Goal: Transaction & Acquisition: Purchase product/service

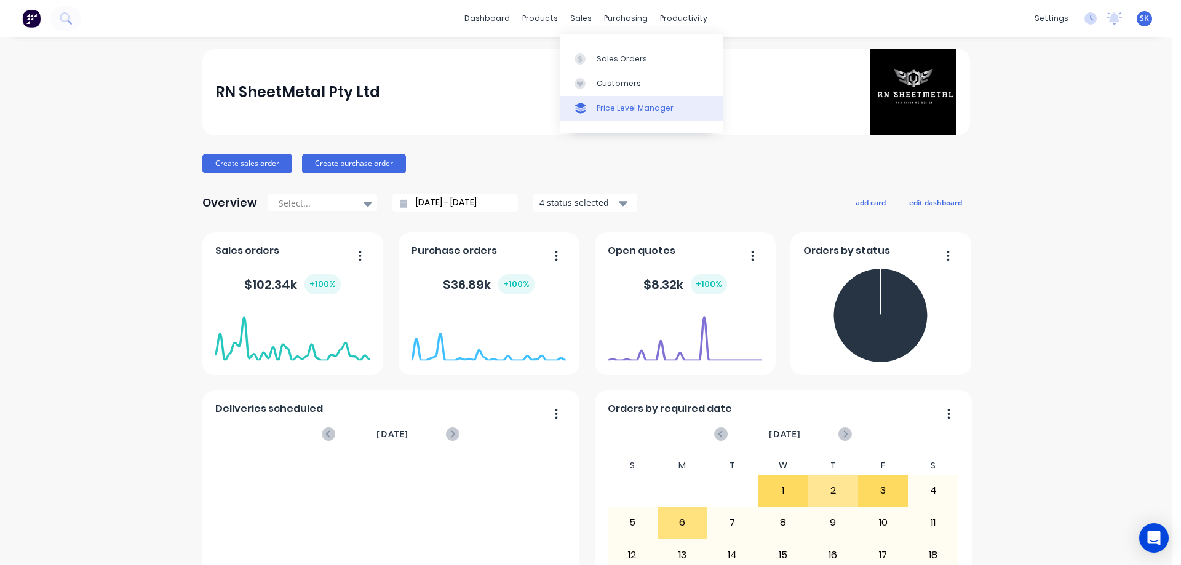
click at [603, 111] on div "Price Level Manager" at bounding box center [634, 108] width 77 height 11
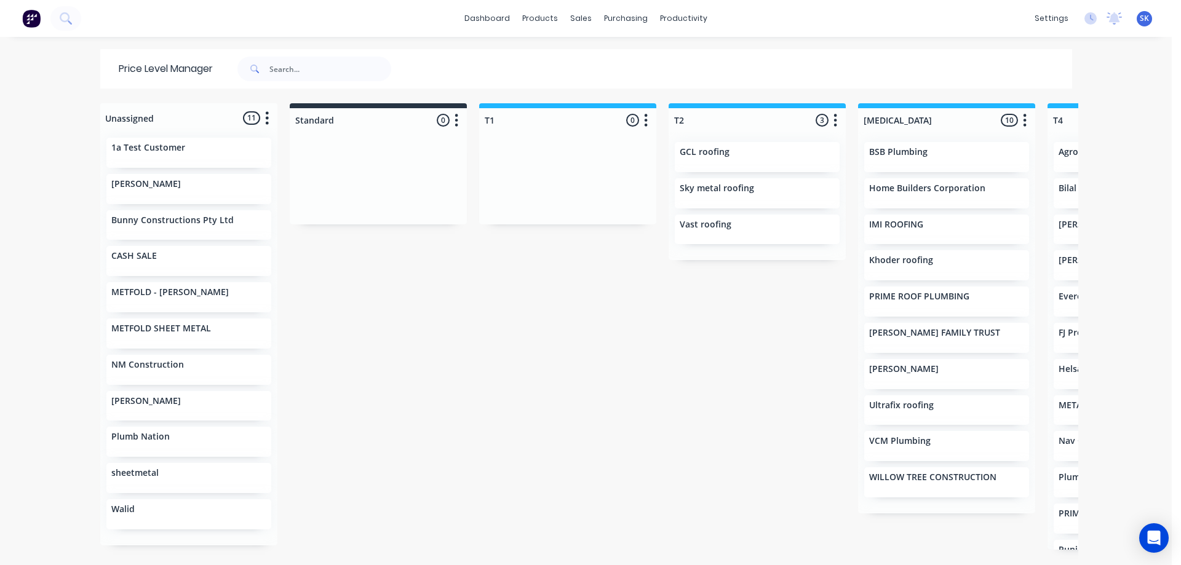
click at [349, 520] on div "Unassigned 11 Move all customers Standard T1 T2 T3 T4 T5 1a Test Customer ANKIT…" at bounding box center [586, 333] width 984 height 461
click at [554, 55] on div "Product Catalogue" at bounding box center [590, 58] width 76 height 11
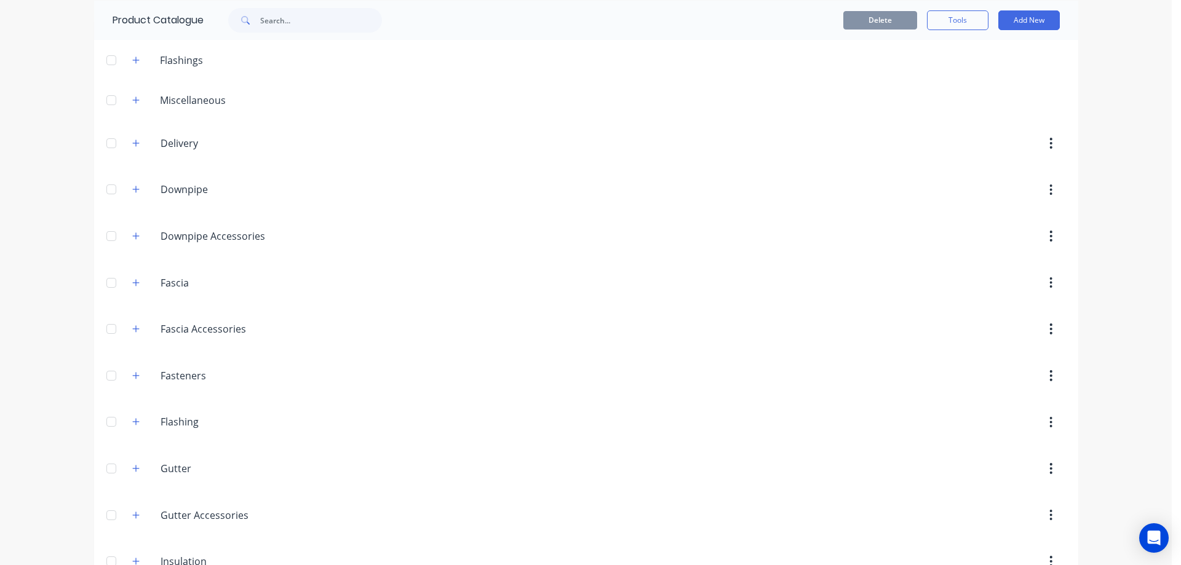
scroll to position [184, 0]
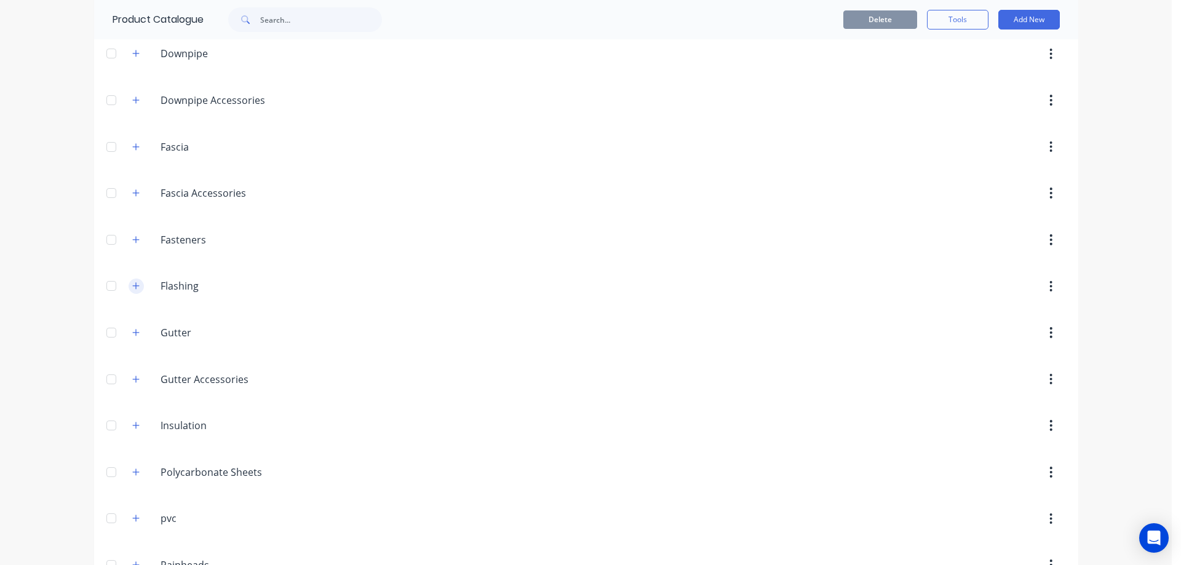
click at [136, 287] on button "button" at bounding box center [136, 286] width 15 height 15
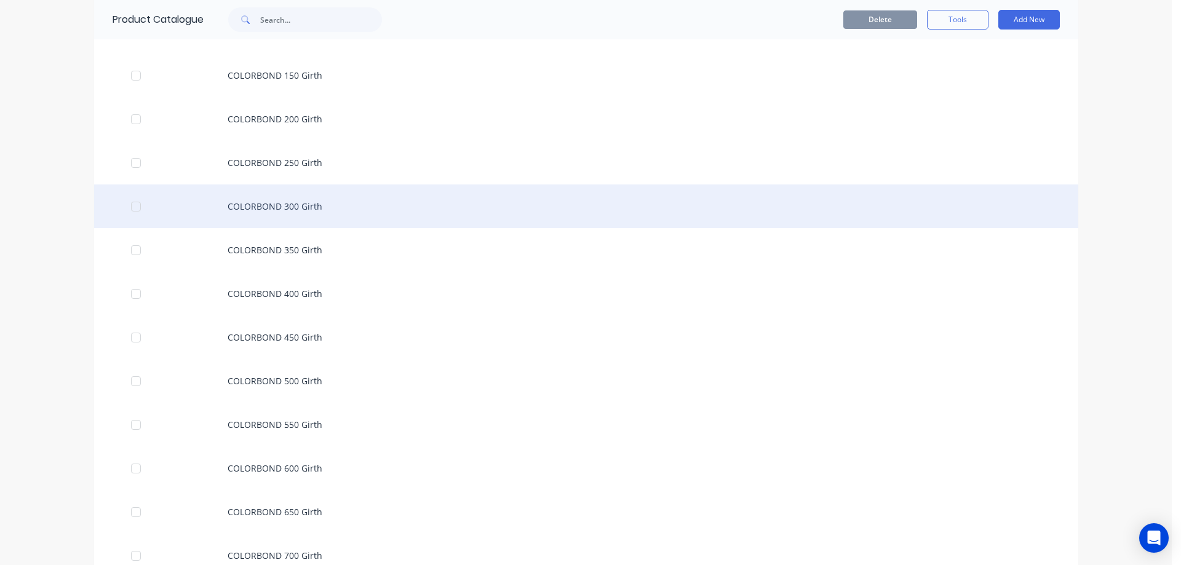
scroll to position [553, 0]
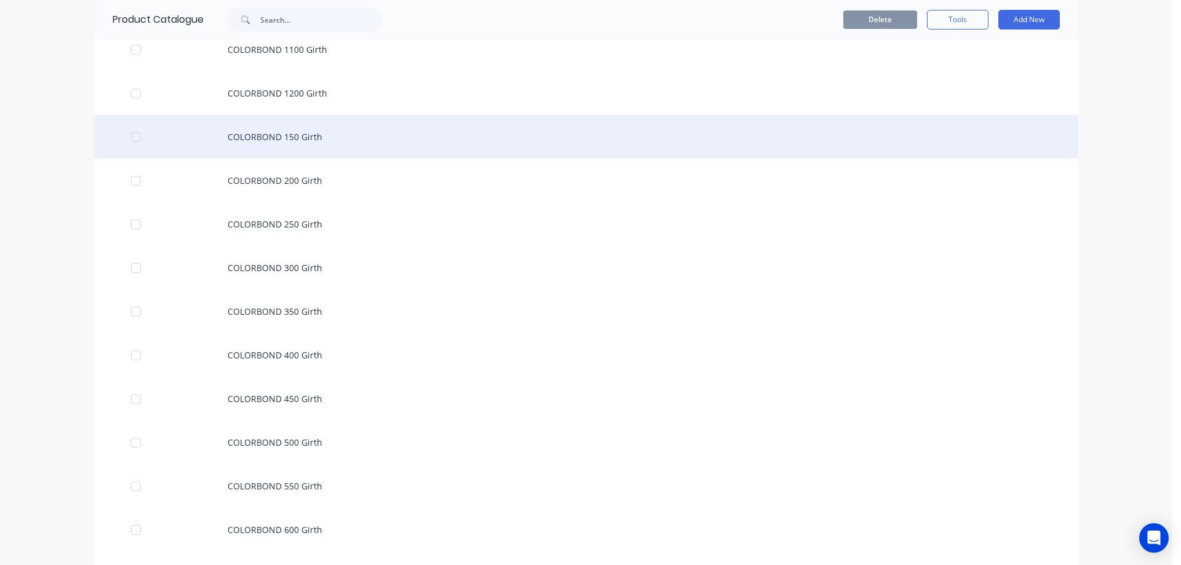
click at [292, 138] on div "COLORBOND 150 Girth" at bounding box center [586, 137] width 984 height 44
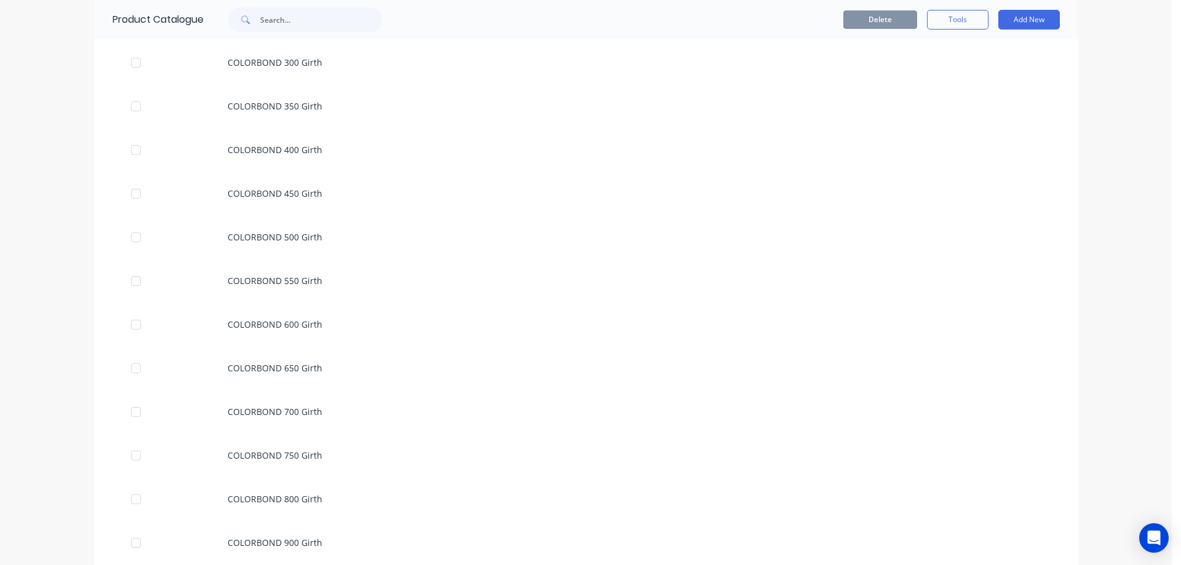
scroll to position [861, 0]
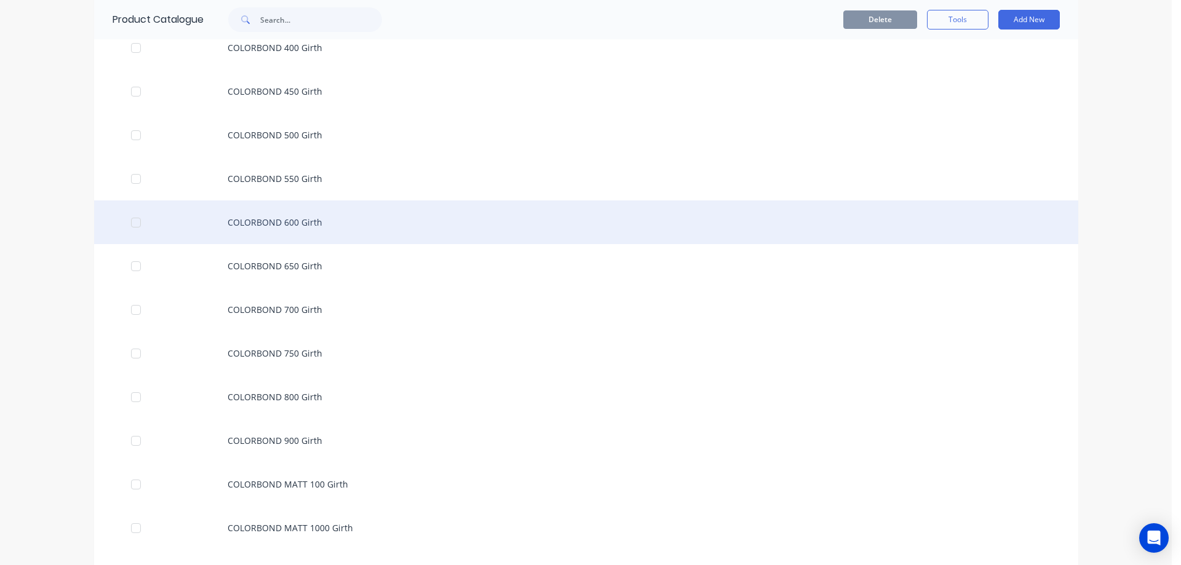
click at [323, 222] on div "COLORBOND 600 Girth" at bounding box center [586, 222] width 984 height 44
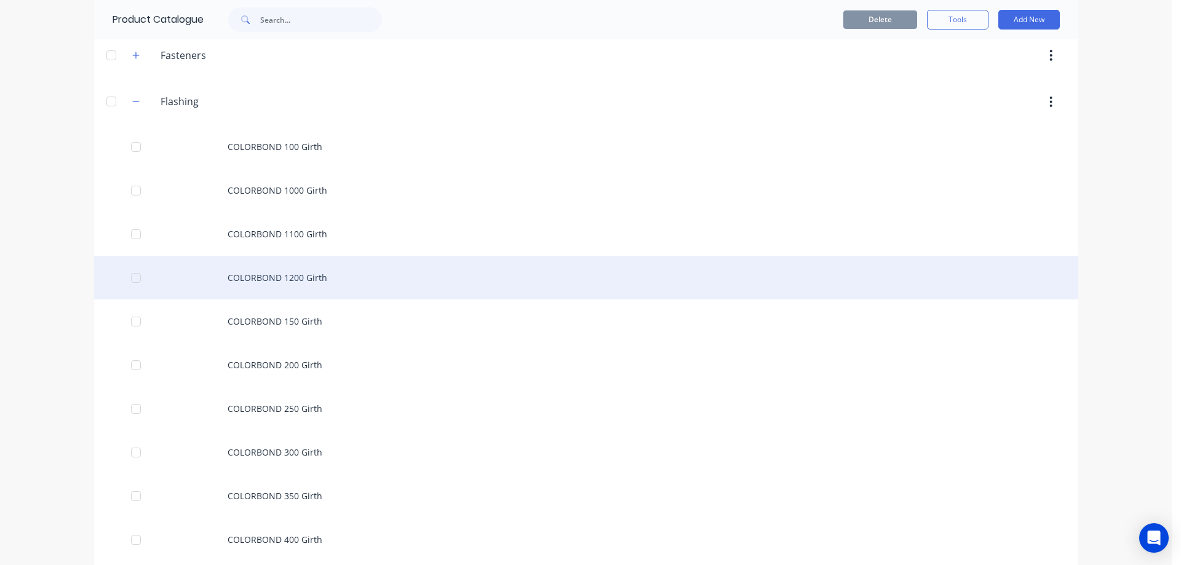
scroll to position [430, 0]
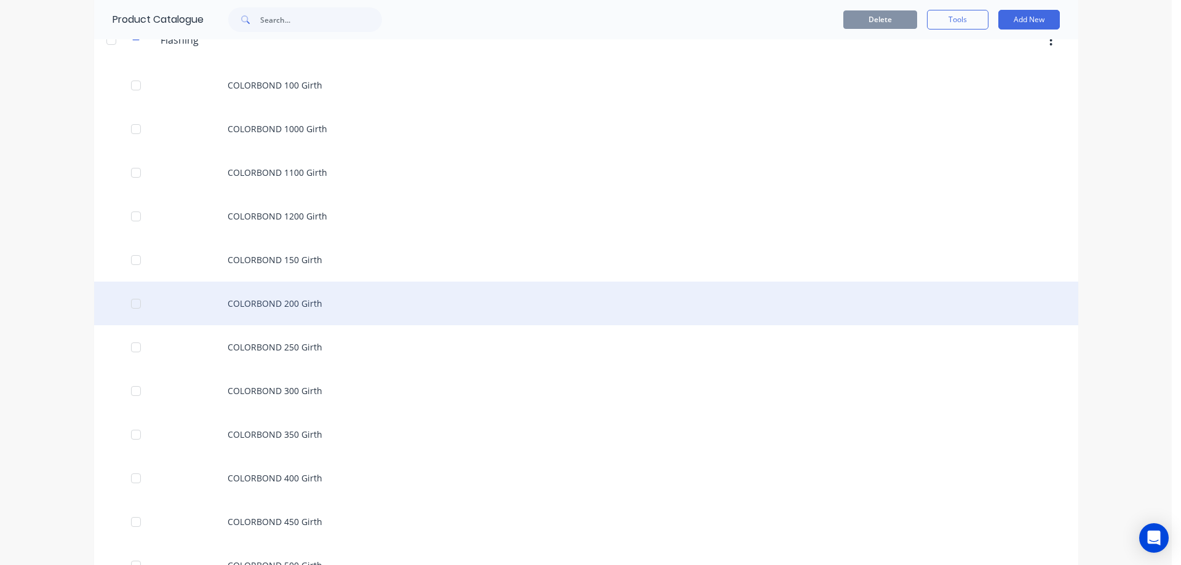
click at [303, 316] on div "COLORBOND 200 Girth" at bounding box center [586, 304] width 984 height 44
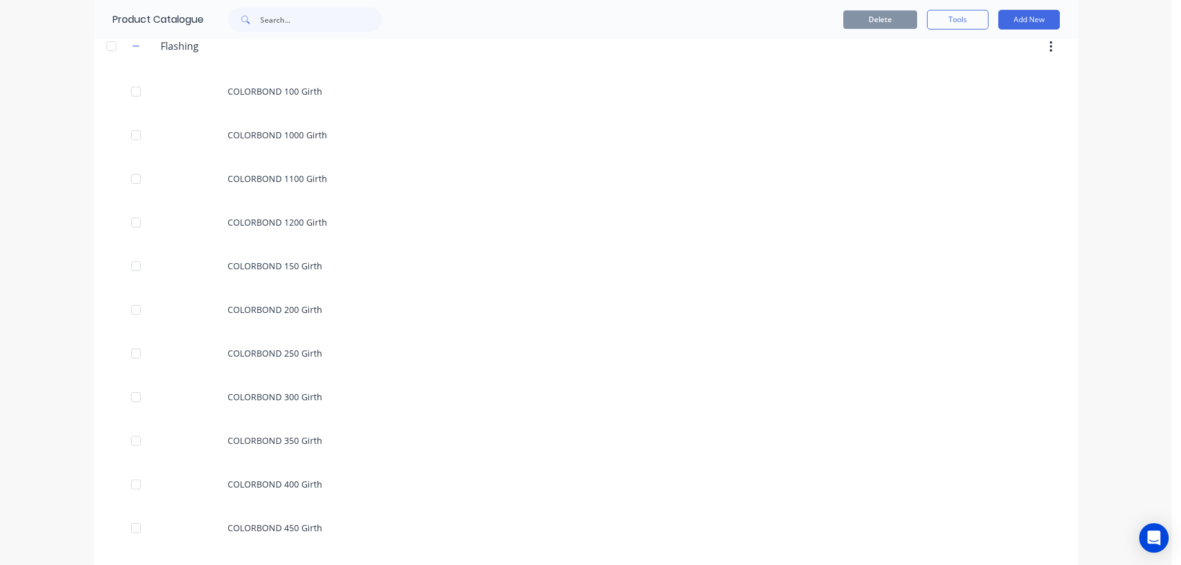
scroll to position [430, 0]
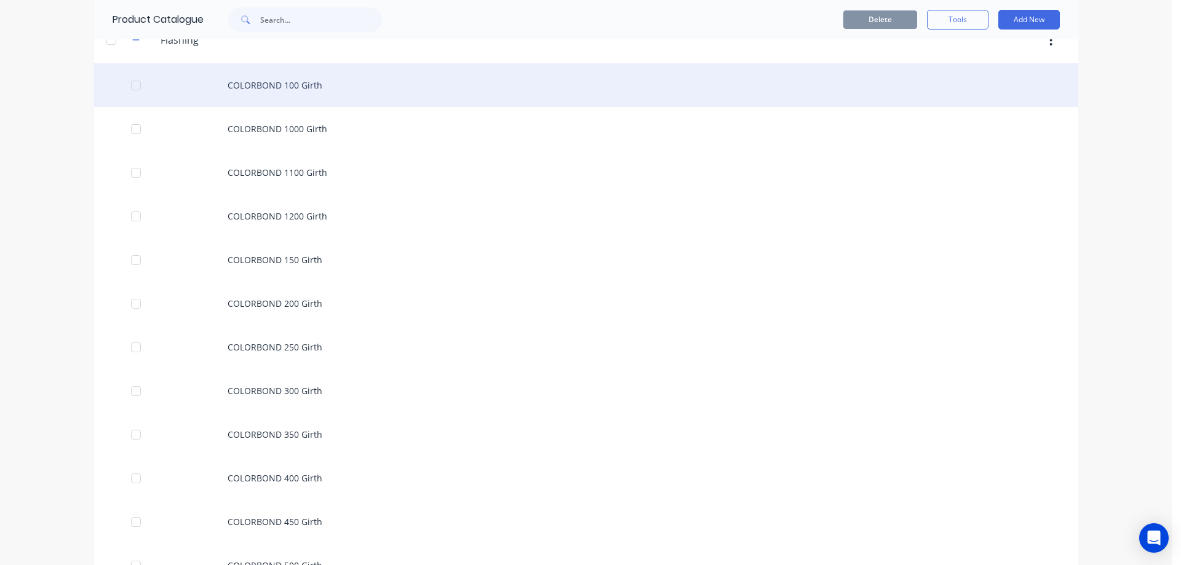
click at [267, 95] on div "COLORBOND 100 Girth" at bounding box center [586, 85] width 984 height 44
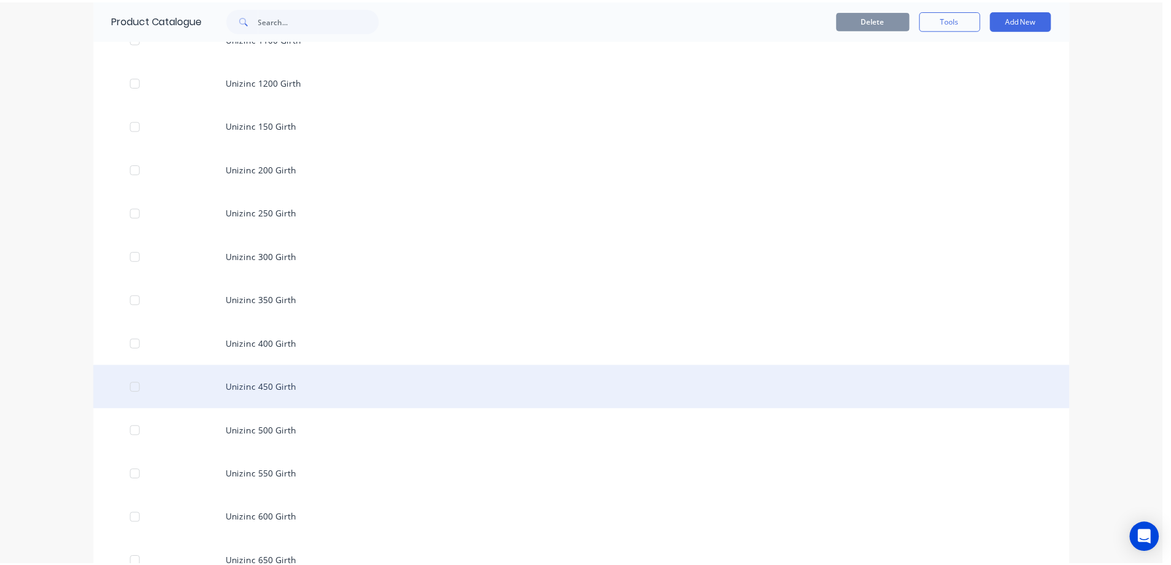
scroll to position [3136, 0]
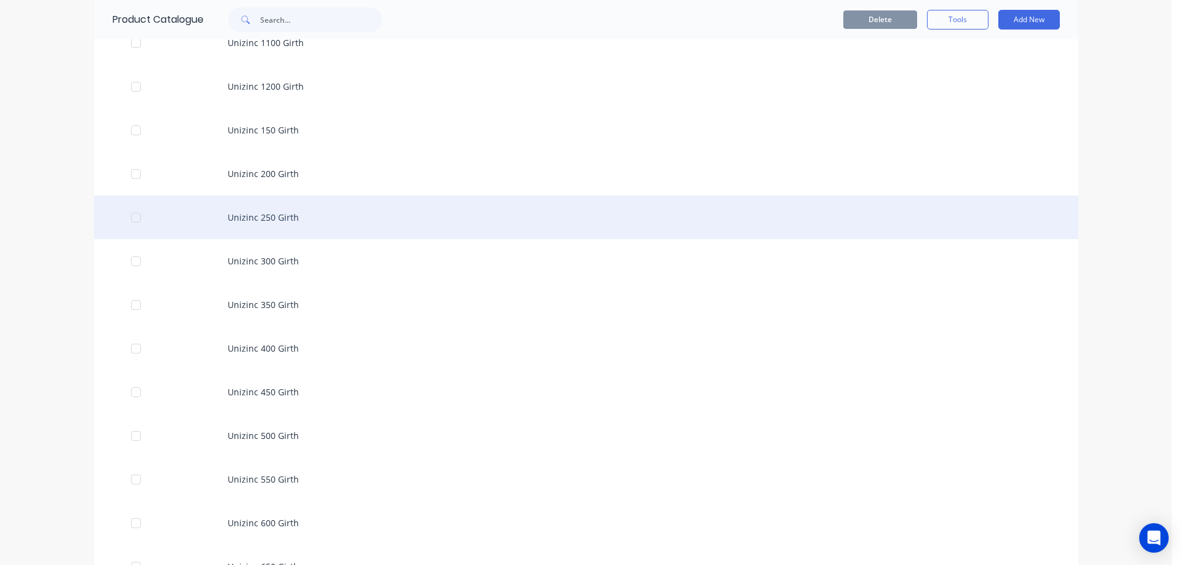
click at [292, 224] on div "Unizinc 250 Girth" at bounding box center [586, 218] width 984 height 44
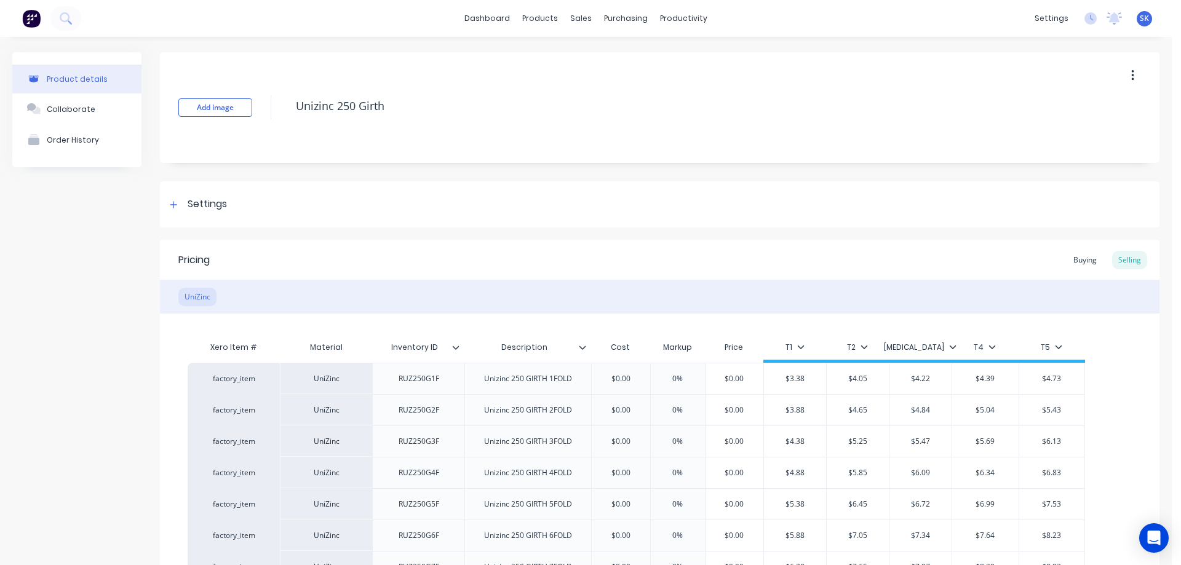
click at [29, 18] on img at bounding box center [31, 18] width 18 height 18
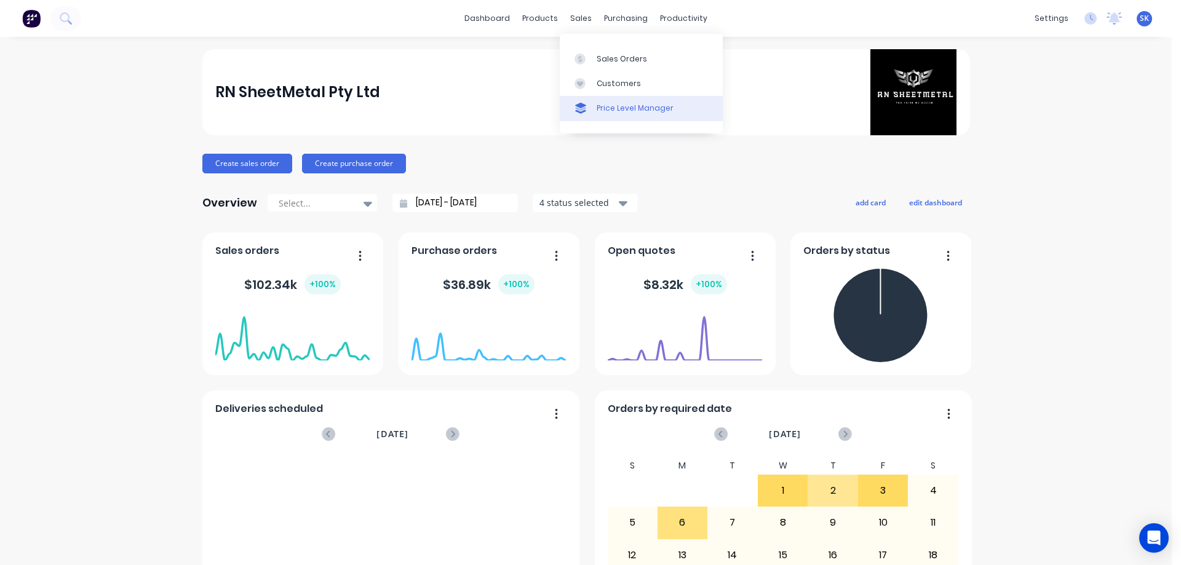
click at [617, 109] on div "Price Level Manager" at bounding box center [634, 108] width 77 height 11
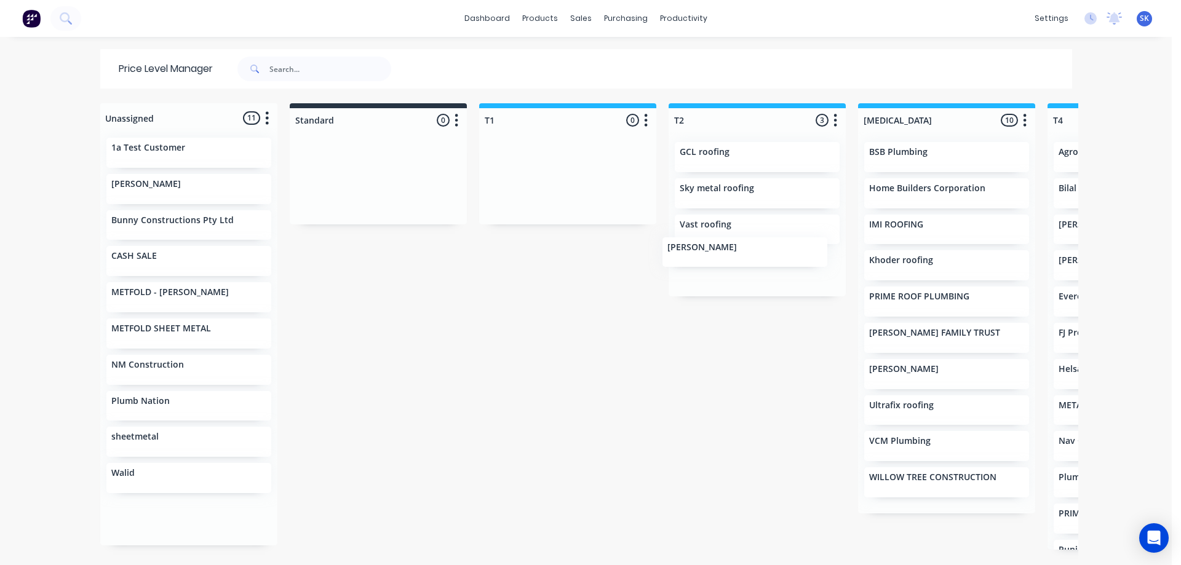
drag, startPoint x: 148, startPoint y: 407, endPoint x: 716, endPoint y: 255, distance: 588.3
click at [716, 255] on div "Unassigned 11 Move all customers Standard T1 T2 T3 T4 T5 1a Test Customer ANKIT…" at bounding box center [586, 333] width 984 height 461
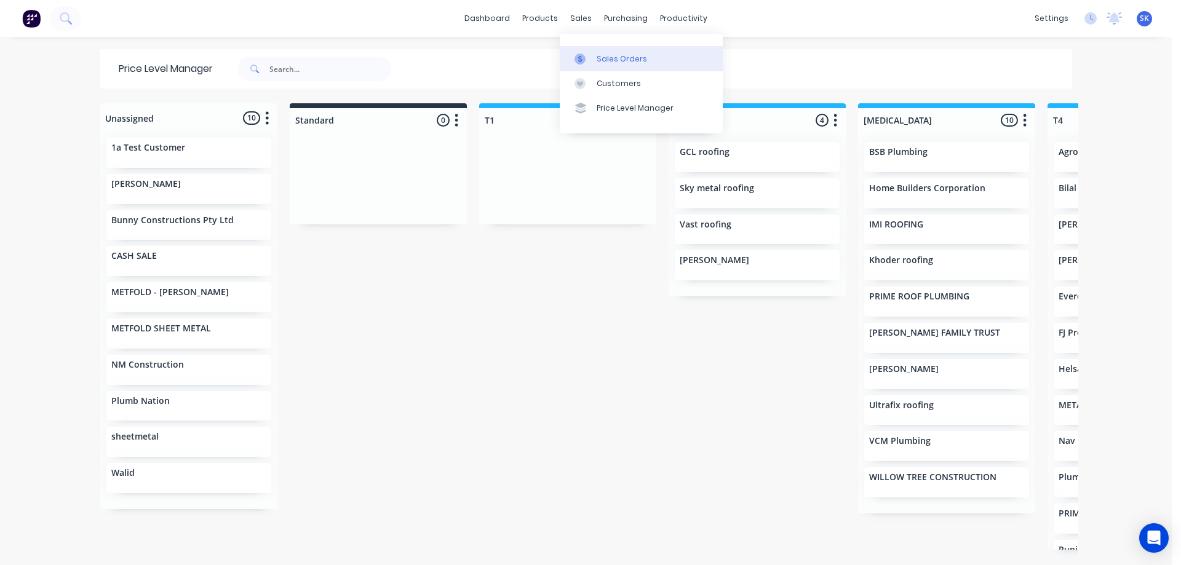
click at [586, 50] on link "Sales Orders" at bounding box center [641, 58] width 163 height 25
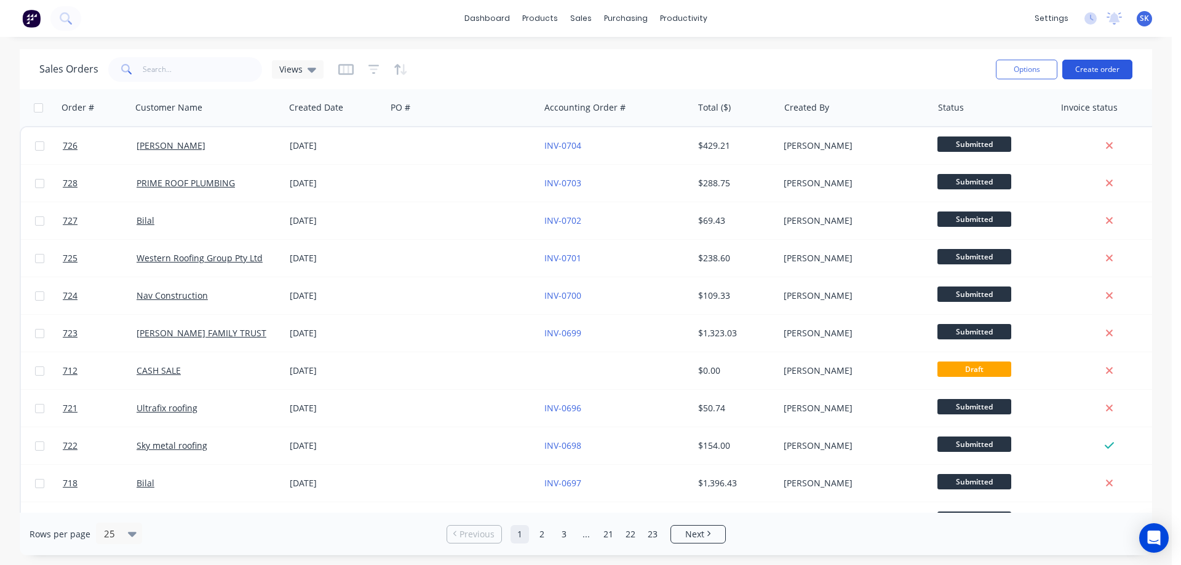
click at [1115, 67] on button "Create order" at bounding box center [1097, 70] width 70 height 20
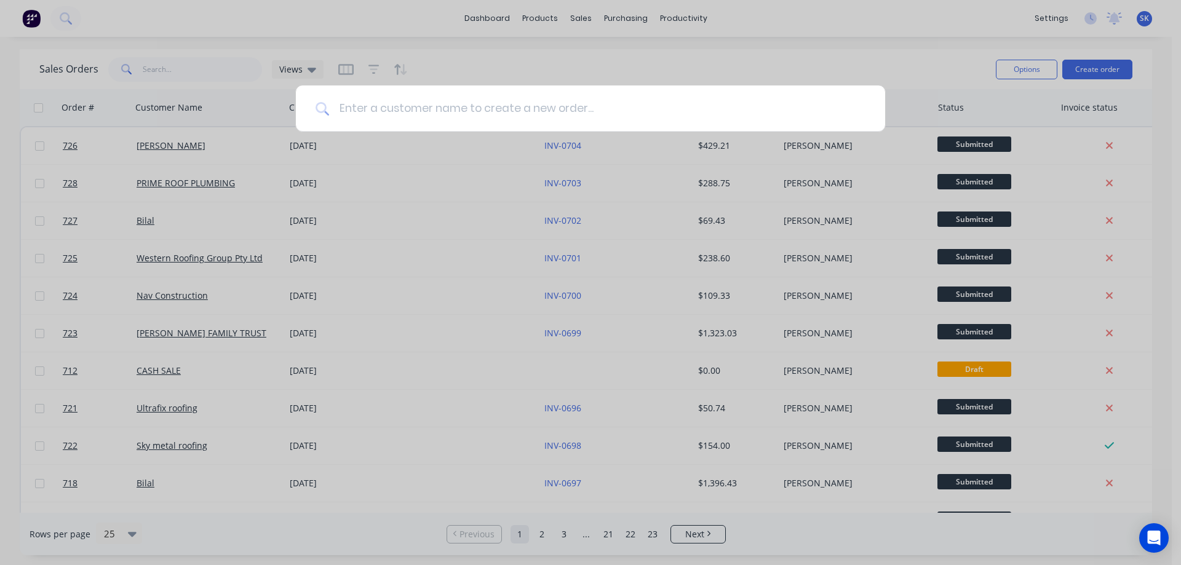
click at [556, 93] on input at bounding box center [597, 108] width 536 height 46
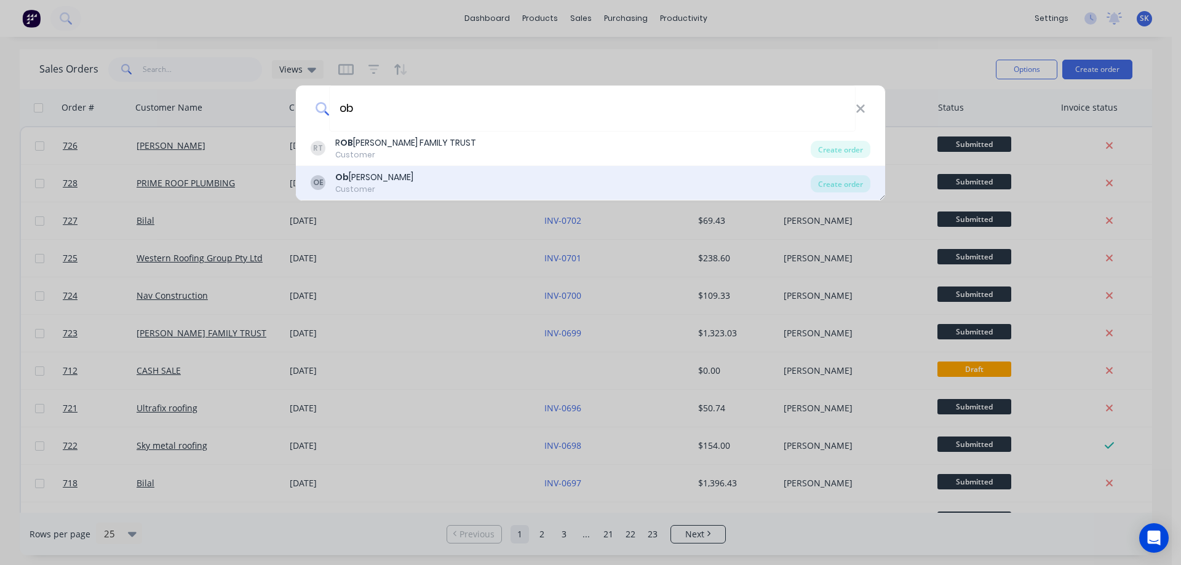
type input "ob"
click at [429, 169] on div "OE Ob Evans Customer Create order" at bounding box center [590, 183] width 589 height 34
click at [437, 175] on div "OE Ob Evans Customer" at bounding box center [561, 183] width 500 height 24
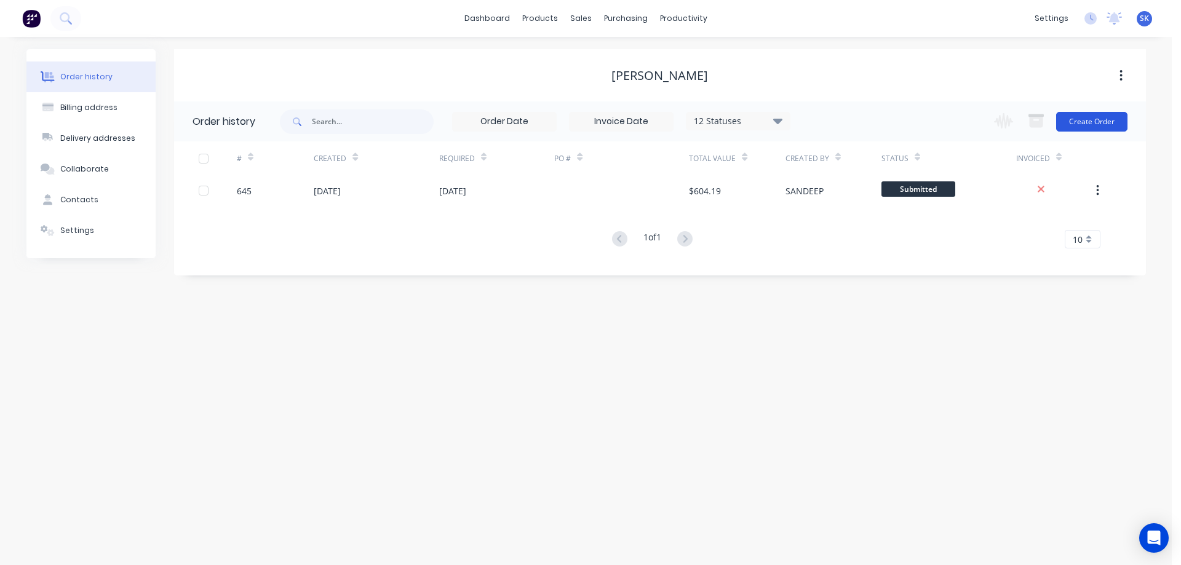
click at [1110, 124] on button "Create Order" at bounding box center [1091, 122] width 71 height 20
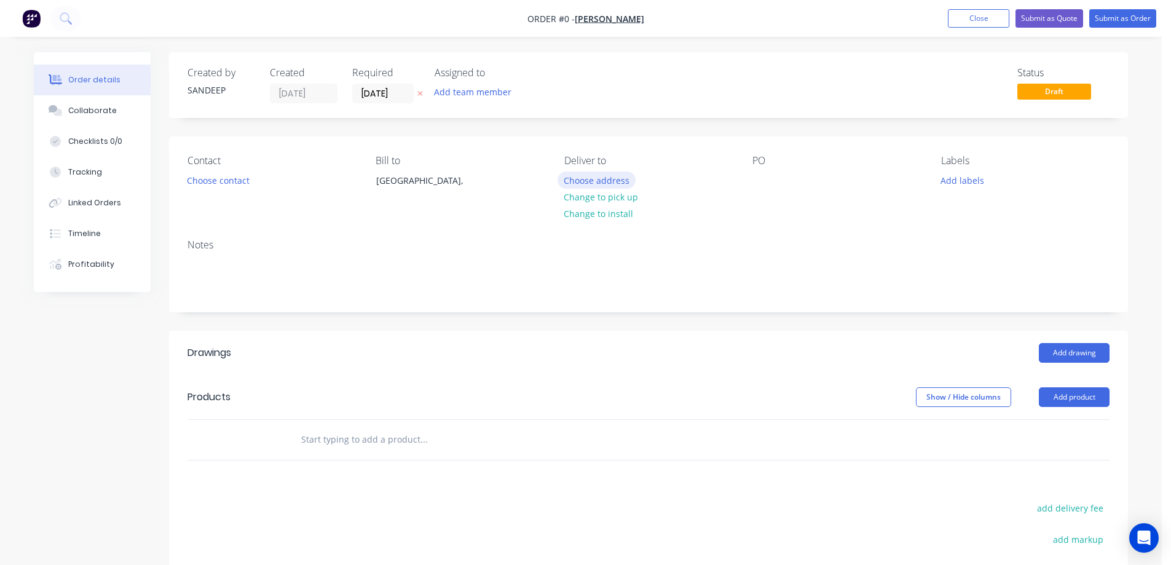
click at [588, 185] on button "Choose address" at bounding box center [597, 180] width 79 height 17
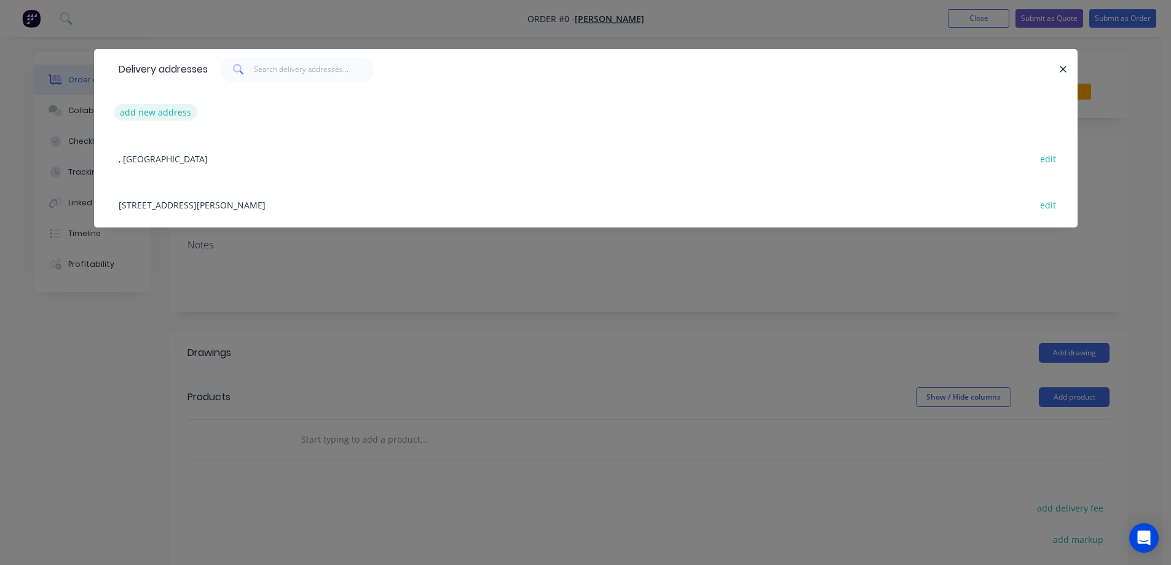
click at [173, 108] on button "add new address" at bounding box center [156, 112] width 84 height 17
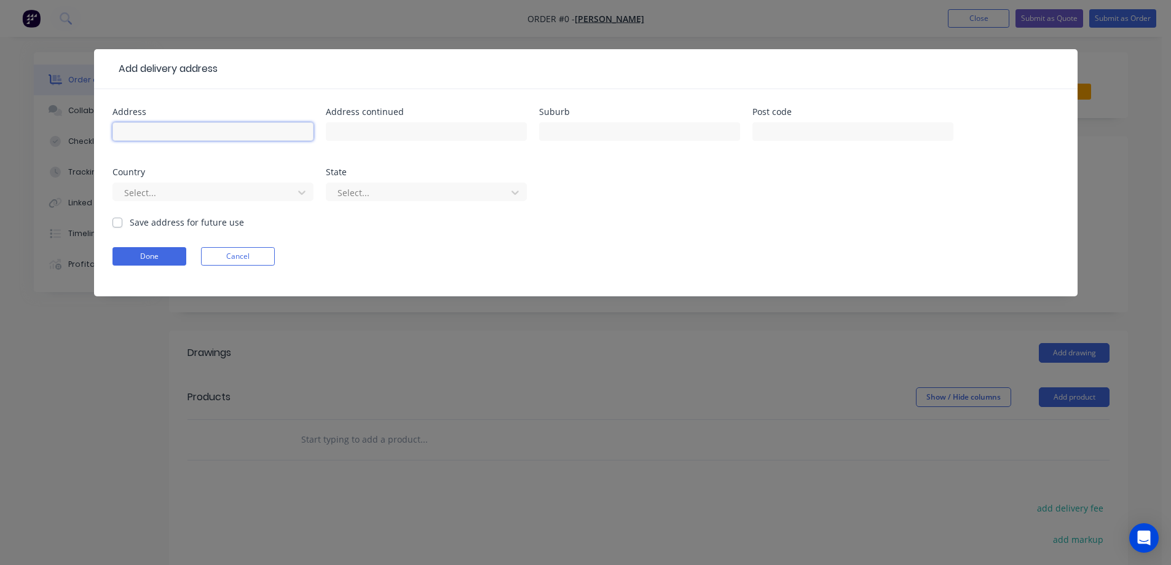
click at [261, 137] on input "text" at bounding box center [213, 131] width 201 height 18
paste input "19 Ryan St"
type input "19 Ryan St"
drag, startPoint x: 610, startPoint y: 133, endPoint x: 593, endPoint y: 121, distance: 20.7
click at [610, 133] on input "text" at bounding box center [639, 131] width 201 height 18
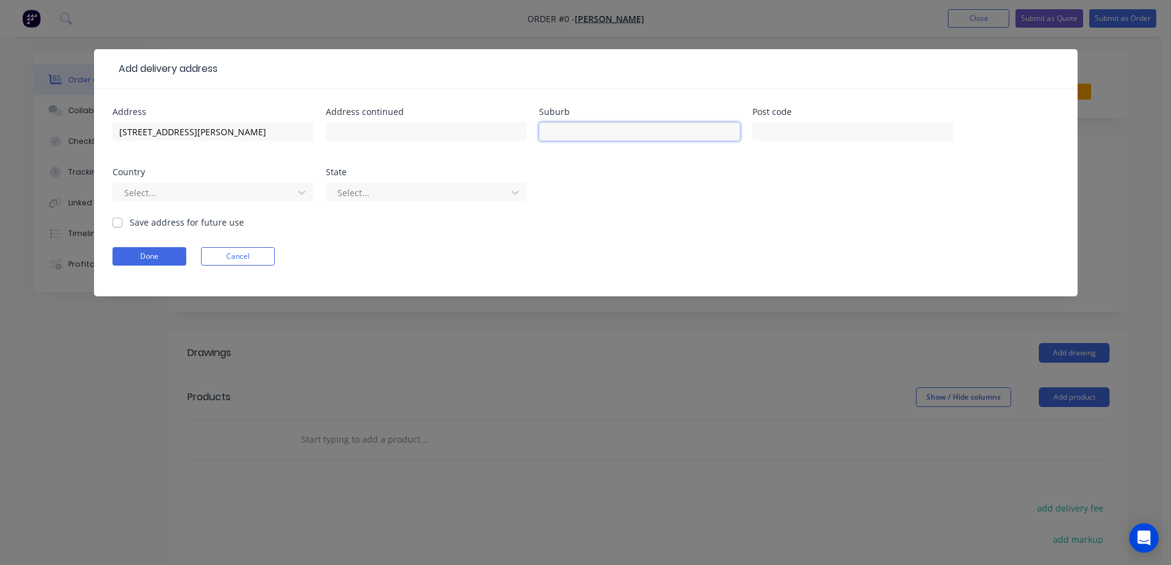
paste input "BRUNSWICK EAST"
type input "BRUNSWICK EAST"
click at [791, 135] on input "text" at bounding box center [853, 131] width 201 height 18
paste input "3057"
type input "3057"
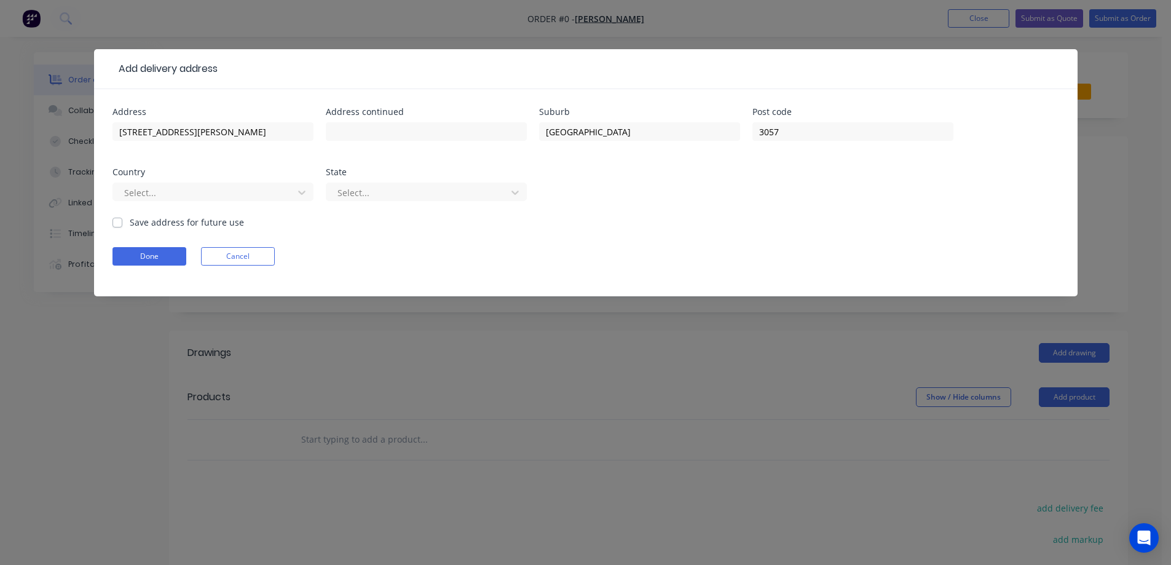
click at [249, 202] on div "Select..." at bounding box center [213, 198] width 201 height 36
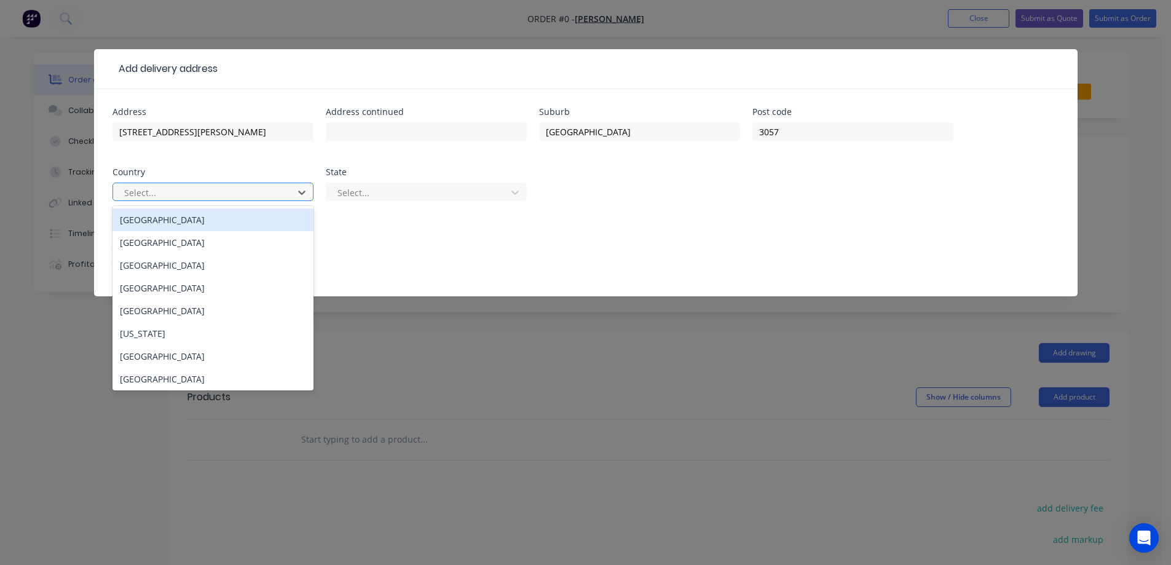
click at [253, 194] on div at bounding box center [205, 192] width 164 height 15
click at [228, 223] on div "Australia" at bounding box center [213, 219] width 201 height 23
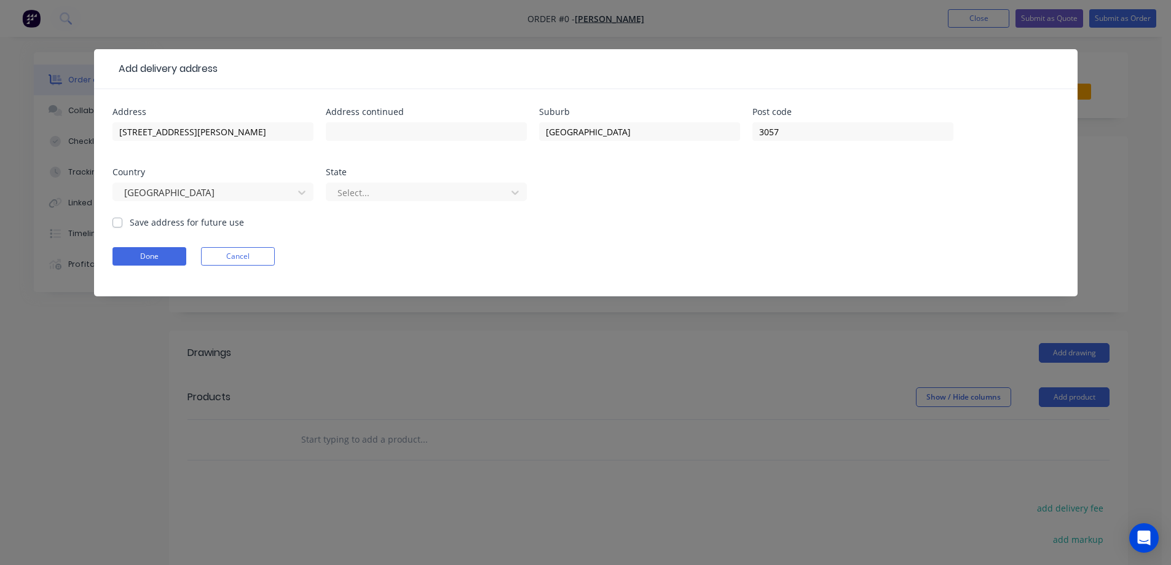
click at [360, 182] on div "Select..." at bounding box center [426, 198] width 201 height 36
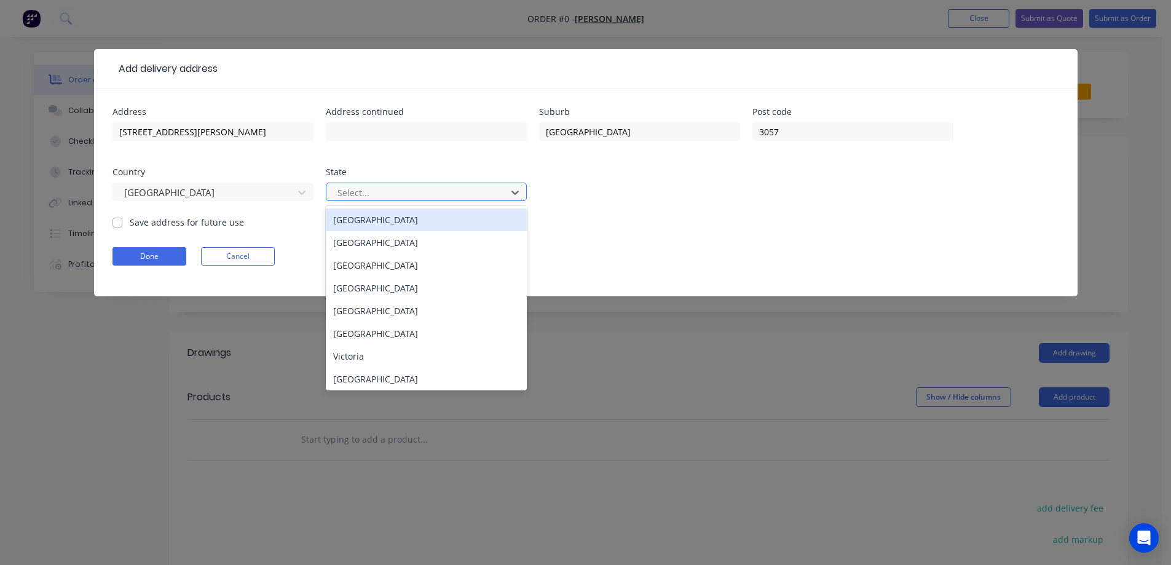
click at [360, 197] on div at bounding box center [418, 192] width 164 height 15
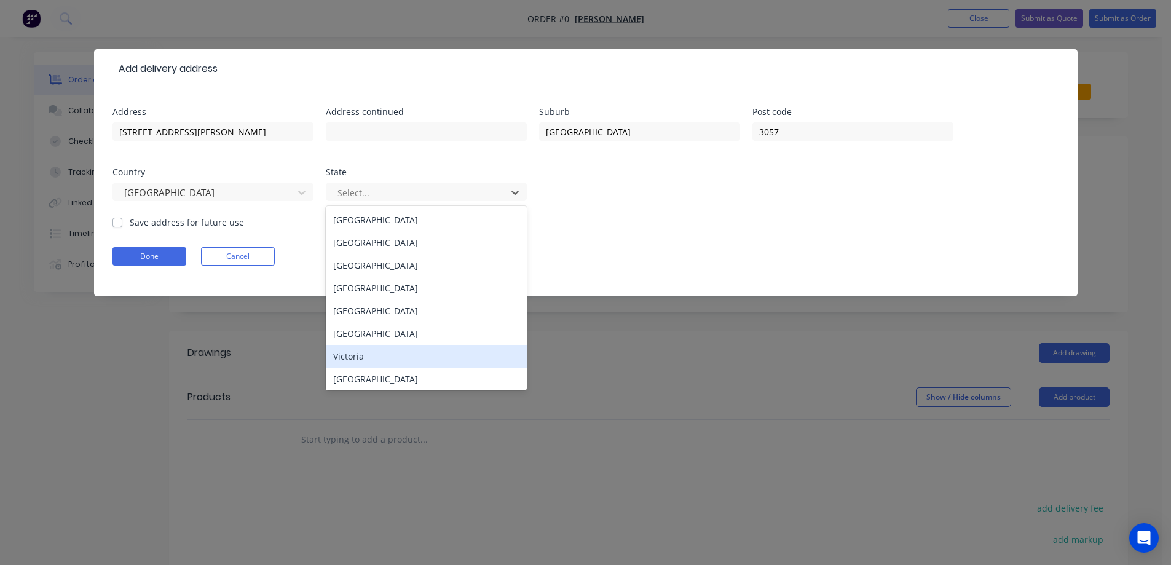
click at [351, 362] on div "Victoria" at bounding box center [426, 356] width 201 height 23
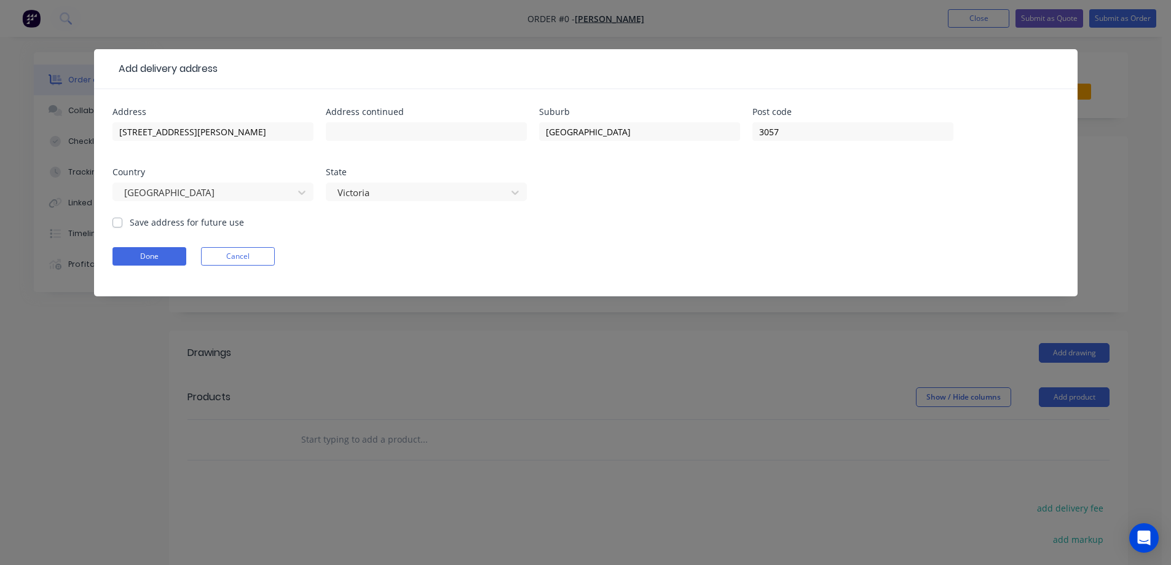
click at [221, 230] on form "Address 19 Ryan St Address continued Suburb BRUNSWICK EAST Post code 3057 Count…" at bounding box center [586, 202] width 947 height 189
click at [215, 225] on label "Save address for future use" at bounding box center [187, 222] width 114 height 13
click at [122, 225] on input "Save address for future use" at bounding box center [118, 222] width 10 height 12
checkbox input "true"
click at [183, 251] on button "Done" at bounding box center [150, 256] width 74 height 18
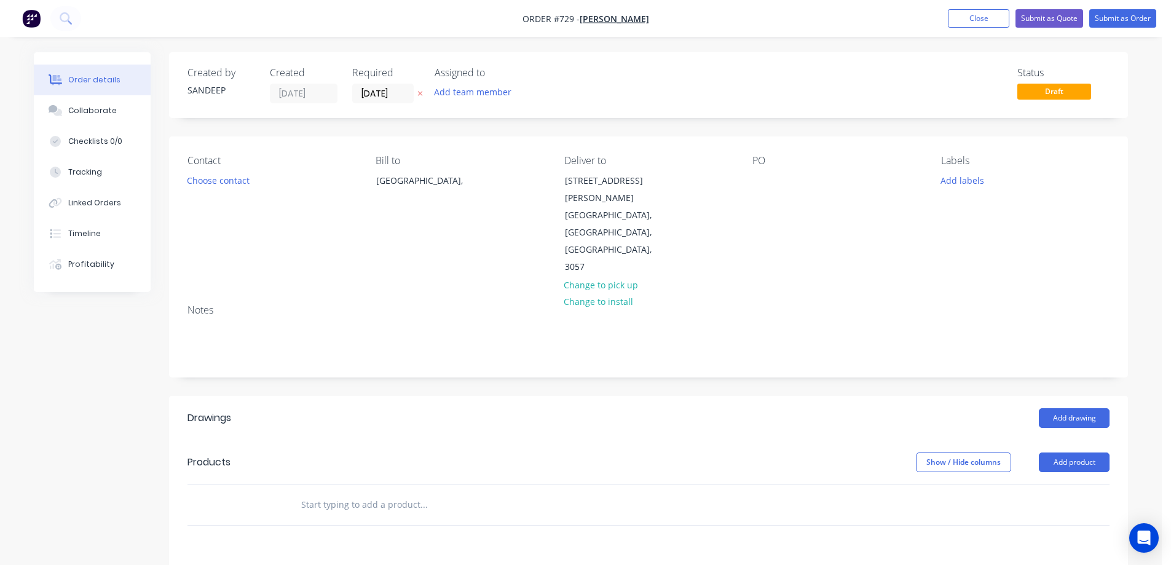
click at [1062, 564] on button "add delivery fee" at bounding box center [1070, 573] width 79 height 17
type input "50"
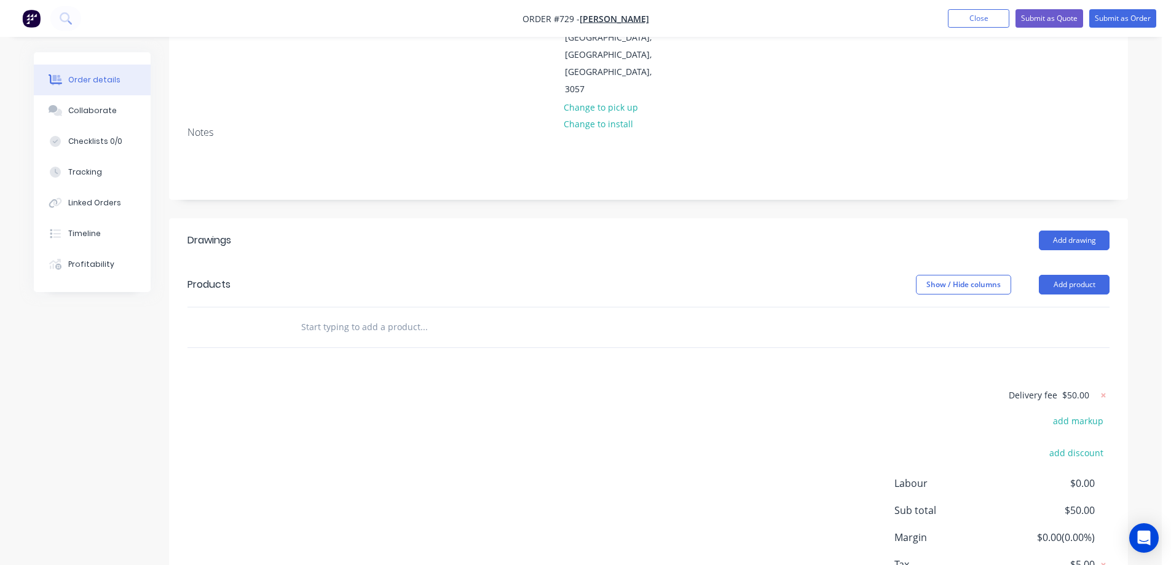
scroll to position [216, 0]
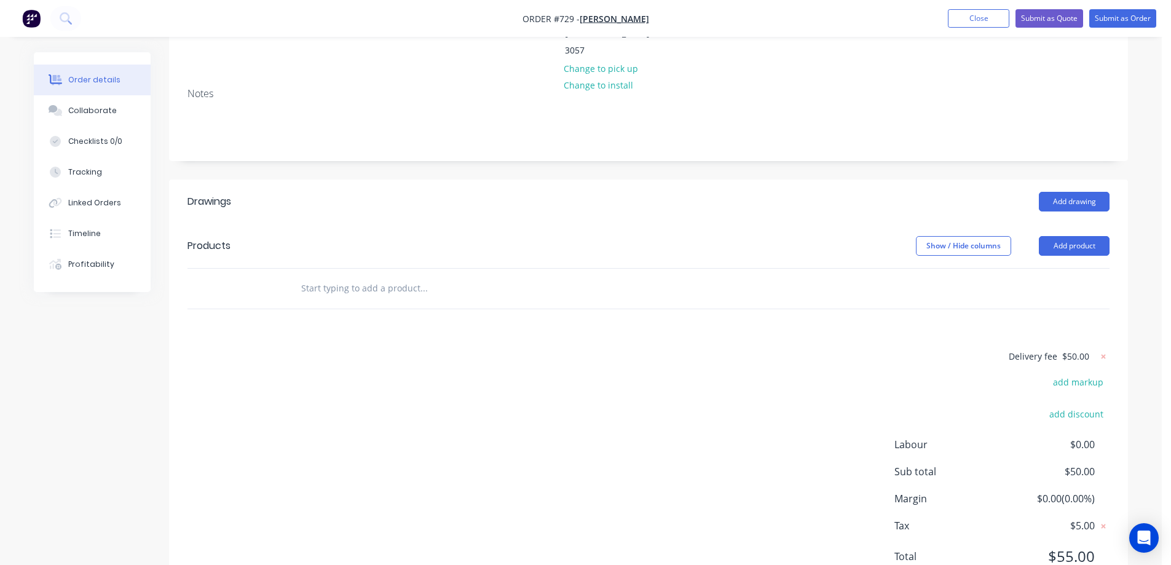
click at [356, 276] on input "text" at bounding box center [424, 288] width 246 height 25
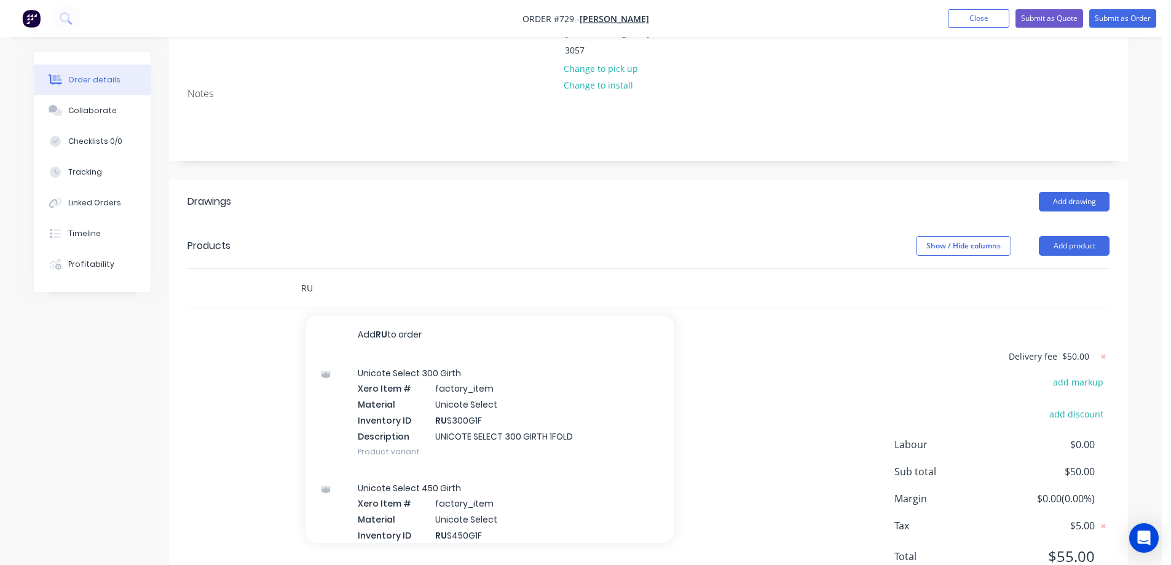
type input "R"
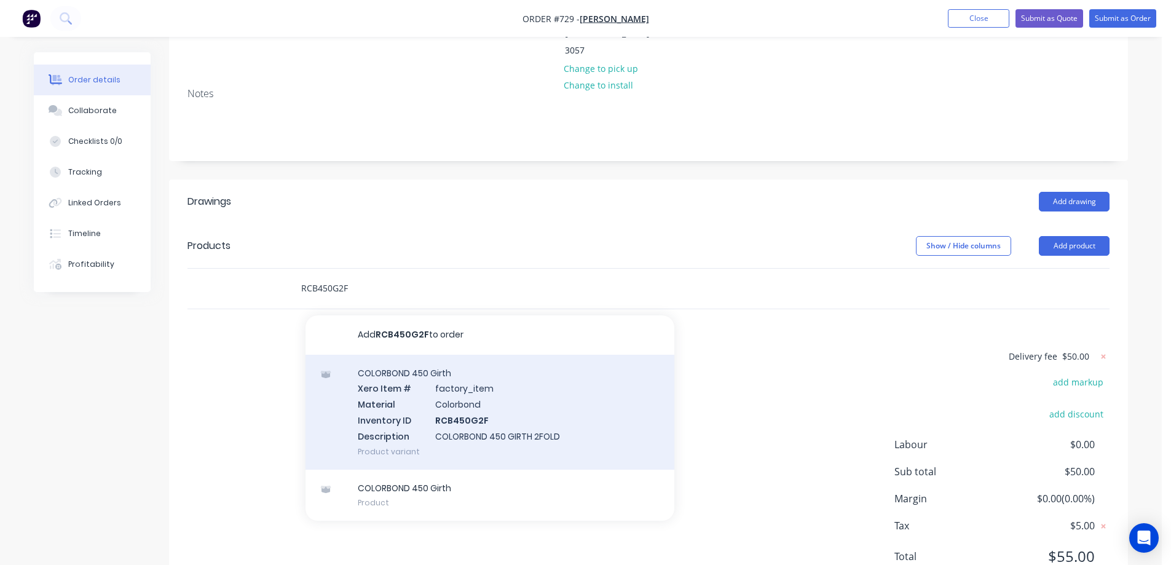
type input "RCB450G2F"
click at [406, 360] on div "COLORBOND 450 Girth Xero Item # factory_item Material Colorbond Inventory ID RC…" at bounding box center [490, 412] width 369 height 115
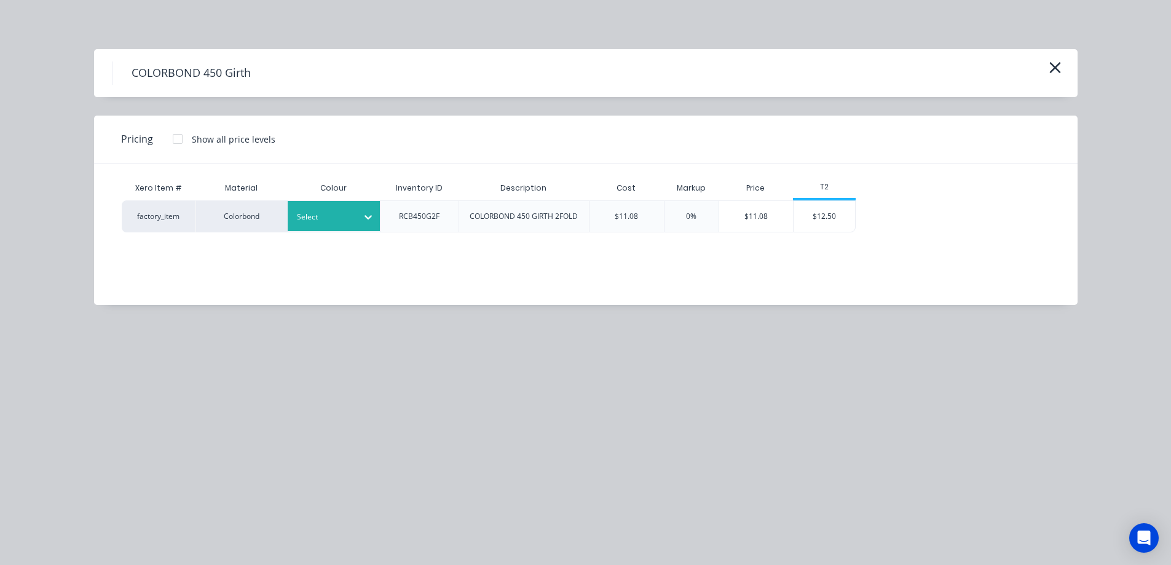
click at [326, 213] on div at bounding box center [324, 217] width 55 height 14
click at [154, 413] on div "Shale Grey" at bounding box center [77, 424] width 154 height 23
click at [825, 226] on div "$12.50" at bounding box center [824, 216] width 61 height 31
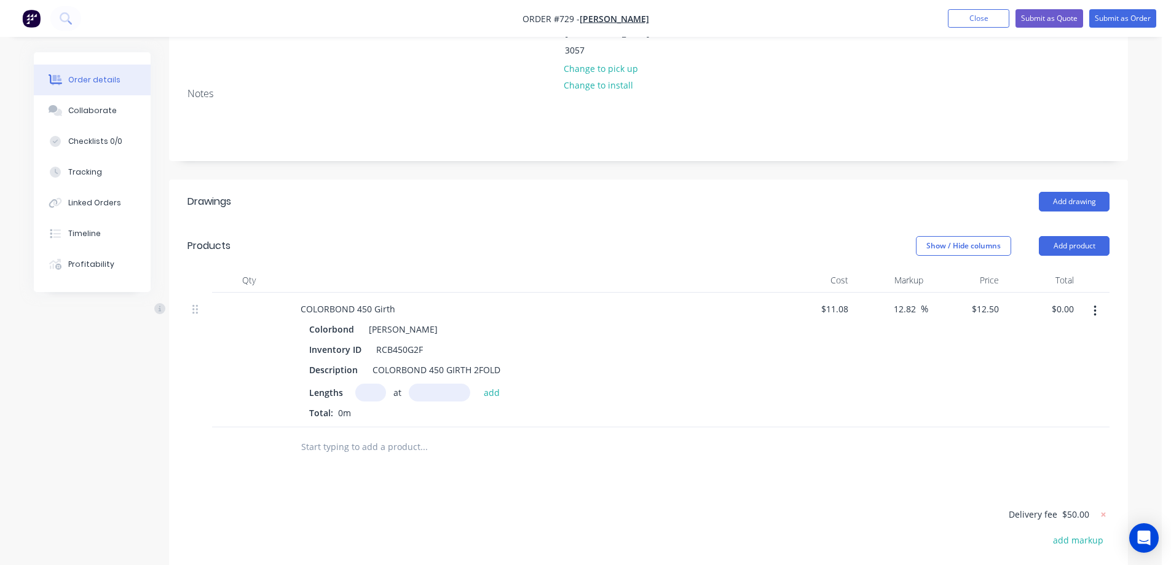
click at [378, 384] on input "text" at bounding box center [370, 393] width 31 height 18
type input "2"
type input "6000mm"
click at [496, 384] on button "add" at bounding box center [492, 392] width 29 height 17
type input "$150.00"
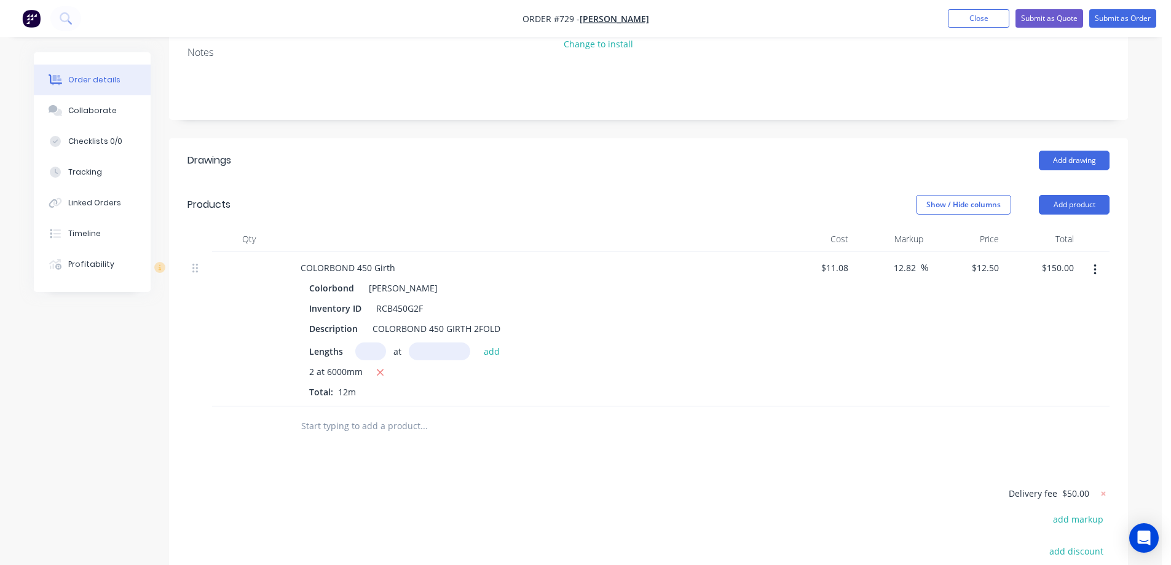
scroll to position [278, 0]
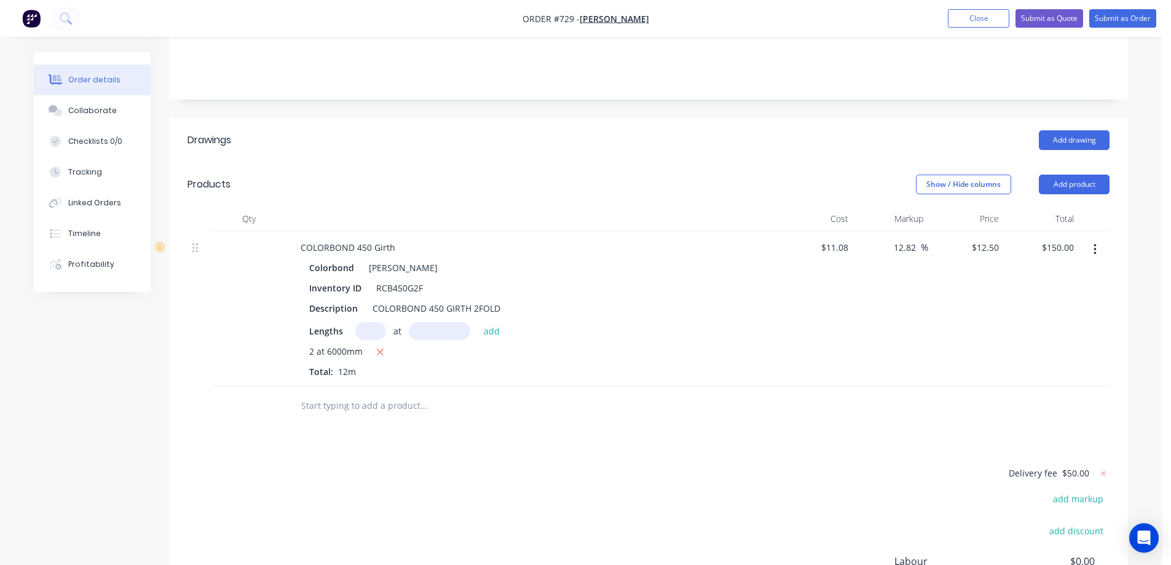
click at [389, 394] on input "text" at bounding box center [424, 406] width 246 height 25
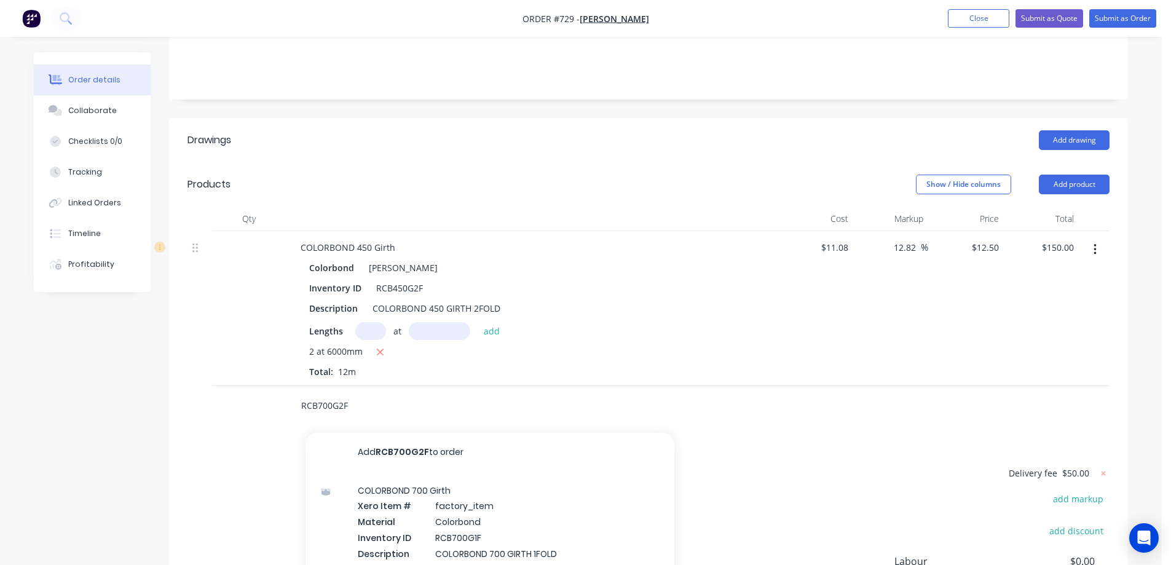
scroll to position [395, 0]
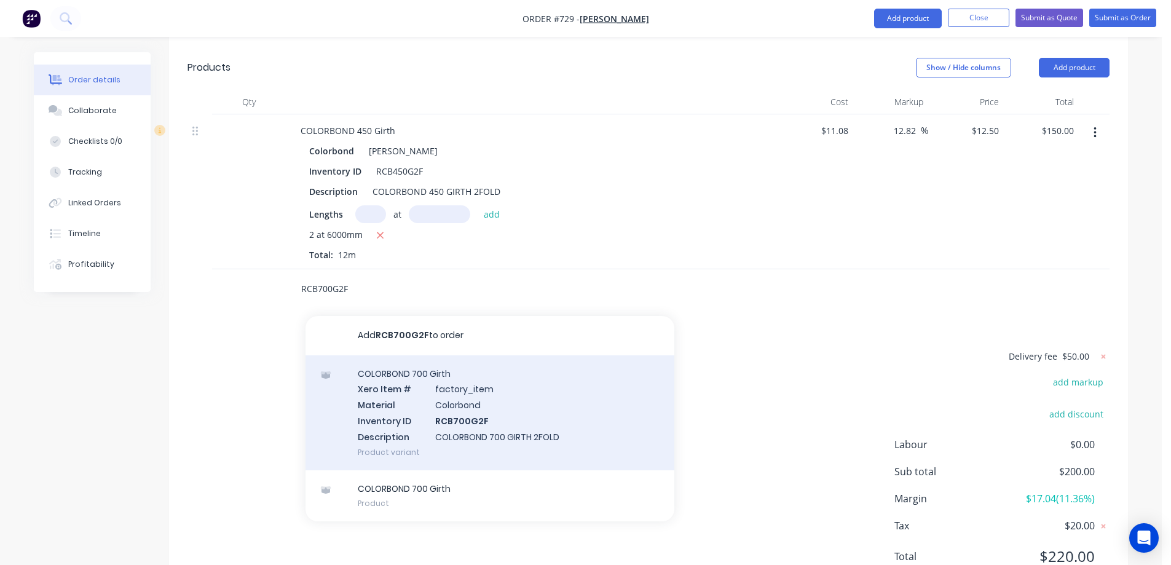
type input "RCB700G2F"
click at [424, 355] on div "COLORBOND 700 Girth Xero Item # factory_item Material Colorbond Inventory ID RC…" at bounding box center [490, 412] width 369 height 115
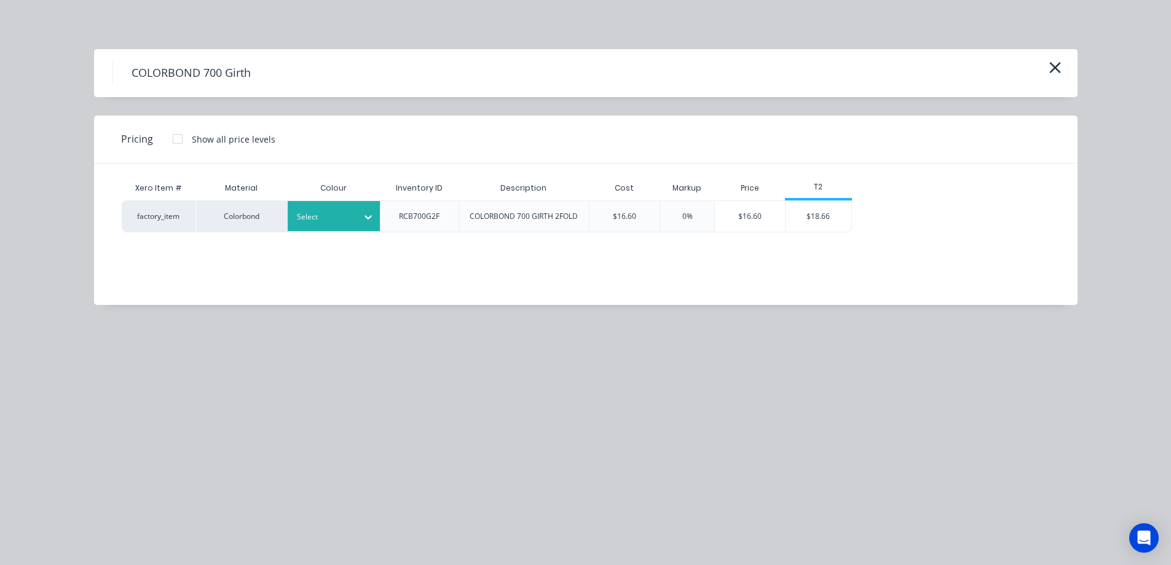
click at [353, 224] on div "Select" at bounding box center [322, 217] width 69 height 16
click at [154, 257] on div "Shale Grey" at bounding box center [77, 245] width 154 height 23
click at [809, 217] on div "$18.66" at bounding box center [819, 216] width 66 height 31
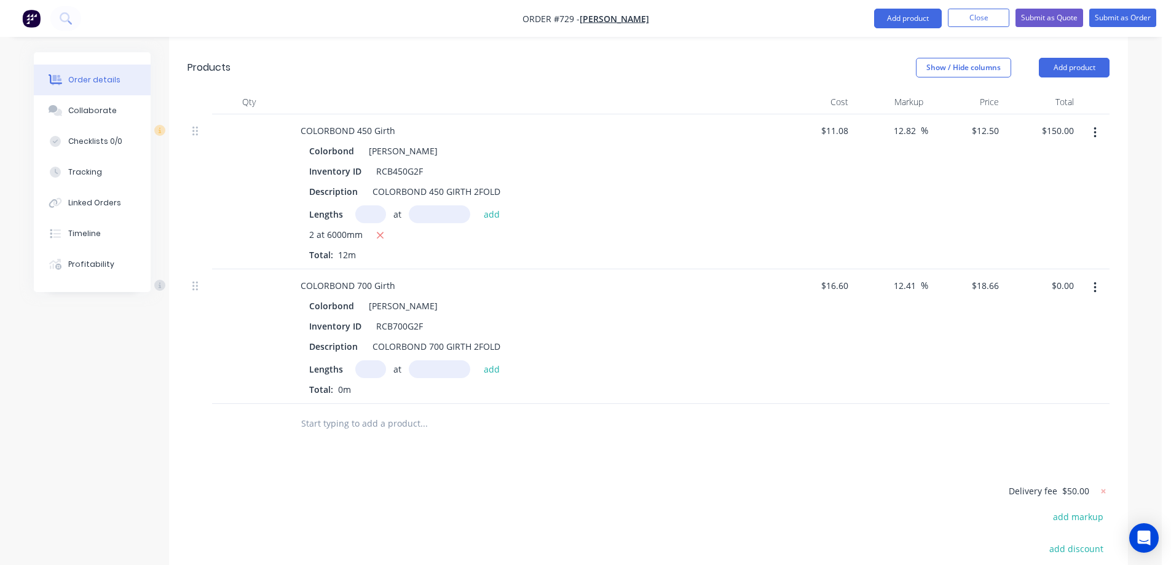
click at [374, 360] on input "text" at bounding box center [370, 369] width 31 height 18
type input "2"
type input "6000mm"
click at [499, 360] on button "add" at bounding box center [492, 368] width 29 height 17
type input "$223.92"
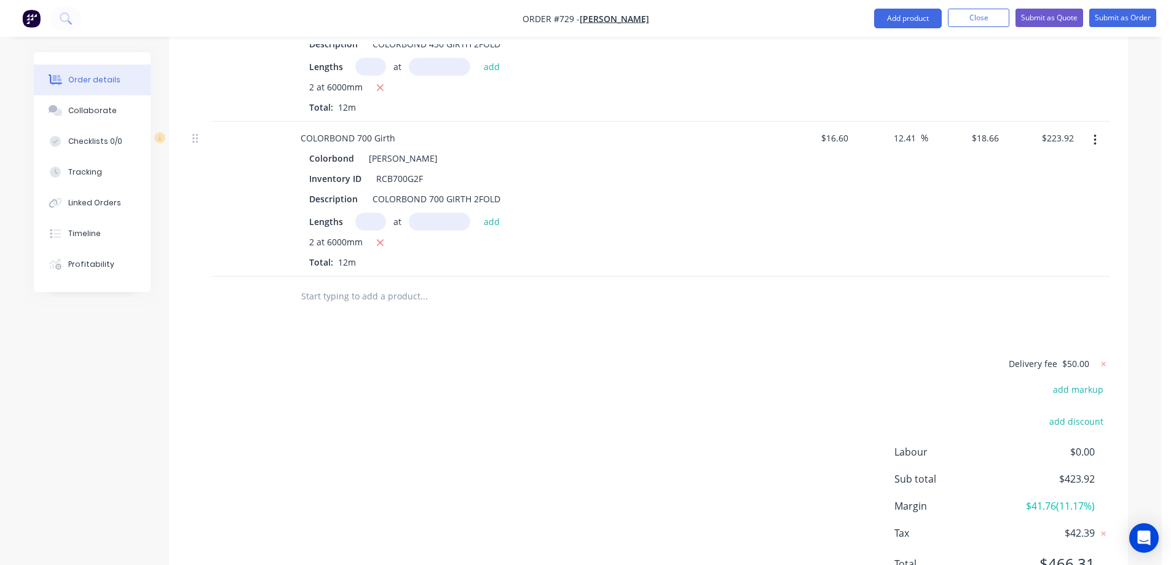
scroll to position [550, 0]
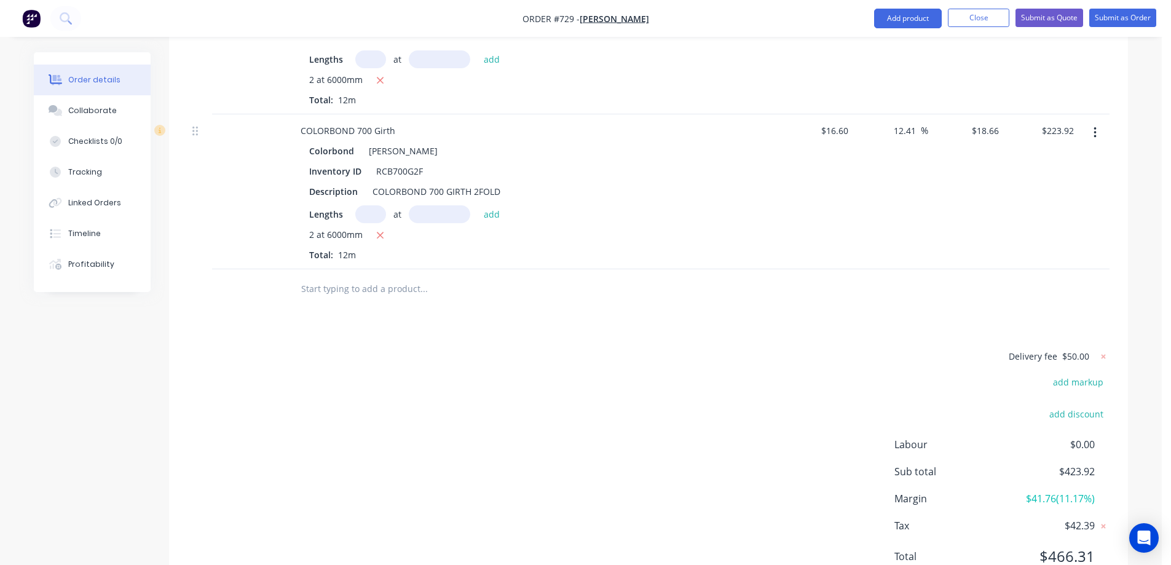
click at [349, 277] on input "text" at bounding box center [424, 289] width 246 height 25
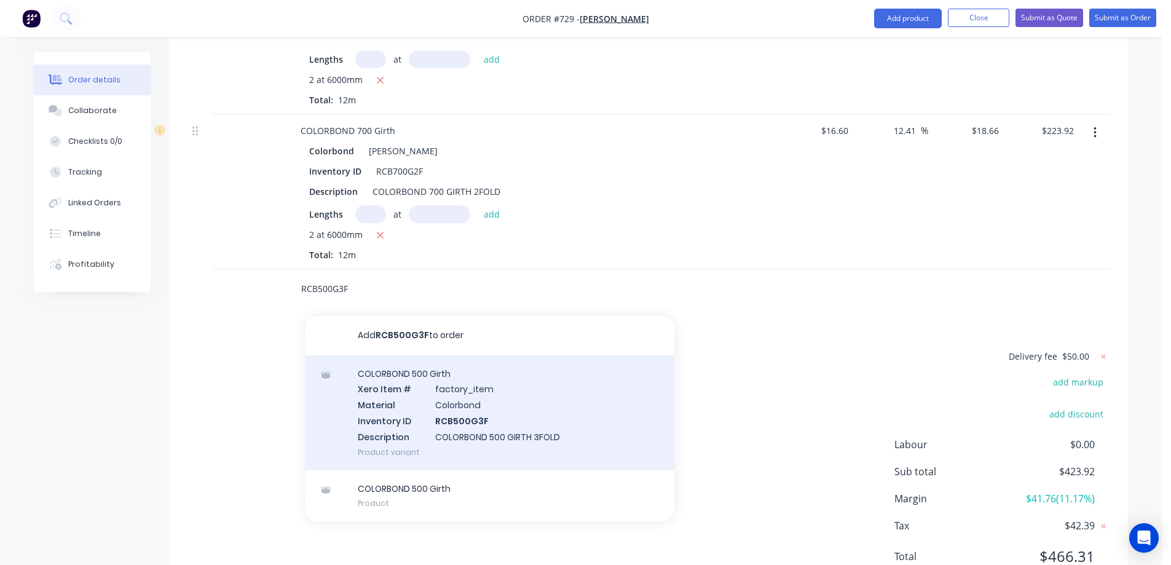
type input "RCB500G3F"
click at [408, 355] on div "COLORBOND 500 Girth Xero Item # factory_item Material Colorbond Inventory ID RC…" at bounding box center [490, 412] width 369 height 115
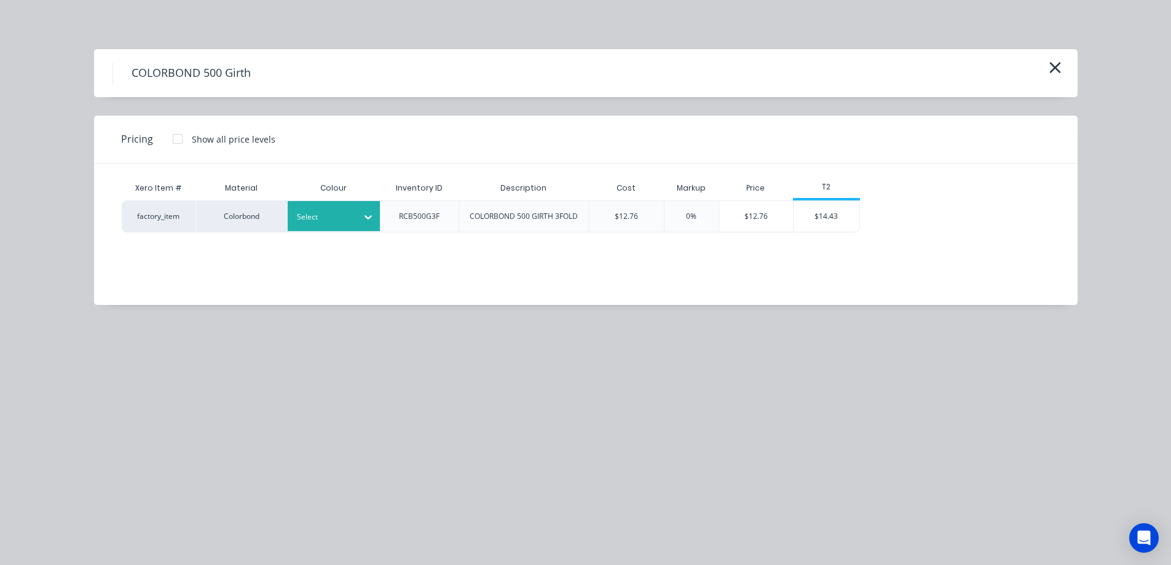
click at [360, 221] on div at bounding box center [368, 217] width 22 height 20
click at [154, 89] on div "Shale Grey" at bounding box center [77, 77] width 154 height 23
click at [825, 216] on div "$14.43" at bounding box center [827, 216] width 66 height 31
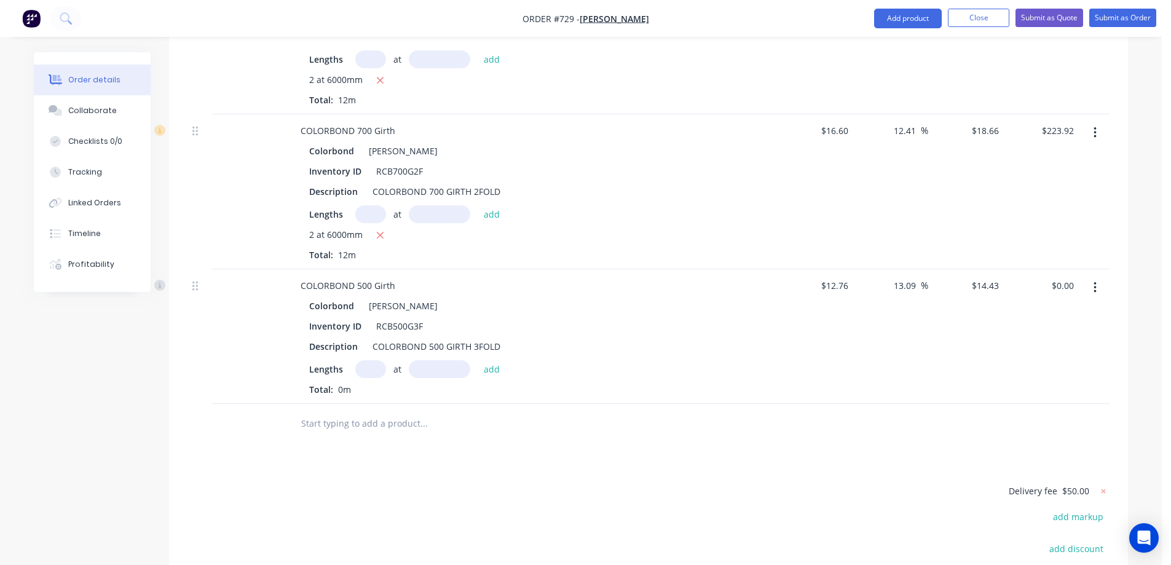
click at [368, 360] on input "text" at bounding box center [370, 369] width 31 height 18
type input "1"
type input "3800mm"
click at [493, 360] on button "add" at bounding box center [492, 368] width 29 height 17
type input "$54.83"
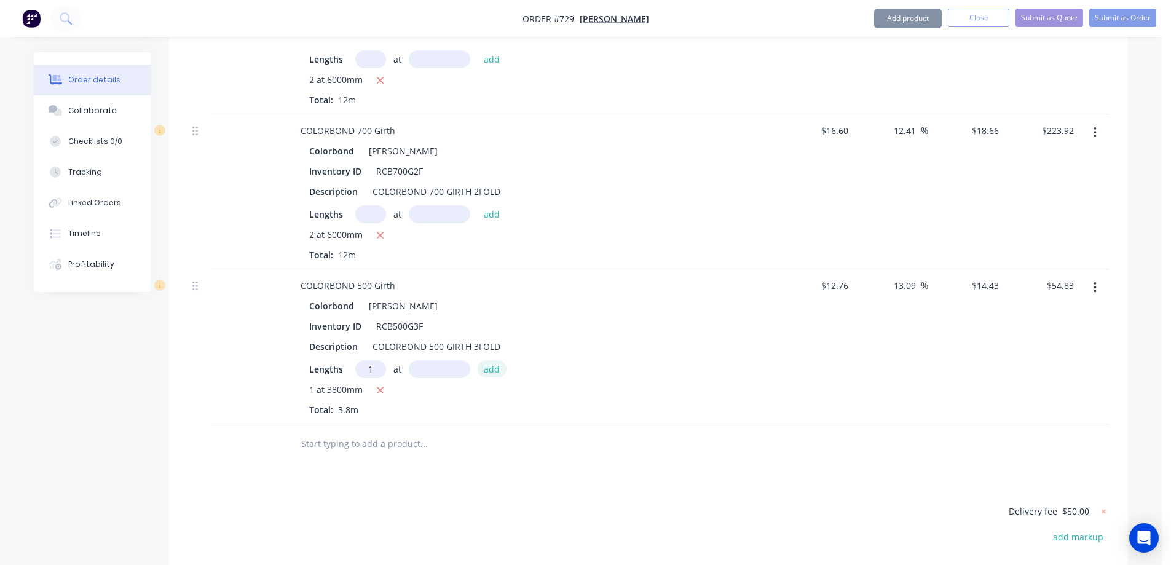
type input "1"
type input "3200mm"
click at [493, 360] on button "add" at bounding box center [492, 368] width 29 height 17
type input "$101.01"
type input "1"
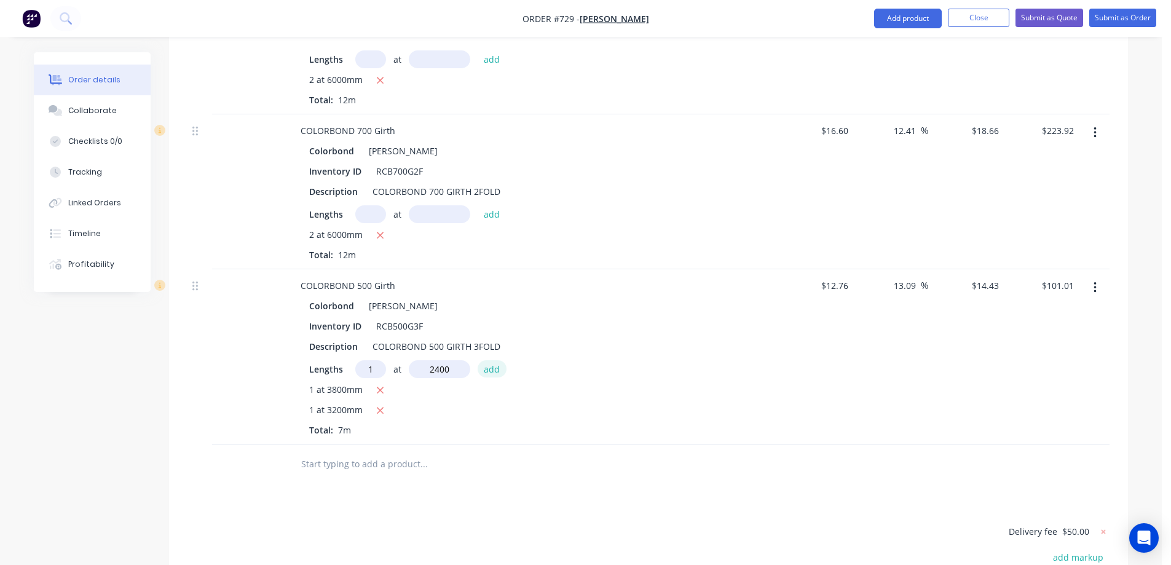
type input "2400mm"
click at [493, 360] on button "add" at bounding box center [492, 368] width 29 height 17
type input "$135.64"
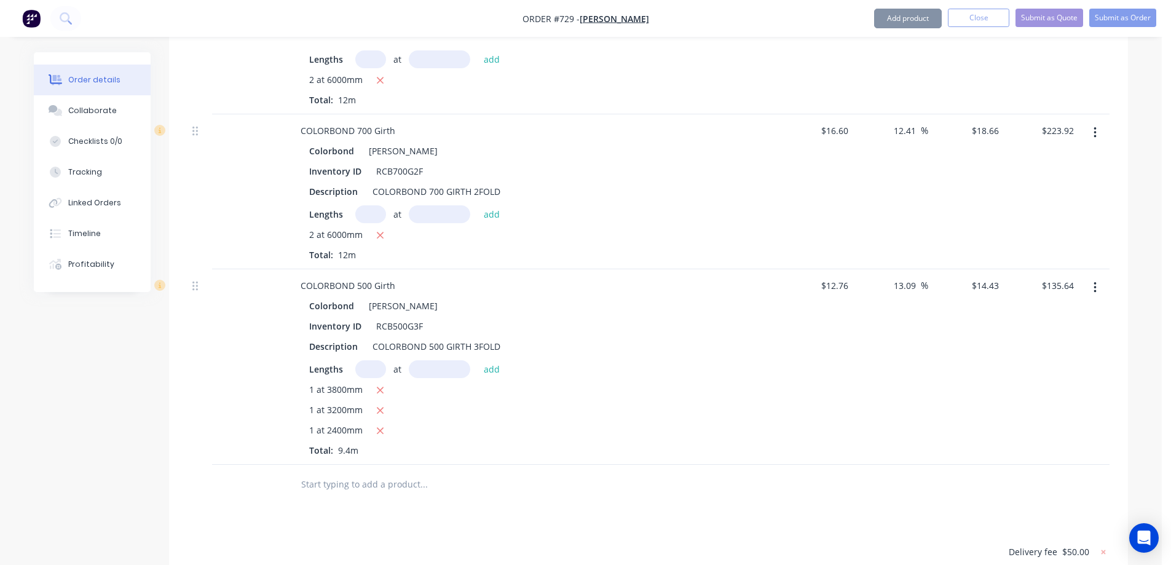
click at [397, 472] on input "text" at bounding box center [424, 484] width 246 height 25
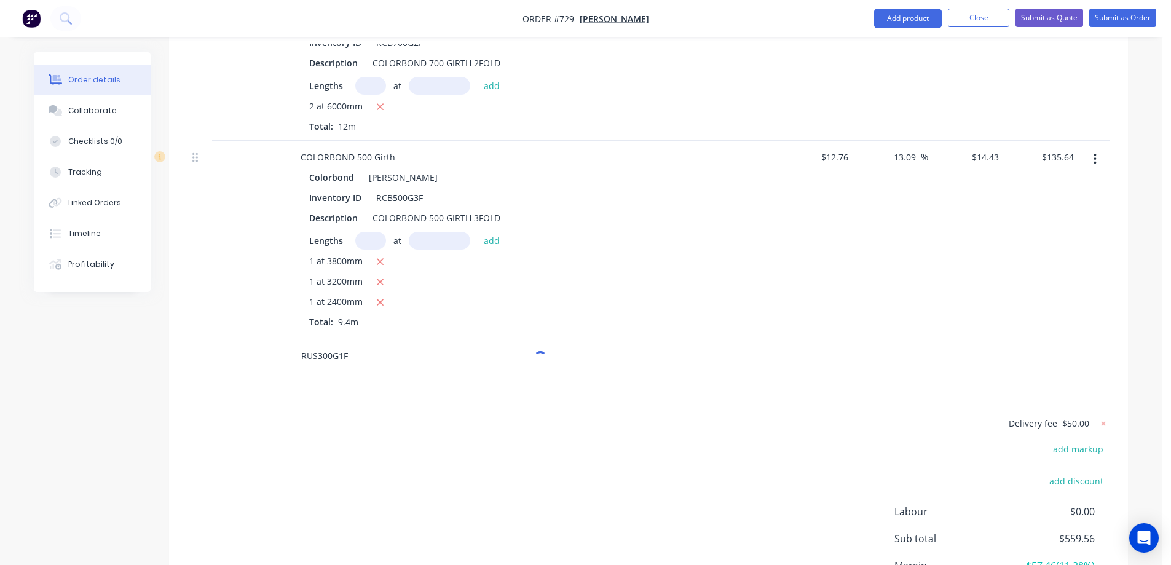
scroll to position [745, 0]
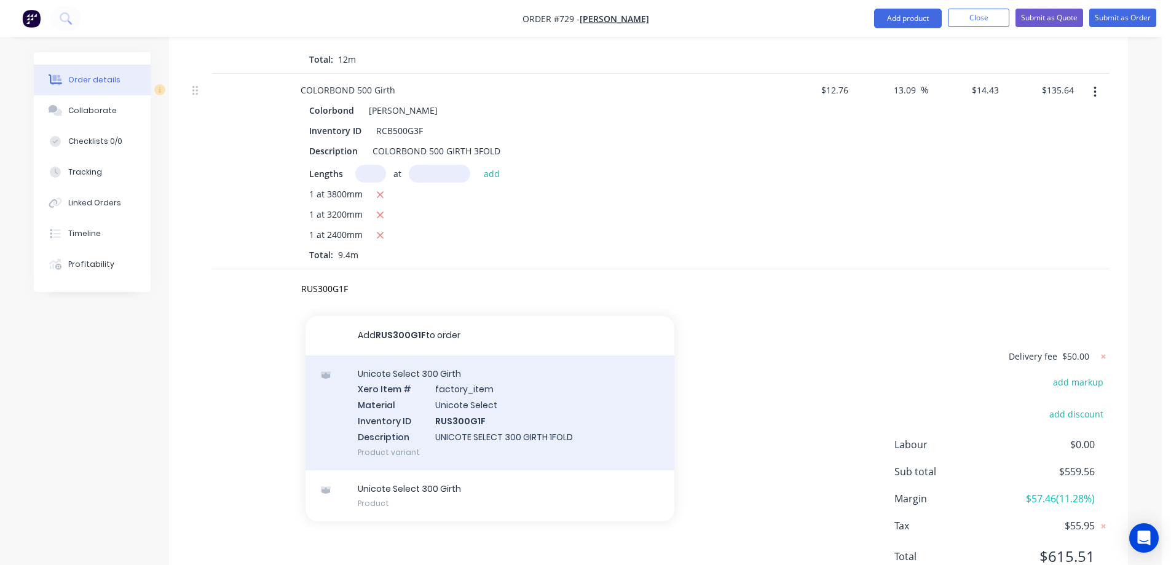
click at [410, 355] on div "Unicote Select 300 Girth Xero Item # factory_item Material Unicote Select Inven…" at bounding box center [490, 412] width 369 height 115
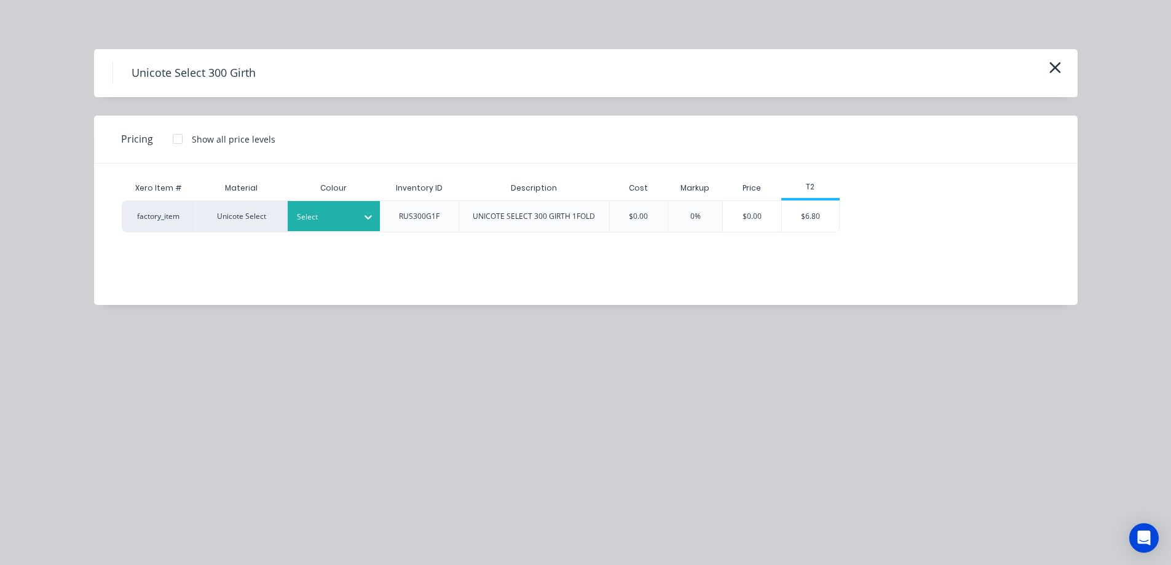
click at [325, 220] on div at bounding box center [324, 217] width 55 height 14
click at [1049, 69] on icon "button" at bounding box center [1055, 67] width 13 height 17
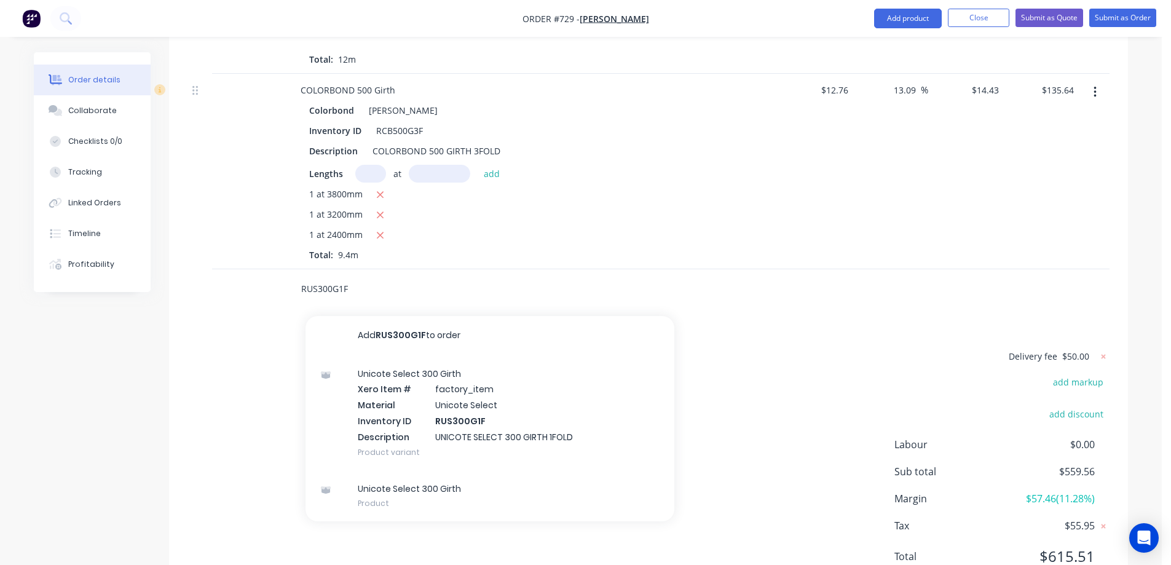
click at [320, 277] on input "RUS300G1F" at bounding box center [424, 289] width 246 height 25
click at [318, 277] on input "RUS300G1F" at bounding box center [424, 289] width 246 height 25
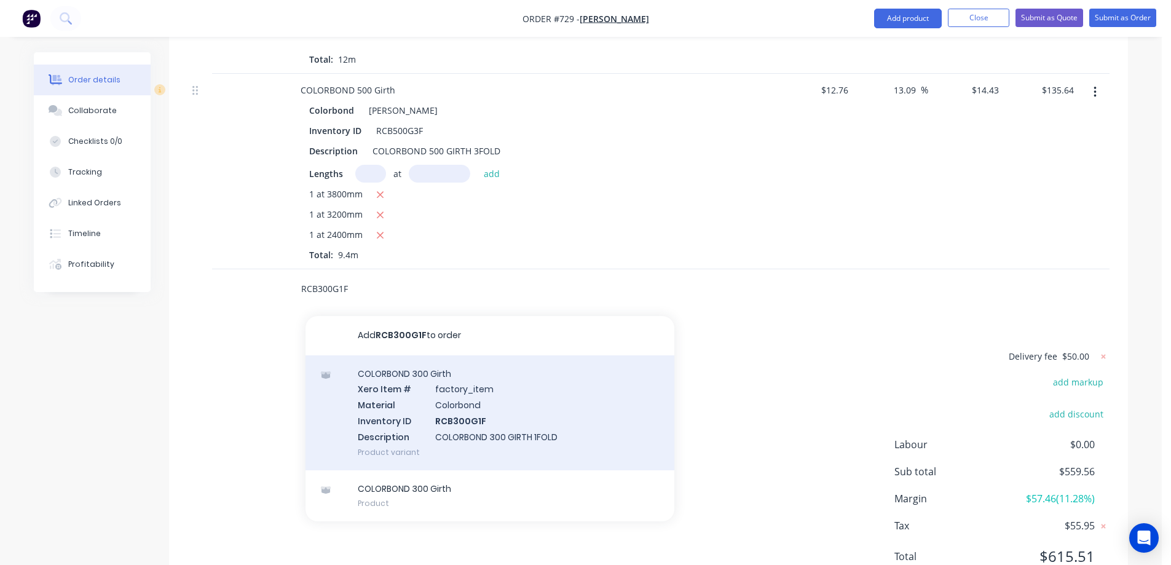
type input "RCB300G1F"
click at [414, 355] on div "COLORBOND 300 Girth Xero Item # factory_item Material Colorbond Inventory ID RC…" at bounding box center [490, 412] width 369 height 115
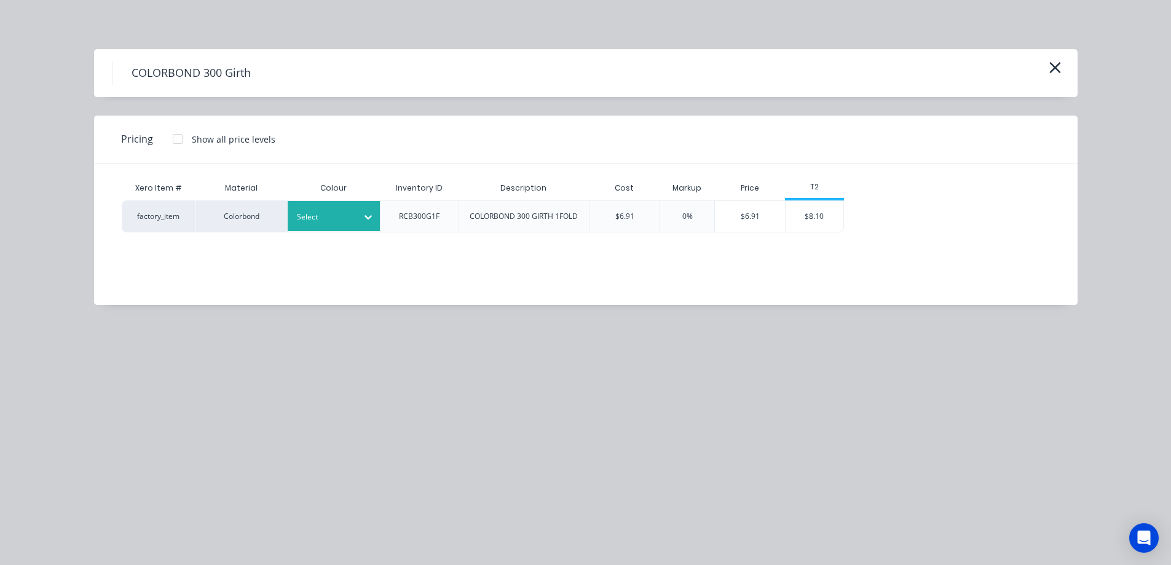
click at [347, 216] on div at bounding box center [324, 217] width 55 height 14
click at [829, 219] on div "$8.10" at bounding box center [815, 216] width 58 height 31
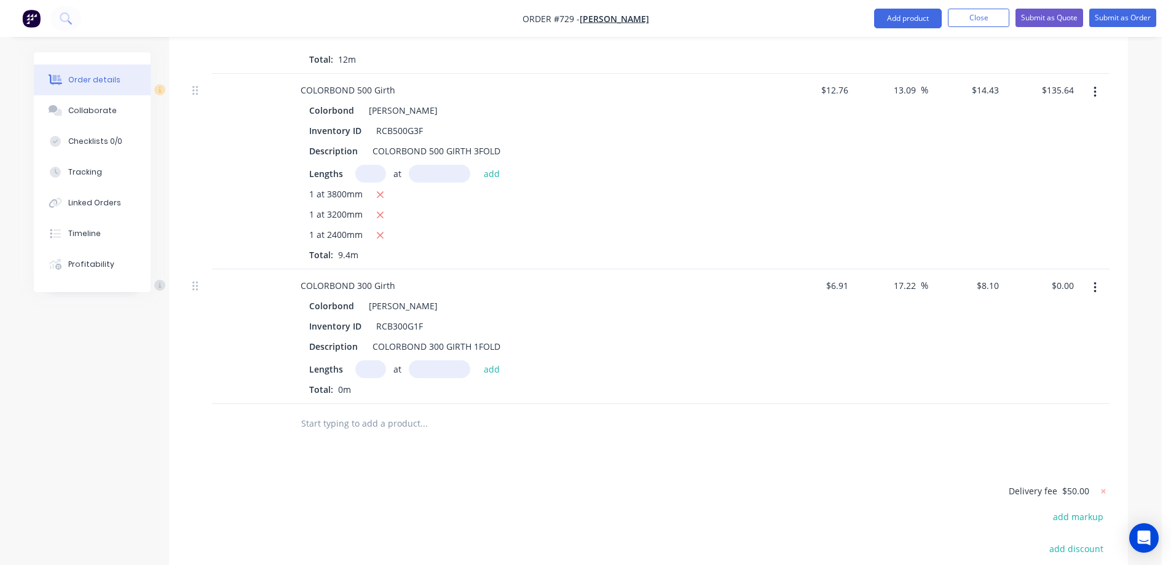
click at [358, 360] on input "text" at bounding box center [370, 369] width 31 height 18
type input "1"
type input "1000mm"
click at [496, 360] on button "add" at bounding box center [492, 368] width 29 height 17
type input "$8.10"
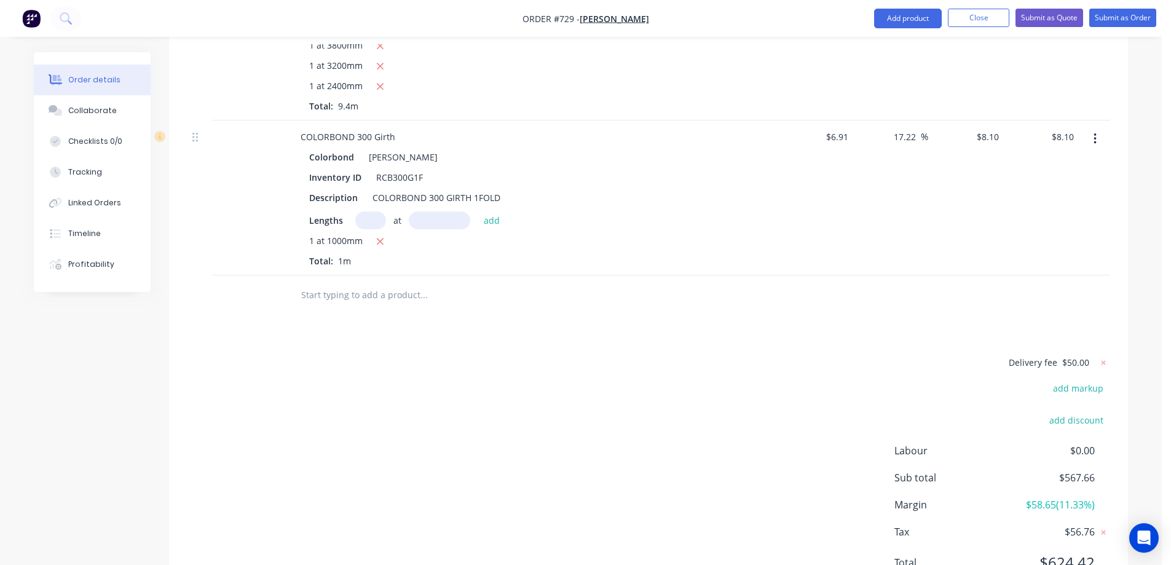
scroll to position [900, 0]
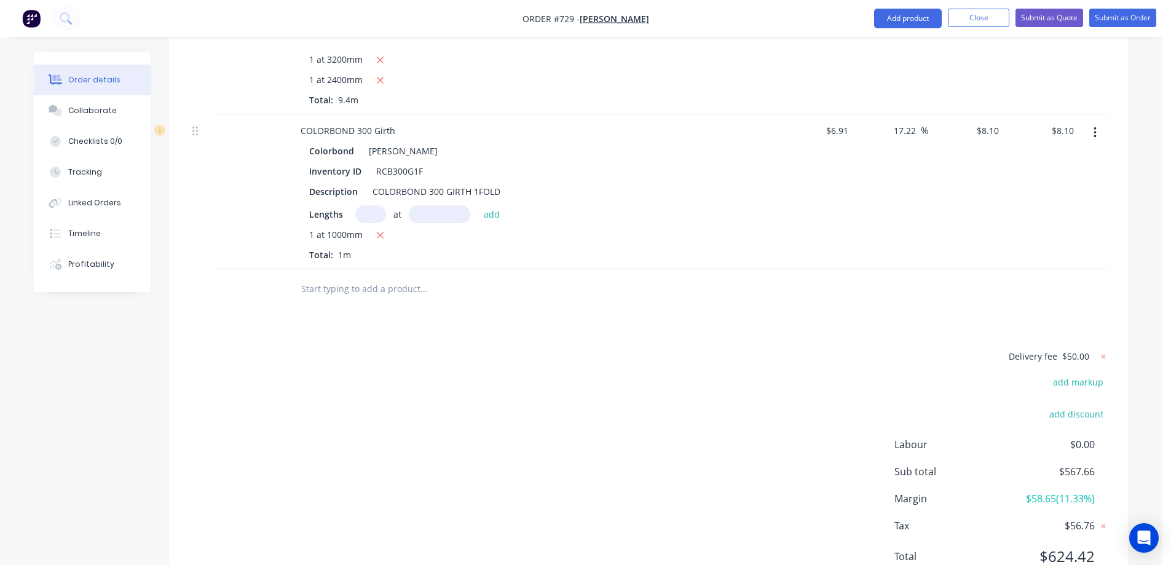
click at [363, 277] on input "text" at bounding box center [424, 289] width 246 height 25
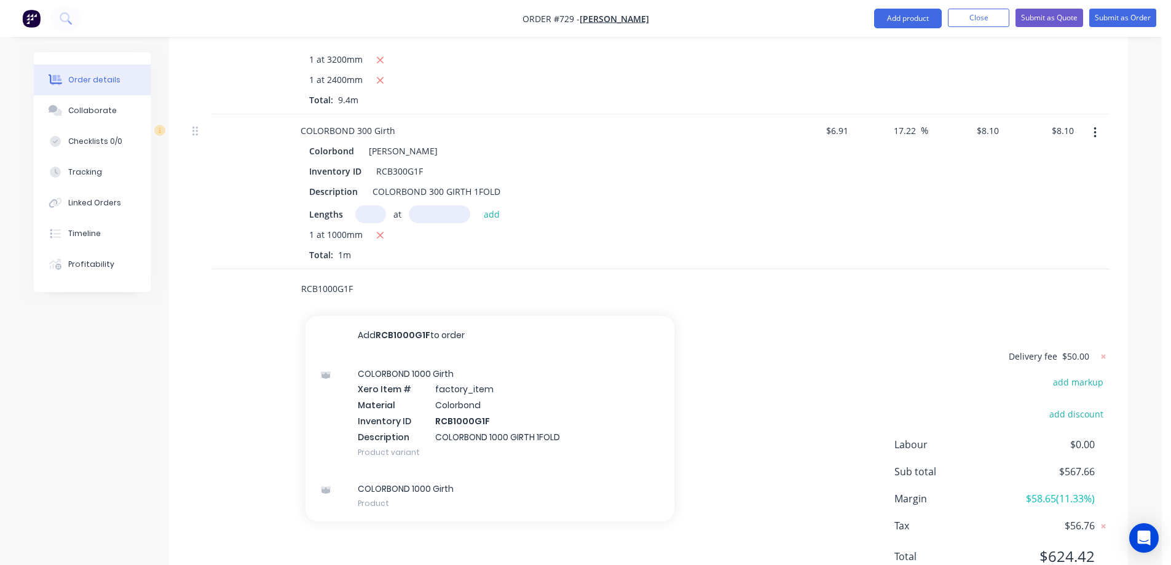
type input "RCB1000G1F"
click at [422, 355] on div "COLORBOND 1000 Girth Xero Item # factory_item Material Colorbond Inventory ID R…" at bounding box center [490, 412] width 369 height 115
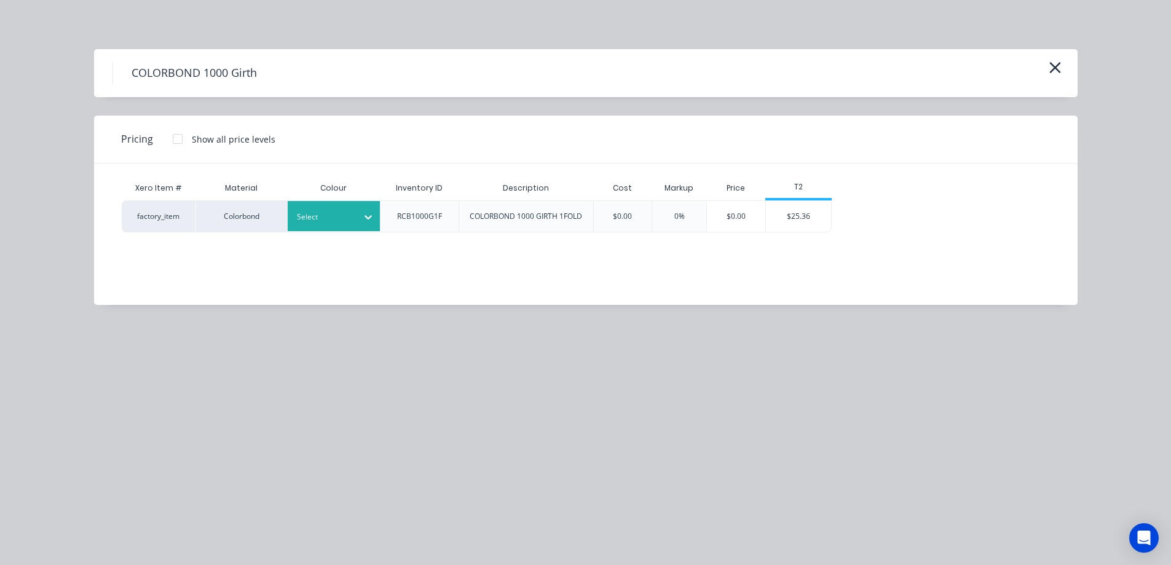
click at [323, 212] on div at bounding box center [324, 217] width 55 height 14
click at [819, 214] on div "$25.36" at bounding box center [799, 216] width 66 height 31
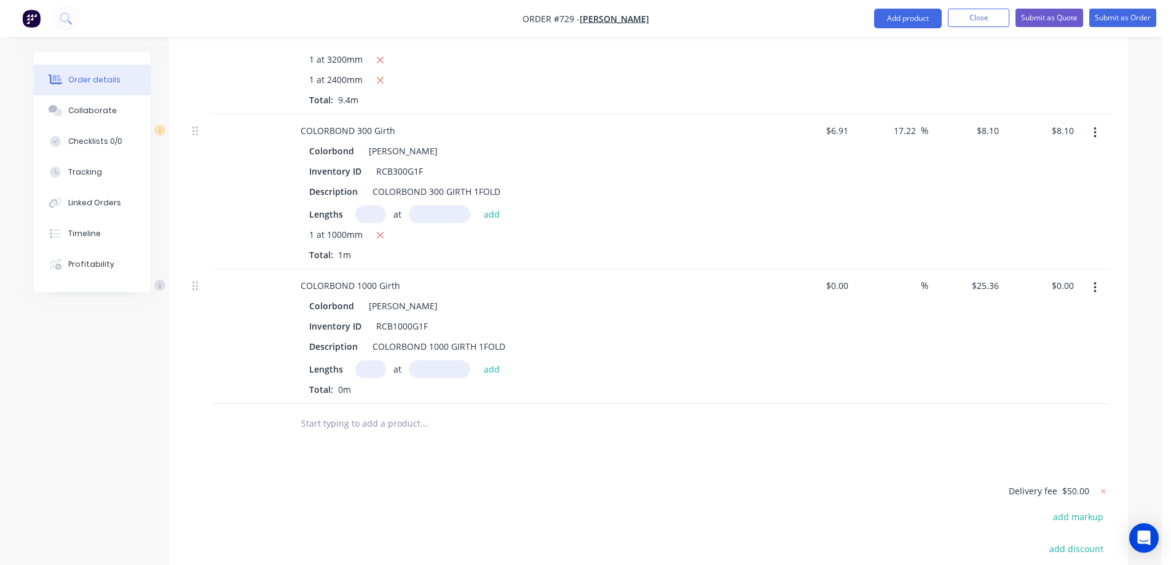
click at [371, 360] on input "text" at bounding box center [370, 369] width 31 height 18
type input "1"
type input "1000mm"
click at [492, 360] on button "add" at bounding box center [492, 368] width 29 height 17
type input "$25.36"
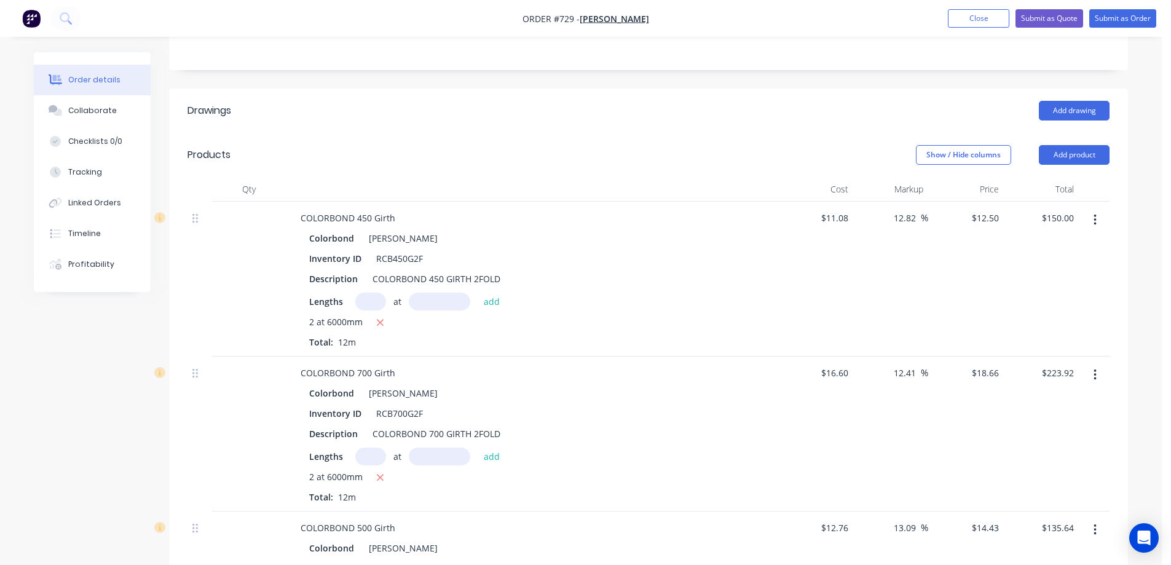
click at [377, 293] on input "text" at bounding box center [370, 302] width 31 height 18
type input "1"
click at [570, 293] on div "Lengths at add" at bounding box center [531, 302] width 445 height 18
click at [833, 209] on input "11.08" at bounding box center [836, 218] width 33 height 18
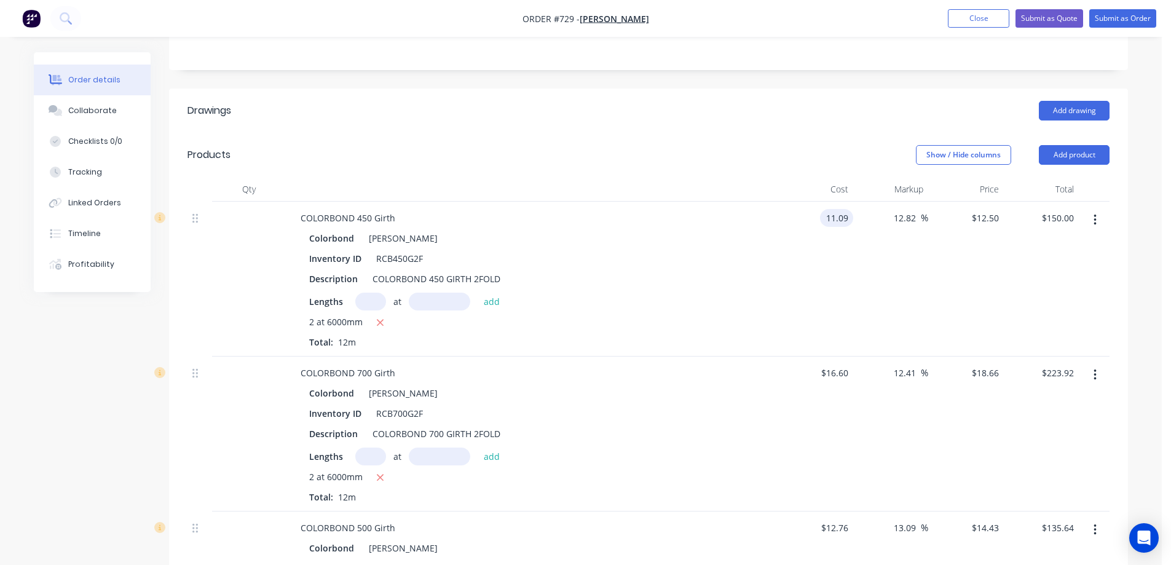
type input "$11.09"
type input "$12.5113"
type input "$150.14"
click at [816, 208] on div "$11.09 11.09" at bounding box center [816, 279] width 76 height 155
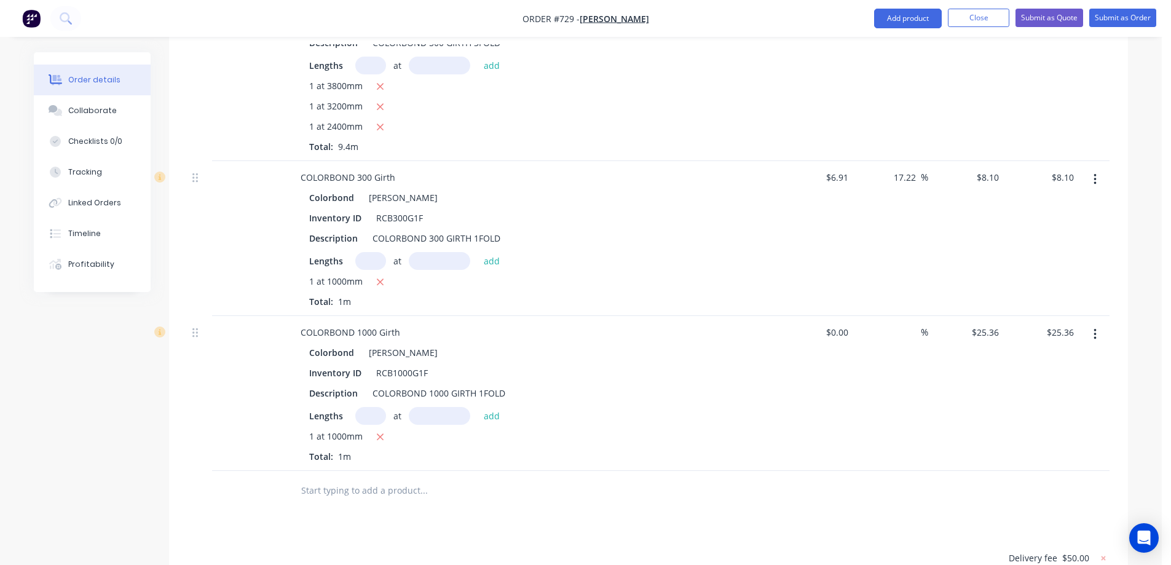
scroll to position [861, 0]
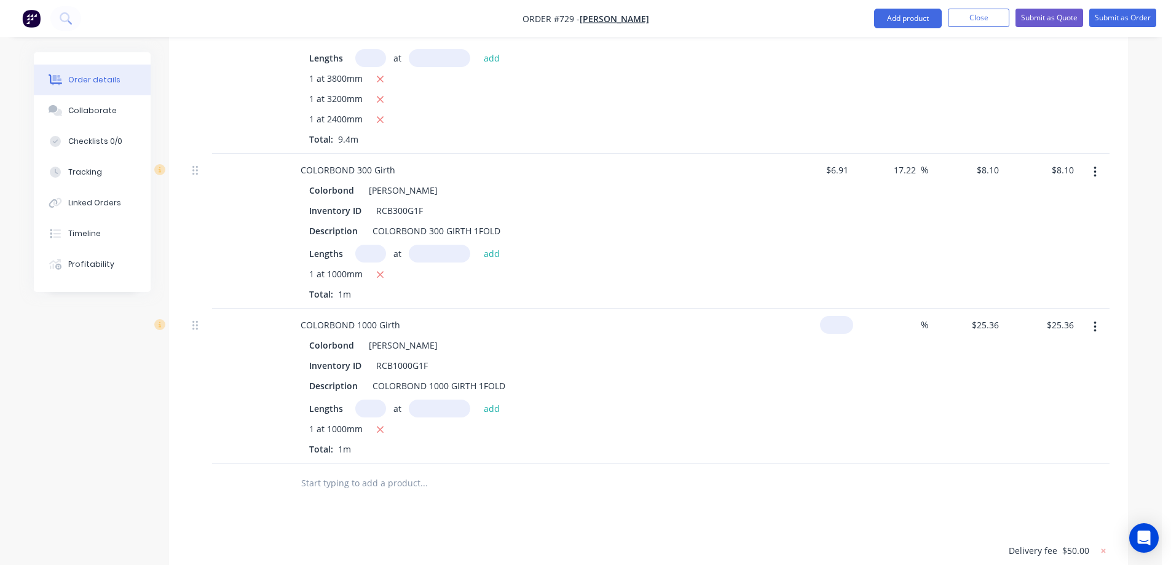
click at [831, 309] on div "$0.00" at bounding box center [816, 386] width 76 height 155
type input "$0.00"
click at [831, 309] on div "$0.00" at bounding box center [816, 386] width 76 height 155
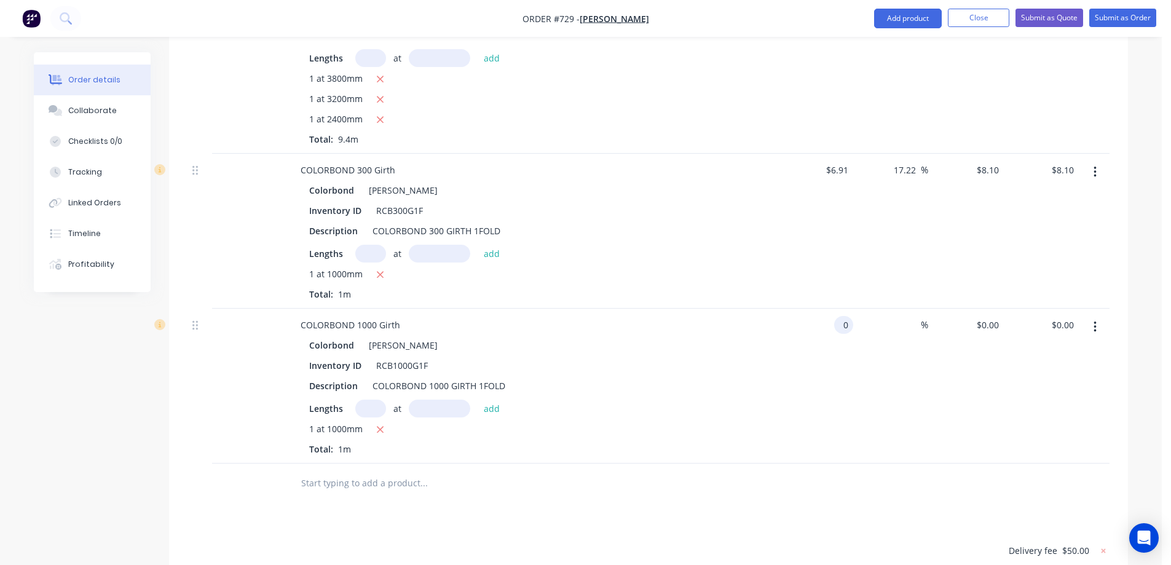
click at [828, 309] on div "0 0" at bounding box center [816, 386] width 76 height 155
type input "$22.84"
click at [780, 323] on div "$22.84 22.84" at bounding box center [816, 386] width 76 height 155
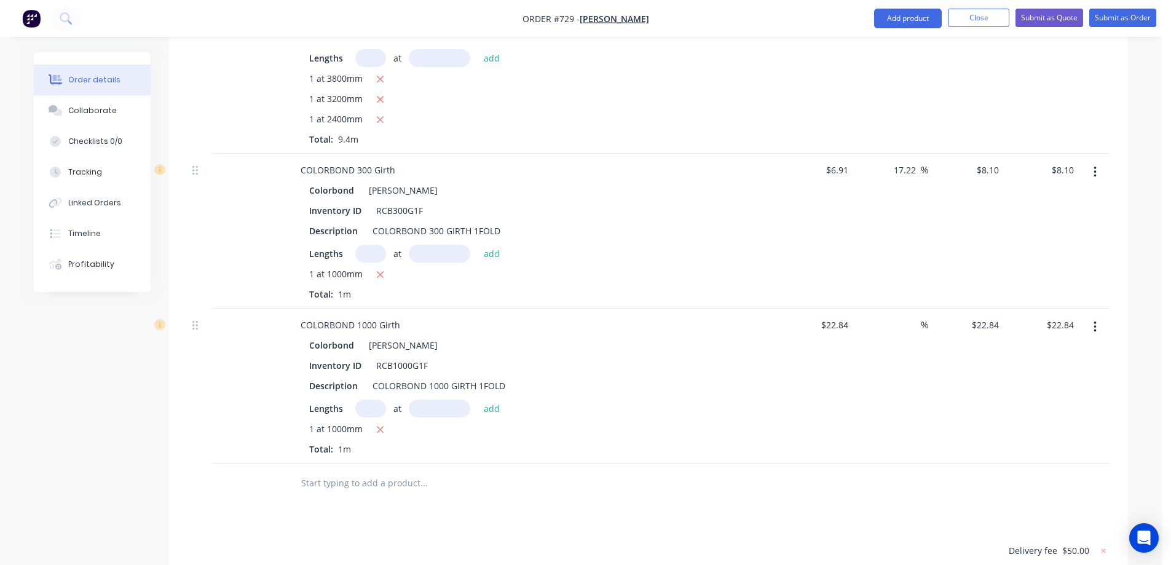
click at [827, 309] on div "$22.84 $22.84" at bounding box center [816, 386] width 76 height 155
click at [1098, 316] on button "button" at bounding box center [1095, 327] width 29 height 22
click at [1045, 350] on div "Edit" at bounding box center [1051, 359] width 95 height 18
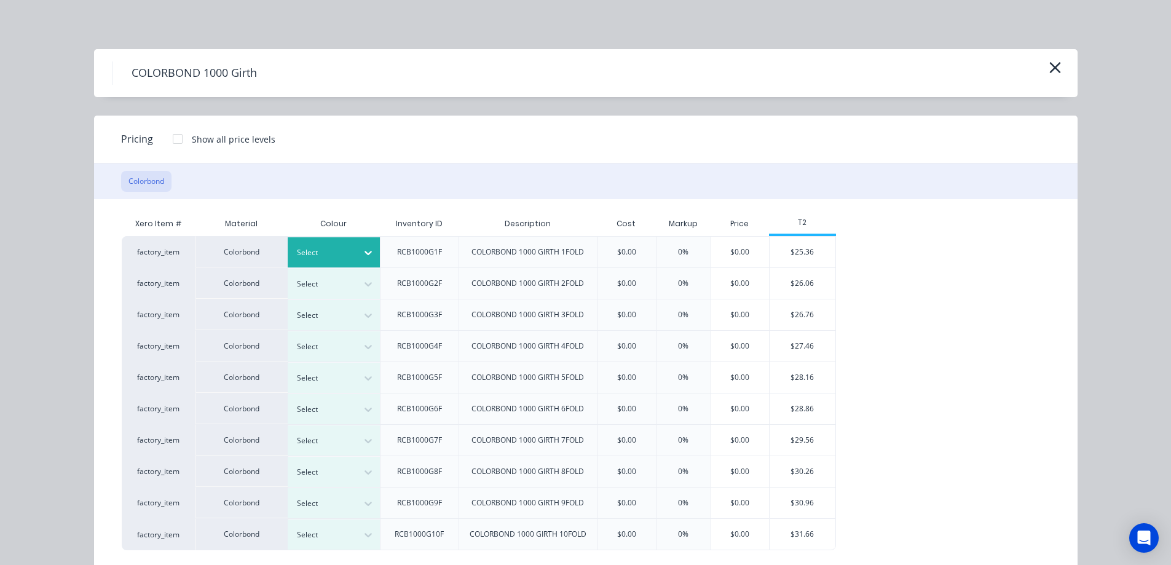
click at [362, 250] on icon at bounding box center [368, 253] width 12 height 12
click at [820, 256] on div "$25.36" at bounding box center [803, 252] width 66 height 31
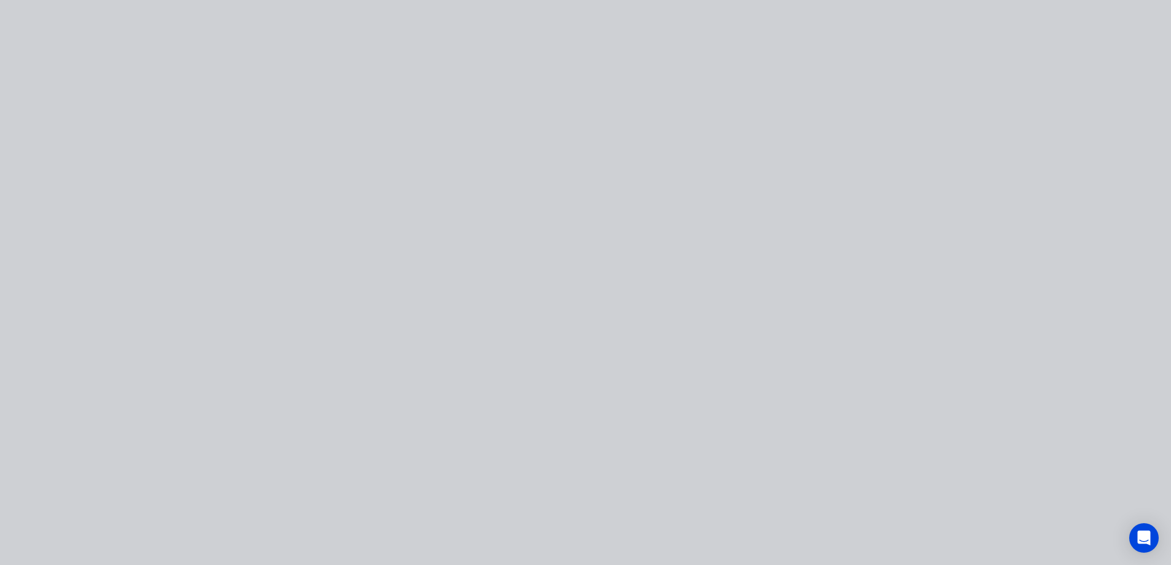
type input "11.03"
type input "$25.36"
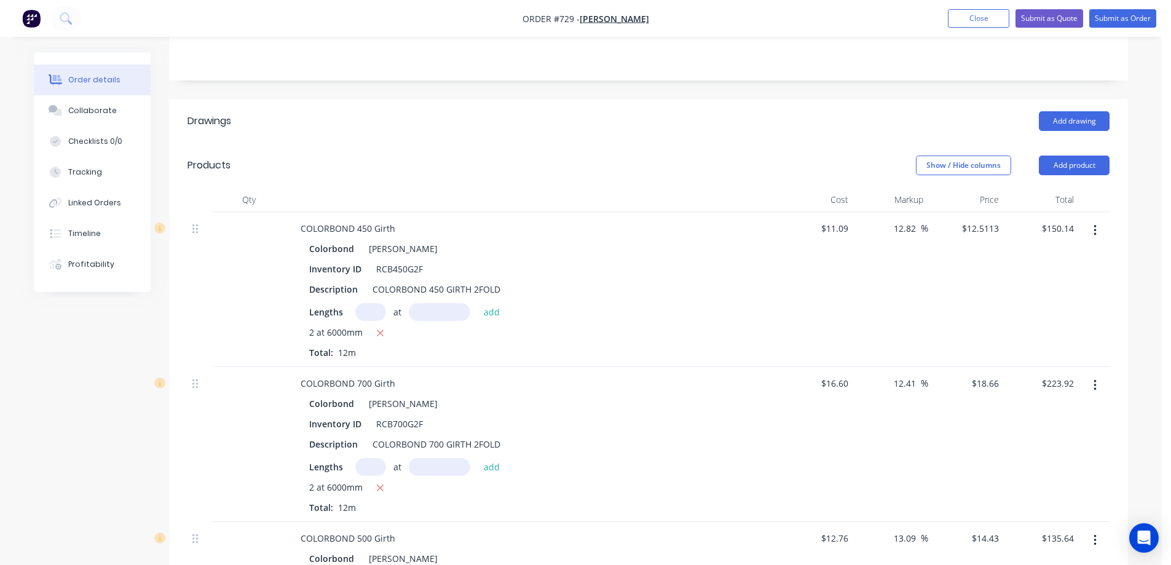
scroll to position [369, 0]
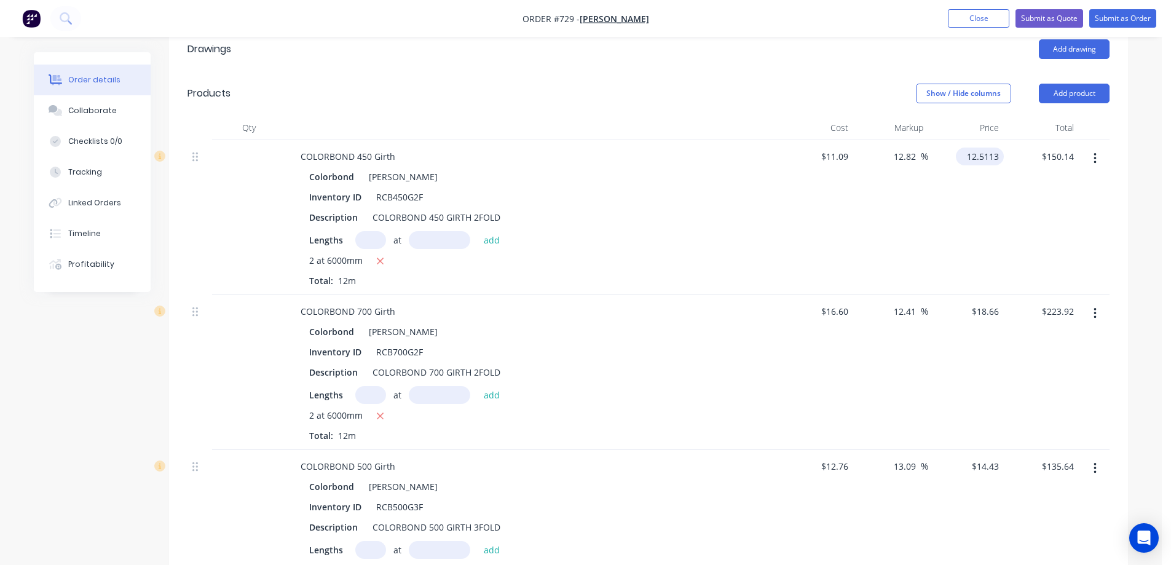
click at [973, 148] on input "12.5113" at bounding box center [982, 157] width 43 height 18
type input "12.52"
type input "12.89"
type input "$12.52"
type input "$150.24"
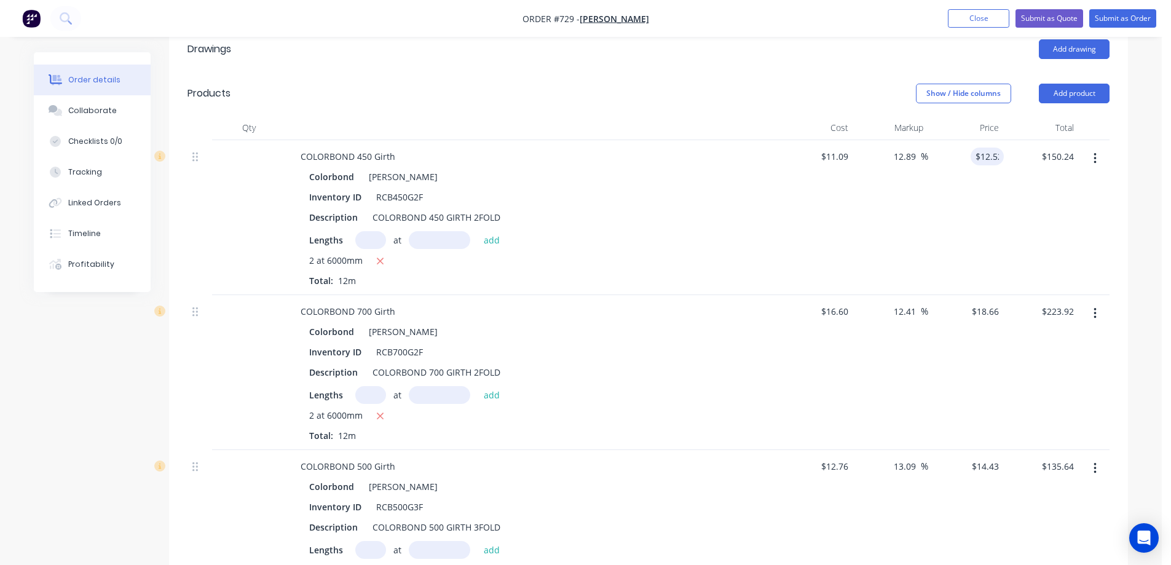
click at [945, 165] on div "$12.52 12.52" at bounding box center [967, 217] width 76 height 155
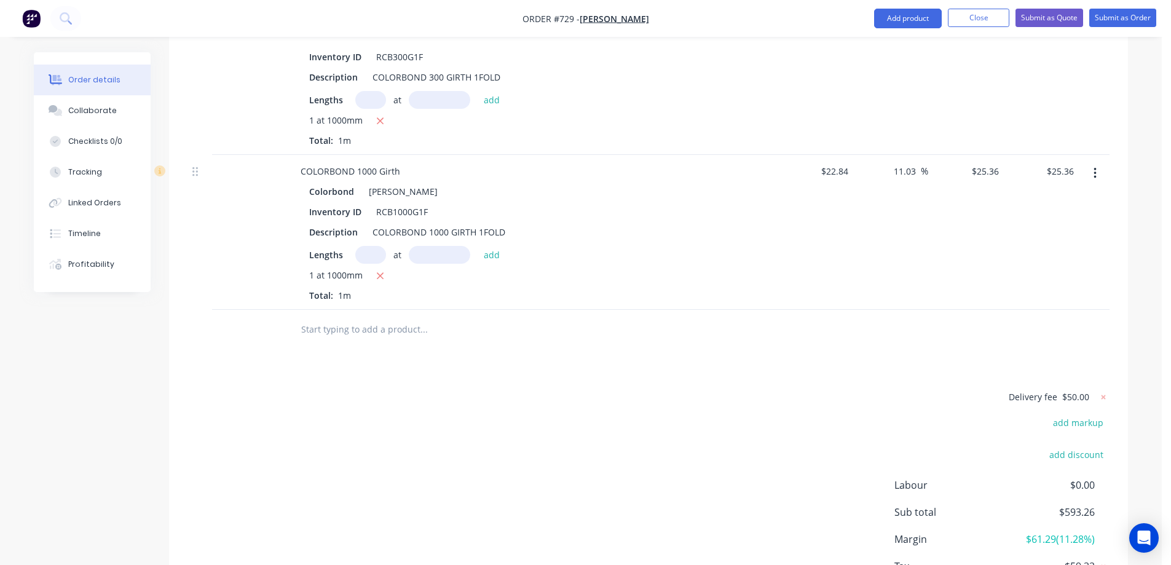
scroll to position [1055, 0]
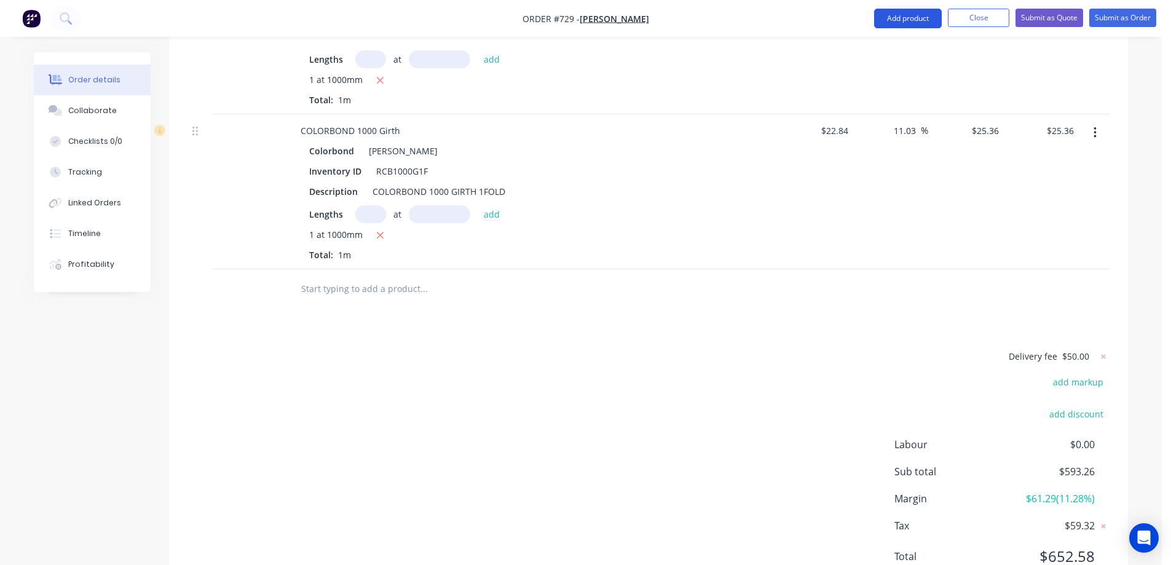
click at [885, 21] on button "Add product" at bounding box center [908, 19] width 68 height 20
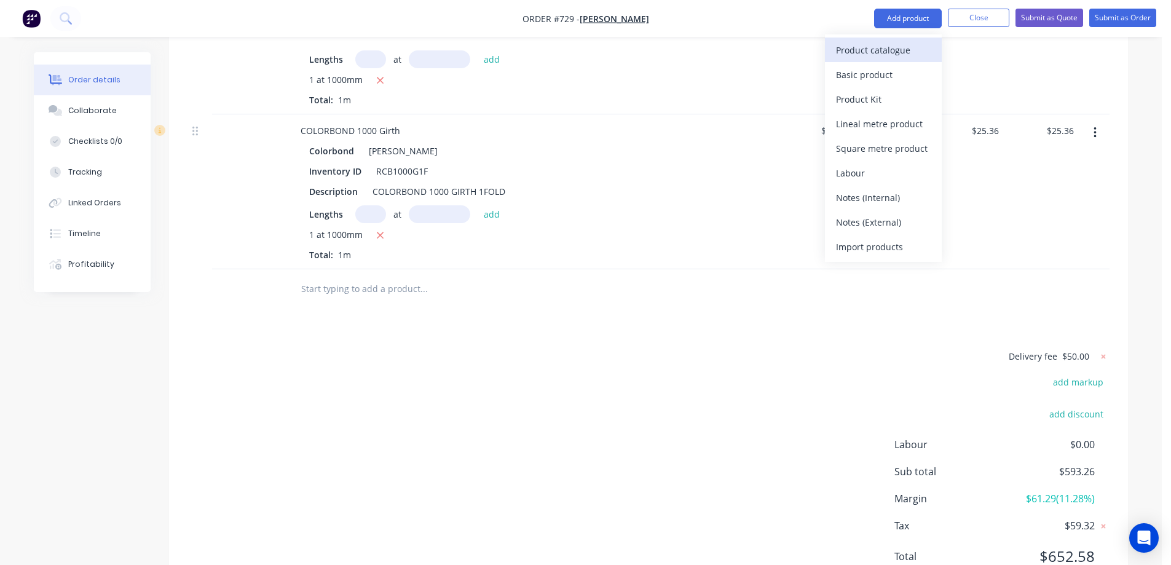
click at [876, 57] on div "Product catalogue" at bounding box center [883, 50] width 95 height 18
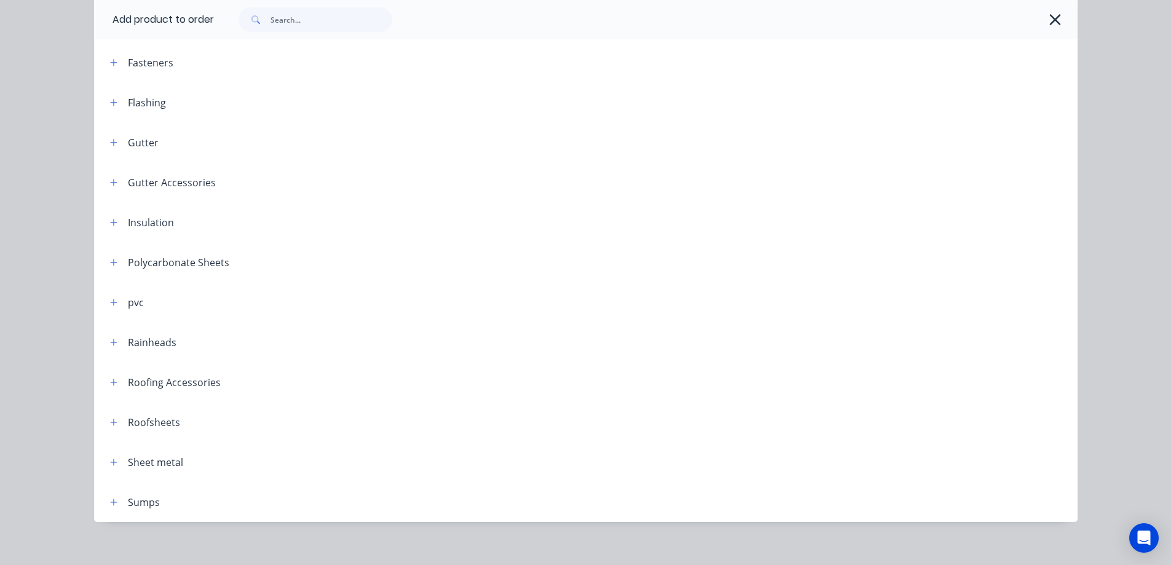
scroll to position [303, 0]
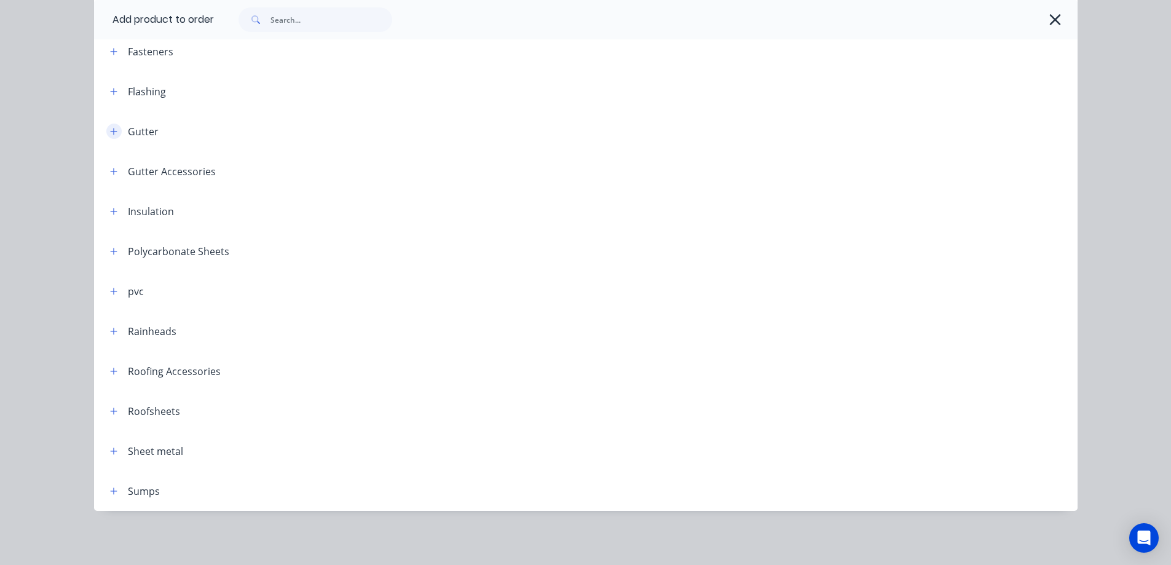
click at [112, 135] on icon "button" at bounding box center [113, 131] width 7 height 9
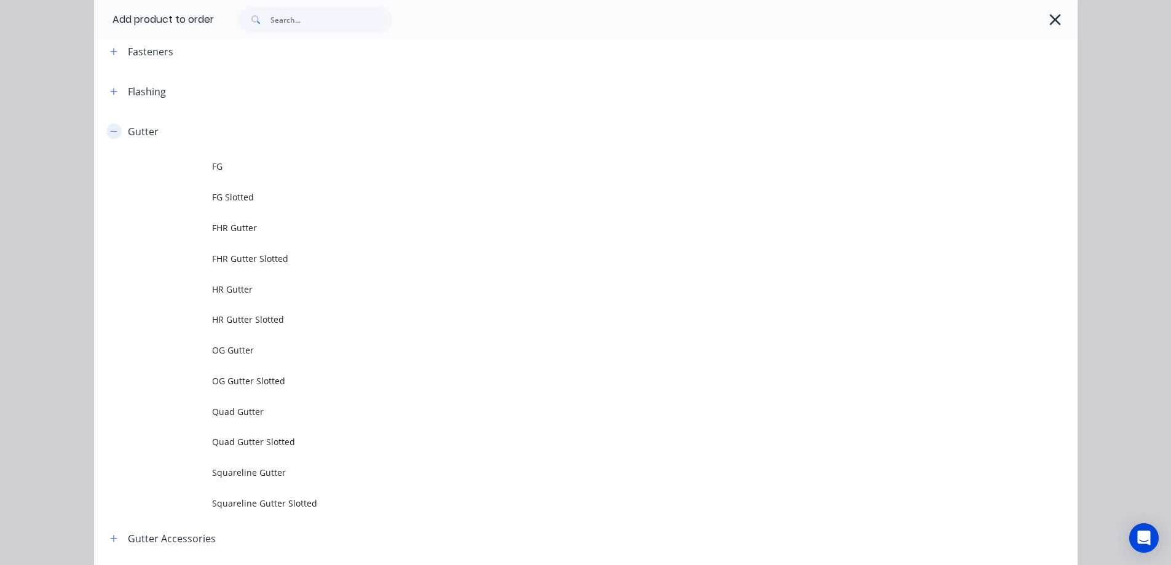
click at [114, 128] on button "button" at bounding box center [113, 131] width 15 height 15
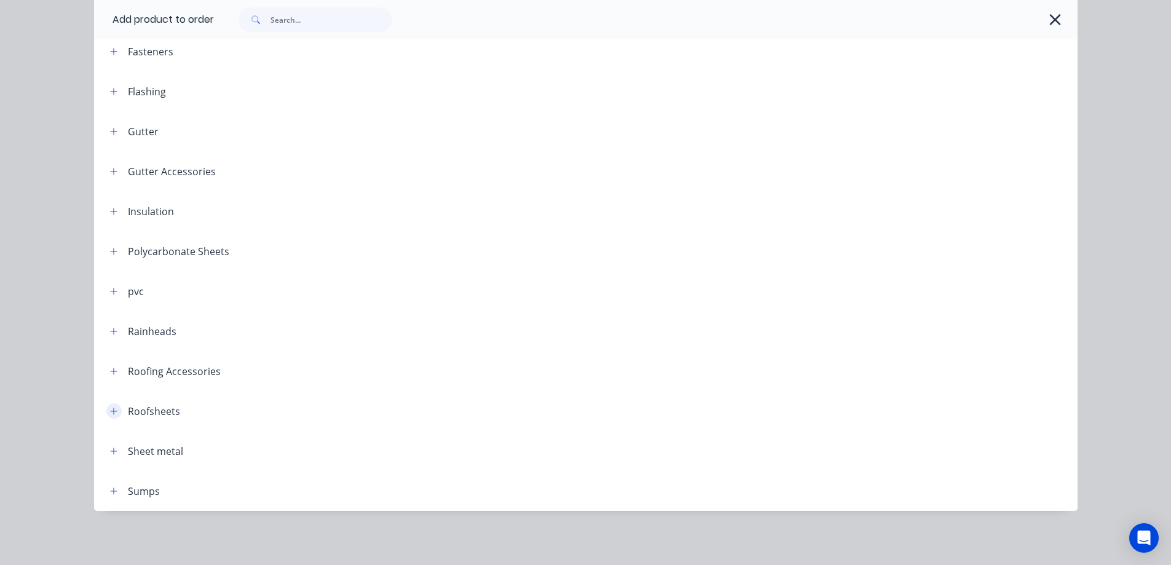
click at [110, 408] on icon "button" at bounding box center [113, 411] width 7 height 9
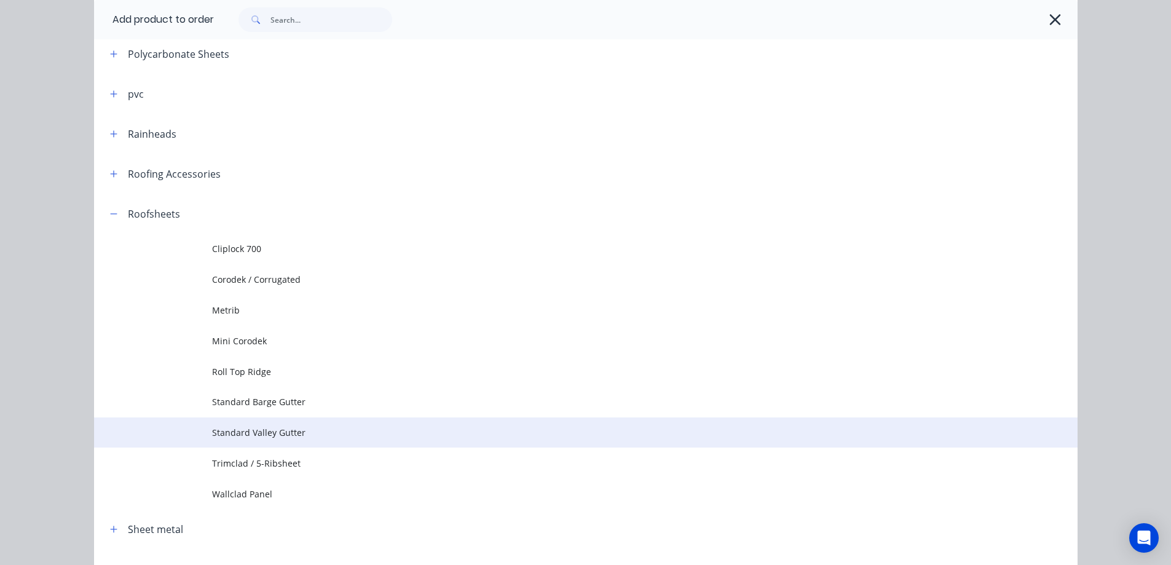
scroll to position [549, 0]
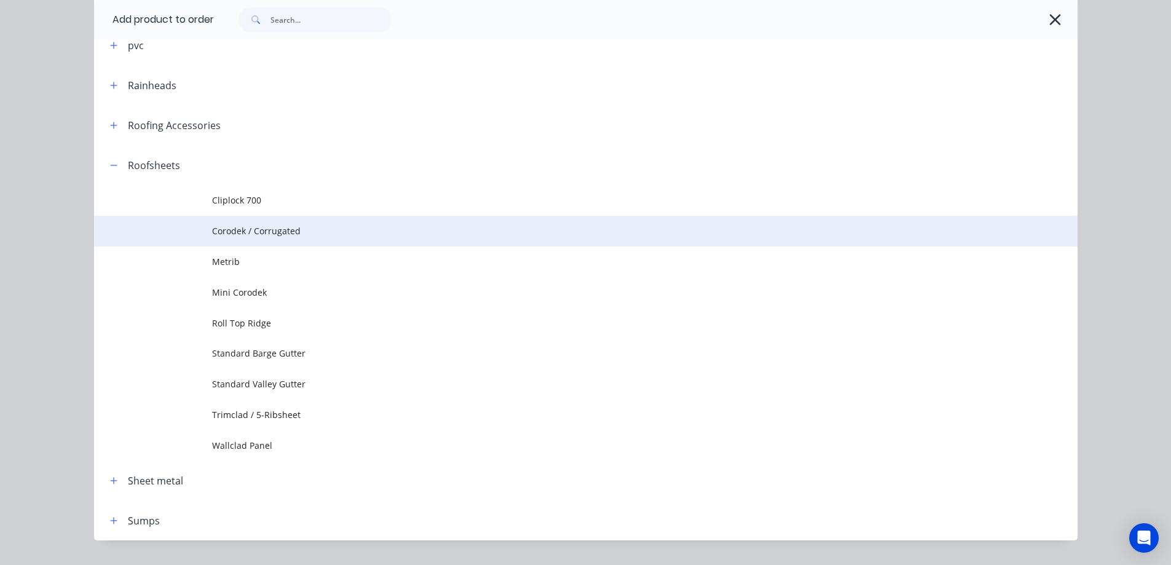
click at [273, 232] on span "Corodek / Corrugated" at bounding box center [558, 230] width 692 height 13
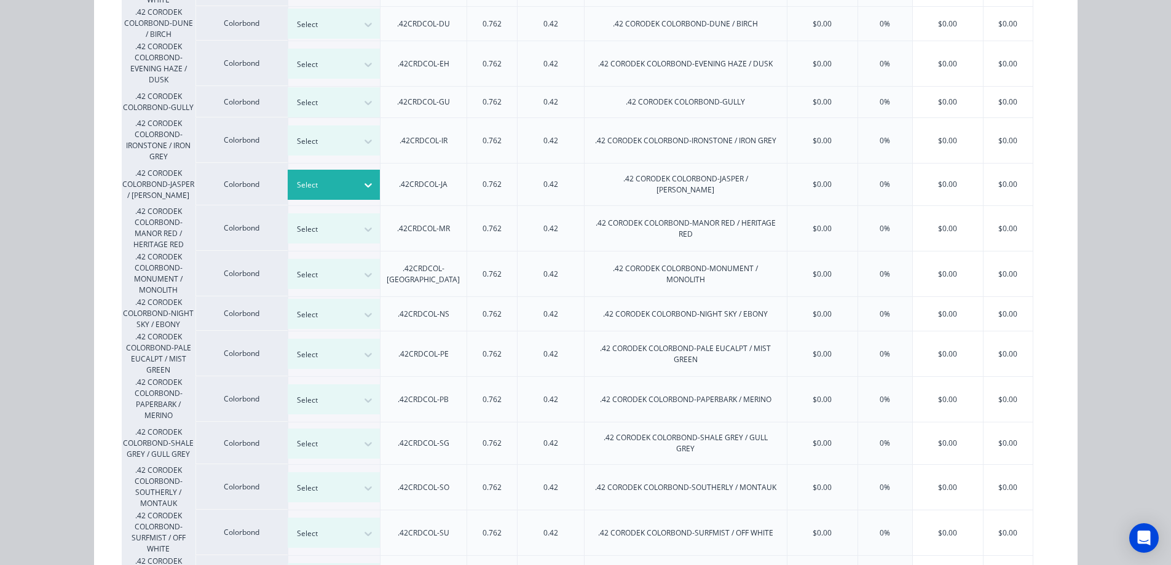
scroll to position [553, 0]
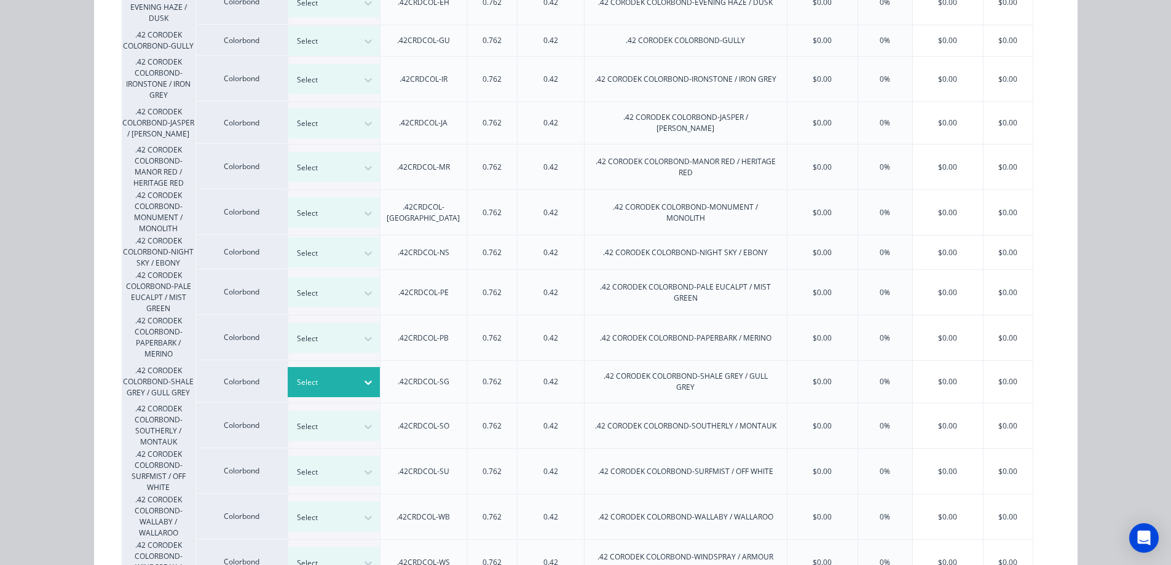
click at [352, 374] on div "Select" at bounding box center [322, 382] width 69 height 16
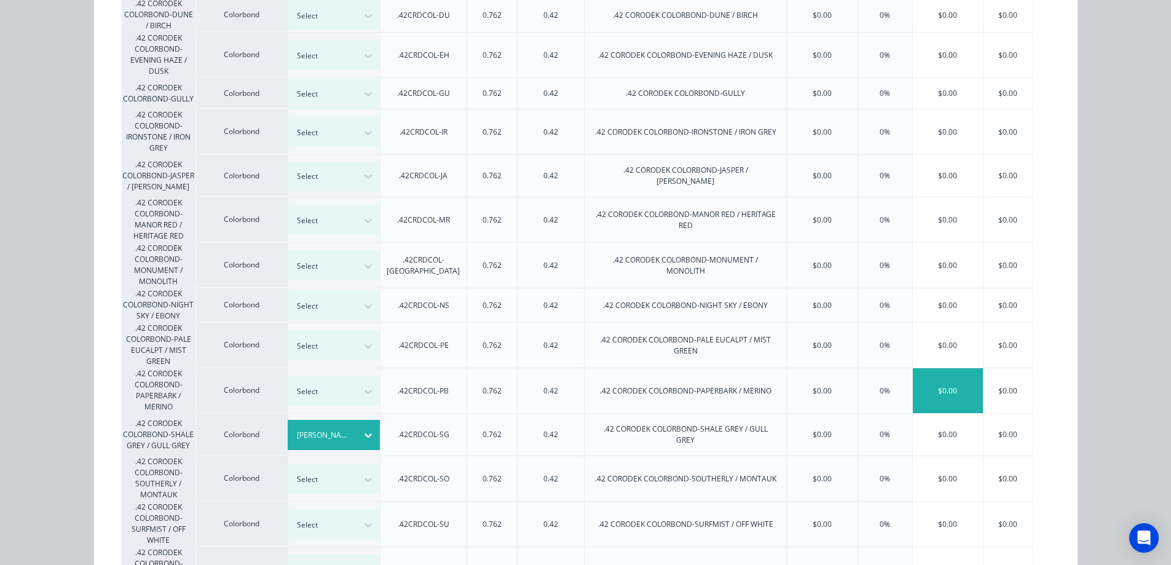
scroll to position [553, 0]
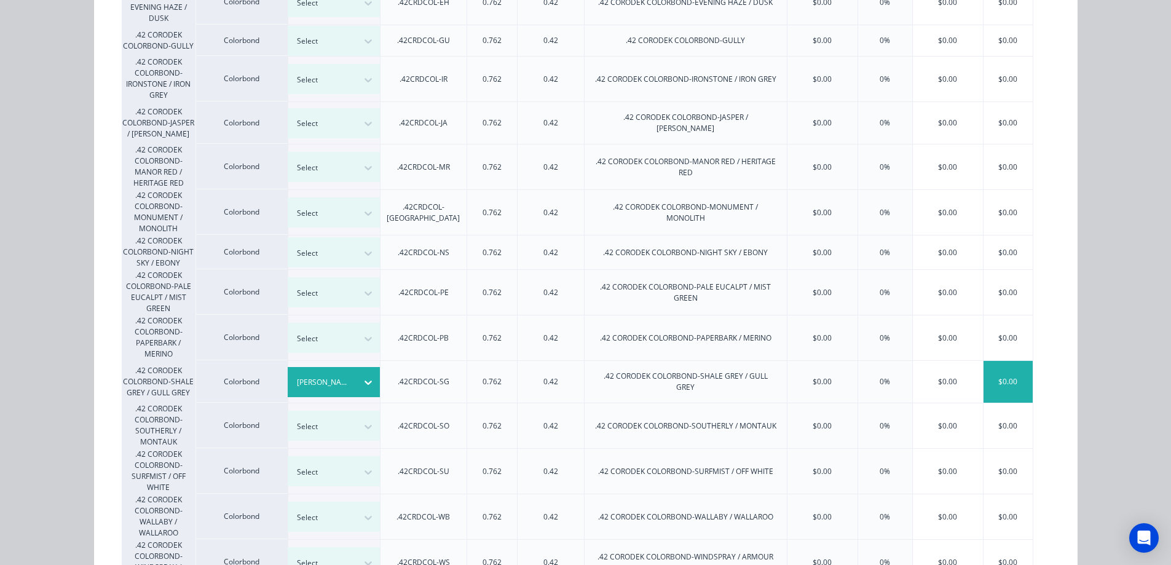
click at [988, 374] on div "$0.00" at bounding box center [1009, 382] width 50 height 42
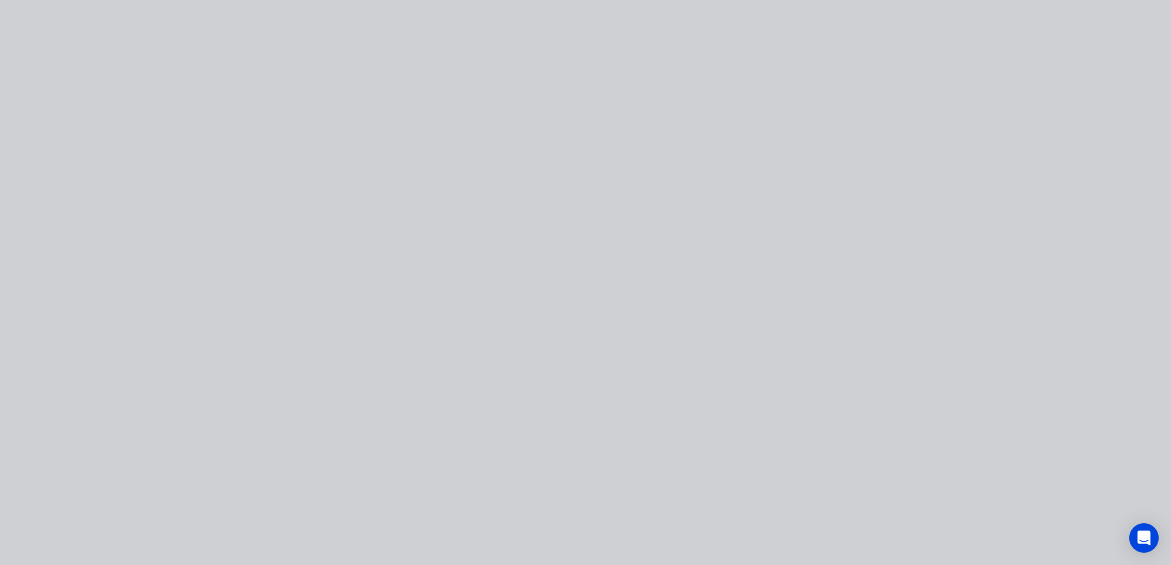
scroll to position [0, 0]
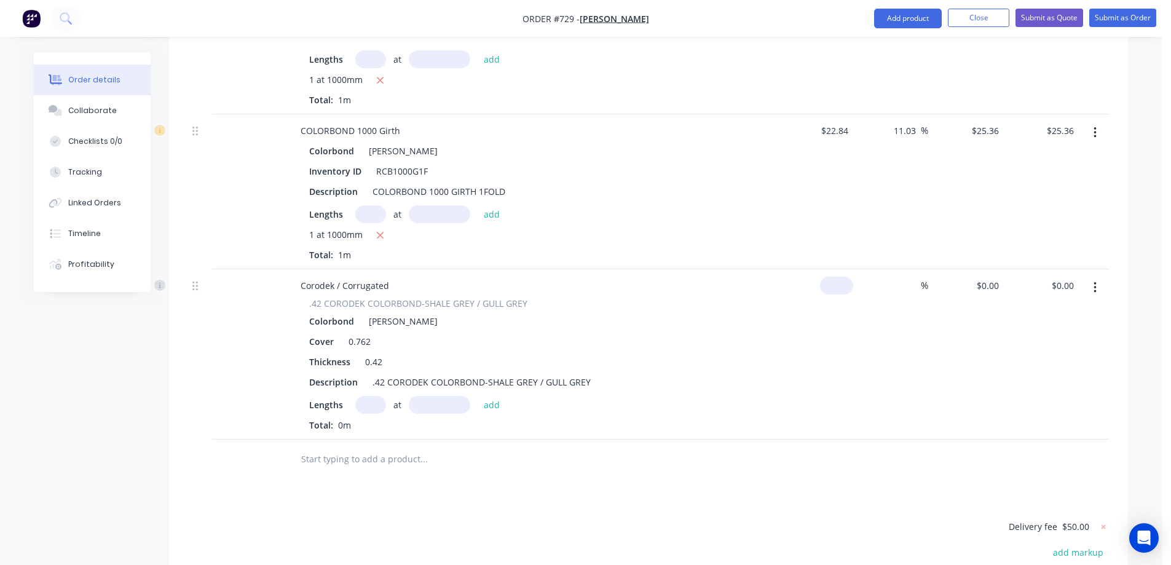
click at [825, 269] on div "$0.00" at bounding box center [816, 354] width 76 height 170
type input "$13.00"
click at [845, 288] on div "$13.00 13" at bounding box center [816, 354] width 76 height 170
click at [912, 277] on input at bounding box center [914, 286] width 14 height 18
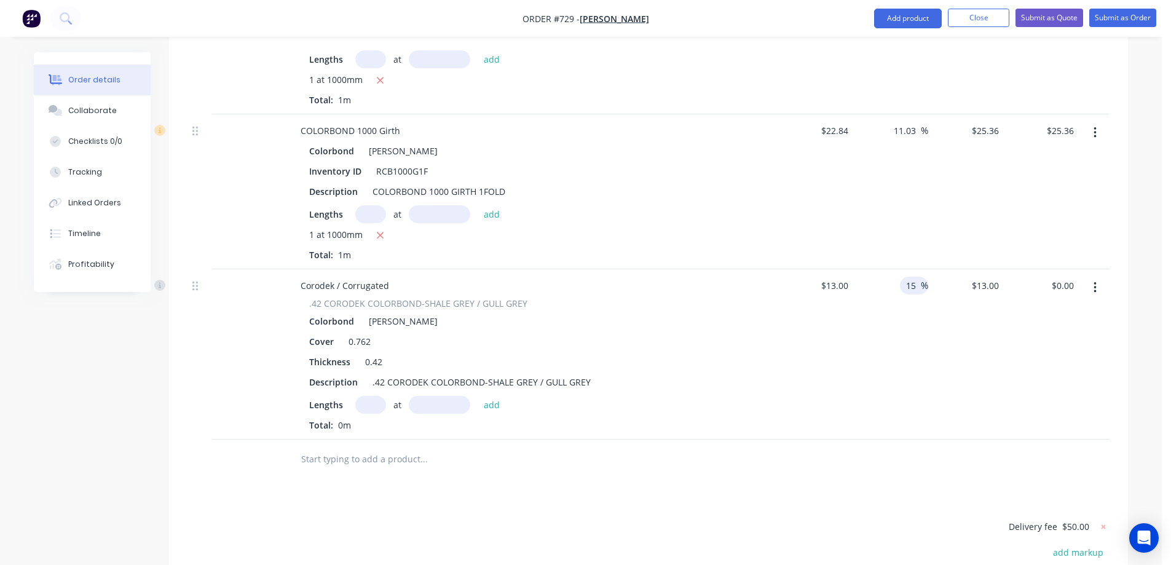
type input "15"
type input "$14.95"
click at [882, 269] on div "15 15 %" at bounding box center [891, 354] width 76 height 170
click at [373, 396] on input "text" at bounding box center [370, 405] width 31 height 18
type input "14"
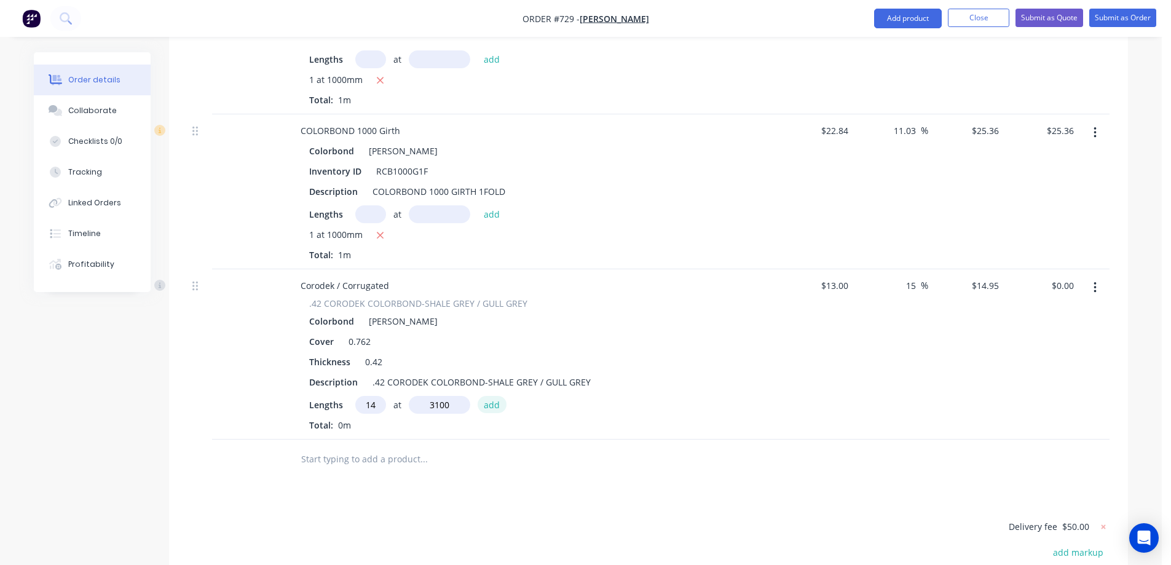
type input "3100mm"
click at [500, 396] on button "add" at bounding box center [492, 404] width 29 height 17
type input "$648.83"
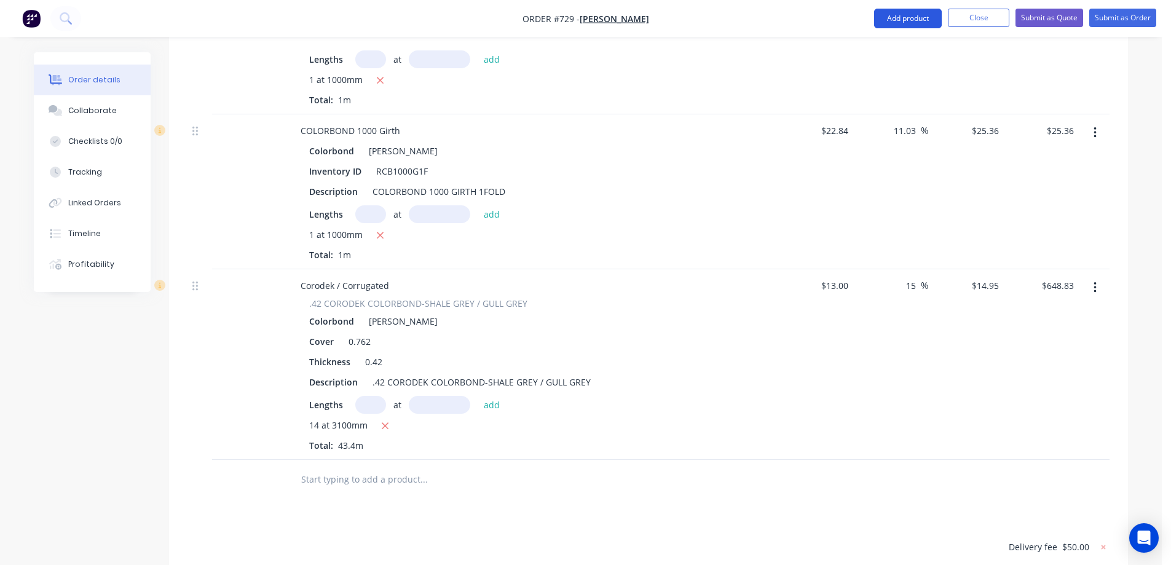
click at [890, 20] on button "Add product" at bounding box center [908, 19] width 68 height 20
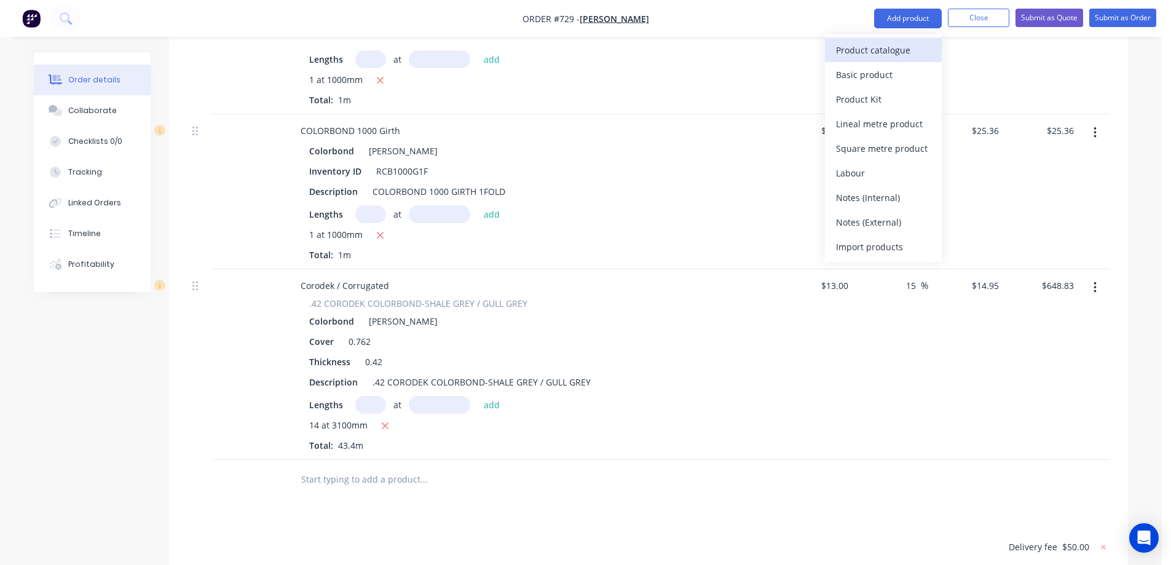
click at [865, 44] on div "Product catalogue" at bounding box center [883, 50] width 95 height 18
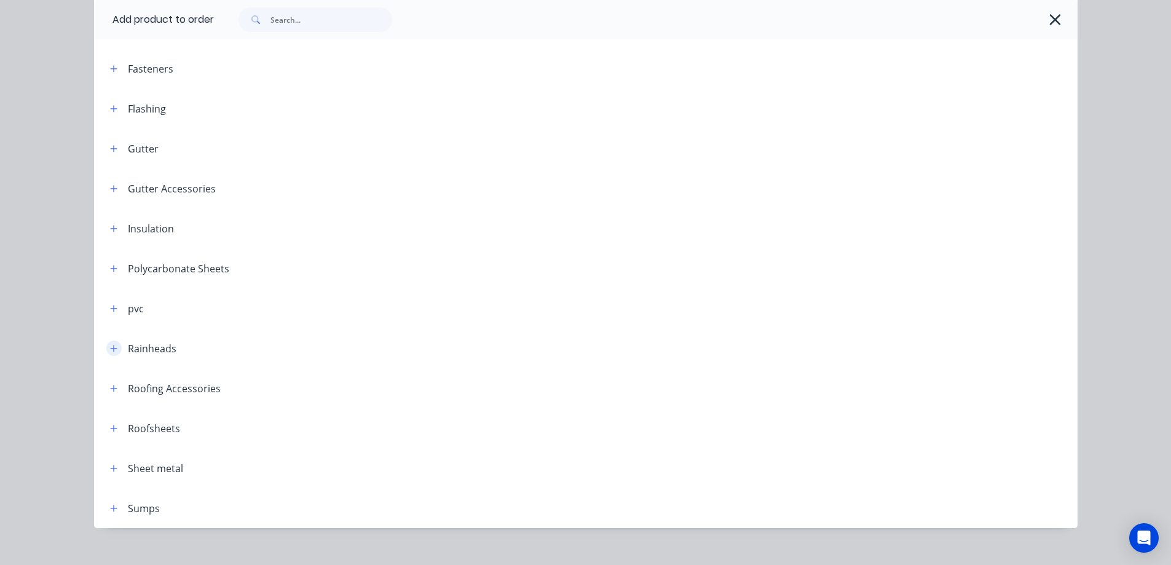
scroll to position [303, 0]
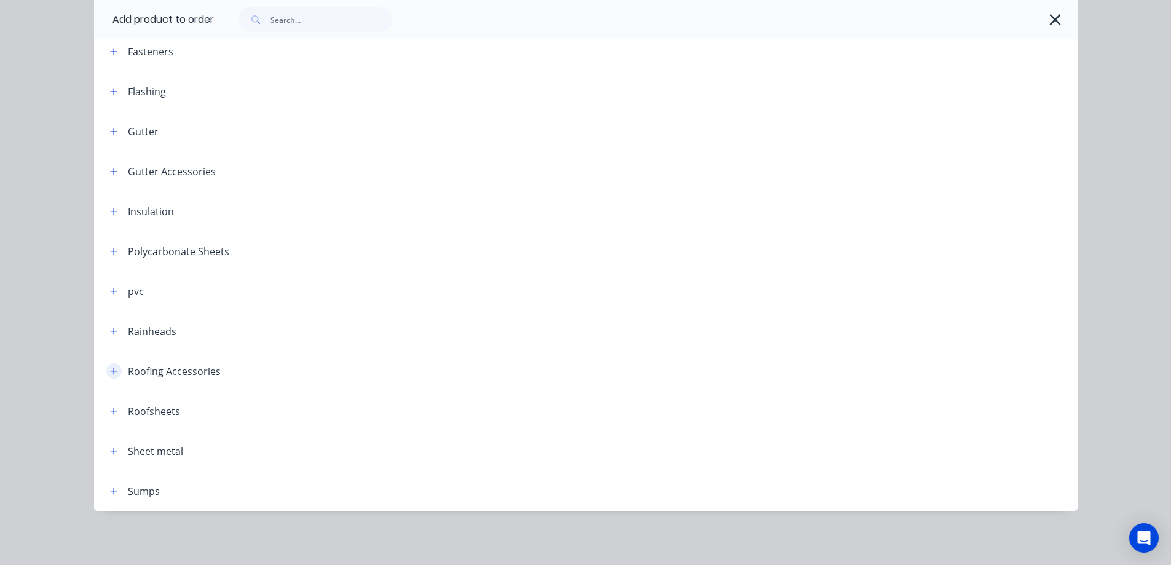
click at [110, 377] on button "button" at bounding box center [113, 370] width 15 height 15
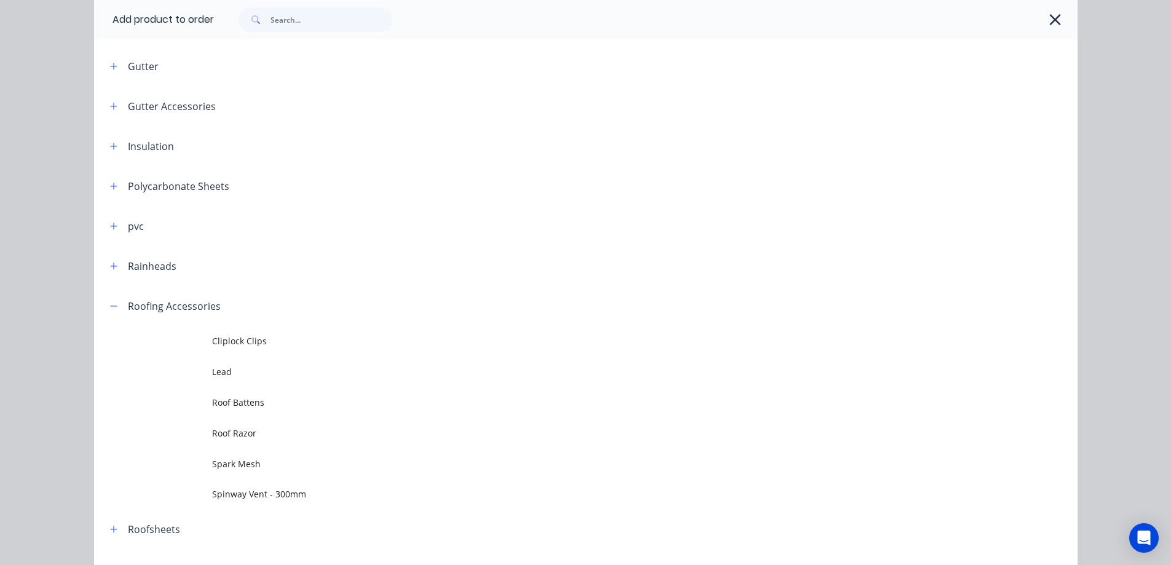
scroll to position [487, 0]
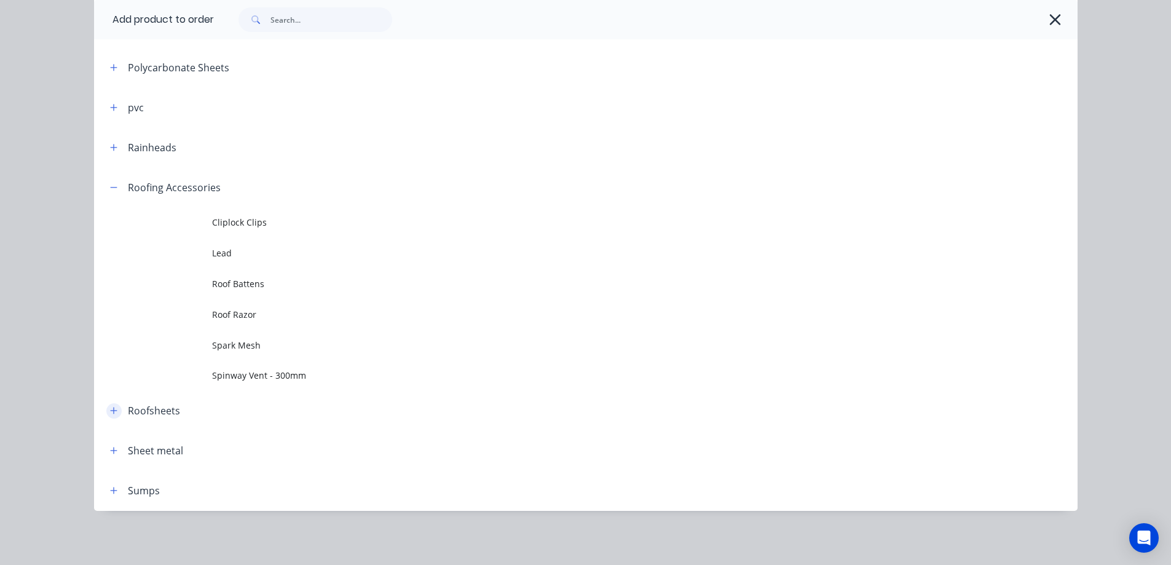
click at [113, 410] on button "button" at bounding box center [113, 410] width 15 height 15
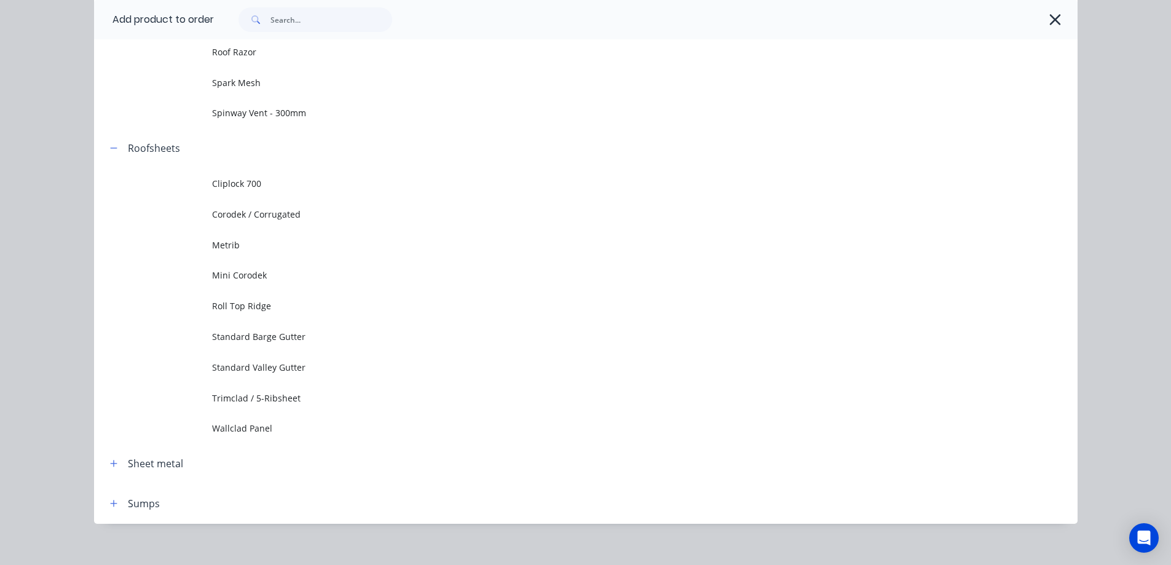
scroll to position [762, 0]
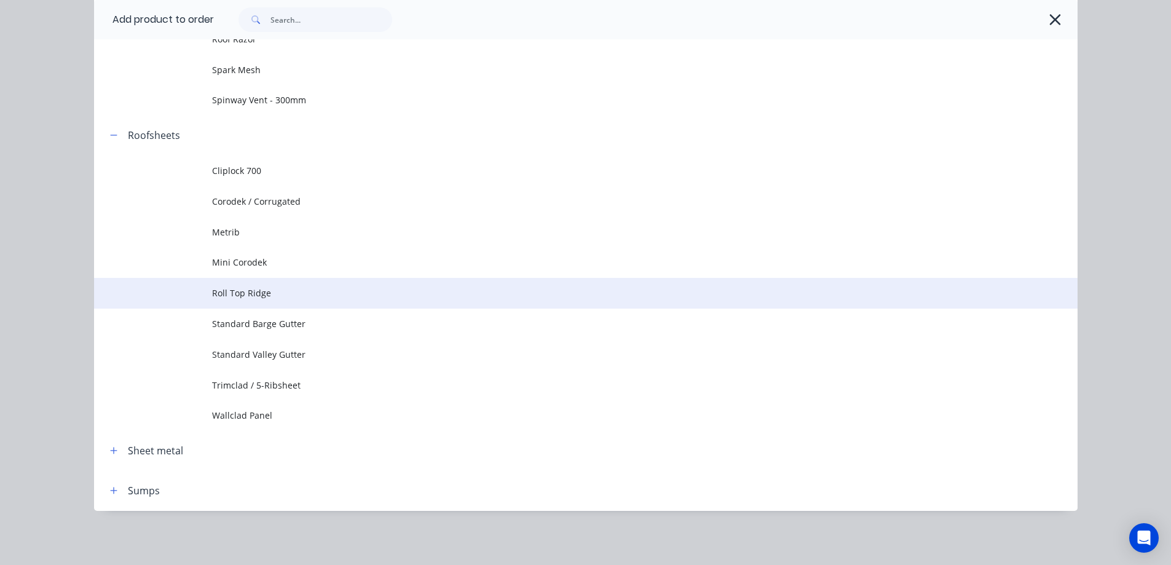
click at [241, 303] on td "Roll Top Ridge" at bounding box center [645, 293] width 866 height 31
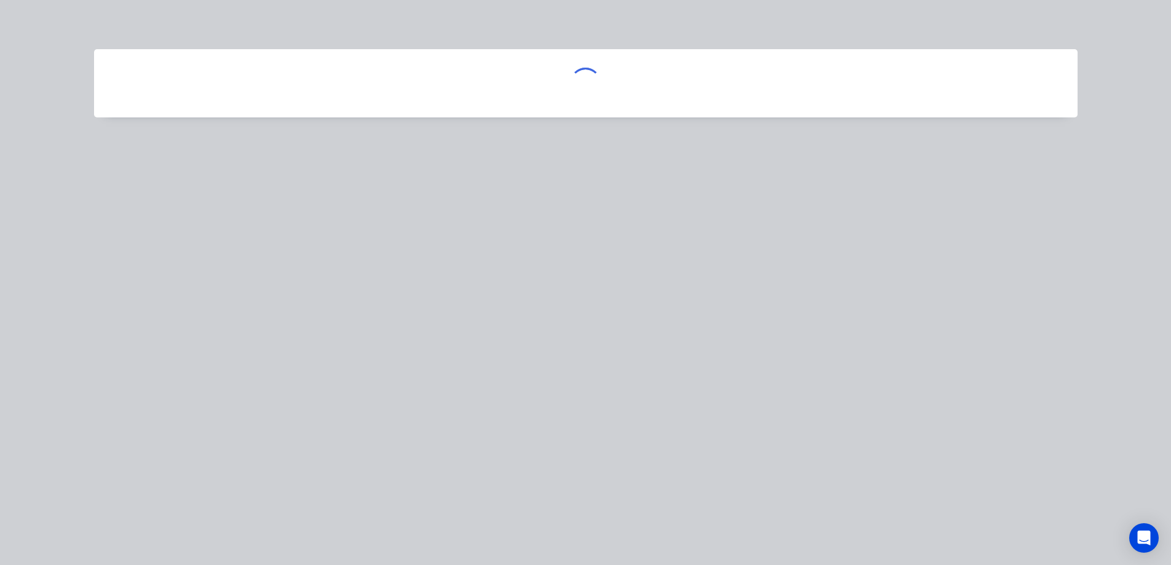
scroll to position [0, 0]
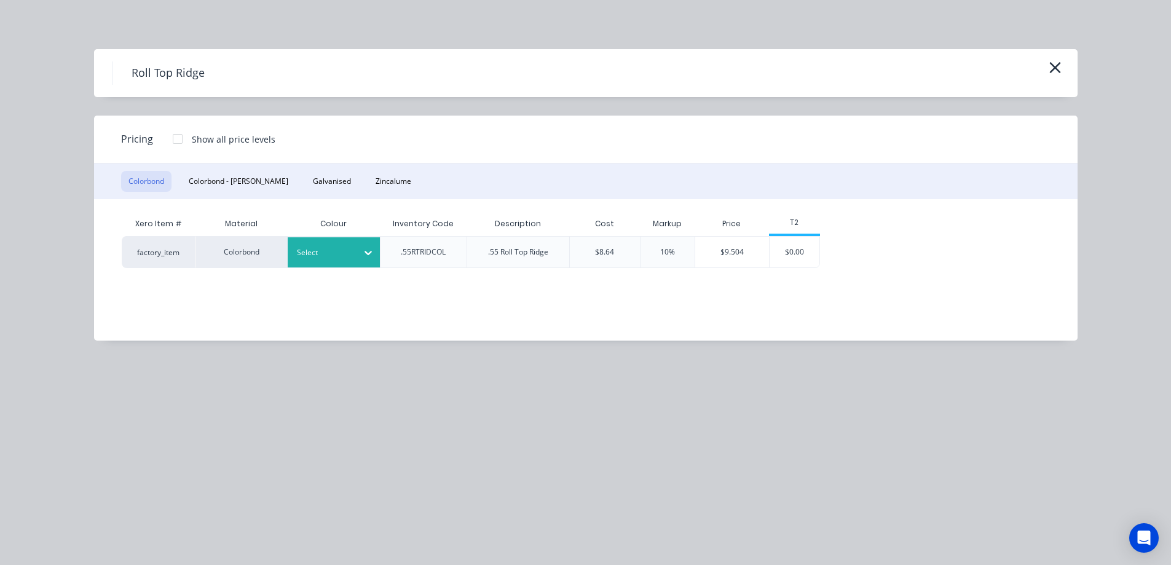
click at [352, 253] on div "Select" at bounding box center [322, 253] width 69 height 16
click at [619, 260] on div "$8.64" at bounding box center [604, 252] width 71 height 32
click at [742, 260] on div "$9.504" at bounding box center [732, 252] width 74 height 31
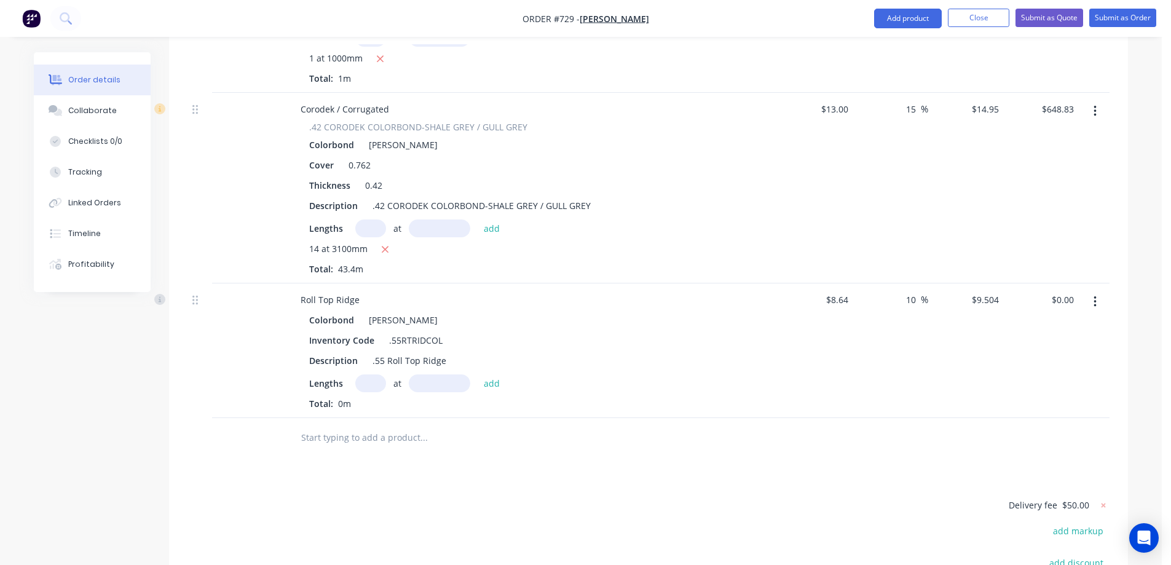
scroll to position [1363, 0]
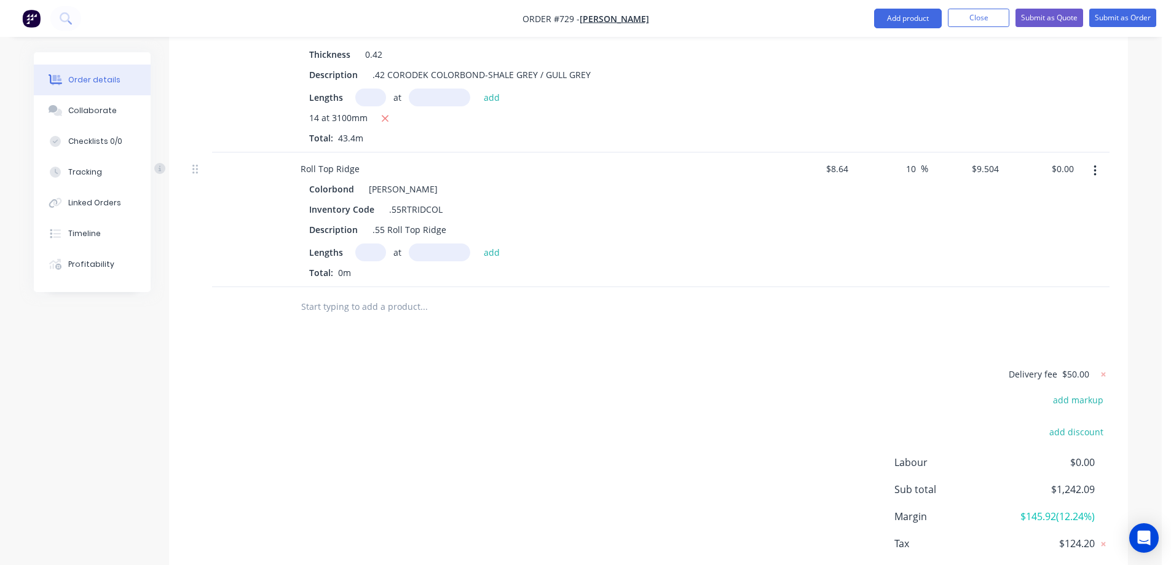
click at [364, 244] on input "text" at bounding box center [370, 253] width 31 height 18
type input "2"
type input "5100mm"
click at [486, 244] on button "add" at bounding box center [492, 252] width 29 height 17
type input "$96.94"
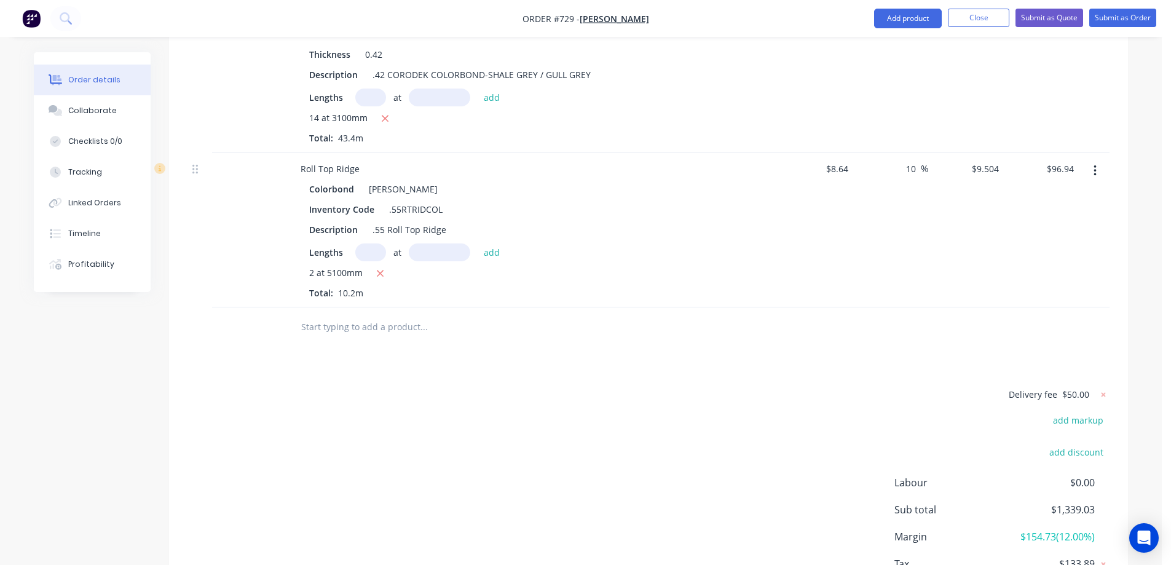
scroll to position [1301, 0]
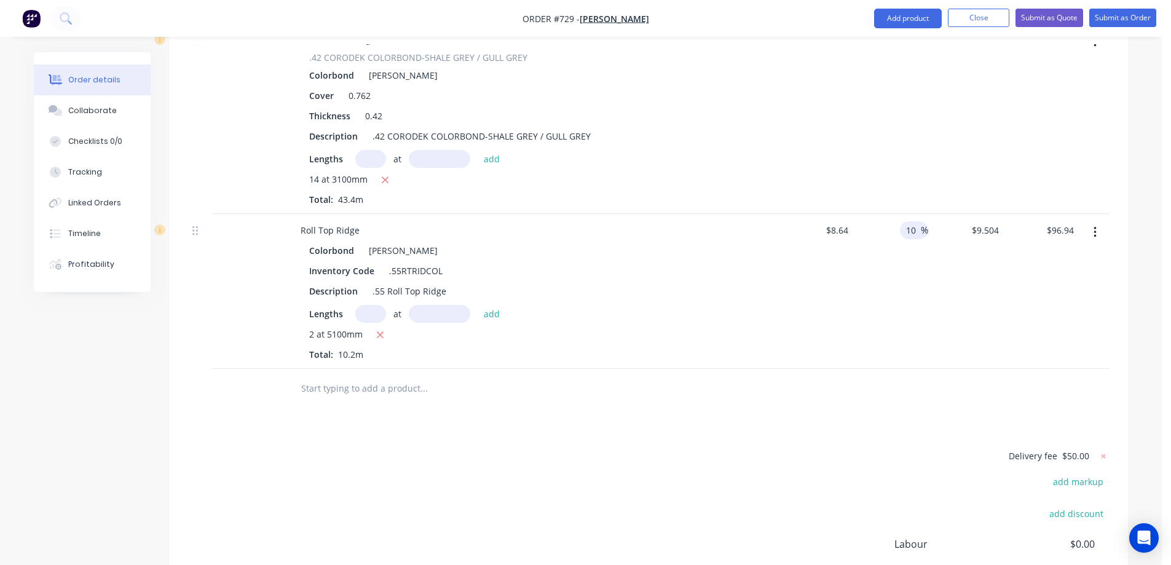
click at [911, 221] on input "10" at bounding box center [913, 230] width 16 height 18
type input "1"
type input "15"
type input "$9.936"
type input "$101.35"
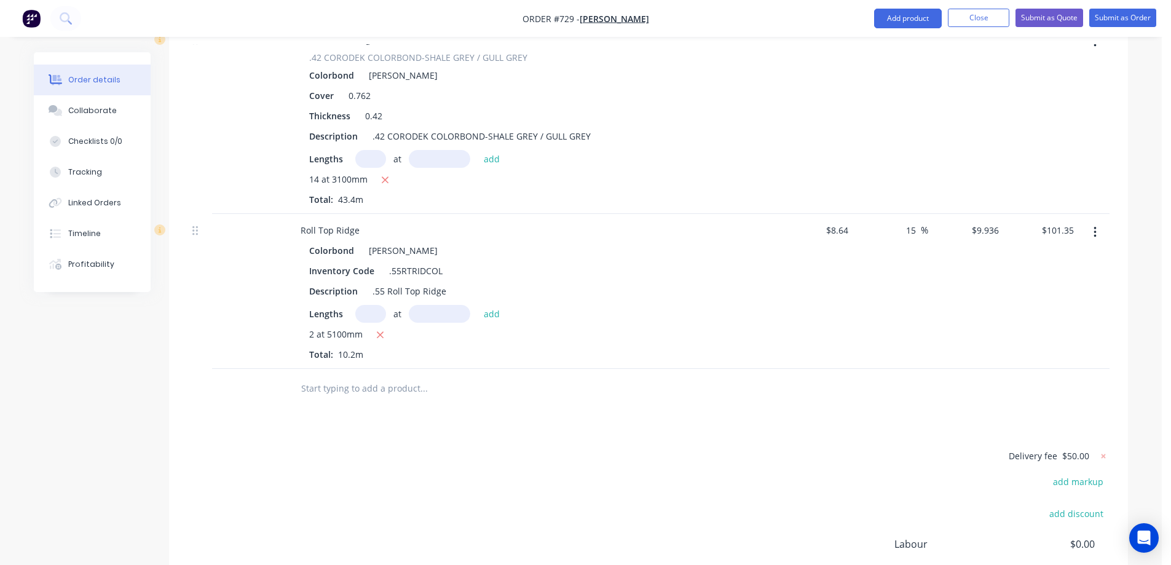
click at [914, 236] on div "15 15 %" at bounding box center [891, 291] width 76 height 155
click at [986, 221] on input "9.936" at bounding box center [987, 230] width 33 height 18
type input "9.94"
type input "15.05"
type input "$9.94"
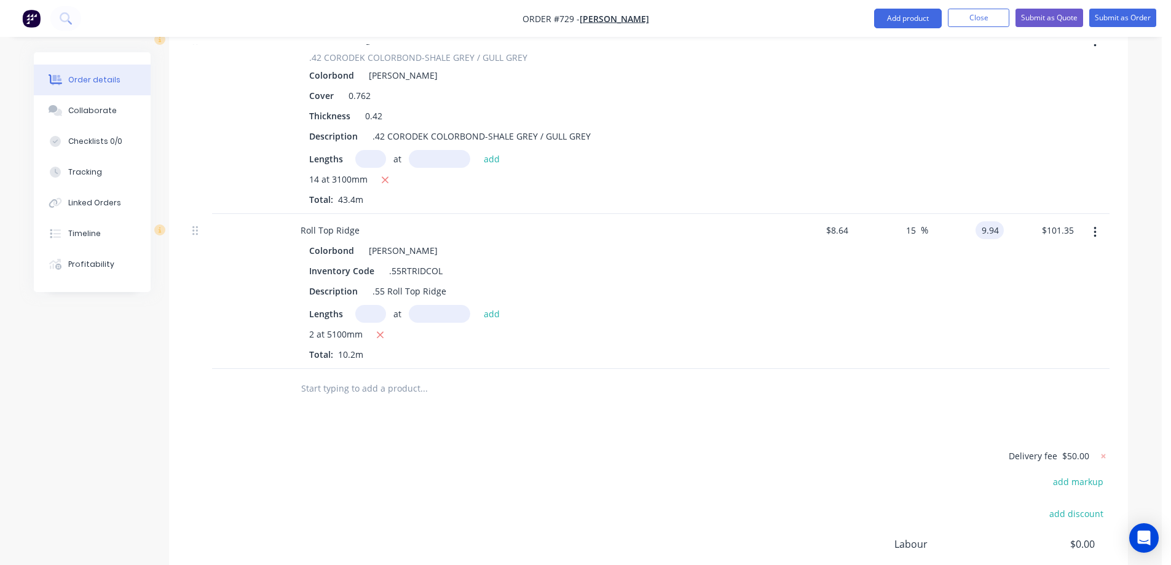
type input "$101.39"
click at [914, 214] on div "15.05 15 %" at bounding box center [891, 291] width 76 height 155
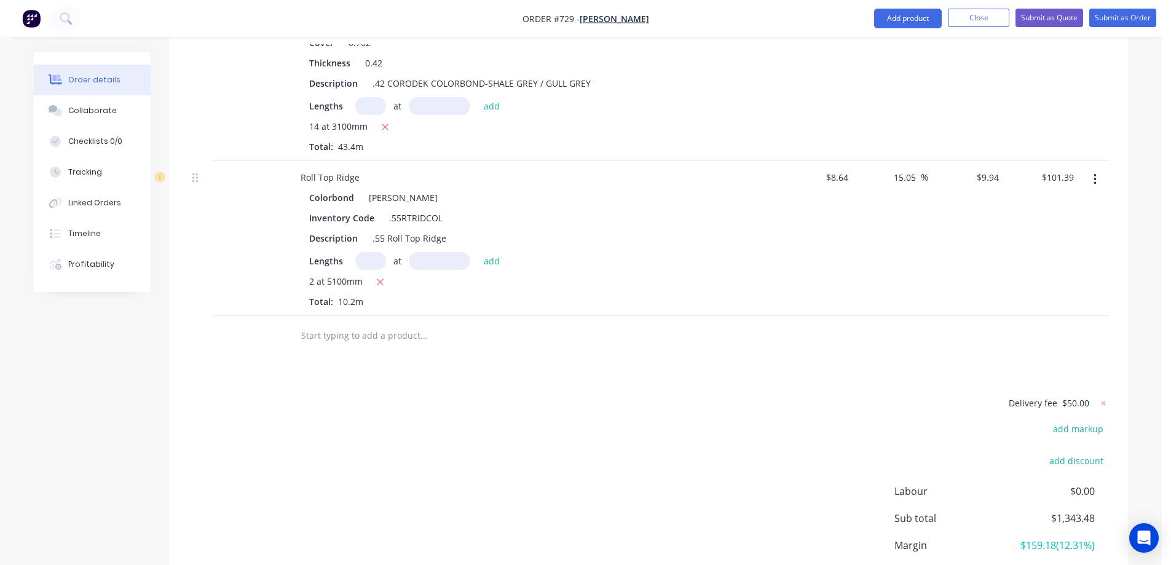
scroll to position [1401, 0]
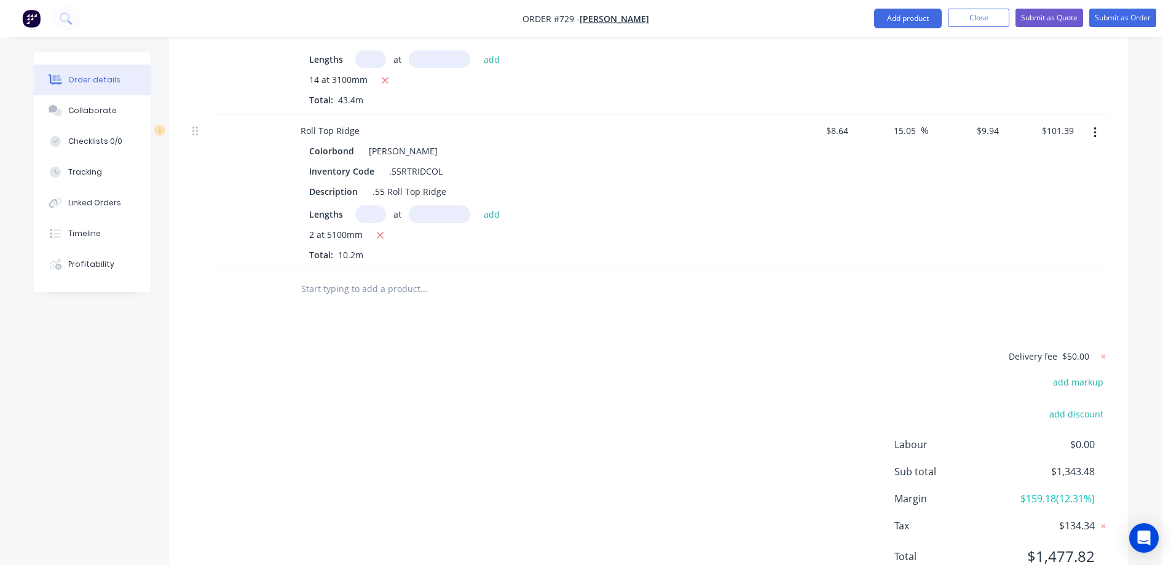
click at [1090, 349] on form "Delivery fee $50.00" at bounding box center [1030, 357] width 159 height 16
click at [1105, 350] on icon at bounding box center [1104, 356] width 12 height 12
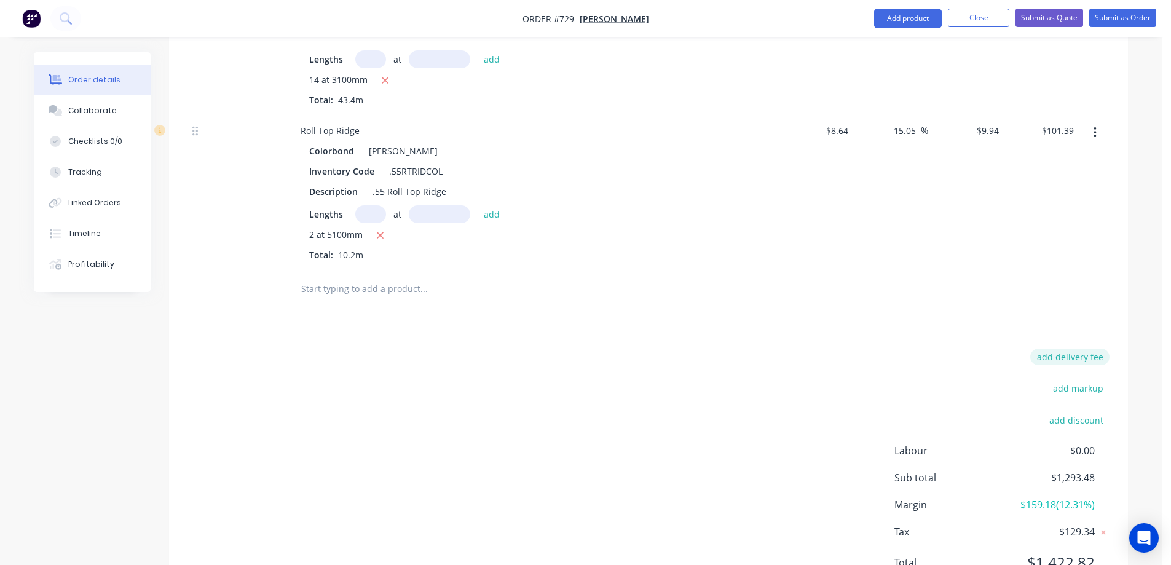
click at [1087, 349] on button "add delivery fee" at bounding box center [1070, 357] width 79 height 17
type input "70"
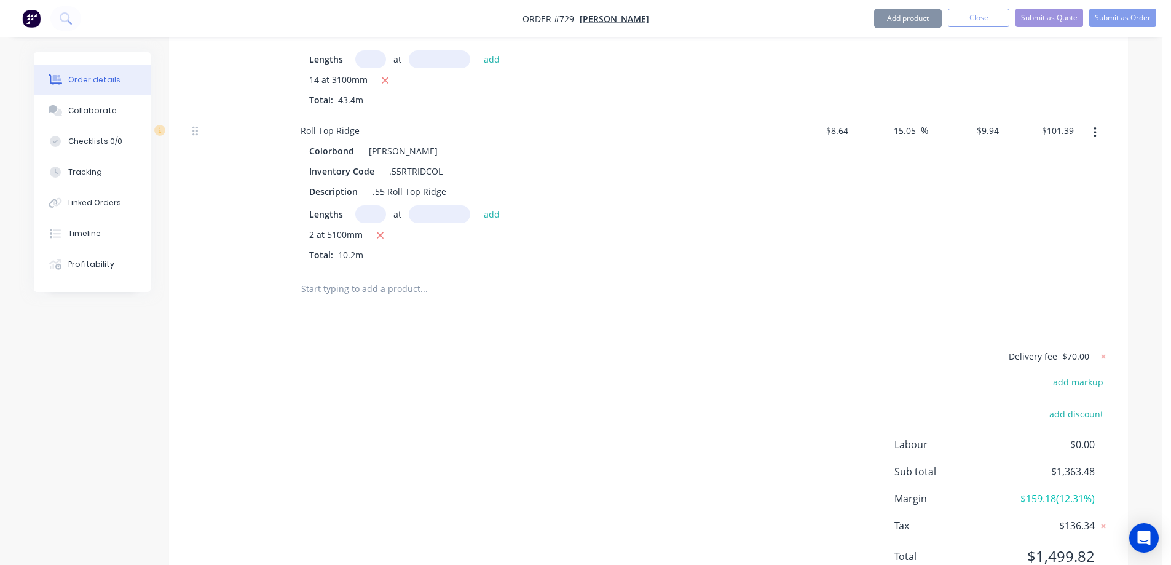
click at [885, 349] on div "Delivery fee $70.00 add markup add discount Labour $0.00 Sub total $1,363.48 Ma…" at bounding box center [649, 464] width 922 height 231
click at [1107, 350] on icon at bounding box center [1104, 356] width 12 height 12
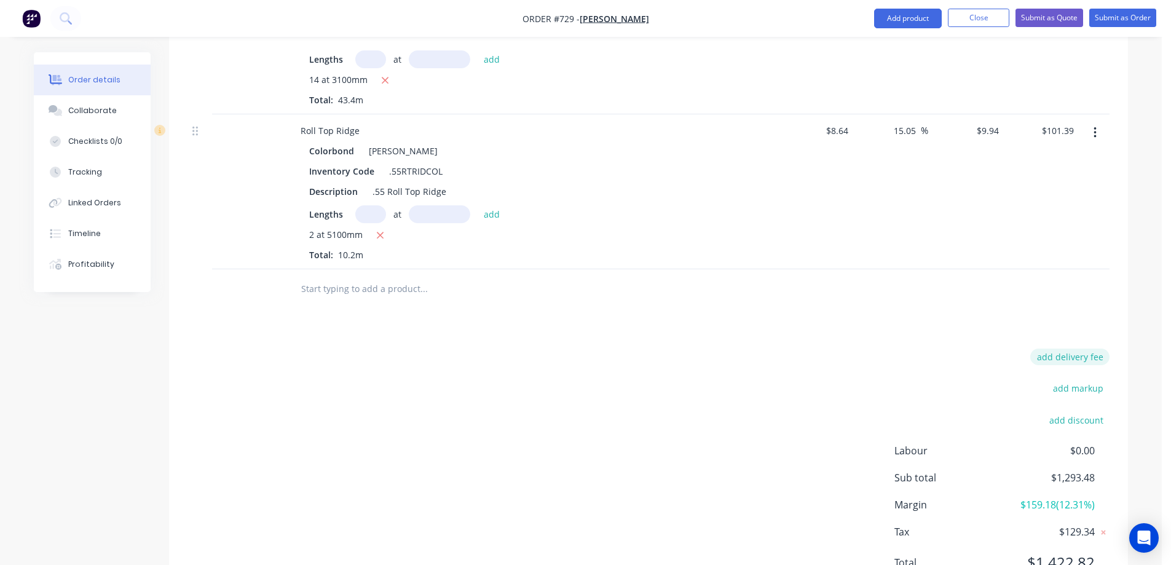
click at [1072, 349] on button "add delivery fee" at bounding box center [1070, 357] width 79 height 17
type input "70"
click at [862, 349] on div "Delivery fee Delivery fee Delivery fee name (Optional) 70 70 $0 add markup add …" at bounding box center [649, 466] width 922 height 234
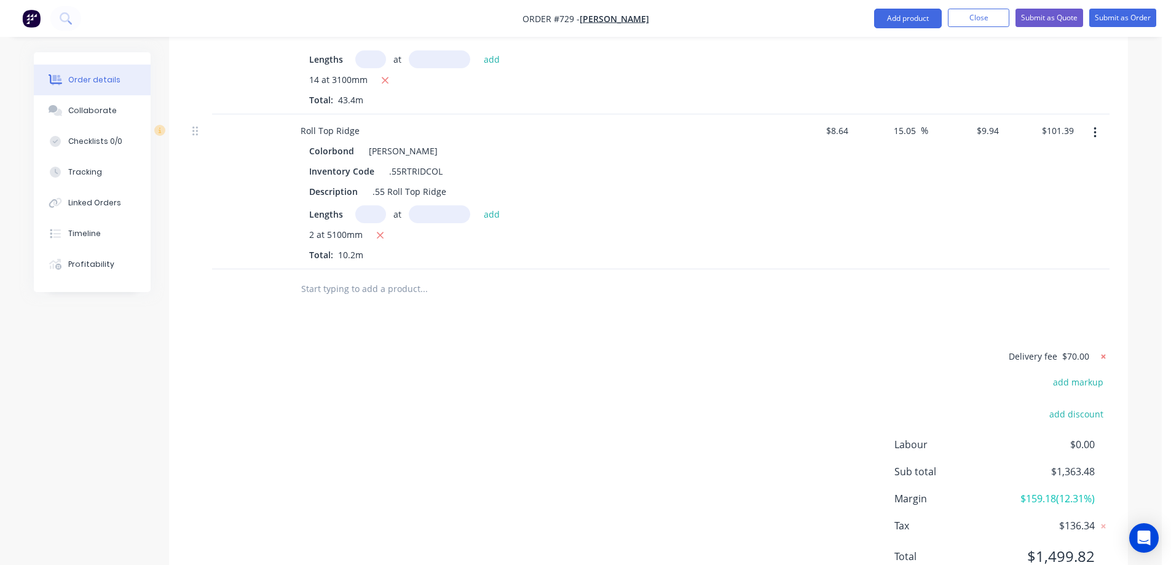
click at [1105, 350] on icon at bounding box center [1104, 356] width 12 height 12
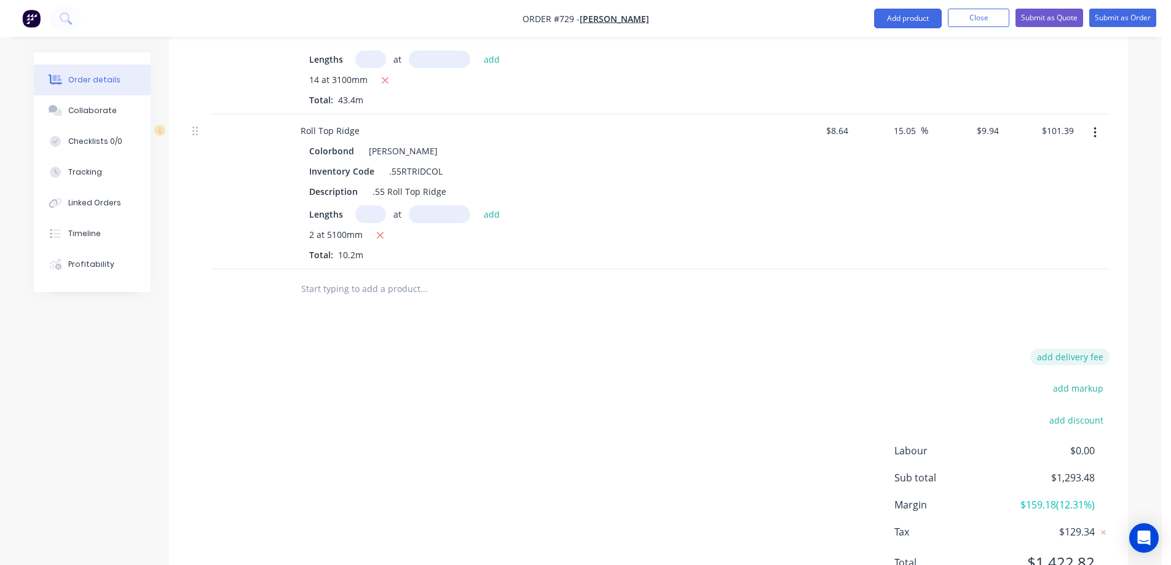
click at [1091, 349] on button "add delivery fee" at bounding box center [1070, 357] width 79 height 17
type input "70"
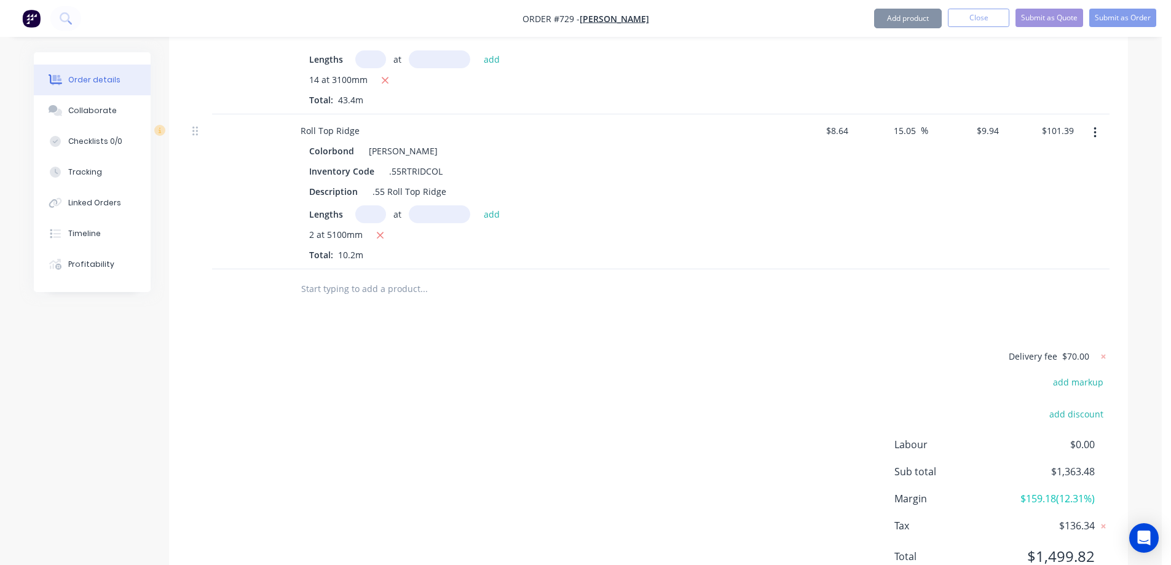
click at [883, 349] on div "Delivery fee $70.00 add markup add discount Labour $0.00 Sub total $1,363.48 Ma…" at bounding box center [649, 464] width 922 height 231
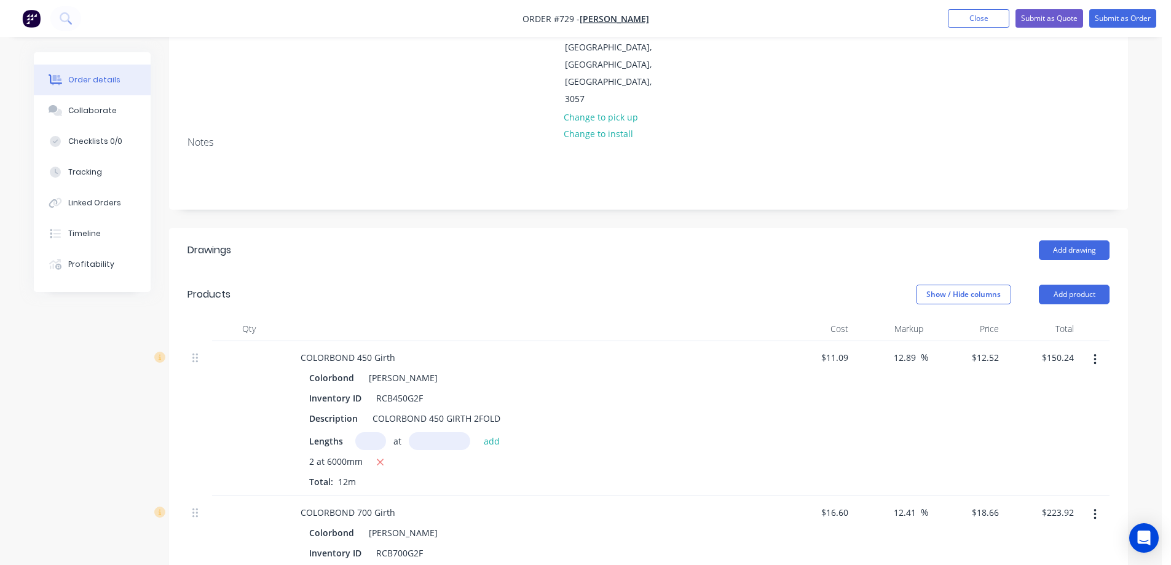
scroll to position [0, 0]
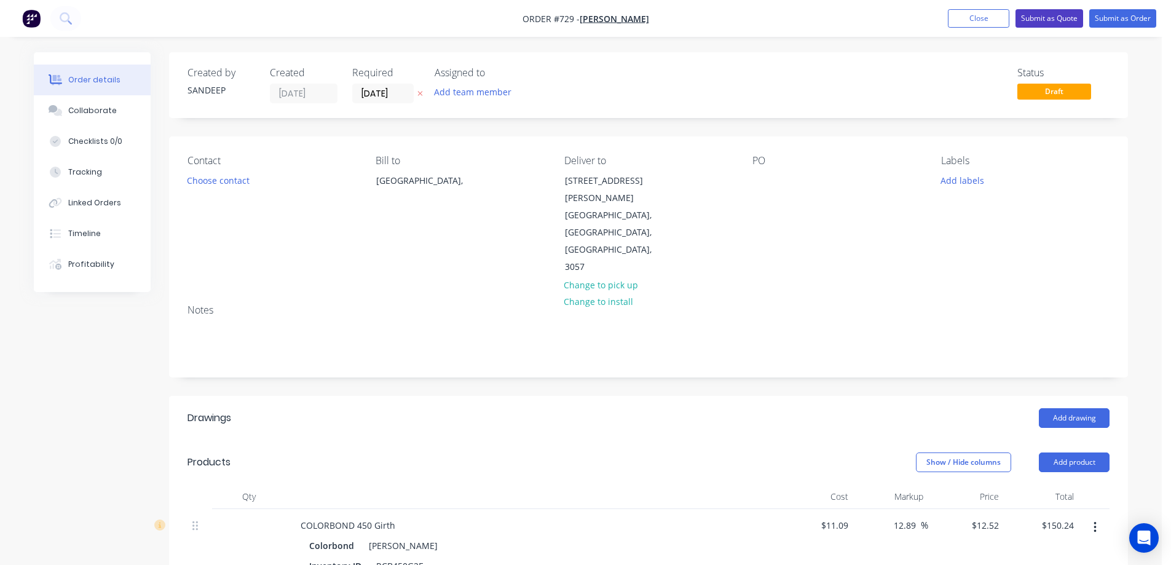
click at [1058, 17] on button "Submit as Quote" at bounding box center [1050, 18] width 68 height 18
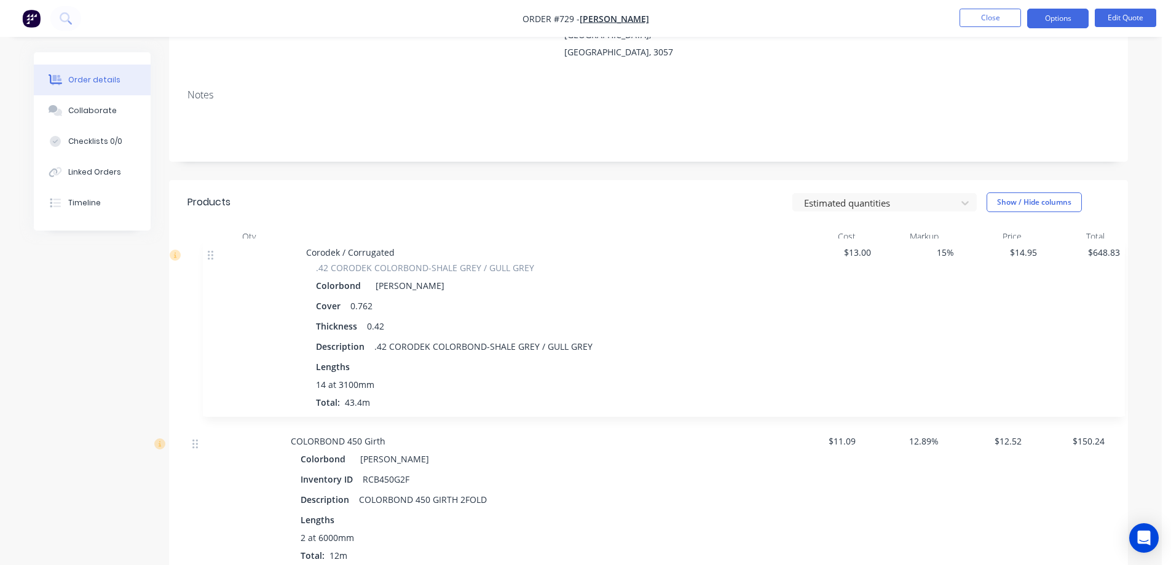
drag, startPoint x: 196, startPoint y: 258, endPoint x: 210, endPoint y: 249, distance: 16.6
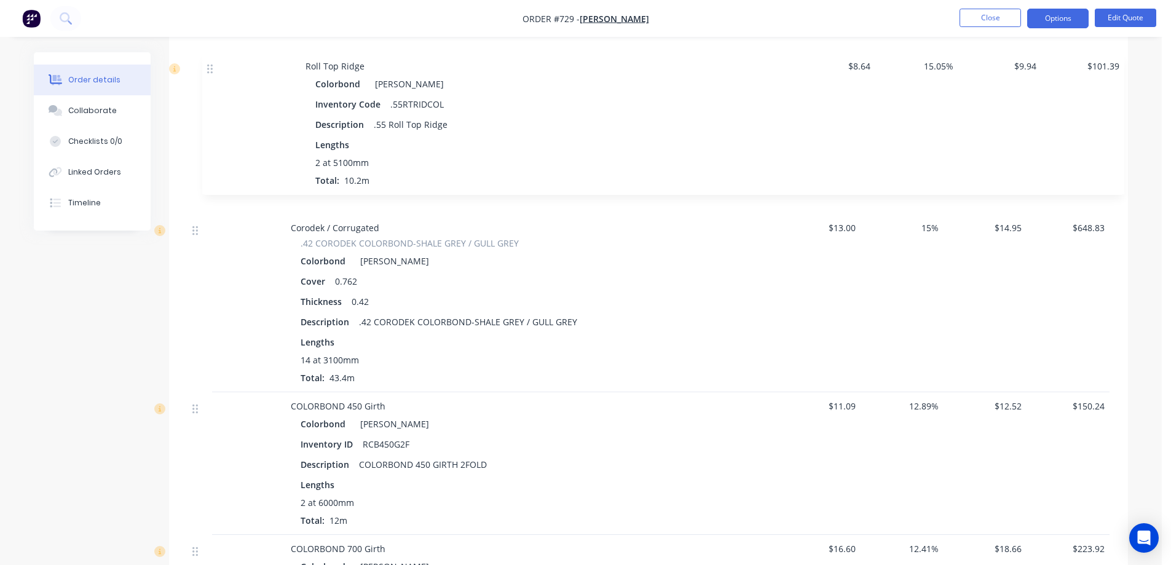
scroll to position [355, 0]
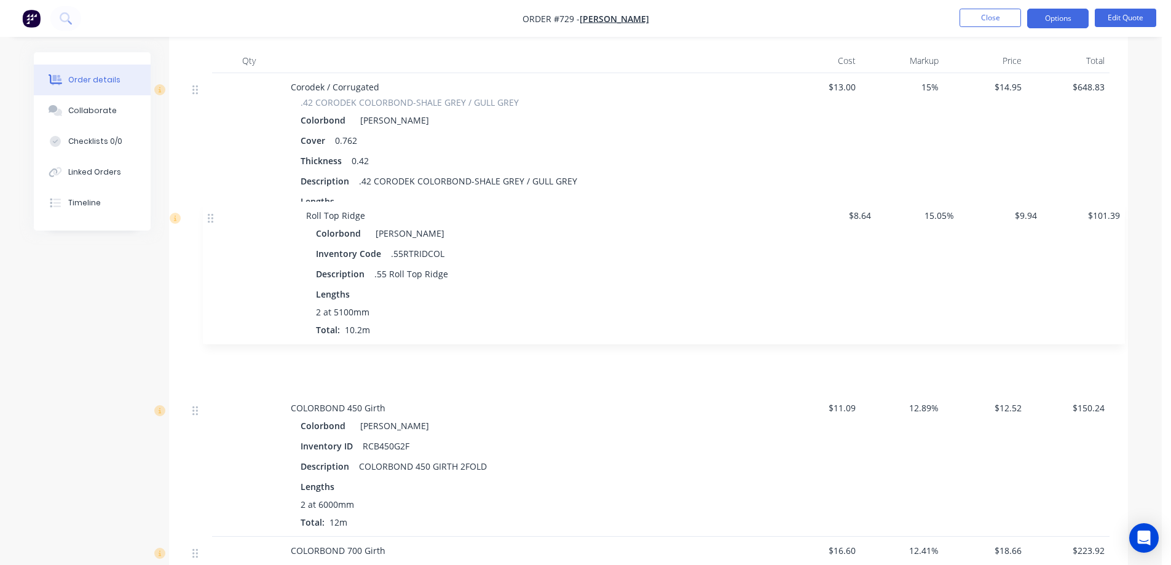
drag, startPoint x: 196, startPoint y: 194, endPoint x: 212, endPoint y: 209, distance: 21.7
click at [212, 209] on div at bounding box center [200, 162] width 25 height 178
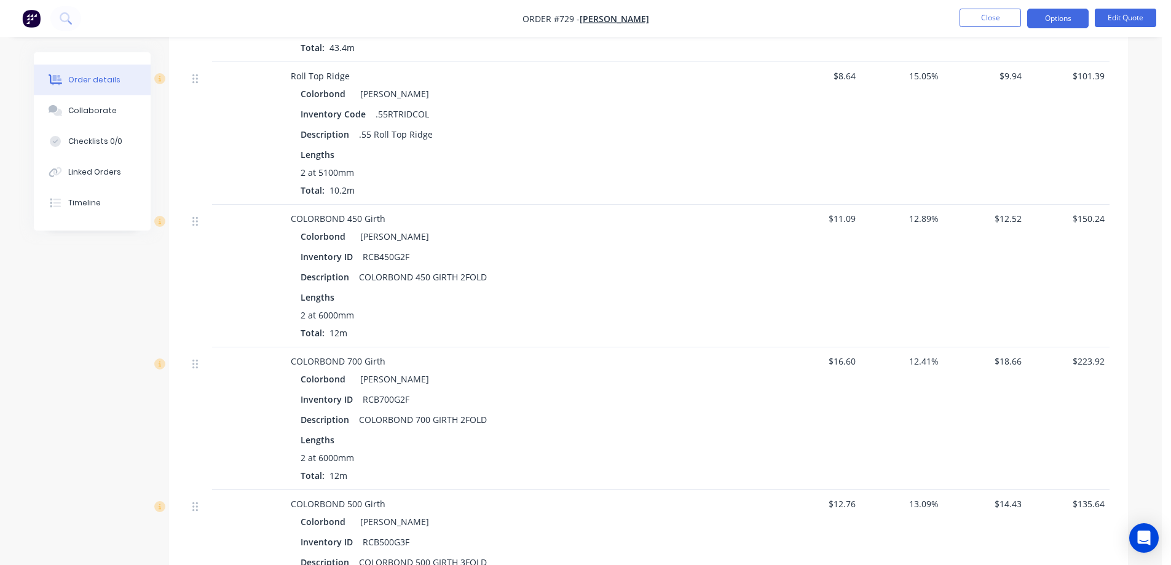
scroll to position [553, 0]
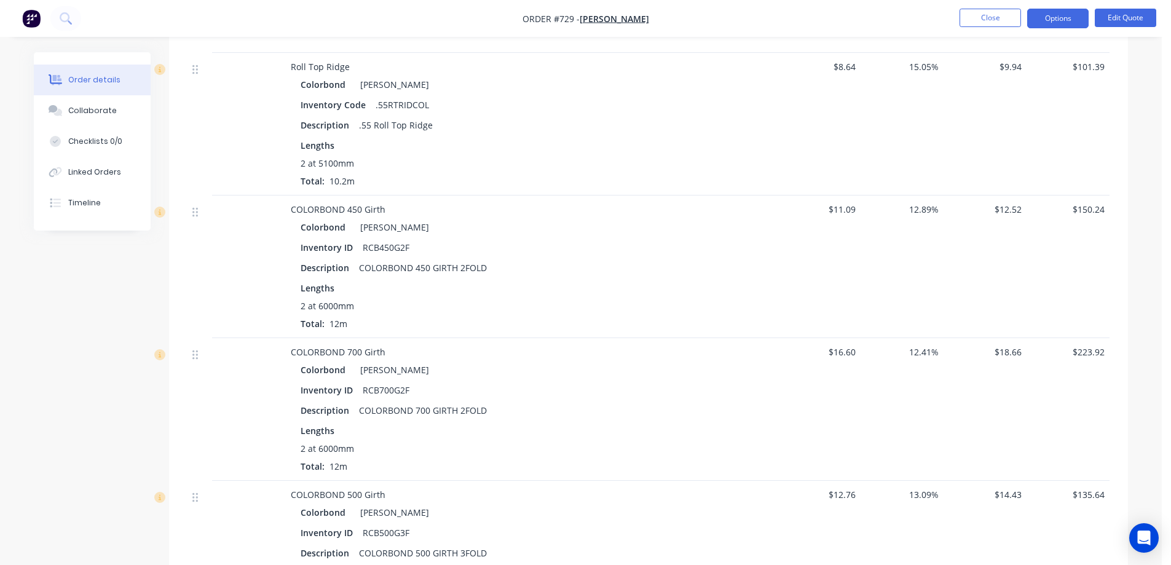
click at [919, 203] on span "12.89%" at bounding box center [902, 209] width 73 height 13
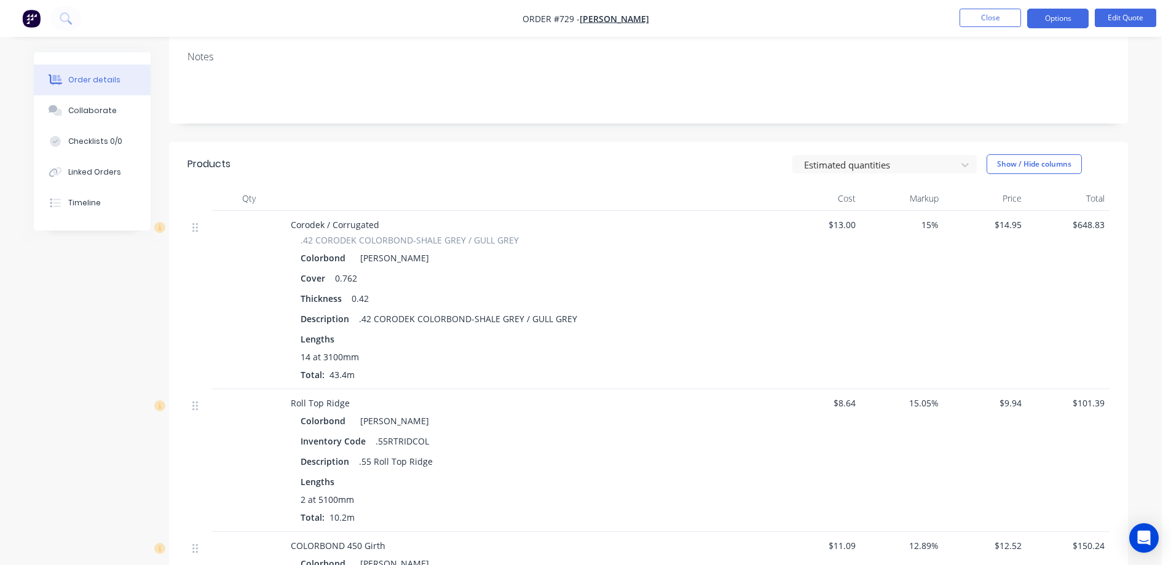
scroll to position [184, 0]
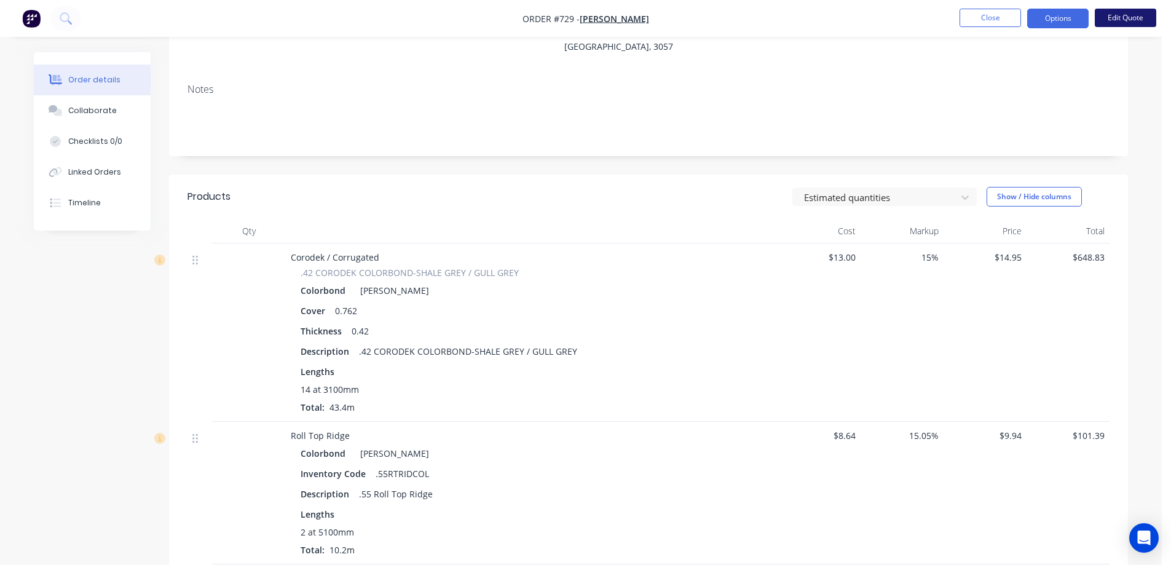
click at [1122, 22] on button "Edit Quote" at bounding box center [1125, 18] width 61 height 18
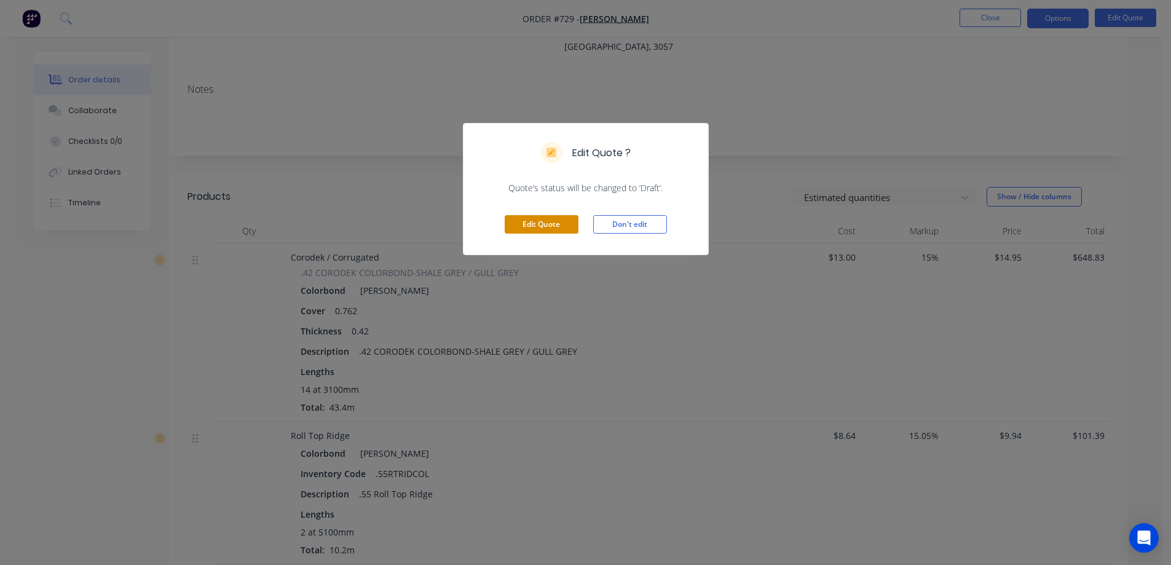
click at [524, 225] on button "Edit Quote" at bounding box center [542, 224] width 74 height 18
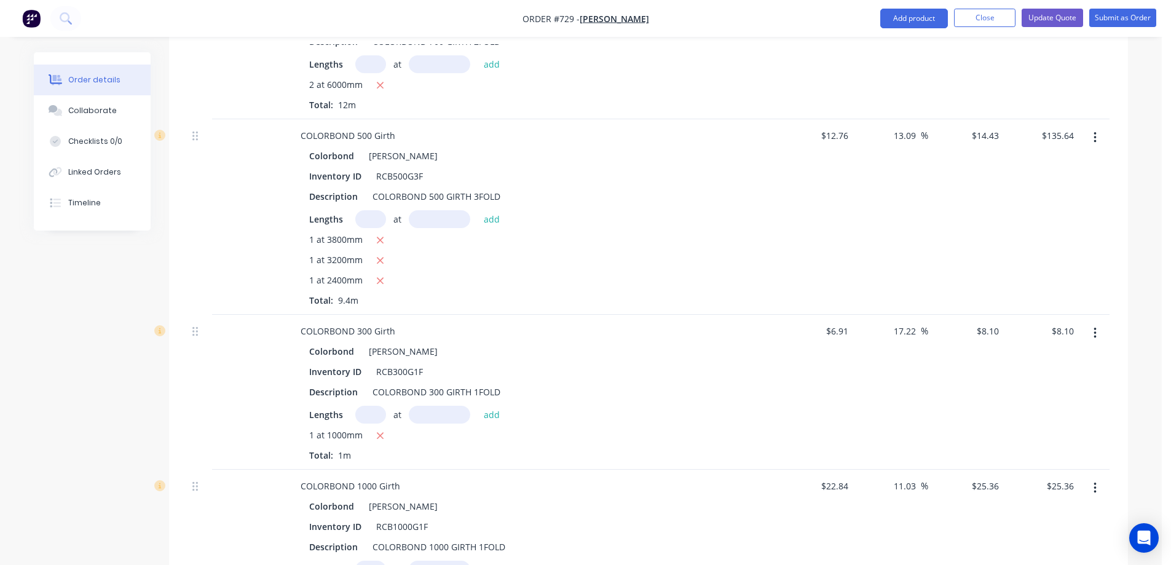
scroll to position [1401, 0]
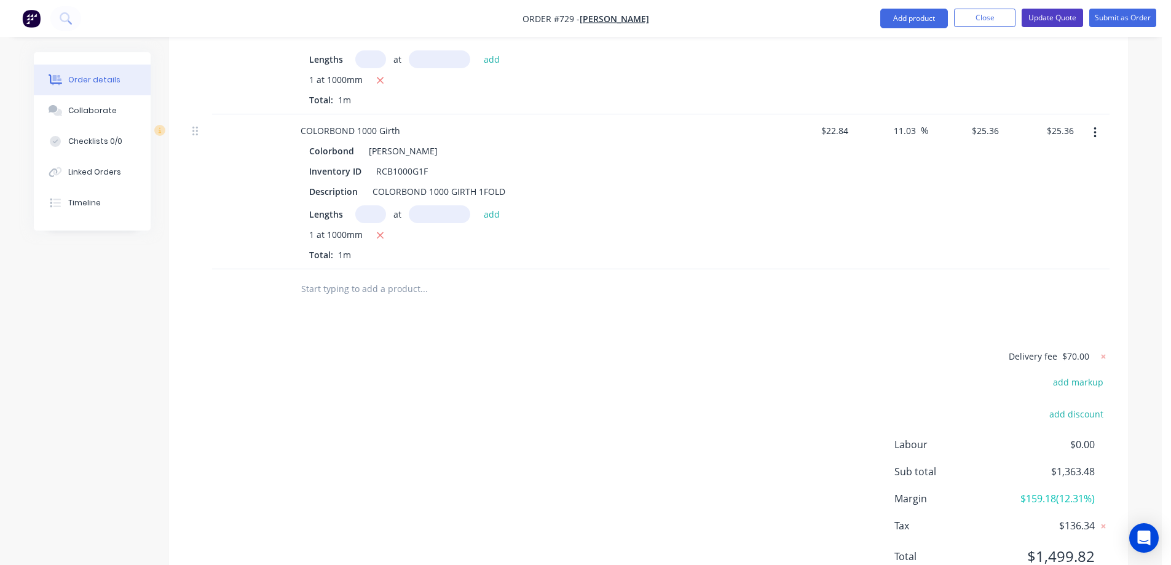
click at [1038, 20] on button "Update Quote" at bounding box center [1052, 18] width 61 height 18
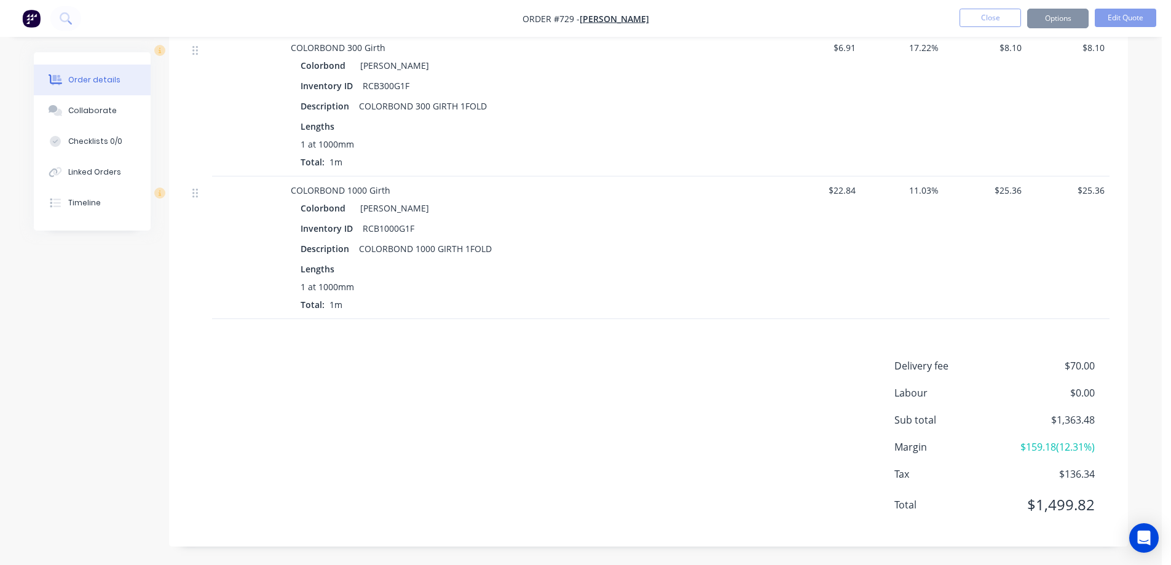
scroll to position [0, 0]
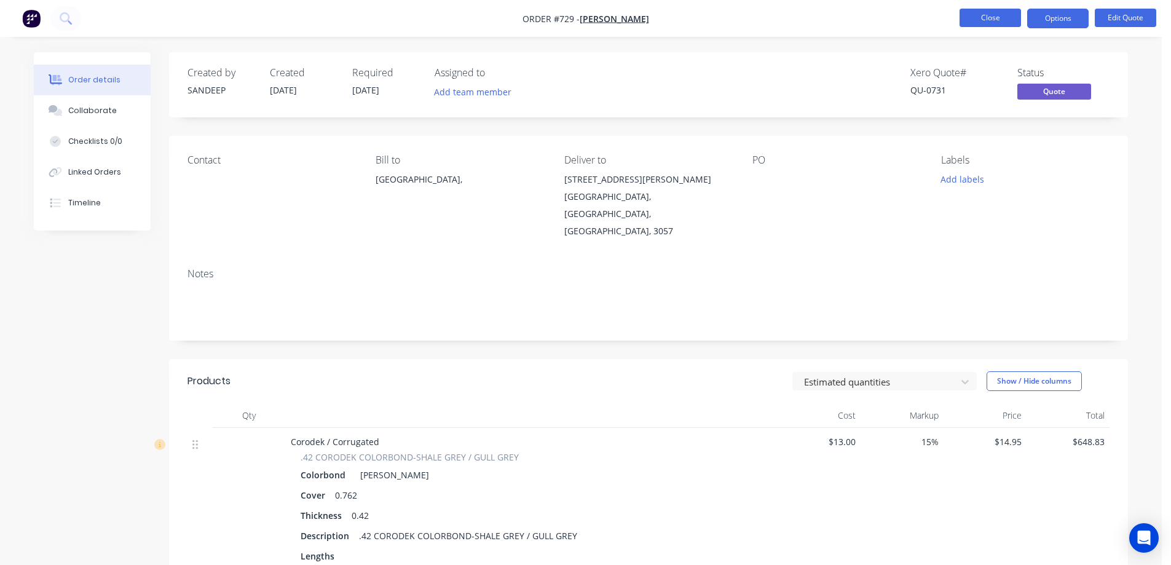
click at [999, 23] on button "Close" at bounding box center [990, 18] width 61 height 18
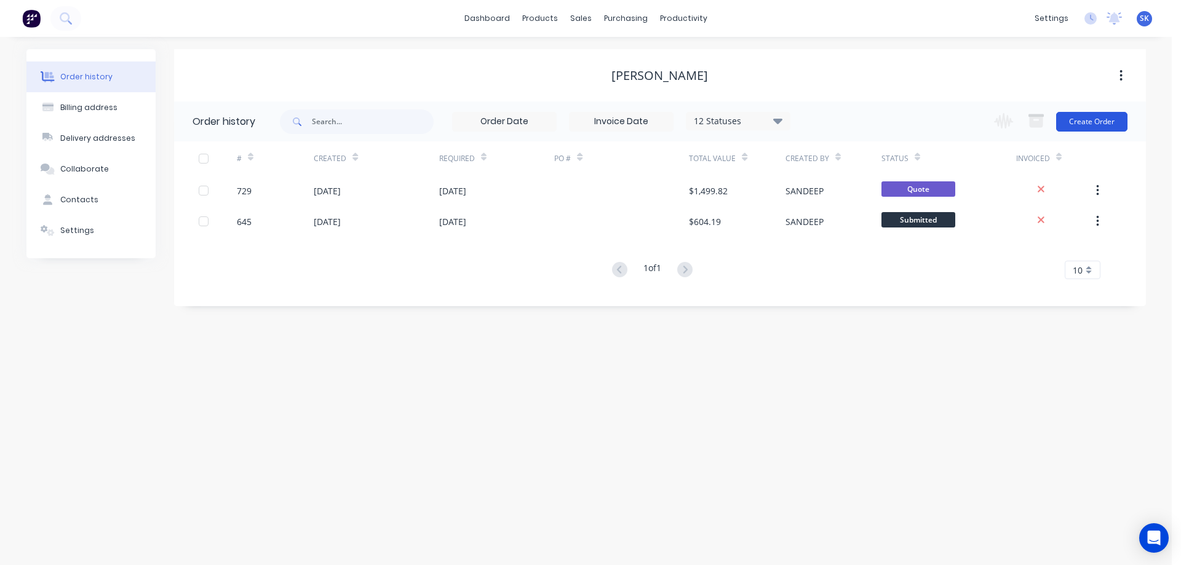
click at [1082, 123] on button "Create Order" at bounding box center [1091, 122] width 71 height 20
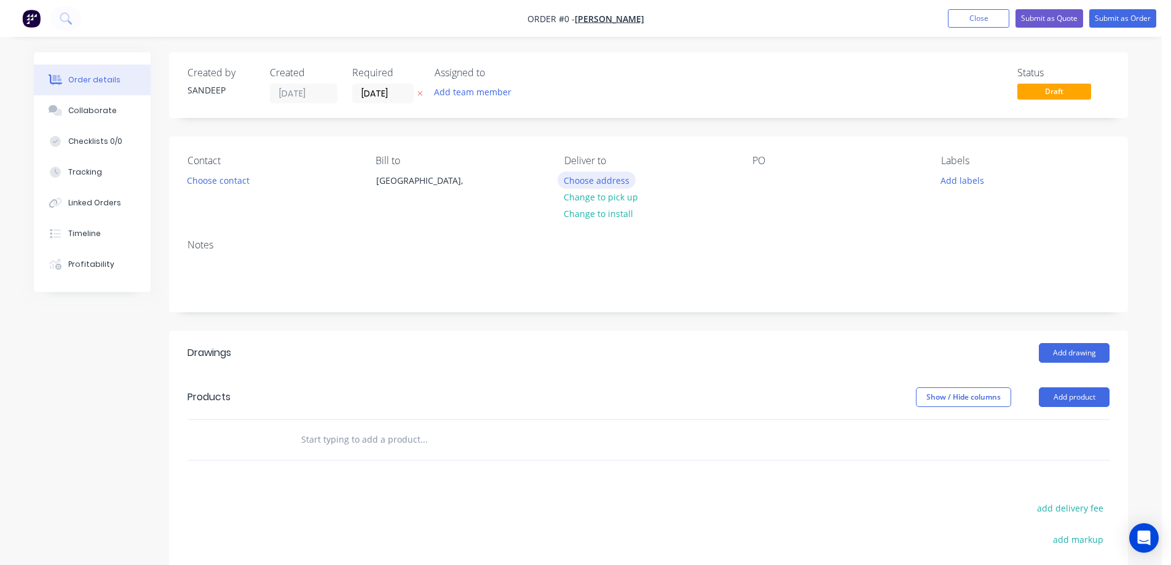
click at [590, 176] on button "Choose address" at bounding box center [597, 180] width 79 height 17
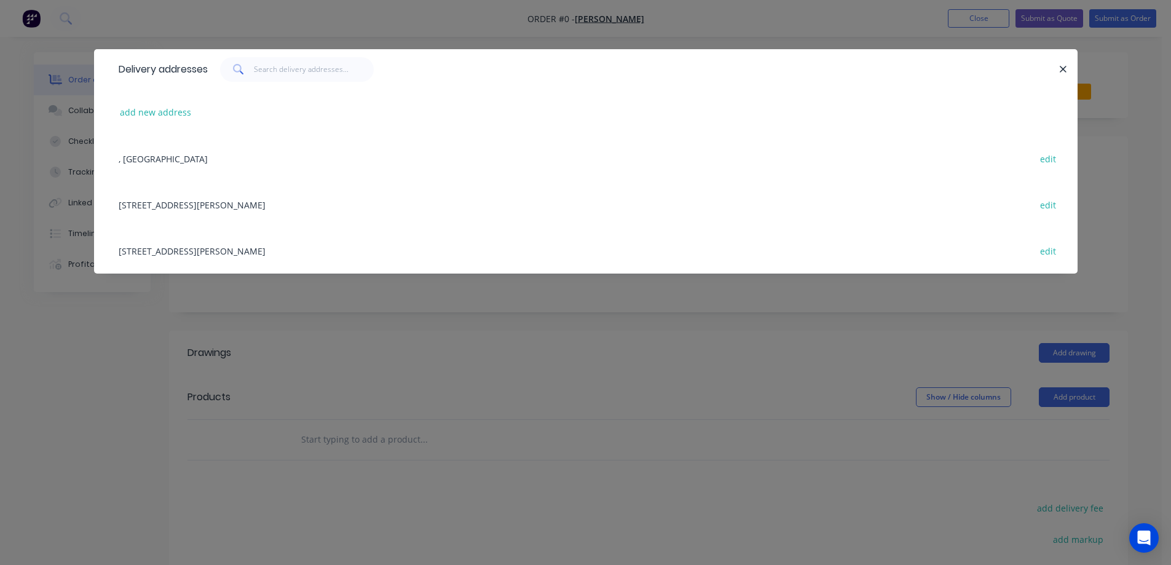
click at [237, 204] on div "19 Ryan St, BRUNSWICK EAST, Victoria, Australia, 3057 edit" at bounding box center [586, 204] width 947 height 46
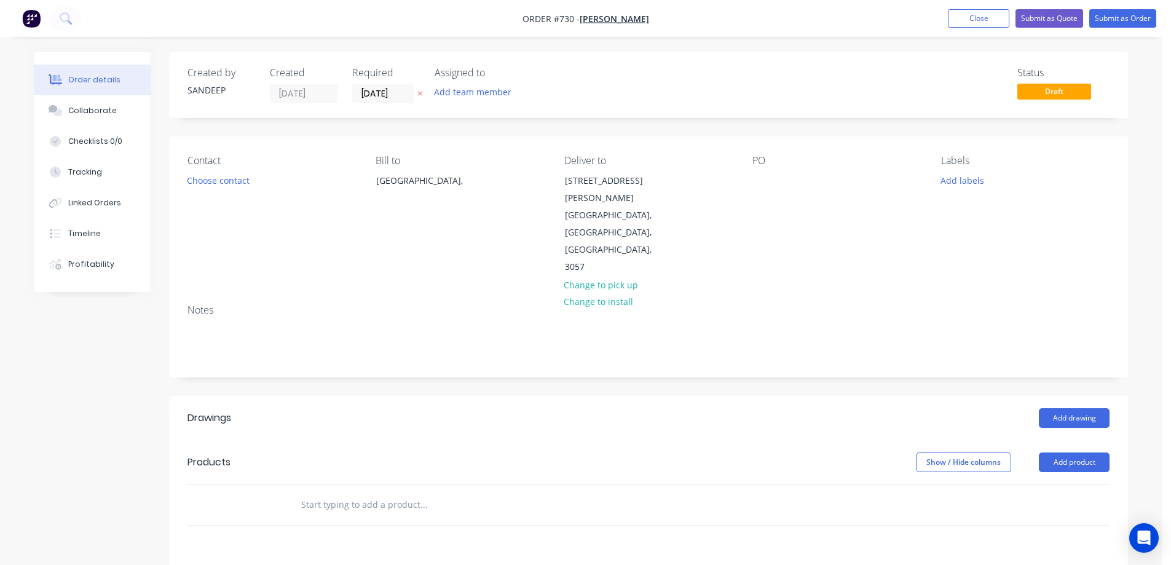
click at [1040, 564] on button "add delivery fee" at bounding box center [1070, 573] width 79 height 17
type input "70"
click at [408, 493] on input "text" at bounding box center [424, 505] width 246 height 25
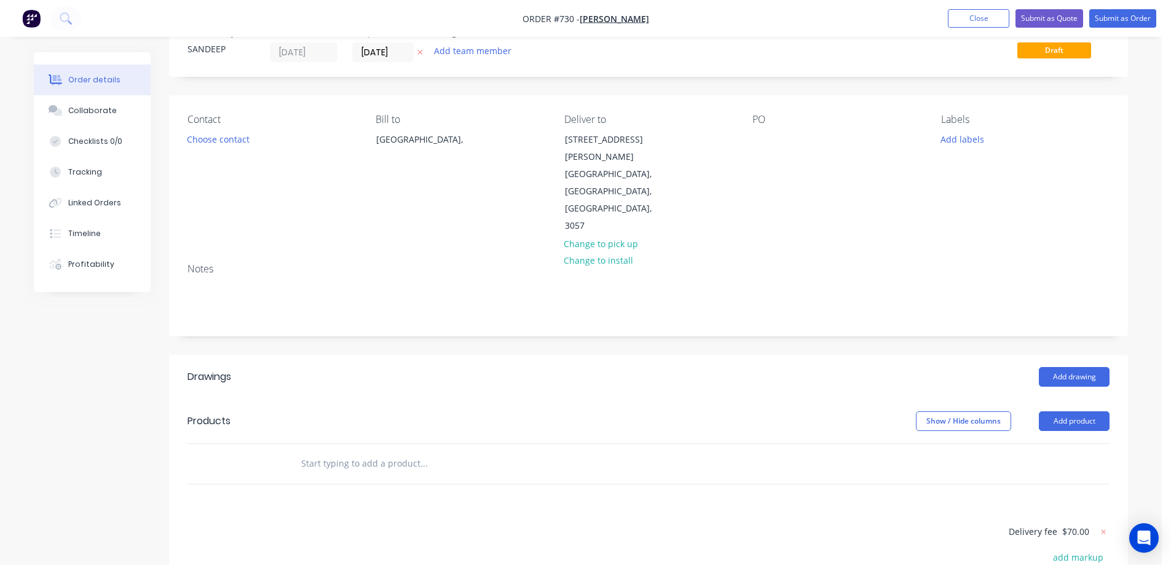
scroll to position [61, 0]
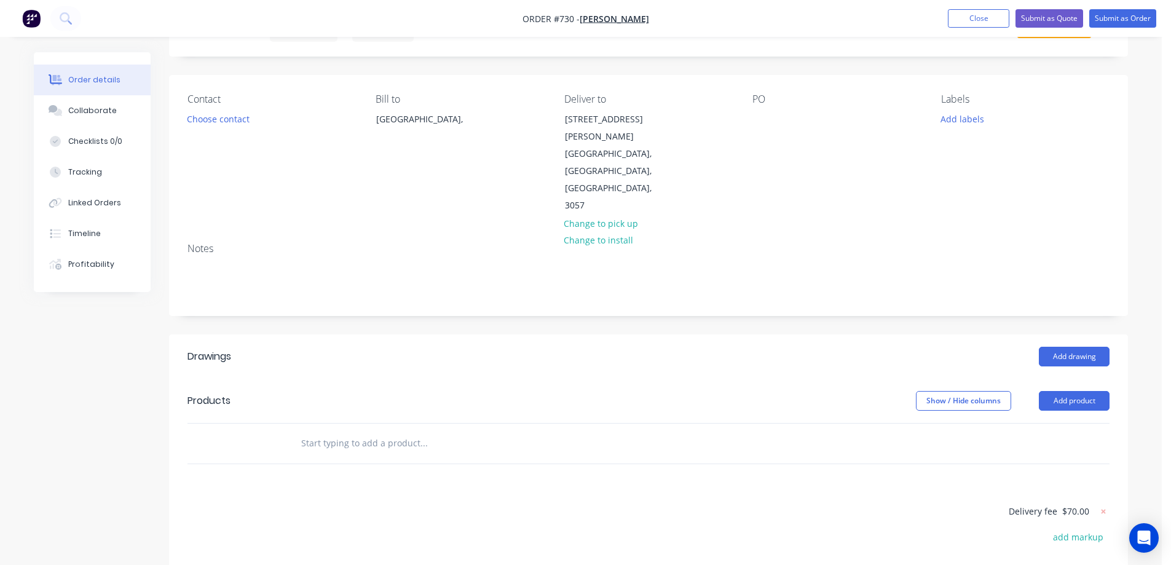
click at [1058, 379] on header "Products Show / Hide columns Add product" at bounding box center [648, 401] width 959 height 44
click at [1061, 391] on button "Add product" at bounding box center [1074, 401] width 71 height 20
click at [1053, 423] on div "Product catalogue" at bounding box center [1051, 432] width 95 height 18
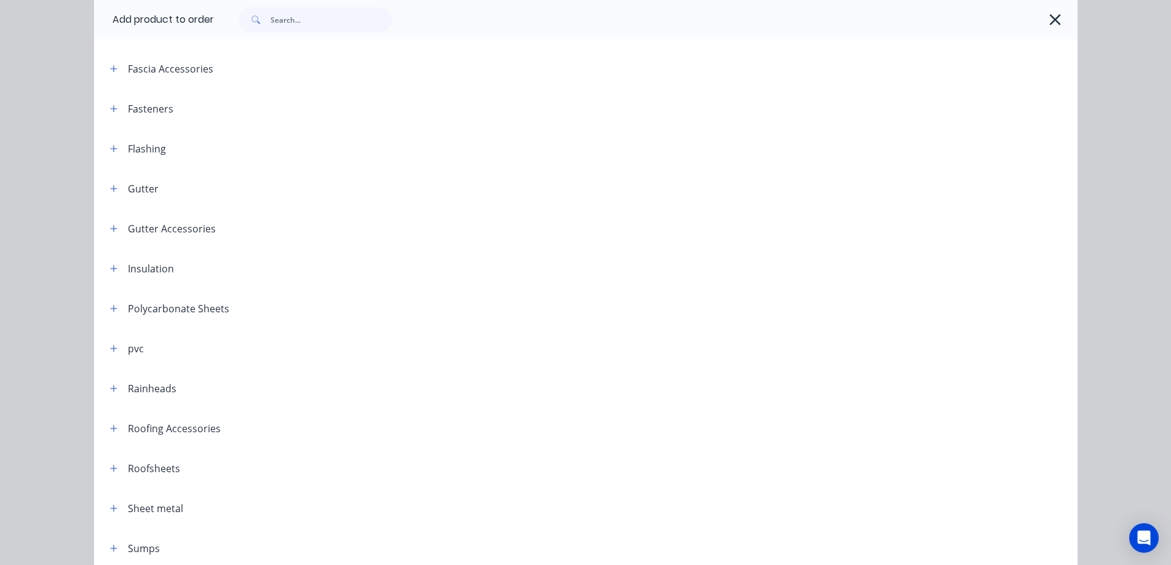
scroll to position [303, 0]
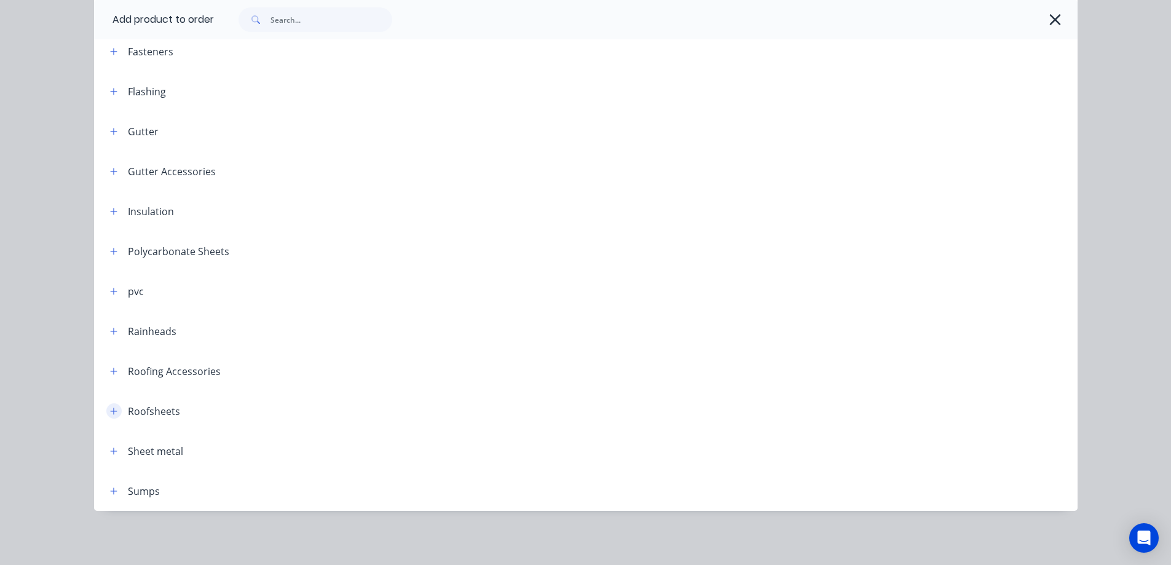
click at [111, 417] on button "button" at bounding box center [113, 410] width 15 height 15
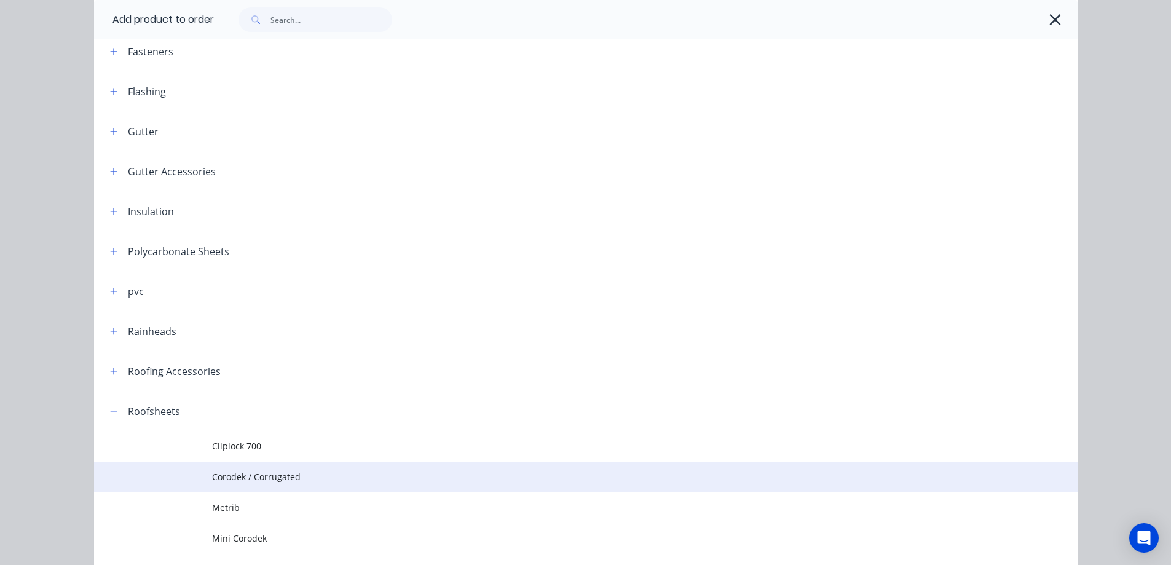
click at [246, 470] on td "Corodek / Corrugated" at bounding box center [645, 477] width 866 height 31
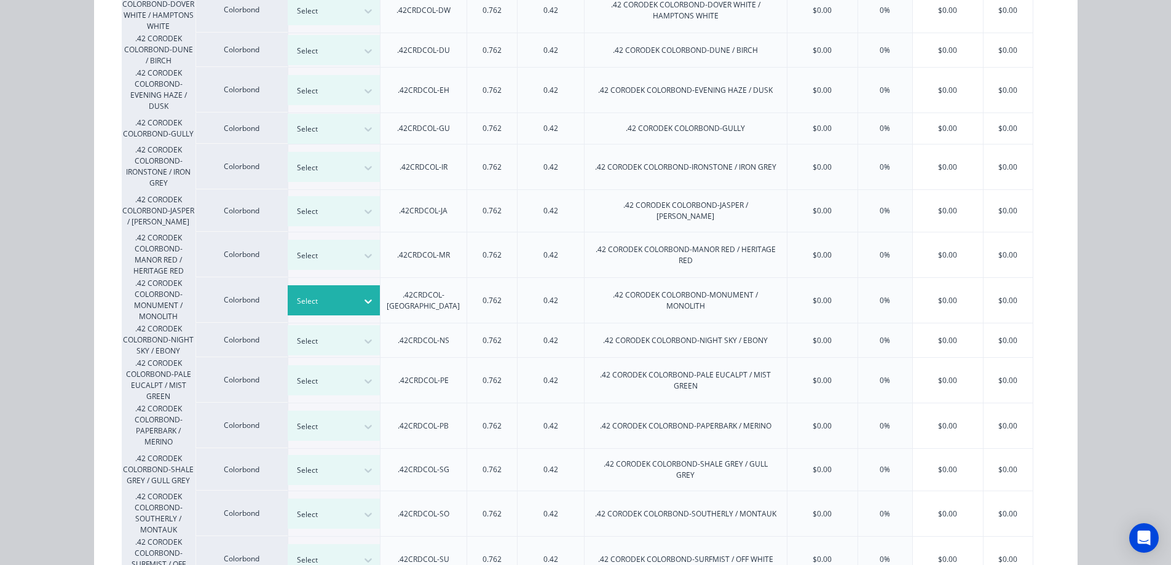
scroll to position [492, 0]
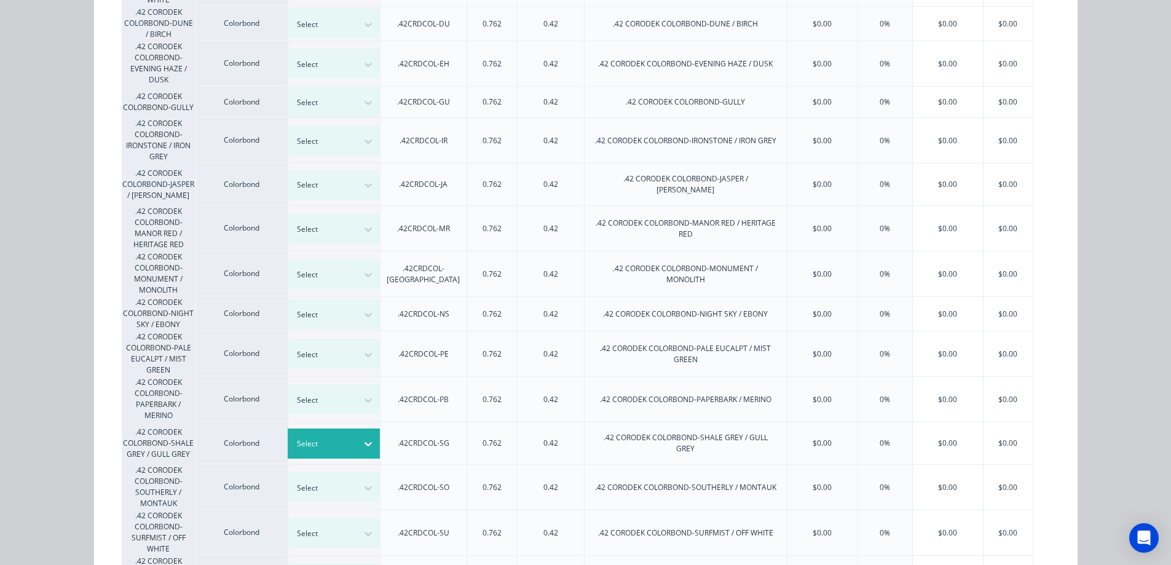
click at [359, 429] on div at bounding box center [368, 444] width 22 height 30
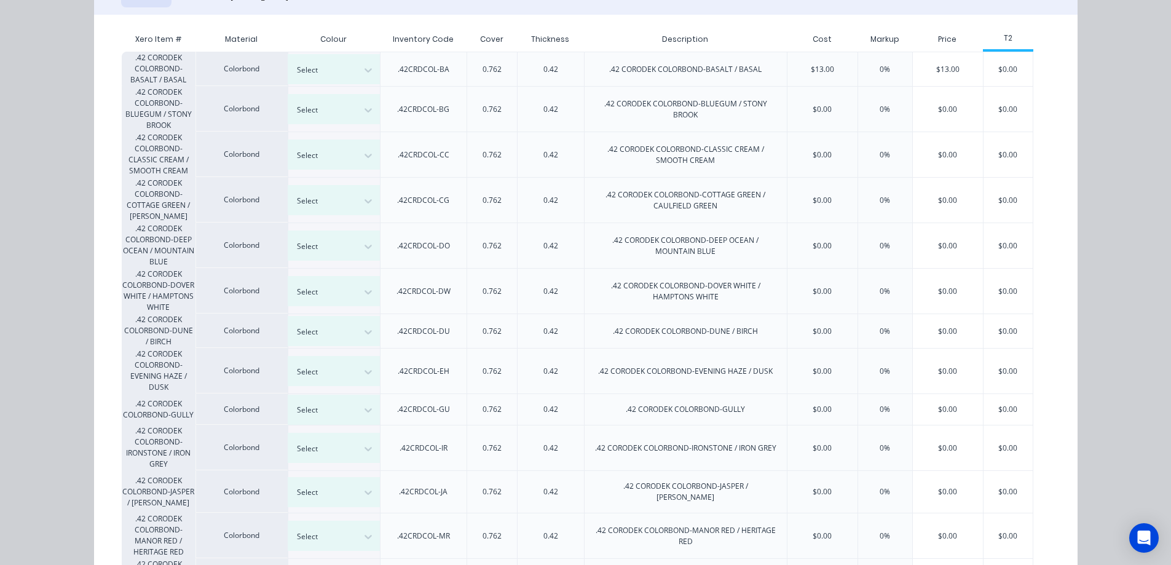
scroll to position [0, 0]
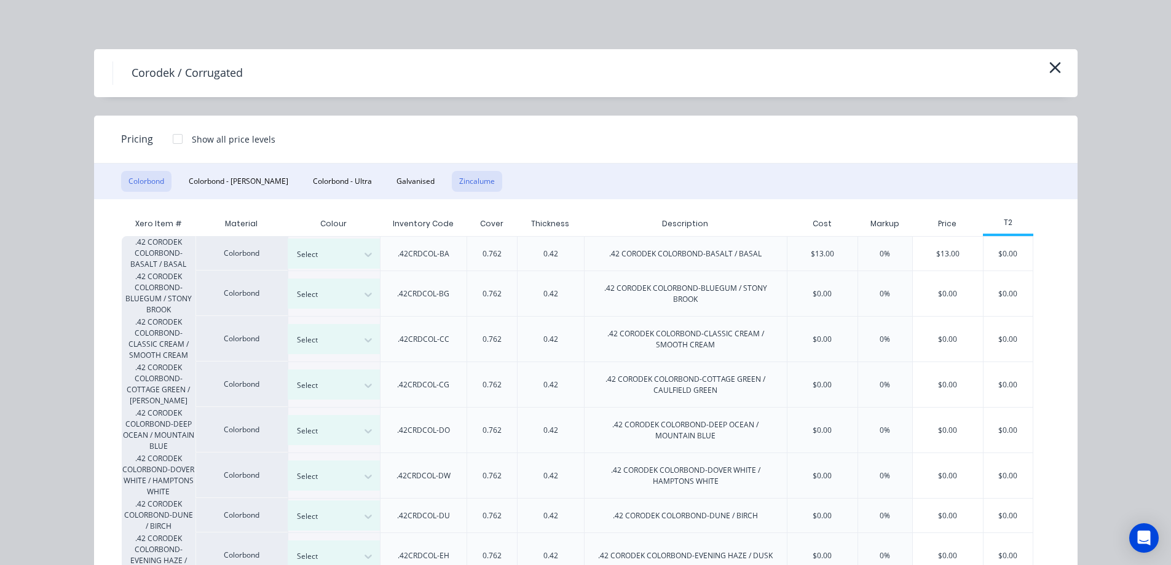
click at [452, 180] on button "Zincalume" at bounding box center [477, 181] width 50 height 21
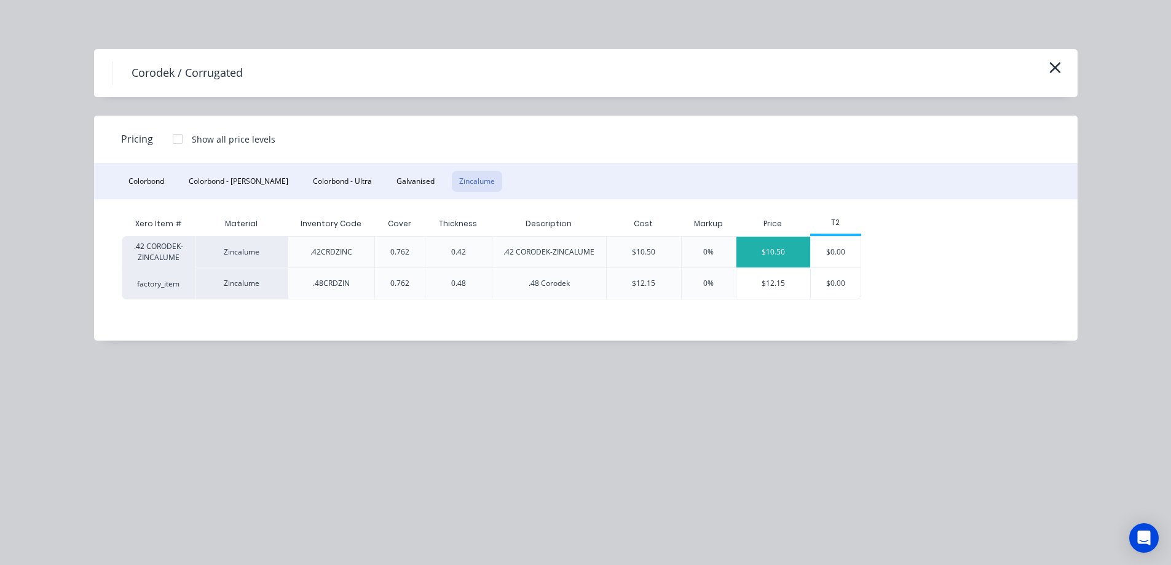
click at [770, 262] on div "$10.50" at bounding box center [774, 252] width 74 height 31
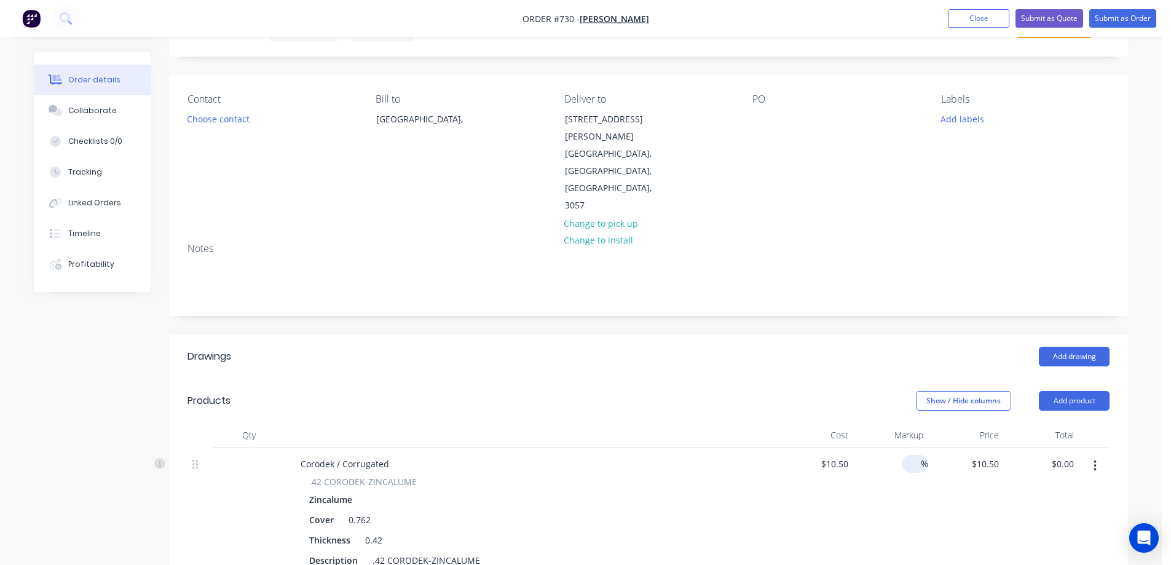
click at [907, 455] on input at bounding box center [914, 464] width 14 height 18
type input "15"
click at [870, 459] on div "15 15 %" at bounding box center [891, 533] width 76 height 170
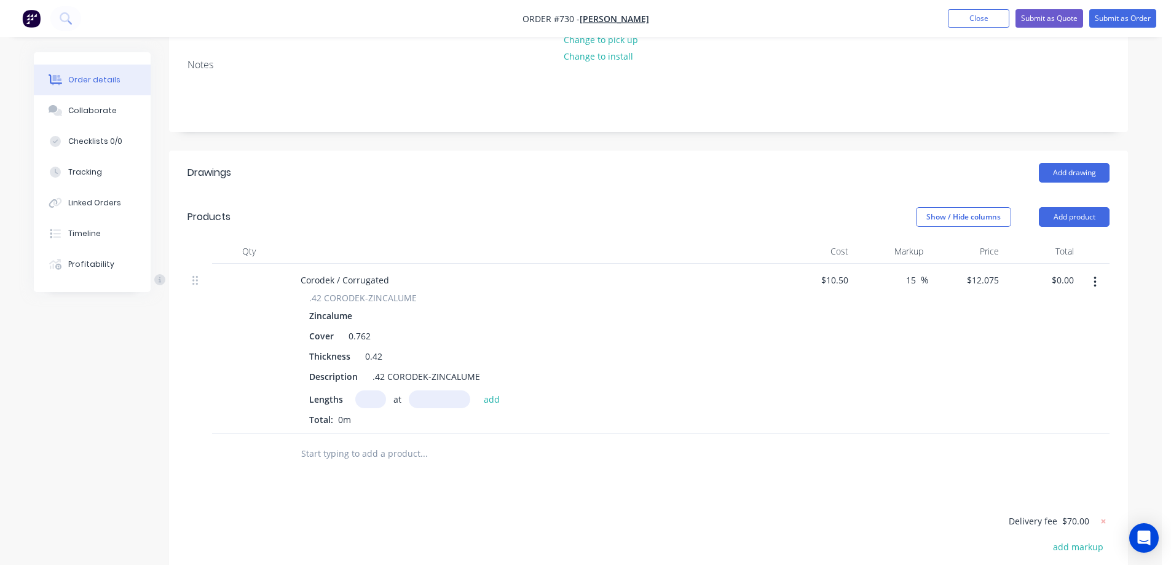
scroll to position [246, 0]
click at [976, 271] on input "12.075" at bounding box center [985, 280] width 38 height 18
type input "12.08"
type input "15.05"
type input "$12.08"
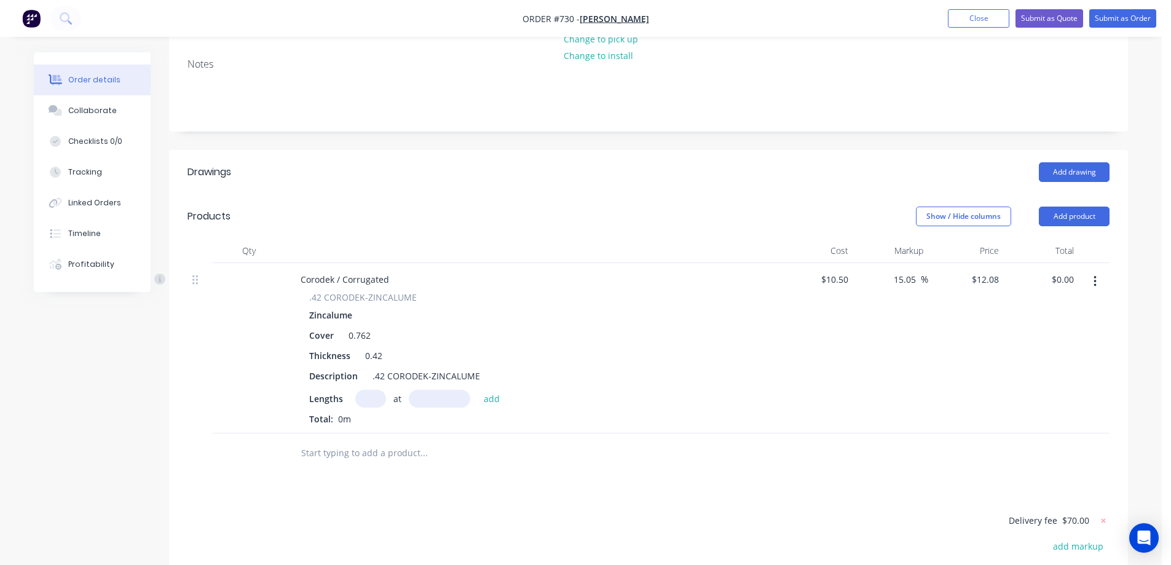
click at [972, 295] on div "$12.08 $12.08" at bounding box center [967, 348] width 76 height 170
click at [349, 390] on div "Lengths at add" at bounding box center [531, 399] width 445 height 18
click at [377, 390] on input "text" at bounding box center [370, 399] width 31 height 18
type input "14"
type input "3100mm"
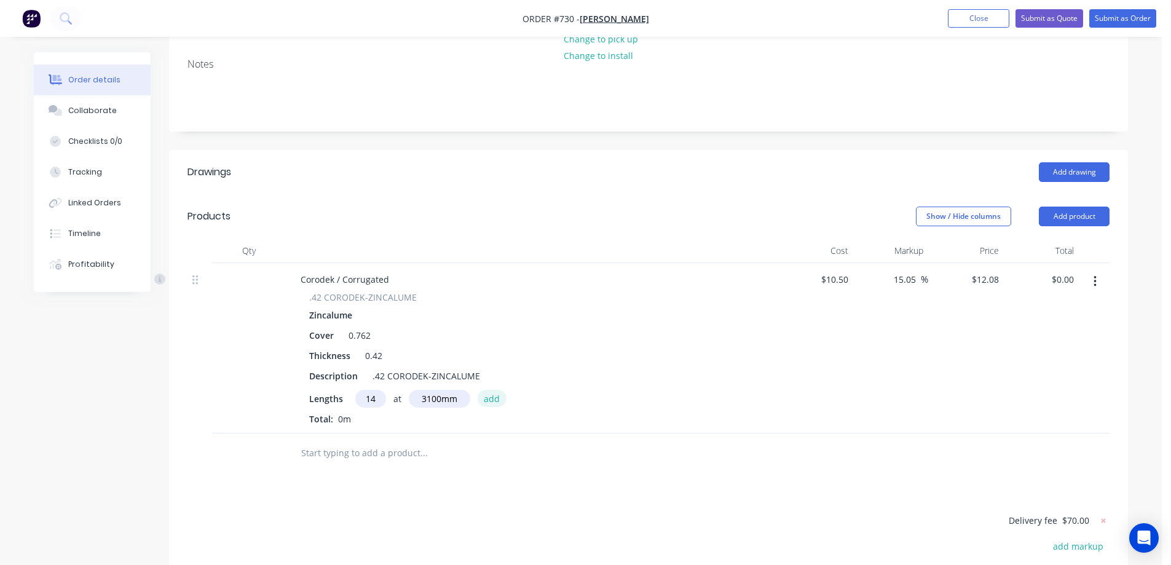
click at [487, 390] on button "add" at bounding box center [492, 398] width 29 height 17
type input "$524.27"
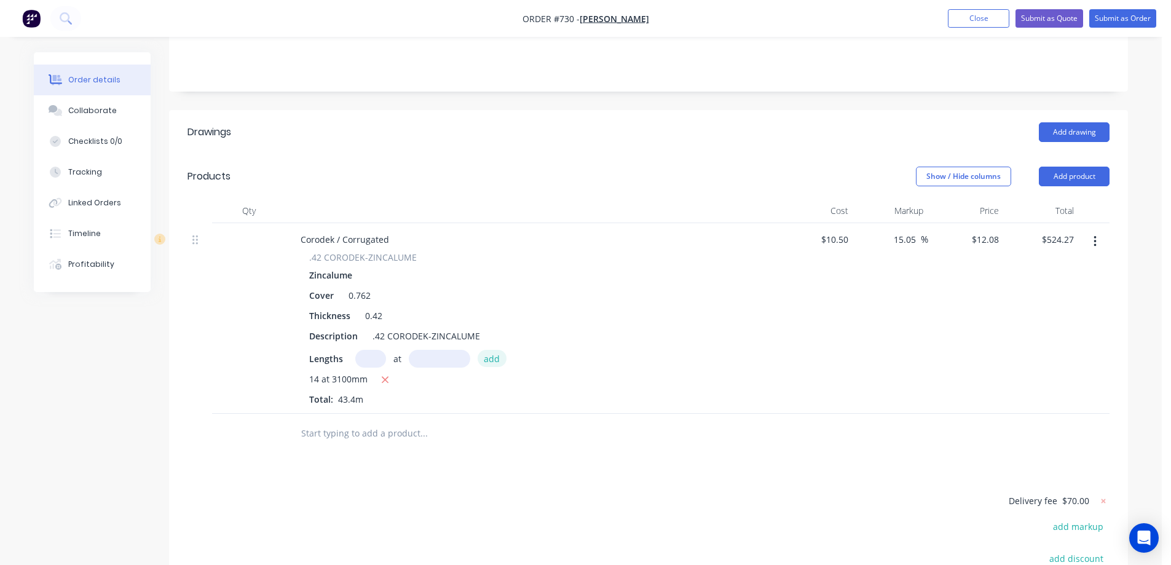
scroll to position [307, 0]
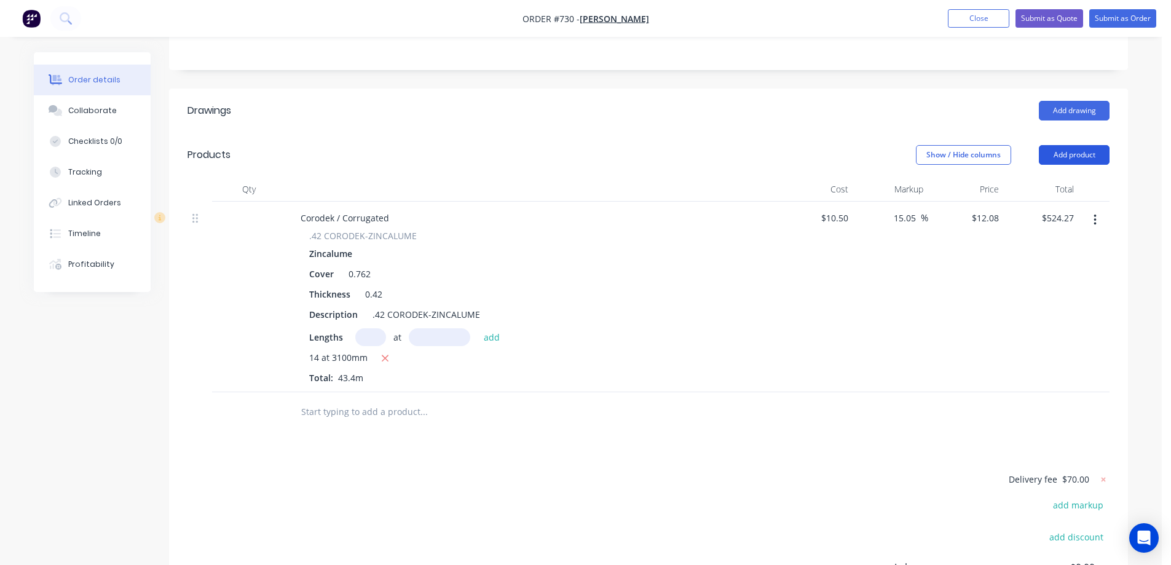
click at [1059, 145] on button "Add product" at bounding box center [1074, 155] width 71 height 20
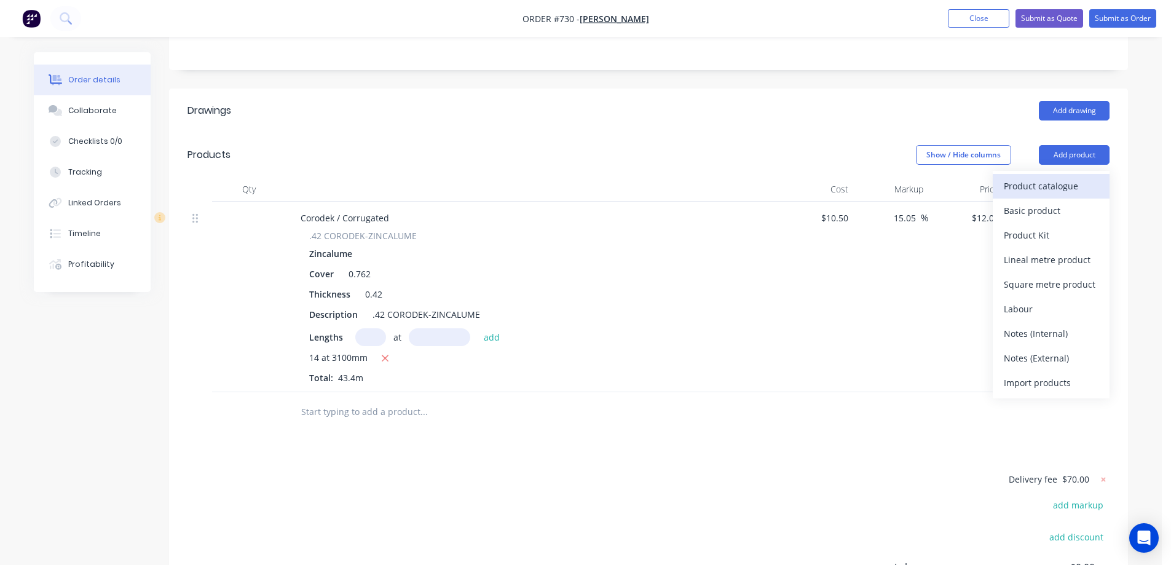
click at [1044, 177] on div "Product catalogue" at bounding box center [1051, 186] width 95 height 18
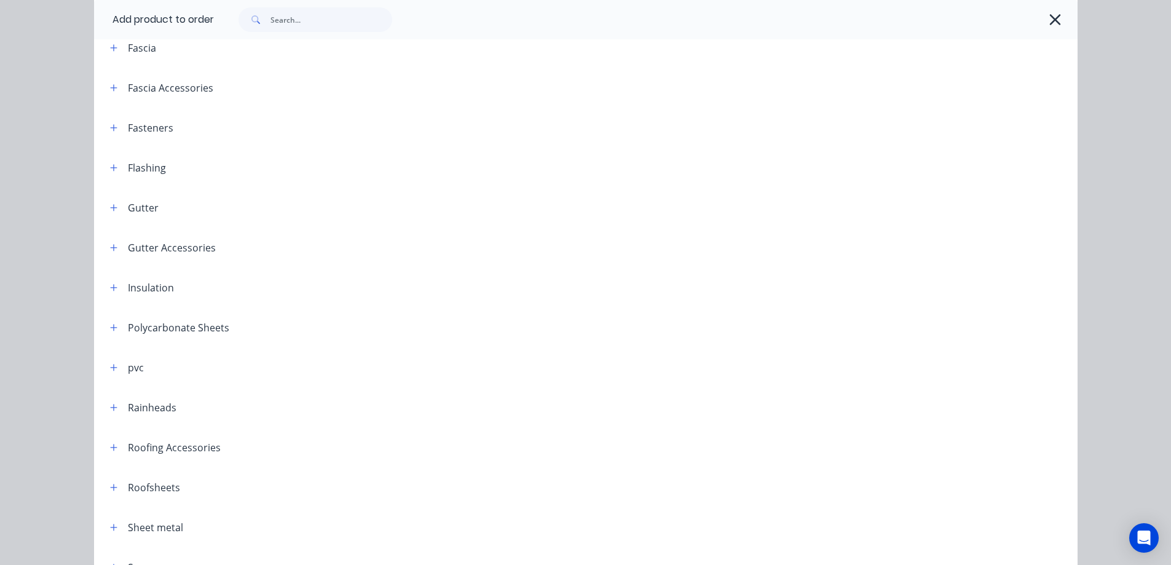
scroll to position [303, 0]
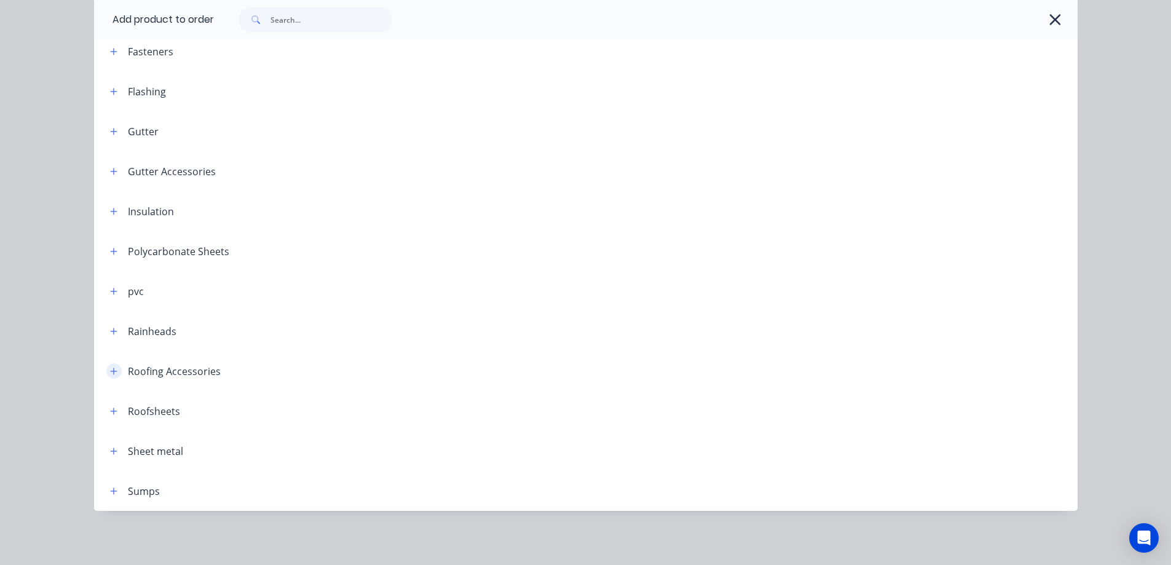
click at [110, 371] on icon "button" at bounding box center [113, 371] width 7 height 7
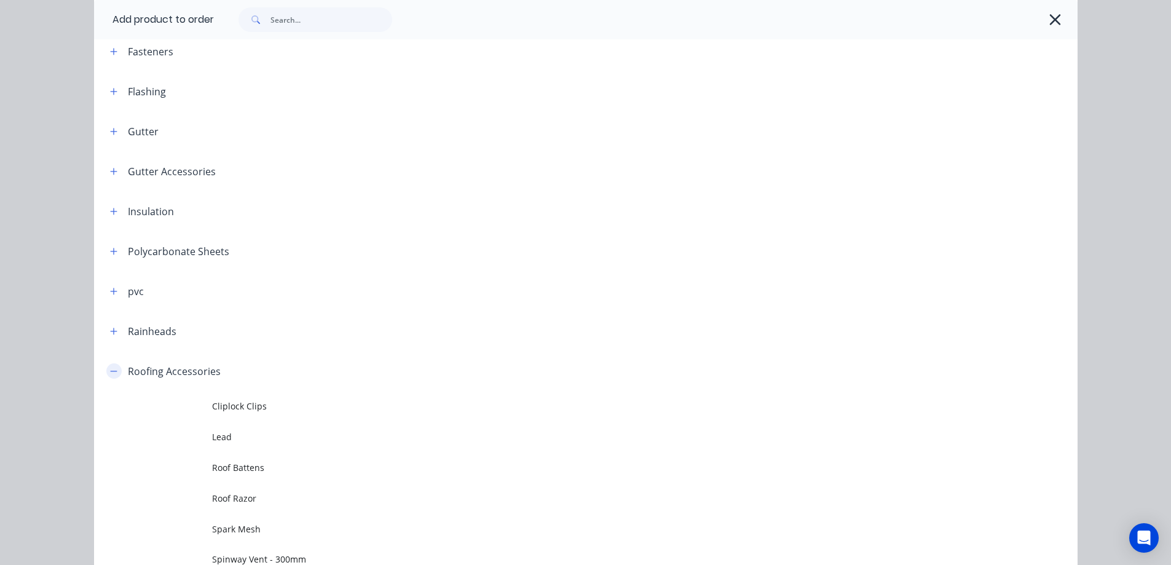
click at [110, 371] on icon "button" at bounding box center [113, 371] width 7 height 1
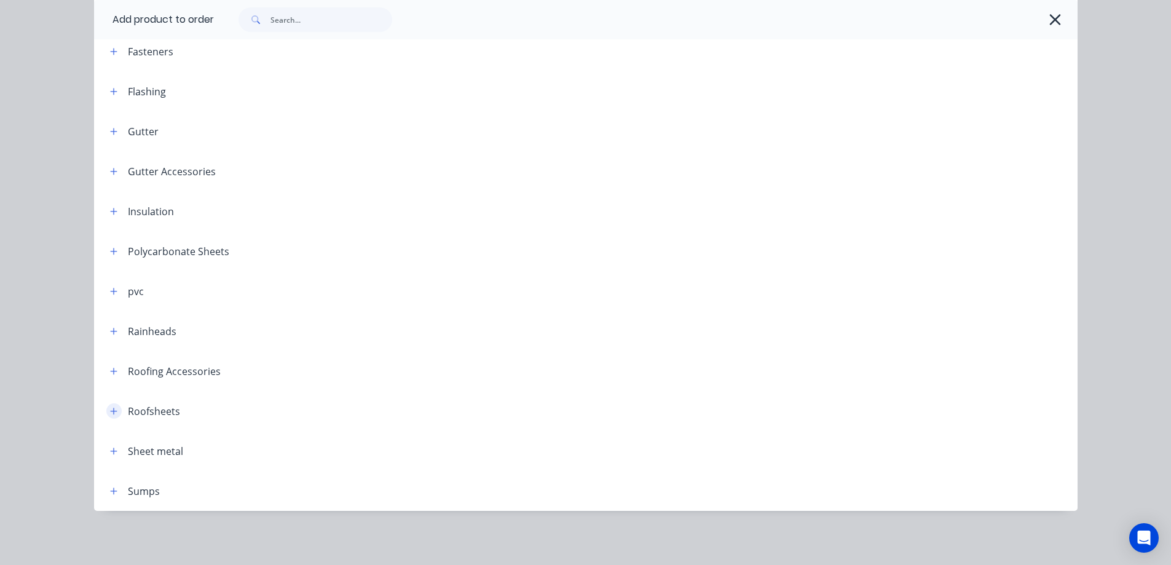
click at [110, 410] on icon "button" at bounding box center [113, 411] width 7 height 9
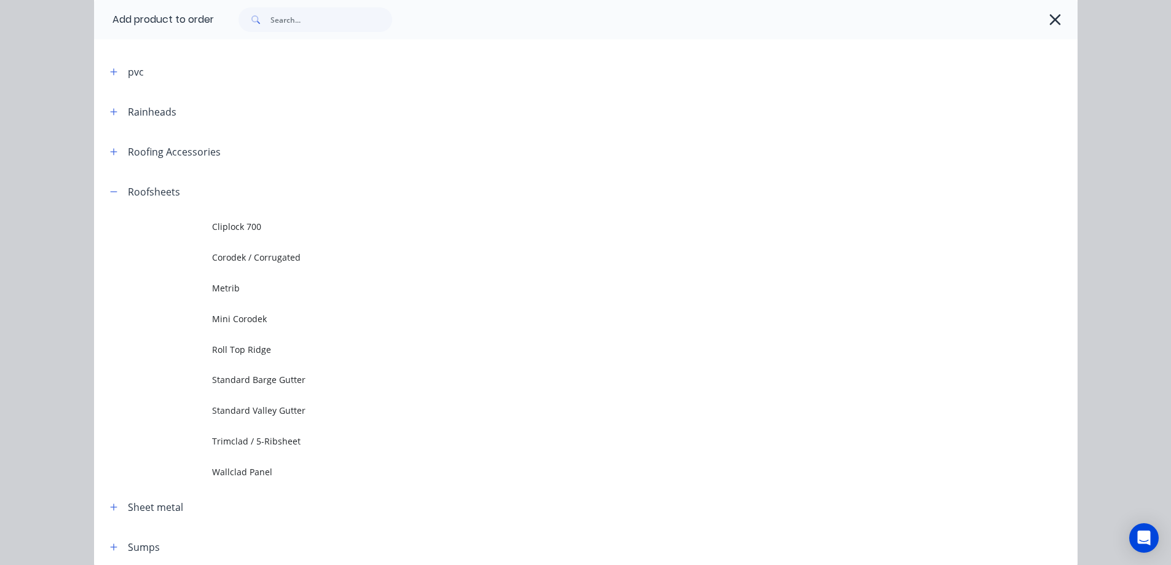
scroll to position [549, 0]
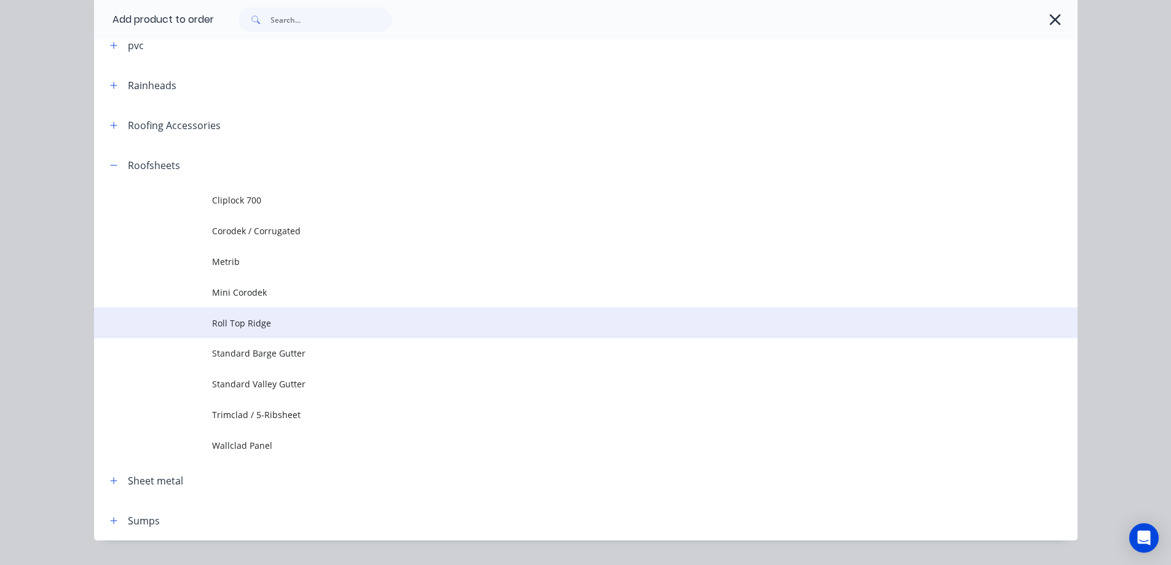
click at [262, 329] on span "Roll Top Ridge" at bounding box center [558, 323] width 692 height 13
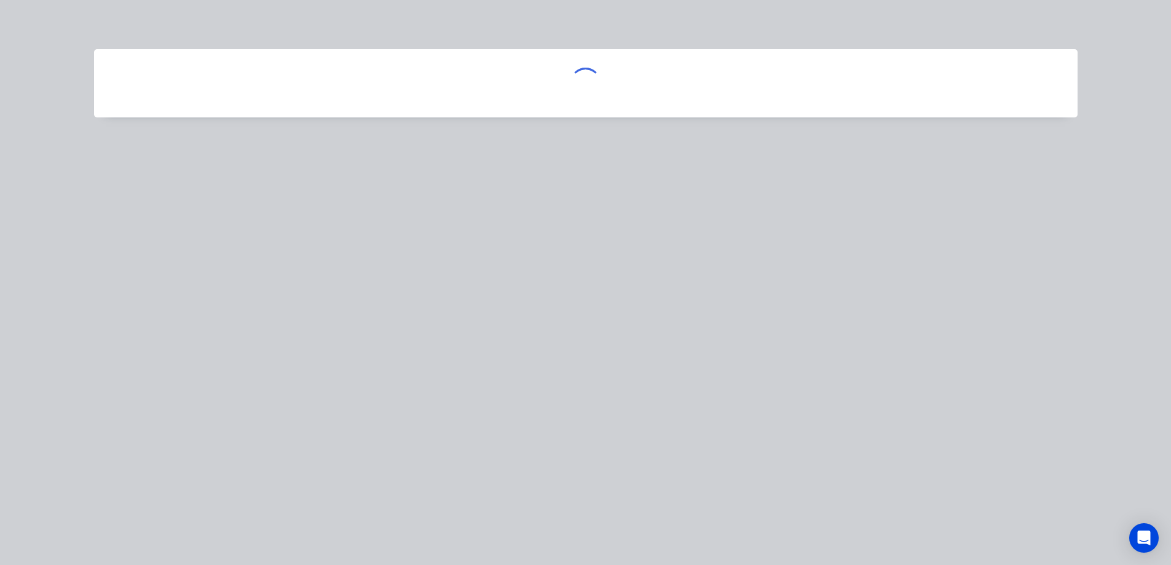
scroll to position [0, 0]
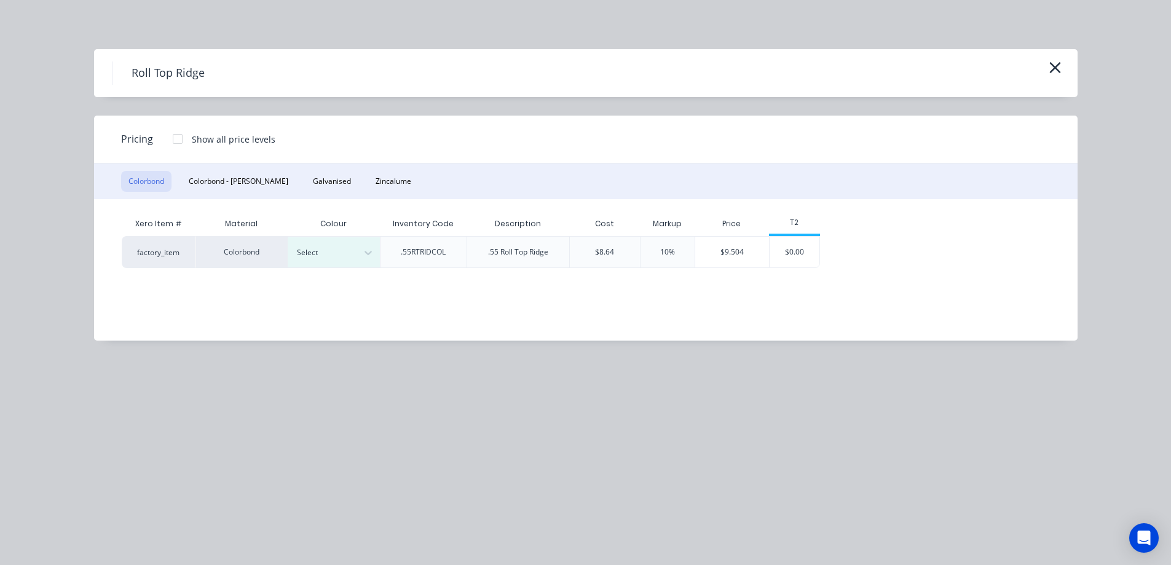
click at [327, 186] on div "Colorbond Colorbond - Matt Galvanised Zincalume" at bounding box center [586, 182] width 984 height 36
click at [368, 184] on button "Zincalume" at bounding box center [393, 181] width 50 height 21
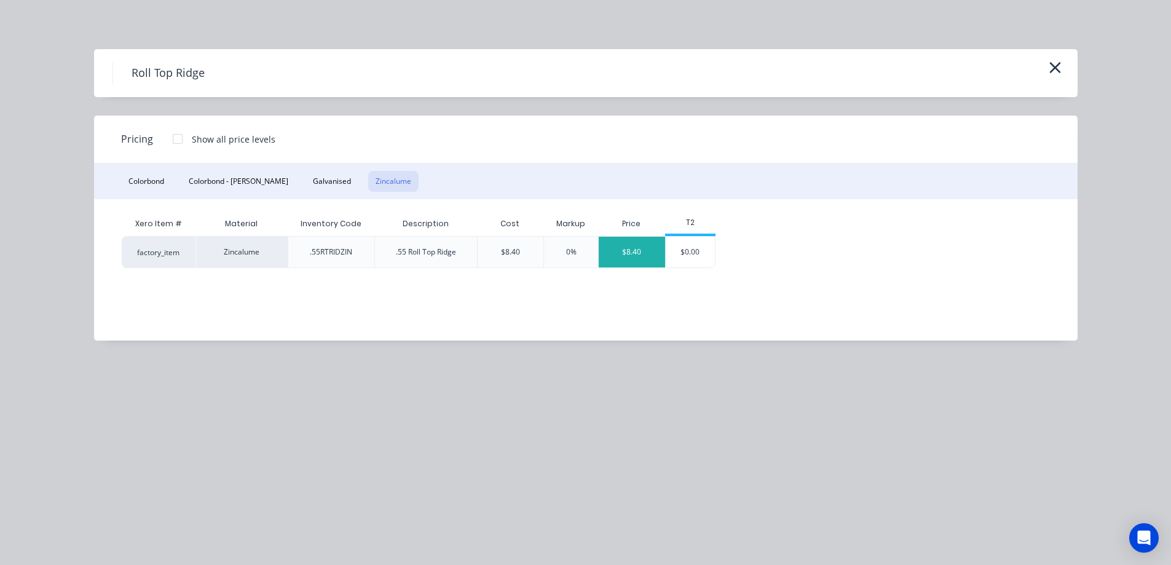
click at [652, 242] on div "$8.40" at bounding box center [632, 252] width 66 height 31
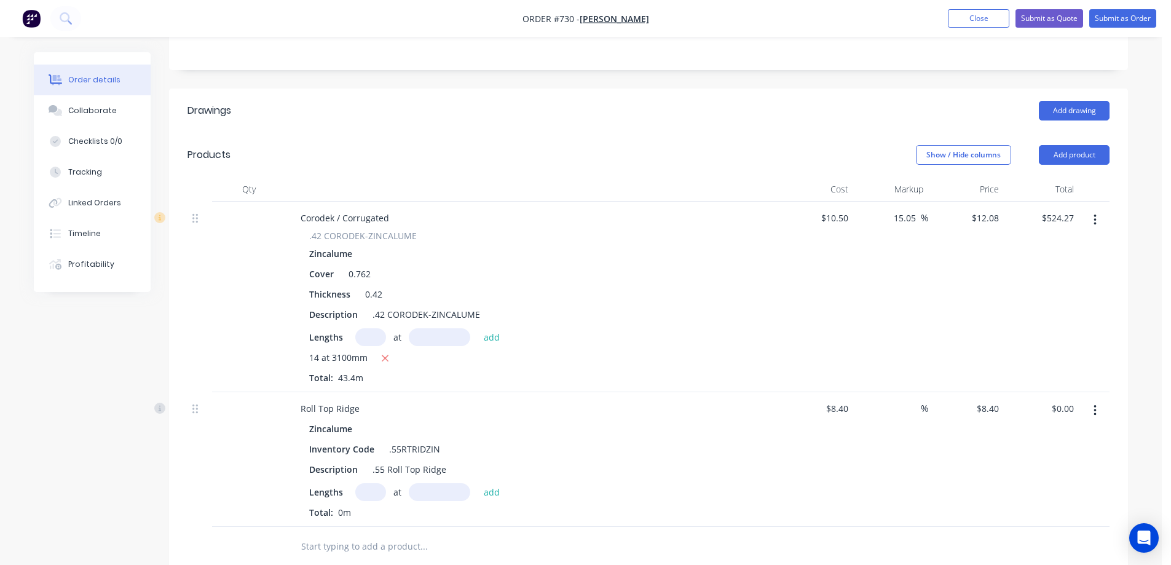
click at [363, 483] on input "text" at bounding box center [370, 492] width 31 height 18
type input "2"
type input "5100mm"
click at [493, 483] on button "add" at bounding box center [492, 491] width 29 height 17
type input "$85.68"
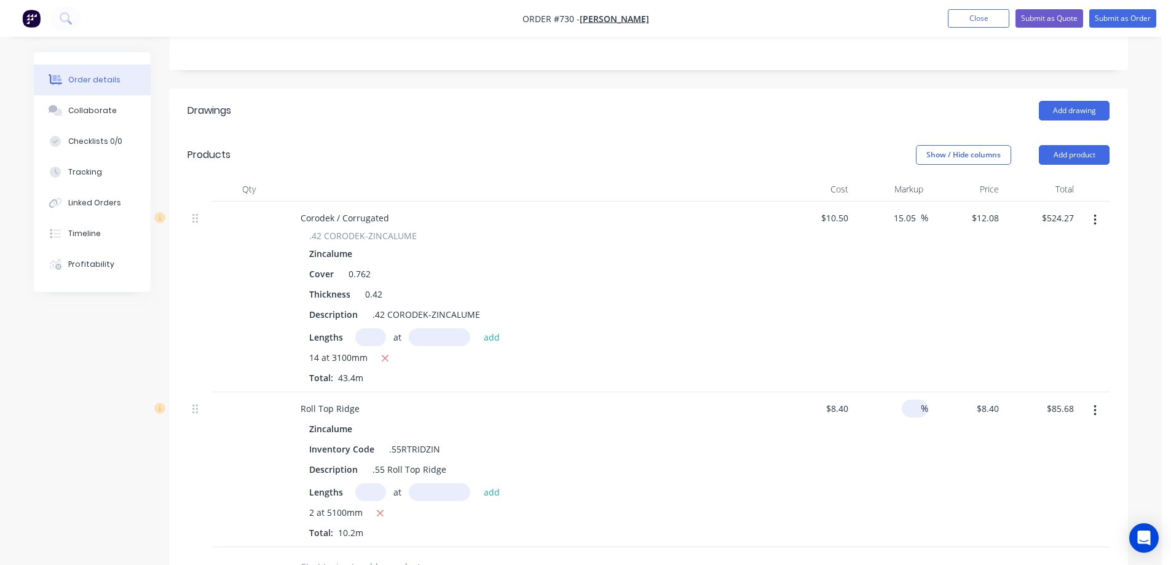
click at [913, 400] on input at bounding box center [914, 409] width 14 height 18
type input "15"
type input "$9.66"
type input "$98.53"
click at [774, 464] on div "Roll Top Ridge Zincalume Inventory Code .55RTRIDZIN Description .55 Roll Top Ri…" at bounding box center [532, 469] width 492 height 155
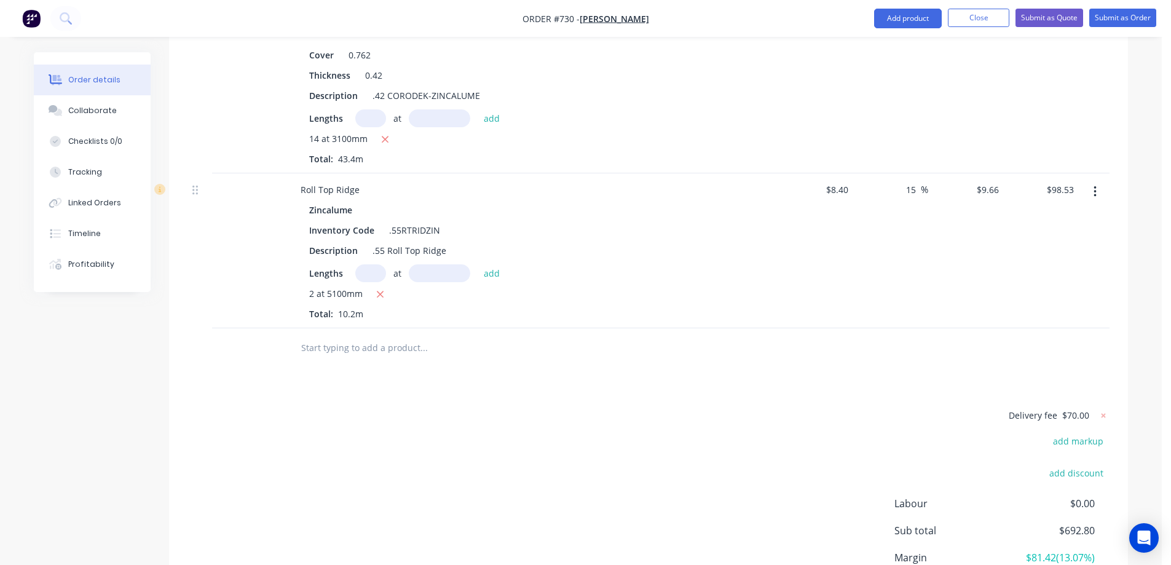
scroll to position [585, 0]
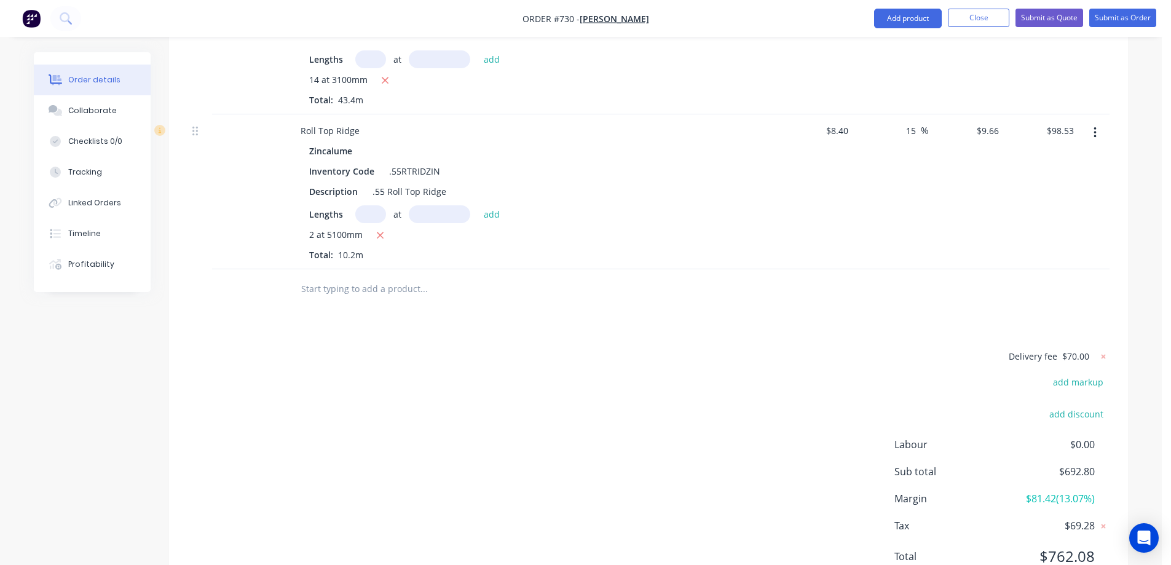
click at [390, 277] on input "text" at bounding box center [424, 289] width 246 height 25
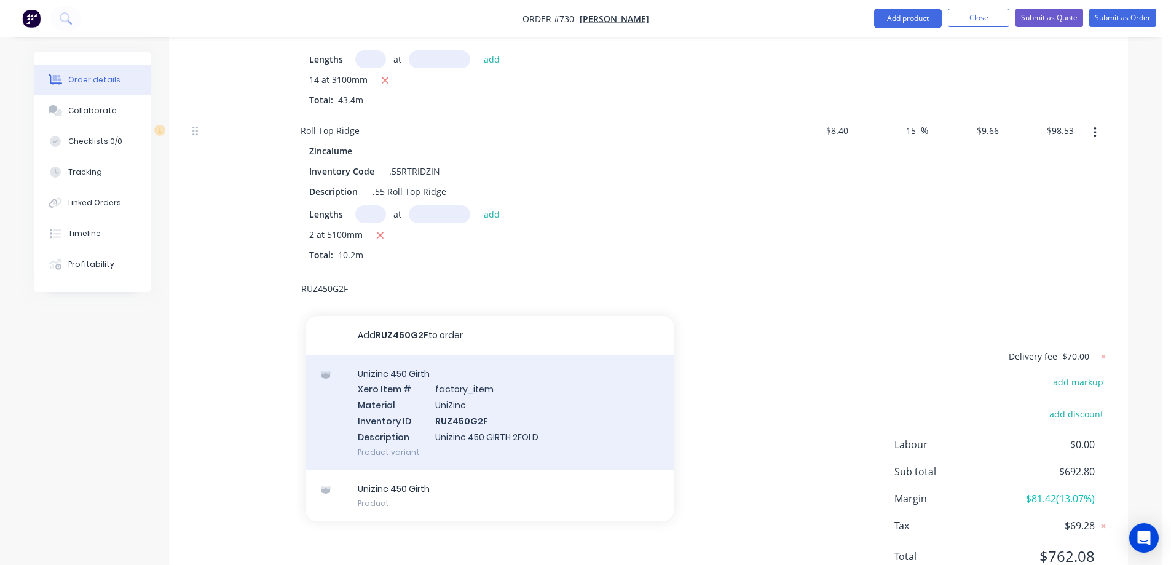
type input "RUZ450G2F"
click at [395, 367] on div "Unizinc 450 Girth Xero Item # factory_item Material UniZinc Inventory ID RUZ450…" at bounding box center [490, 412] width 369 height 115
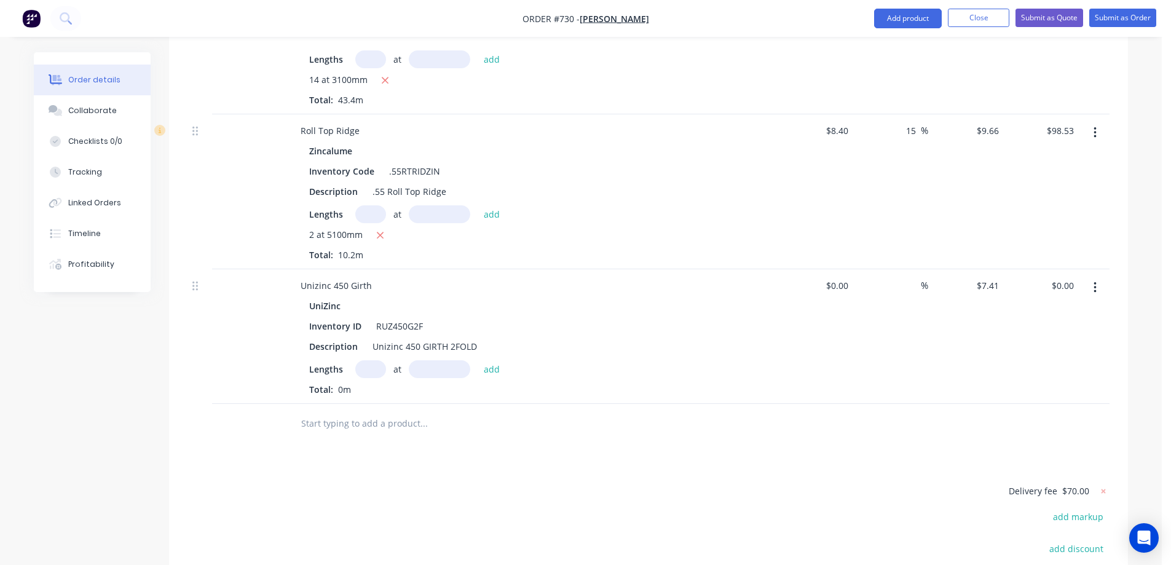
click at [371, 360] on input "text" at bounding box center [370, 369] width 31 height 18
type input "2"
type input "6000mm"
click at [487, 360] on button "add" at bounding box center [492, 368] width 29 height 17
type input "$88.92"
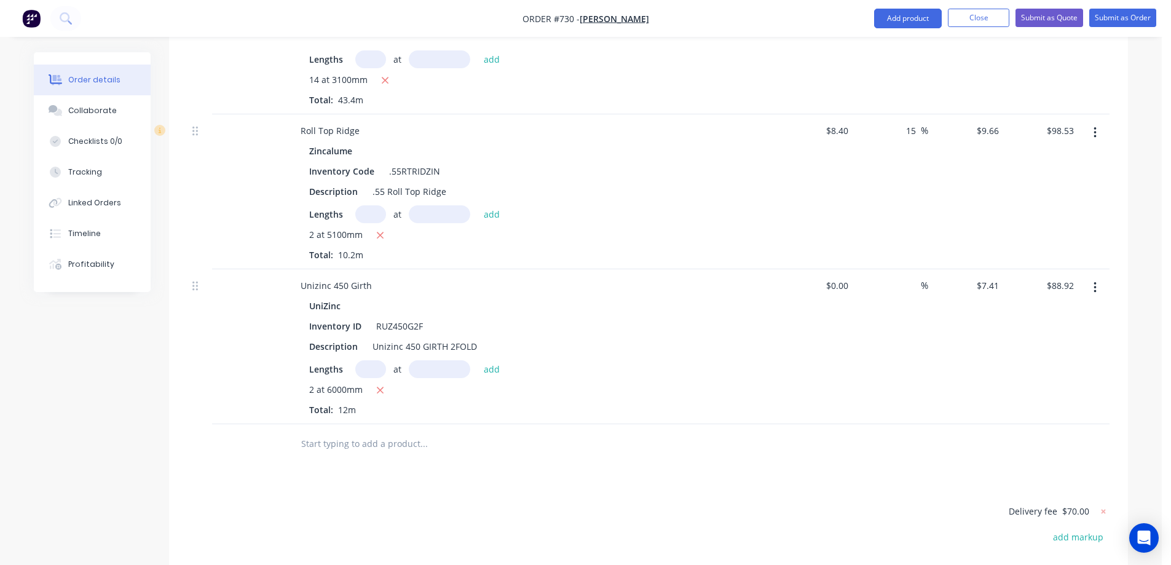
click at [397, 432] on input "text" at bounding box center [424, 444] width 246 height 25
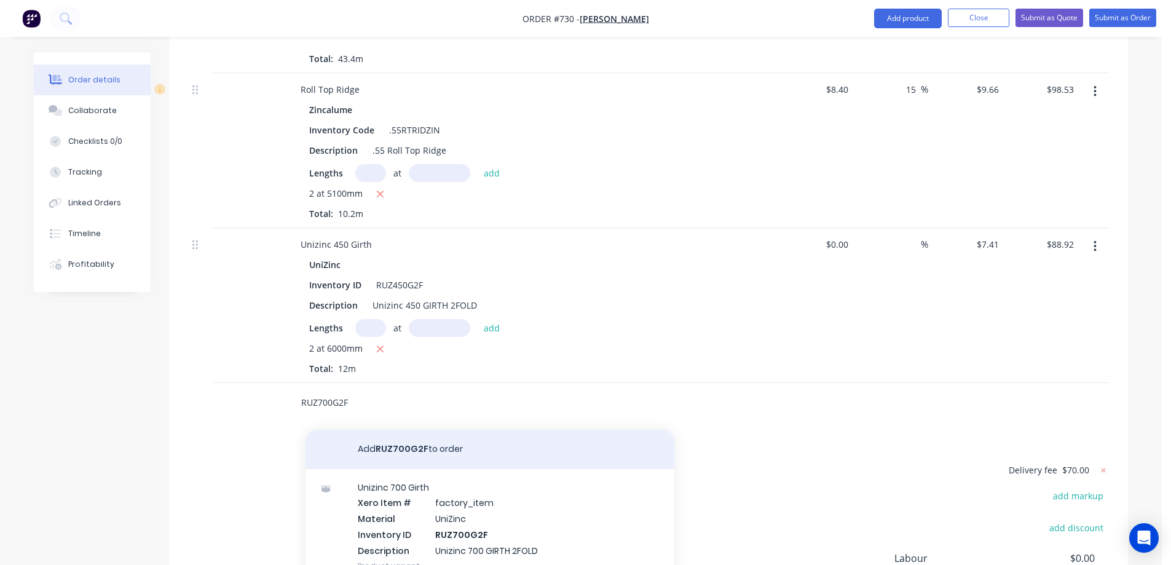
scroll to position [647, 0]
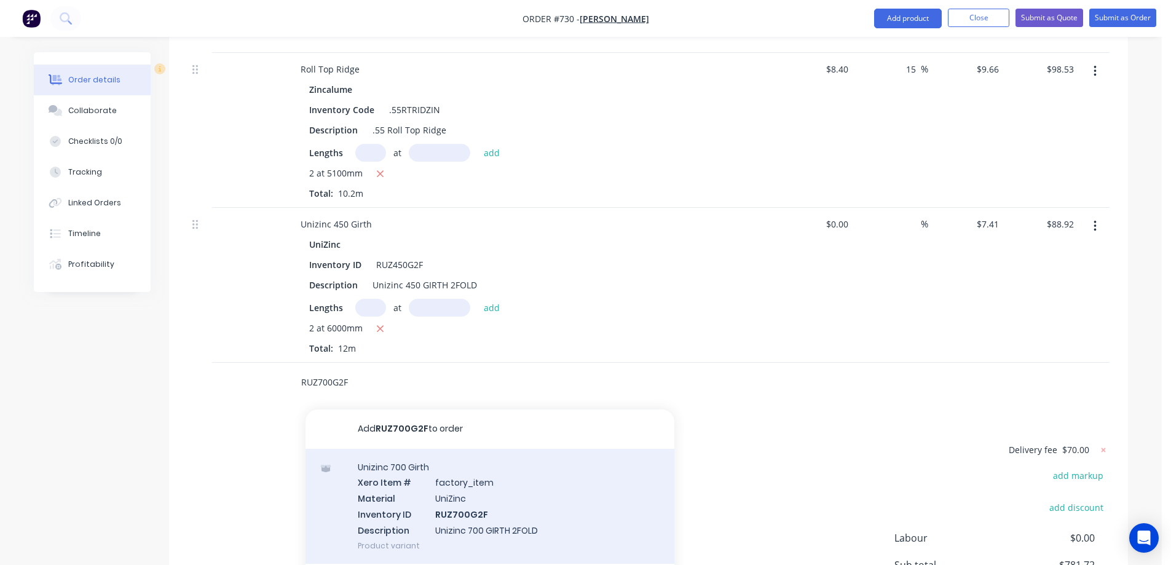
type input "RUZ700G2F"
click at [494, 456] on div "Unizinc 700 Girth Xero Item # factory_item Material UniZinc Inventory ID RUZ700…" at bounding box center [490, 506] width 369 height 115
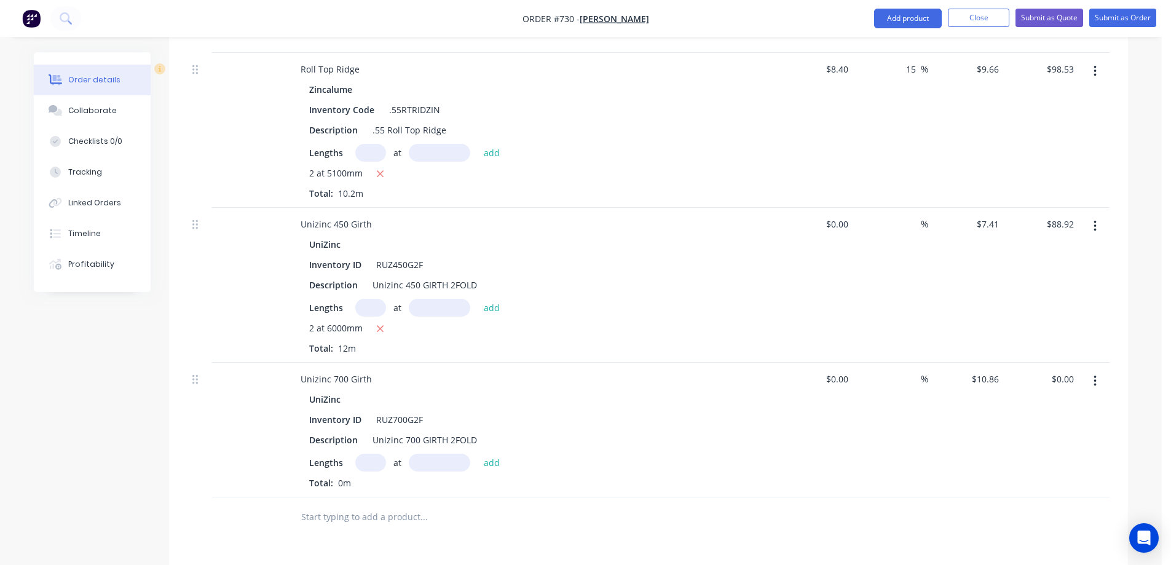
click at [373, 454] on input "text" at bounding box center [370, 463] width 31 height 18
type input "2"
type input "6000mm"
click at [481, 454] on button "add" at bounding box center [492, 462] width 29 height 17
type input "$130.32"
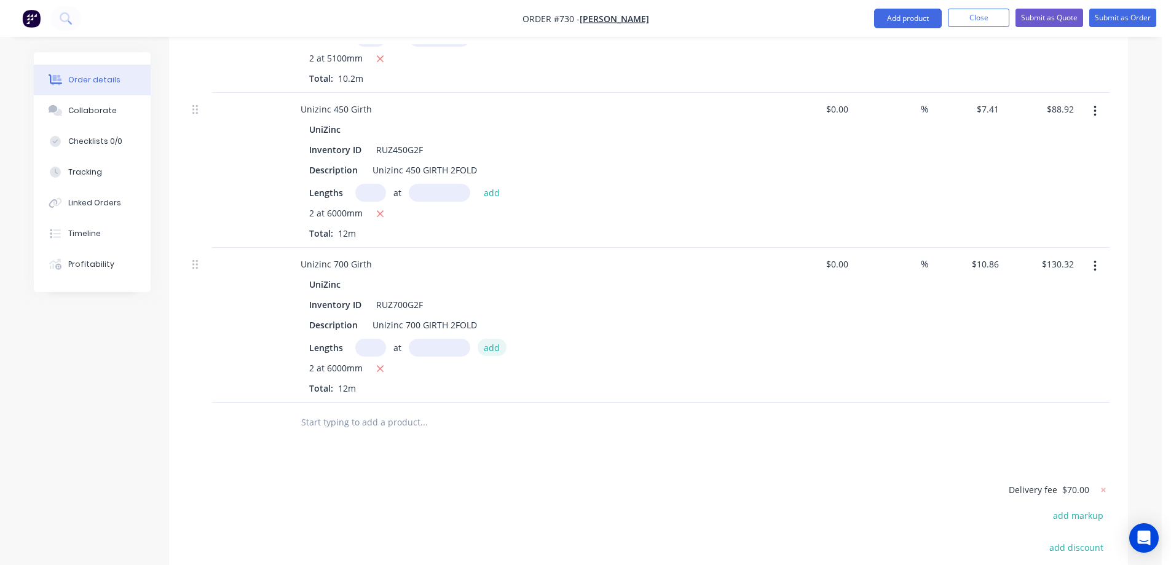
scroll to position [770, 0]
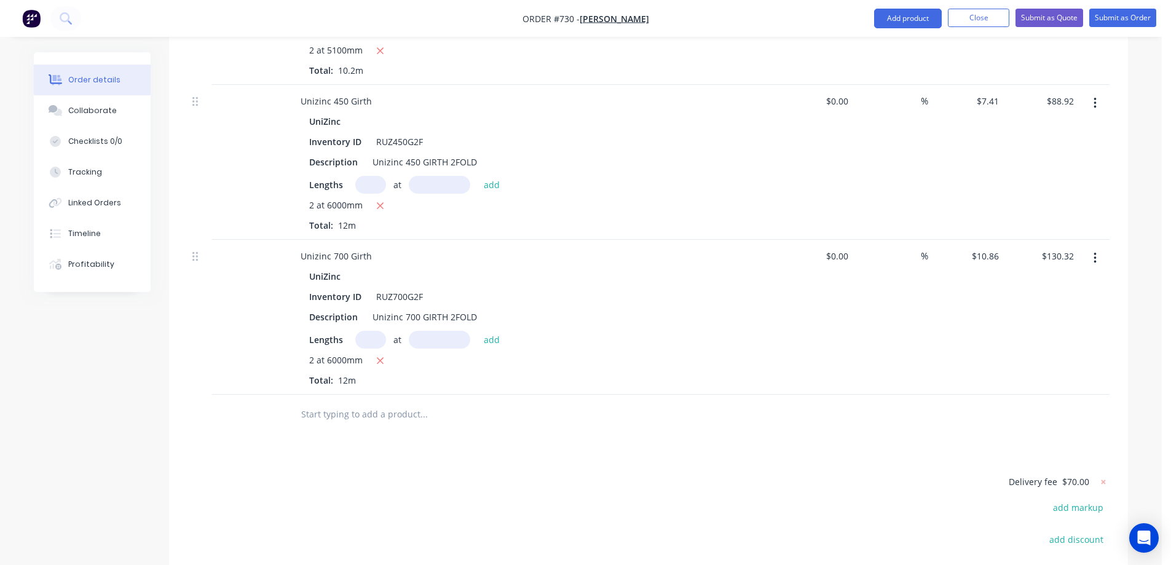
click at [341, 402] on input "text" at bounding box center [424, 414] width 246 height 25
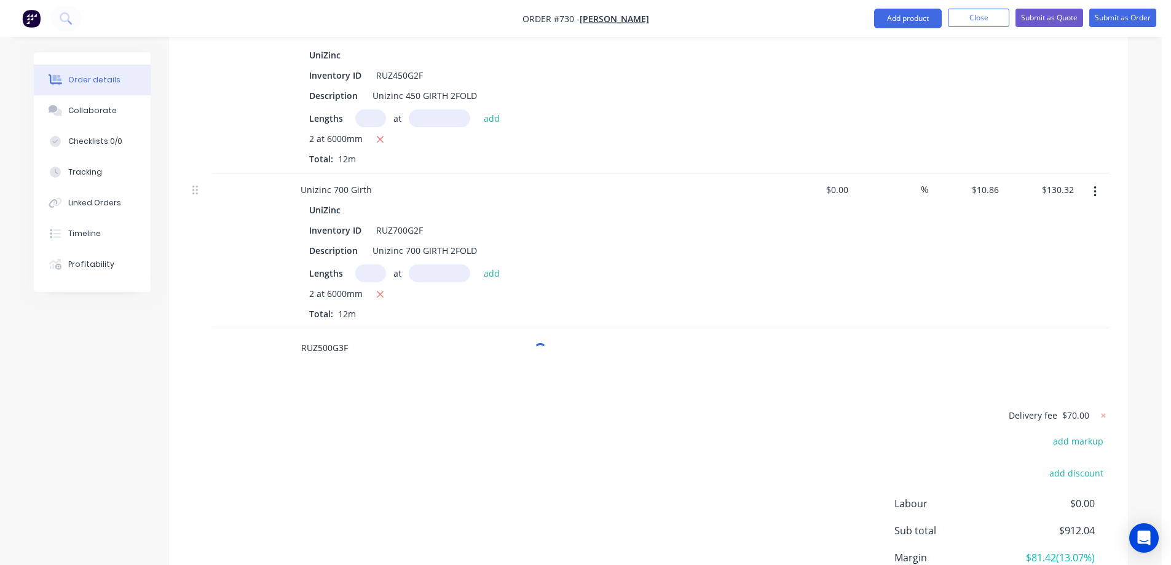
scroll to position [893, 0]
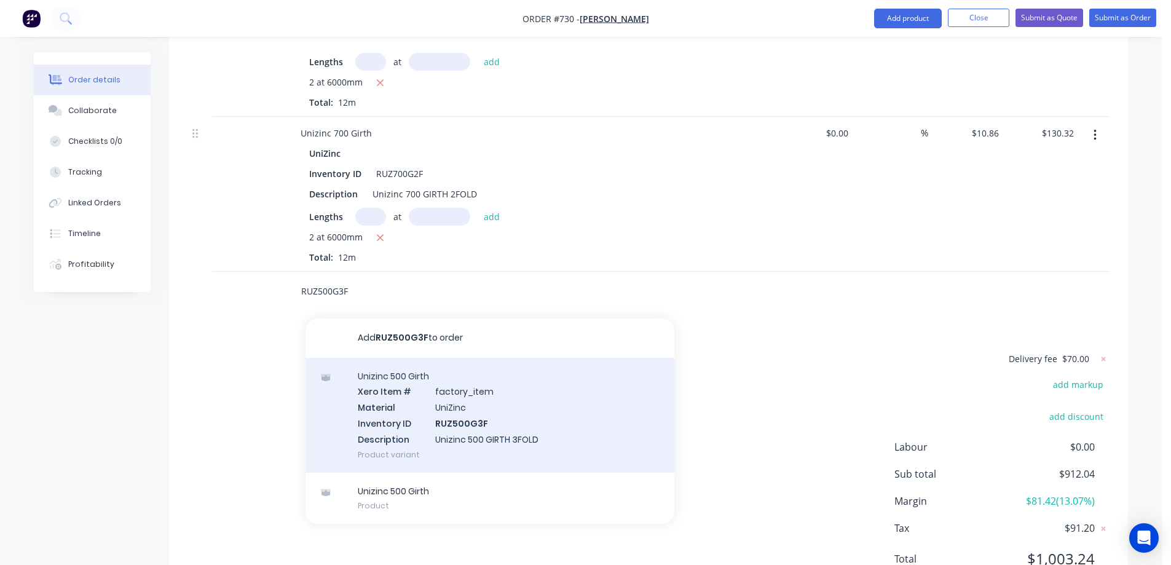
type input "RUZ500G3F"
click at [395, 358] on div "Unizinc 500 Girth Xero Item # factory_item Material UniZinc Inventory ID RUZ500…" at bounding box center [490, 415] width 369 height 115
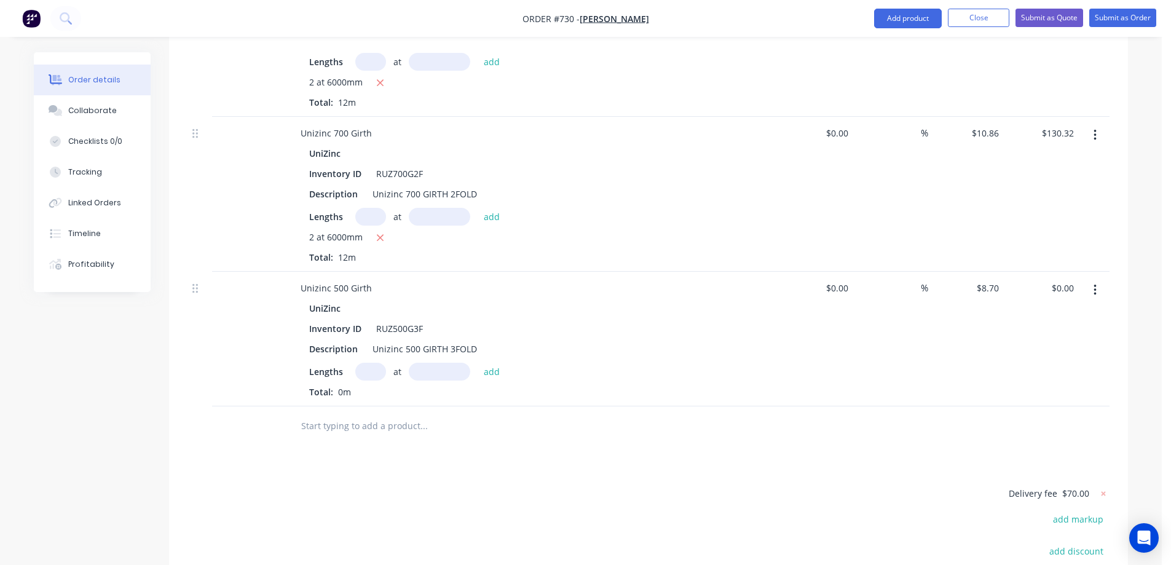
click at [373, 363] on input "text" at bounding box center [370, 372] width 31 height 18
type input "1"
type input "3800mm"
click at [494, 363] on button "add" at bounding box center [492, 371] width 29 height 17
type input "$33.06"
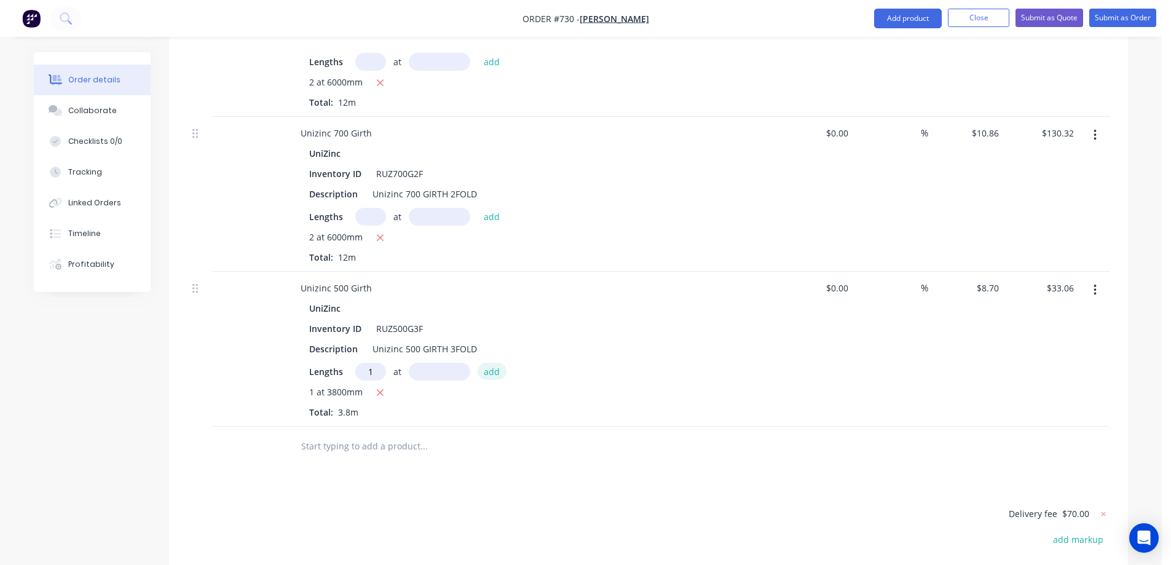
type input "1"
type input "3200mm"
click at [494, 363] on button "add" at bounding box center [492, 371] width 29 height 17
type input "$60.90"
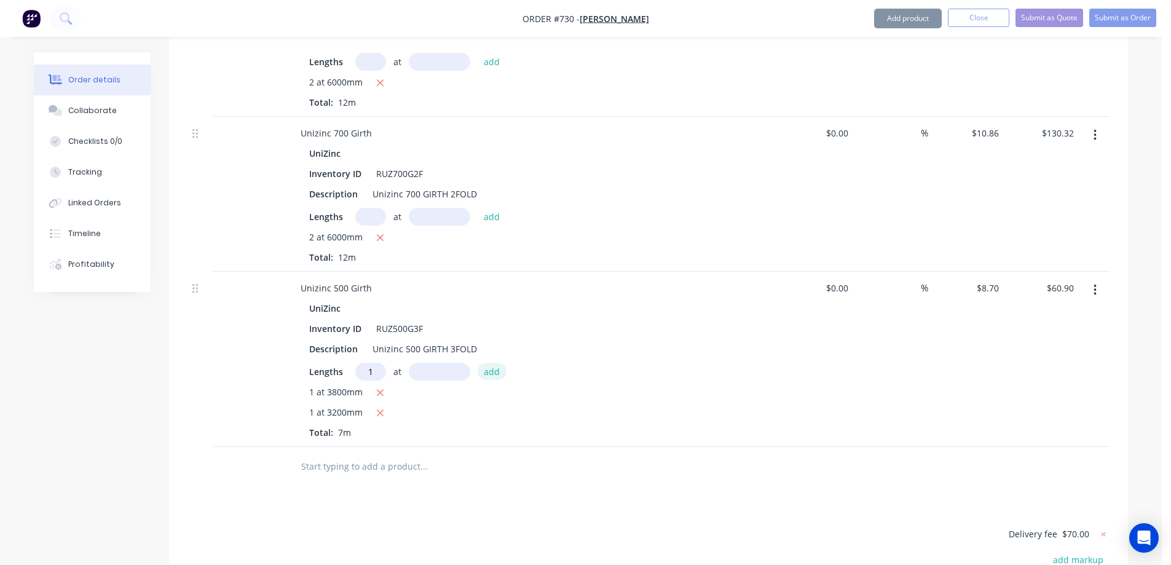
type input "1"
type input "2400mm"
click at [494, 363] on button "add" at bounding box center [492, 371] width 29 height 17
type input "$81.78"
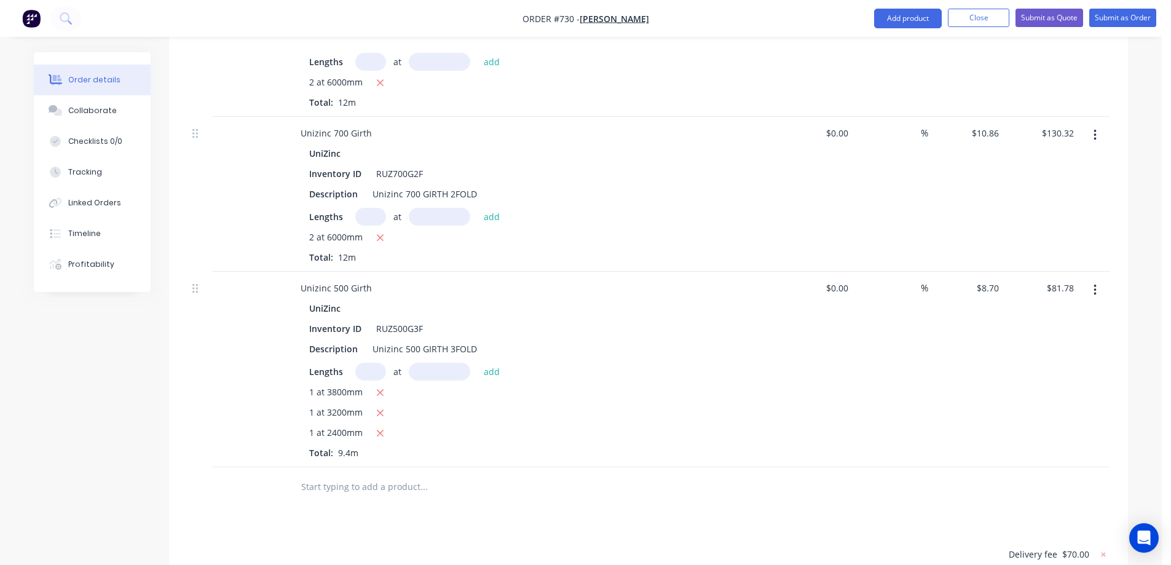
click at [371, 475] on input "text" at bounding box center [424, 487] width 246 height 25
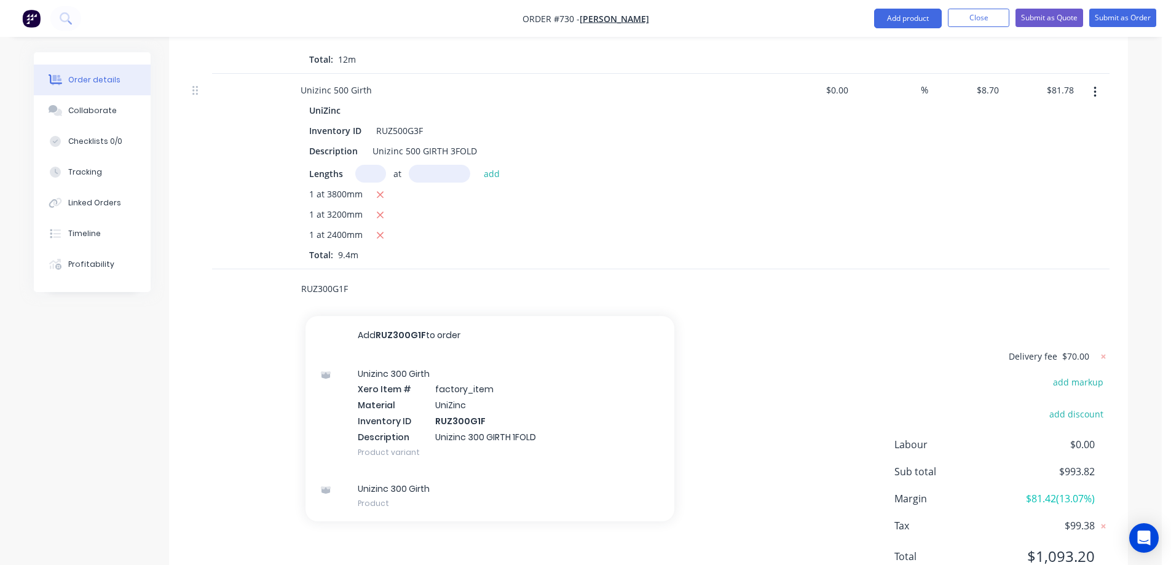
type input "RUZ300G1F"
click at [390, 355] on div "Unizinc 300 Girth Xero Item # factory_item Material UniZinc Inventory ID RUZ300…" at bounding box center [490, 412] width 369 height 115
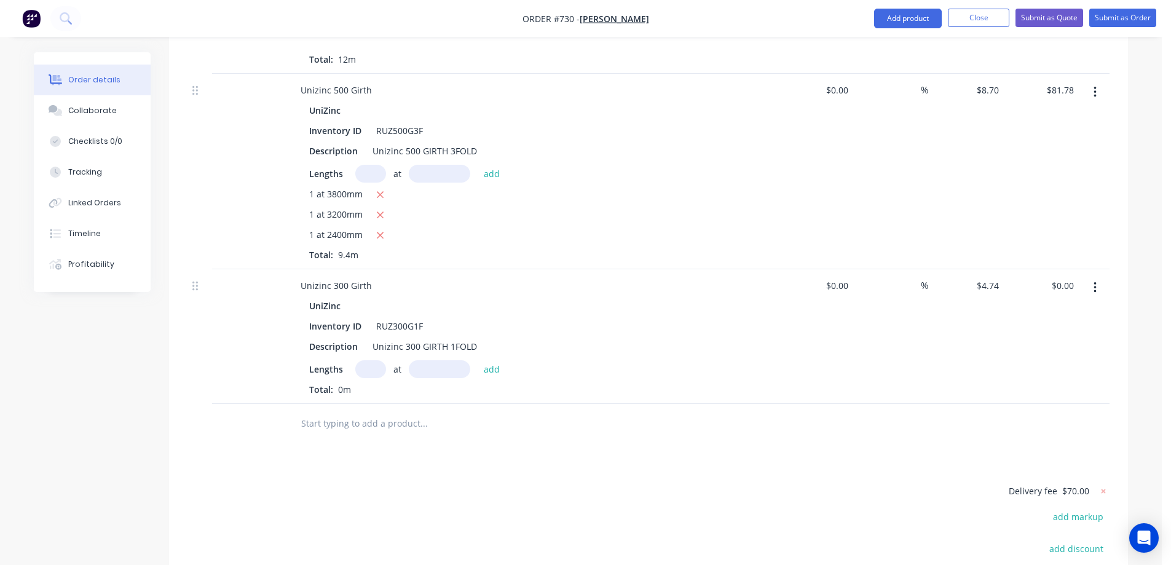
click at [376, 360] on input "text" at bounding box center [370, 369] width 31 height 18
type input "1"
type input "1000mm"
click at [485, 360] on button "add" at bounding box center [492, 368] width 29 height 17
type input "$4.74"
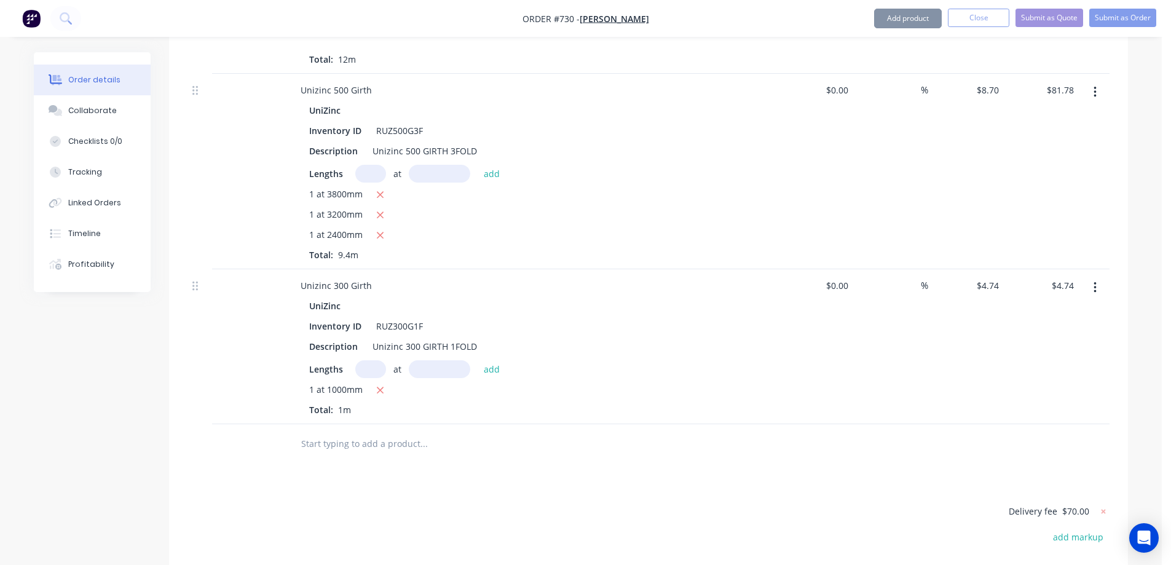
click at [354, 432] on input "text" at bounding box center [424, 444] width 246 height 25
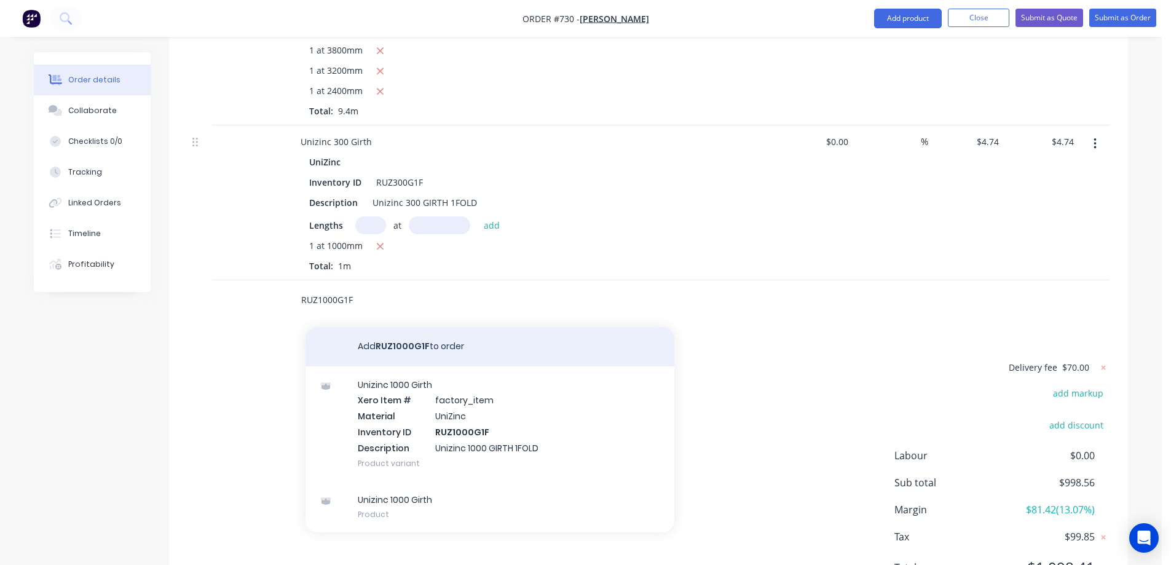
scroll to position [1246, 0]
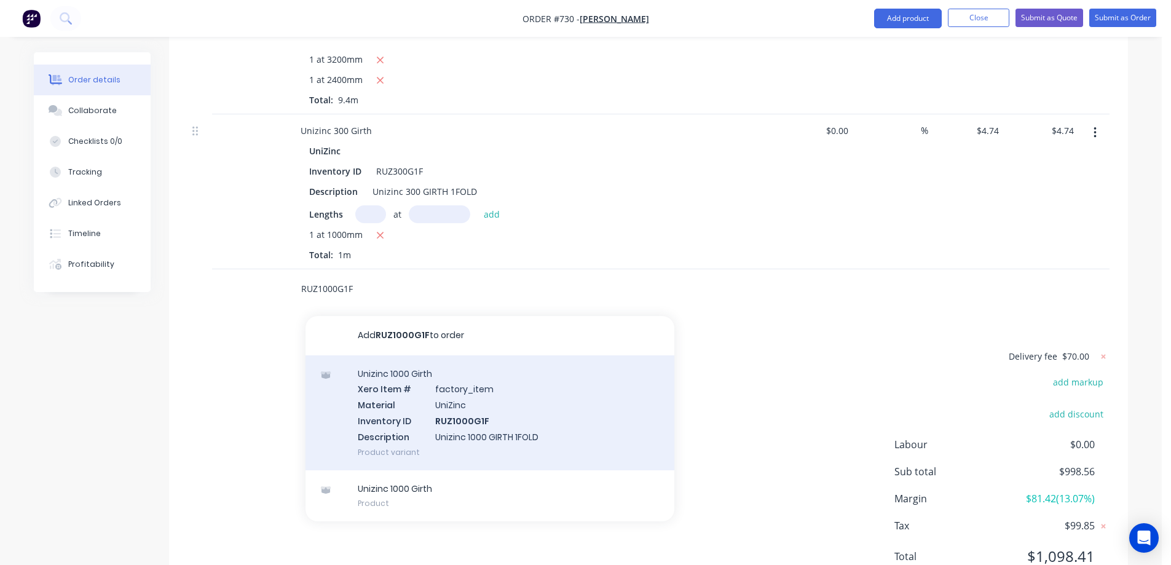
type input "RUZ1000G1F"
click at [432, 389] on div "Unizinc 1000 Girth Xero Item # factory_item Material UniZinc Inventory ID RUZ10…" at bounding box center [490, 412] width 369 height 115
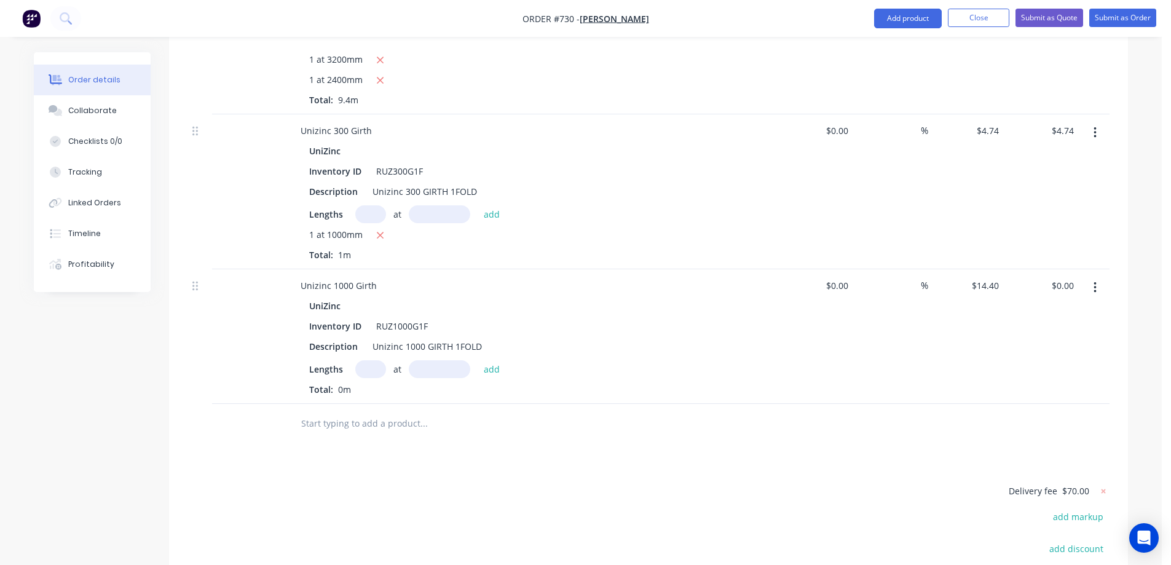
click at [378, 360] on input "text" at bounding box center [370, 369] width 31 height 18
type input "1"
type input "1000mm"
click at [484, 360] on button "add" at bounding box center [492, 368] width 29 height 17
type input "$14.40"
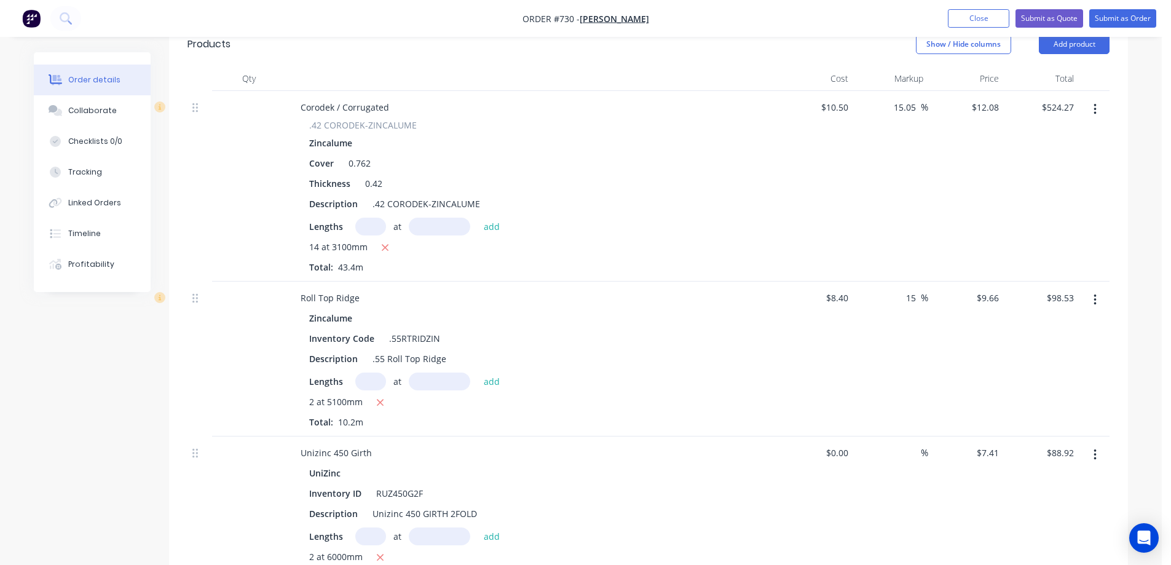
scroll to position [540, 0]
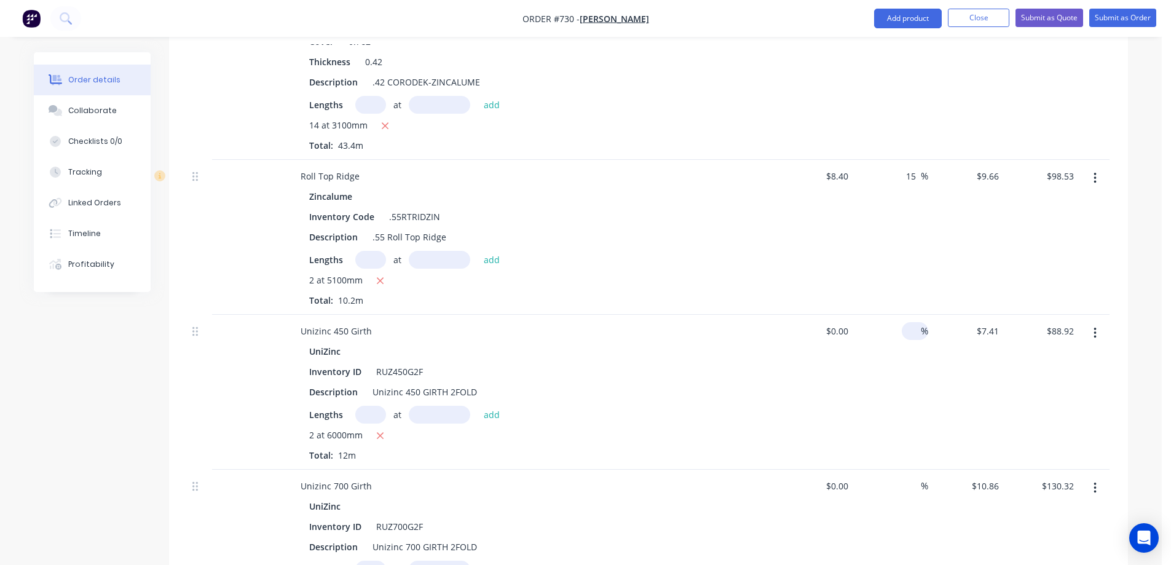
click at [911, 322] on input at bounding box center [914, 331] width 14 height 18
type input "$0.00"
click at [844, 322] on input at bounding box center [846, 331] width 14 height 18
type input "$7.63"
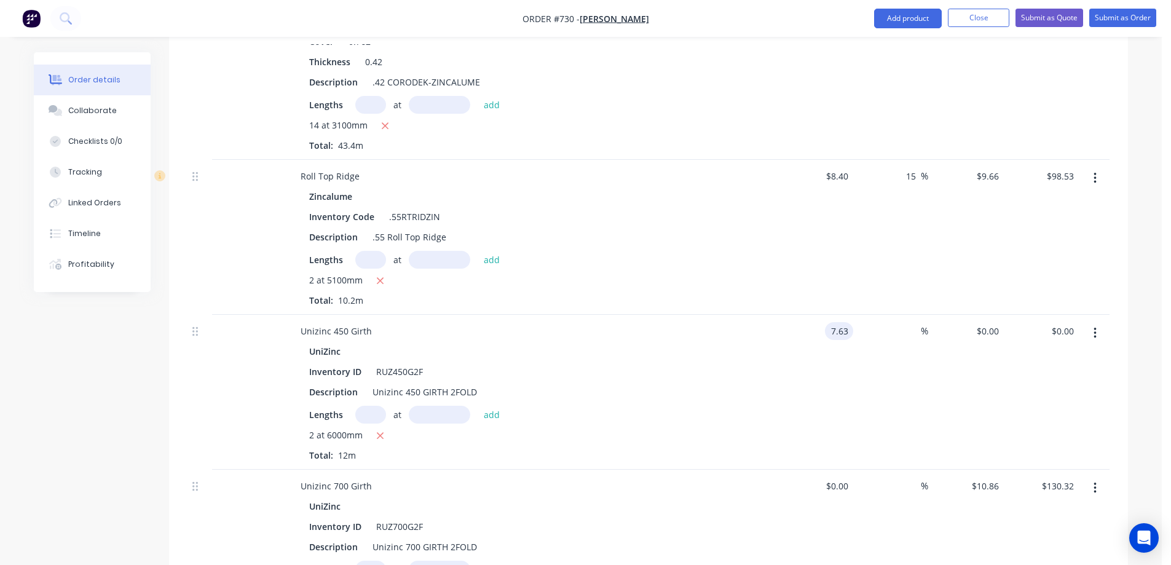
type input "$7.63"
type input "$91.56"
click at [843, 350] on div "$7.63 $7.63" at bounding box center [816, 392] width 76 height 155
click at [842, 477] on input at bounding box center [846, 486] width 14 height 18
type input "$11.34"
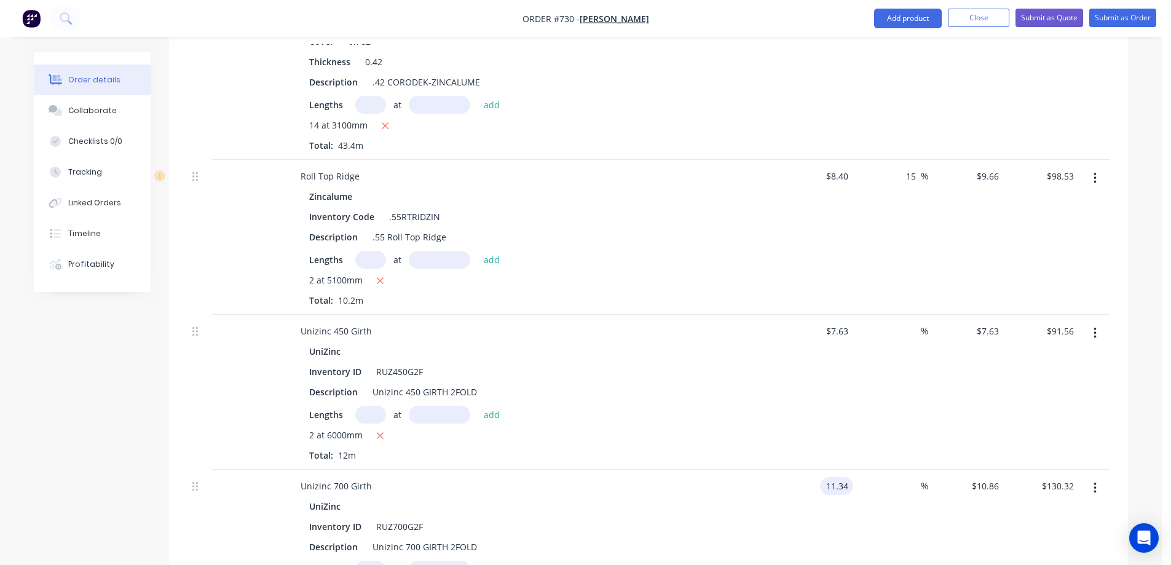
type input "$11.34"
type input "$136.08"
click at [817, 487] on div "$11.34 $11.34" at bounding box center [816, 547] width 76 height 155
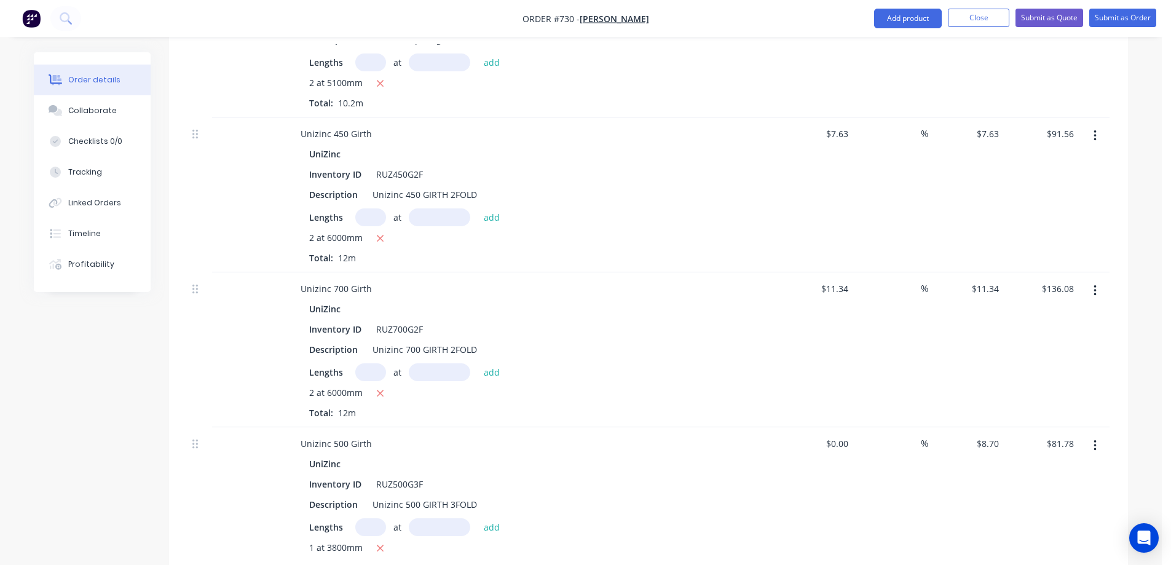
scroll to position [786, 0]
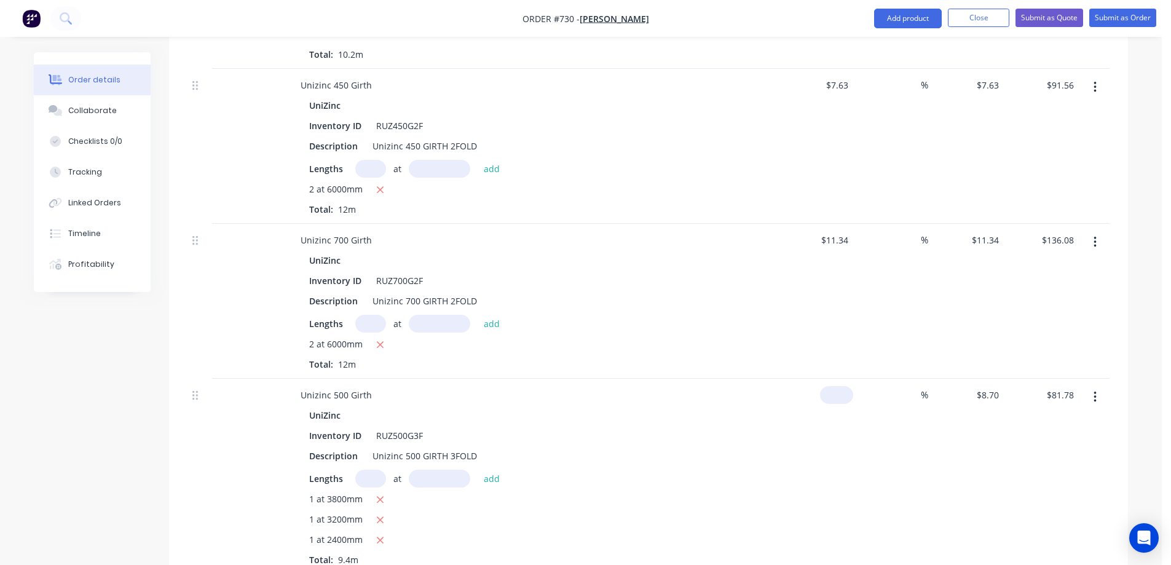
click at [845, 386] on input at bounding box center [839, 395] width 28 height 18
click at [845, 386] on input at bounding box center [846, 395] width 14 height 18
type input "$8.84"
type input "$83.10"
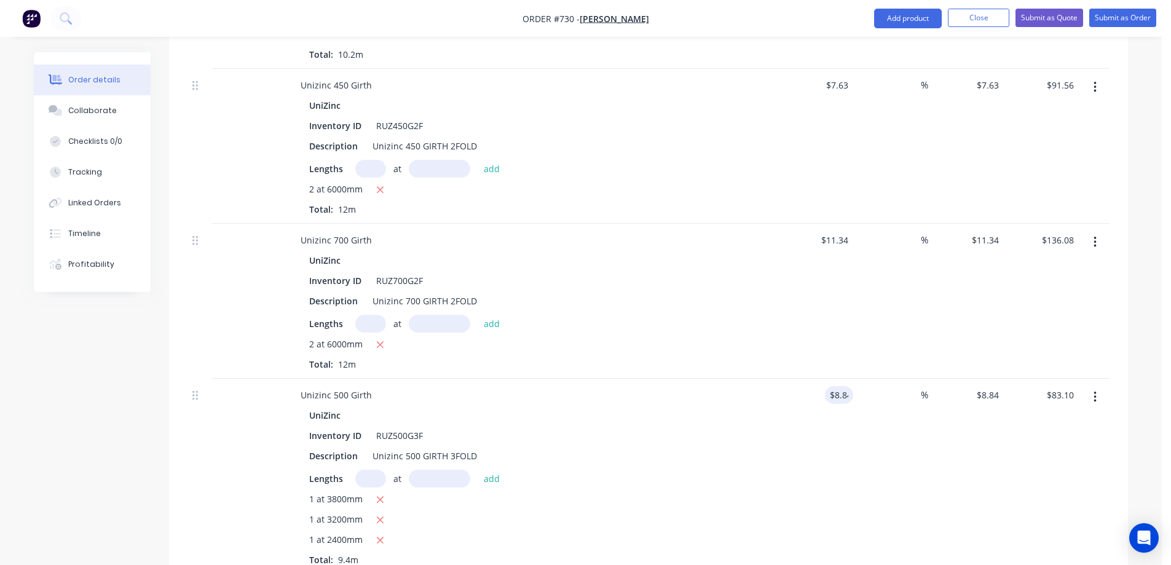
click at [832, 407] on div "$8.84 8.84" at bounding box center [816, 477] width 76 height 196
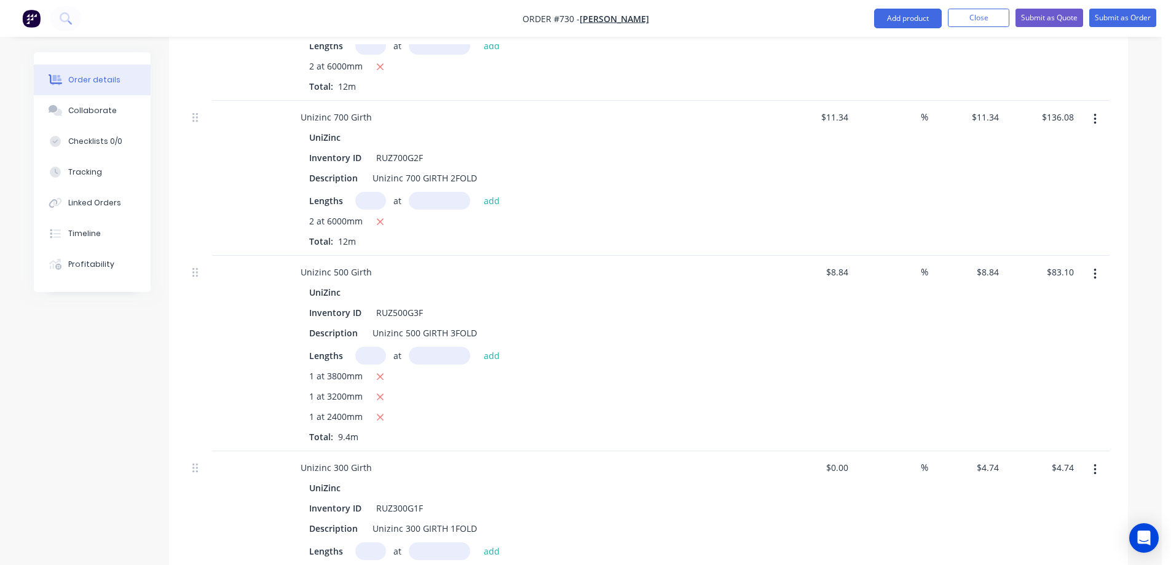
scroll to position [970, 0]
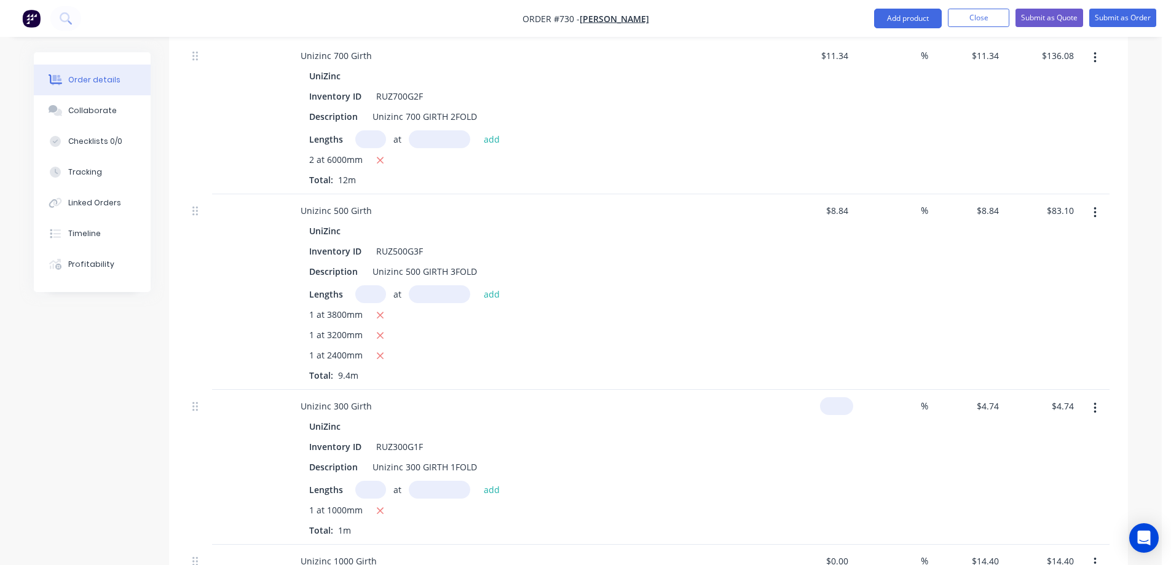
click at [840, 397] on input at bounding box center [839, 406] width 28 height 18
click at [840, 397] on input at bounding box center [846, 406] width 14 height 18
type input "$4.74"
click at [847, 427] on div "$4.74 4.74" at bounding box center [816, 467] width 76 height 155
click at [848, 552] on input at bounding box center [846, 561] width 14 height 18
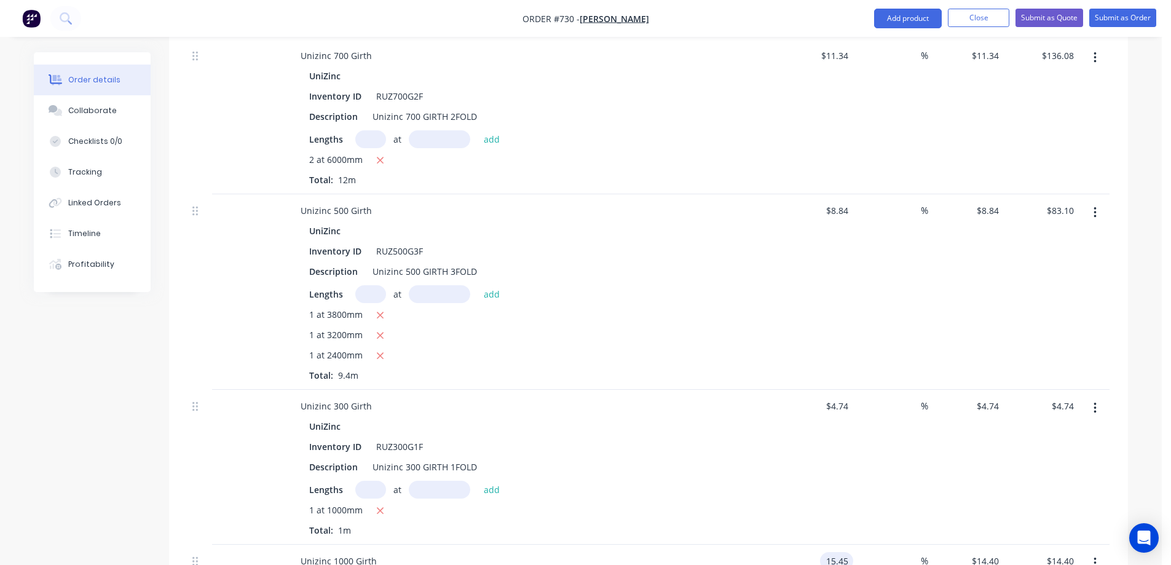
type input "$15.45"
click at [804, 470] on div "$4.74 $4.74" at bounding box center [816, 467] width 76 height 155
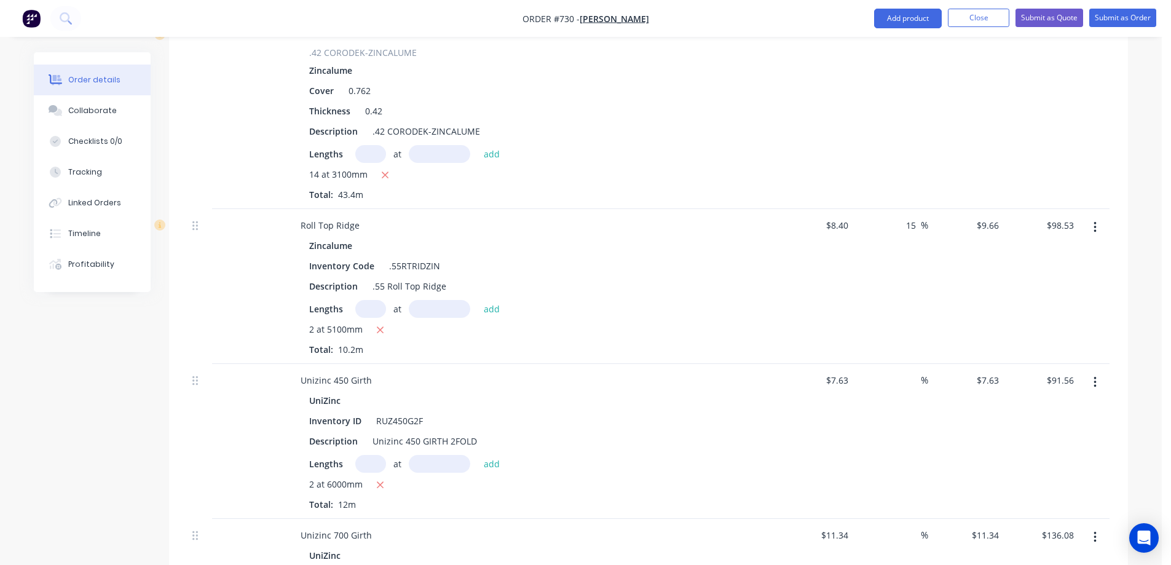
scroll to position [478, 0]
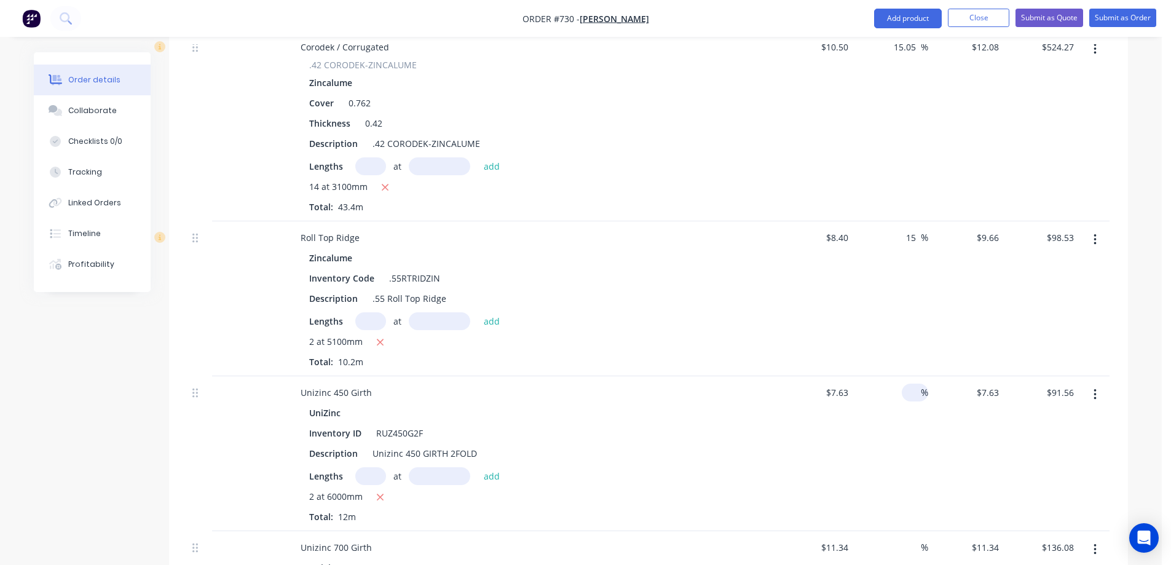
click at [908, 384] on input at bounding box center [914, 393] width 14 height 18
type input "15"
type input "$8.7745"
type input "$105.29"
click at [929, 433] on div "$8.7745 $8.7745" at bounding box center [967, 453] width 76 height 155
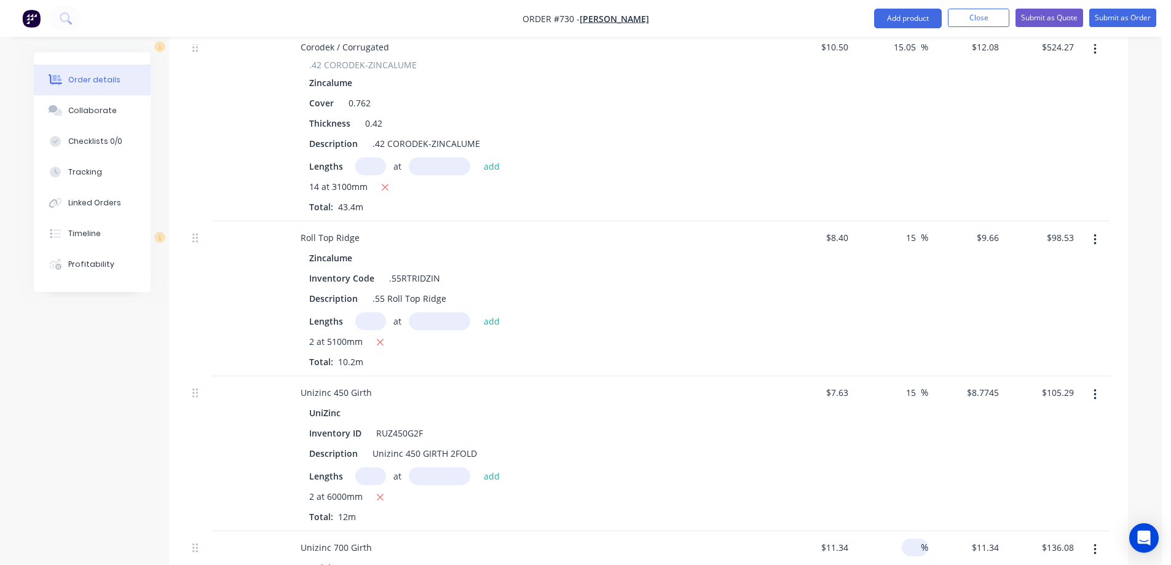
click at [907, 539] on div at bounding box center [914, 548] width 14 height 18
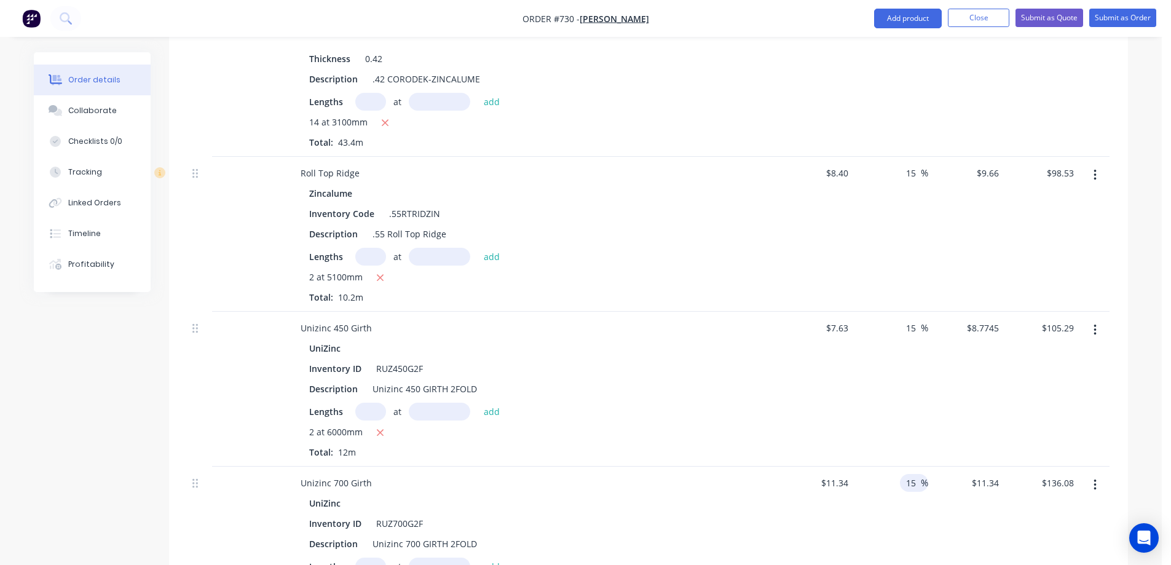
scroll to position [663, 0]
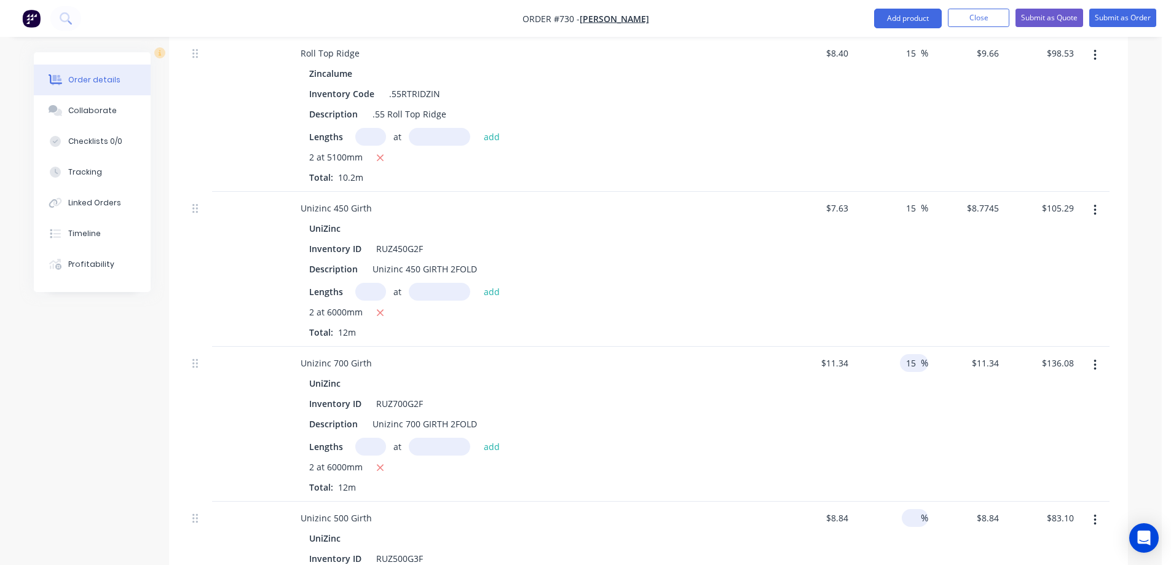
type input "15"
type input "$13.041"
type input "$156.49"
click at [912, 509] on input at bounding box center [914, 518] width 14 height 18
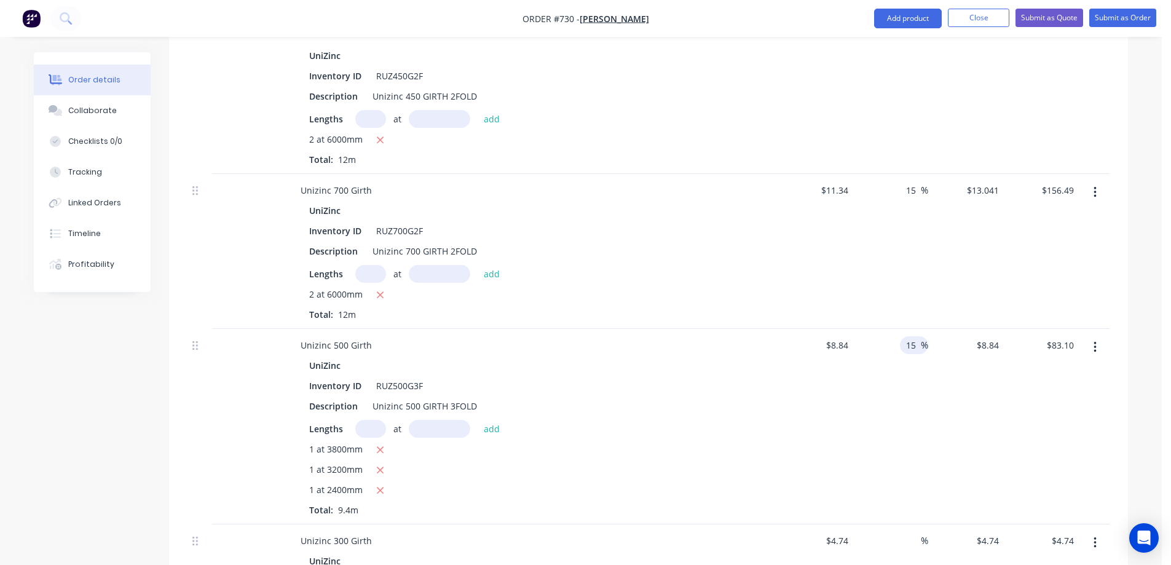
scroll to position [909, 0]
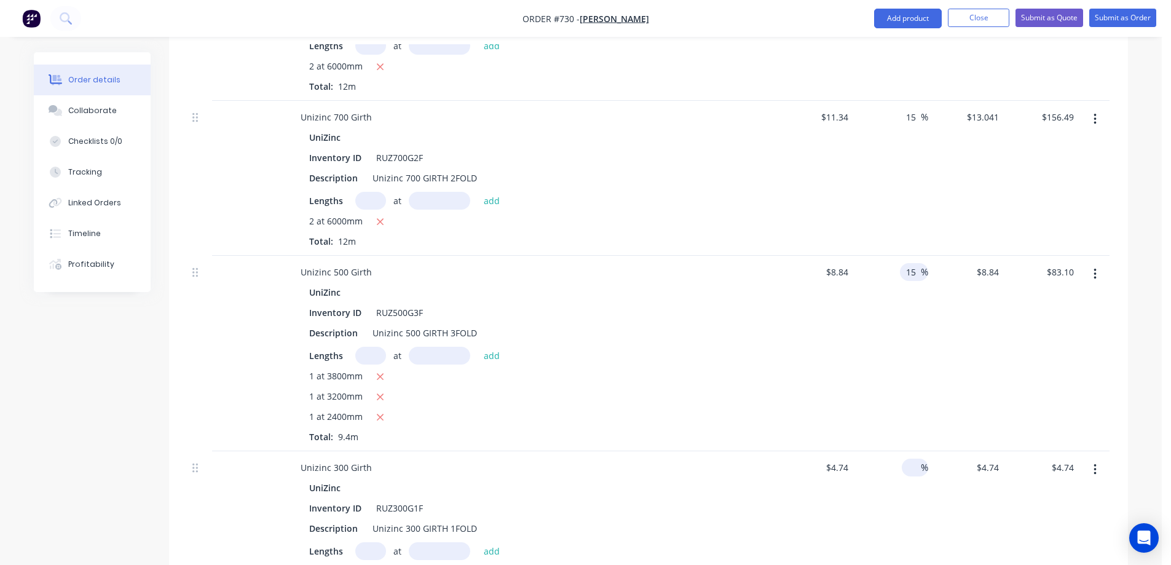
type input "15"
type input "$10.166"
type input "$95.56"
click at [916, 459] on input at bounding box center [914, 468] width 14 height 18
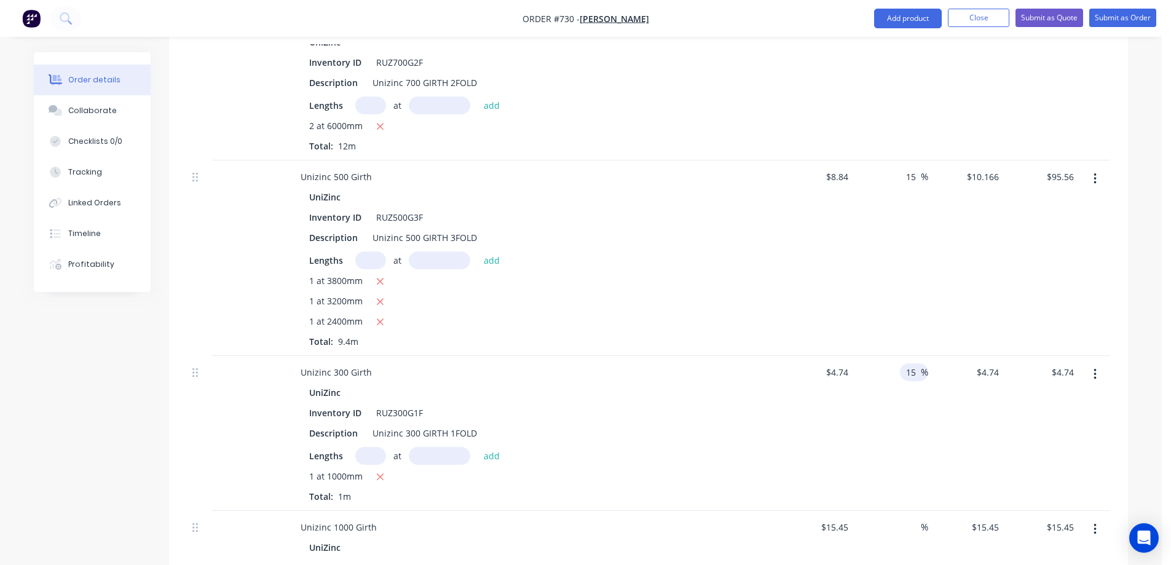
scroll to position [1093, 0]
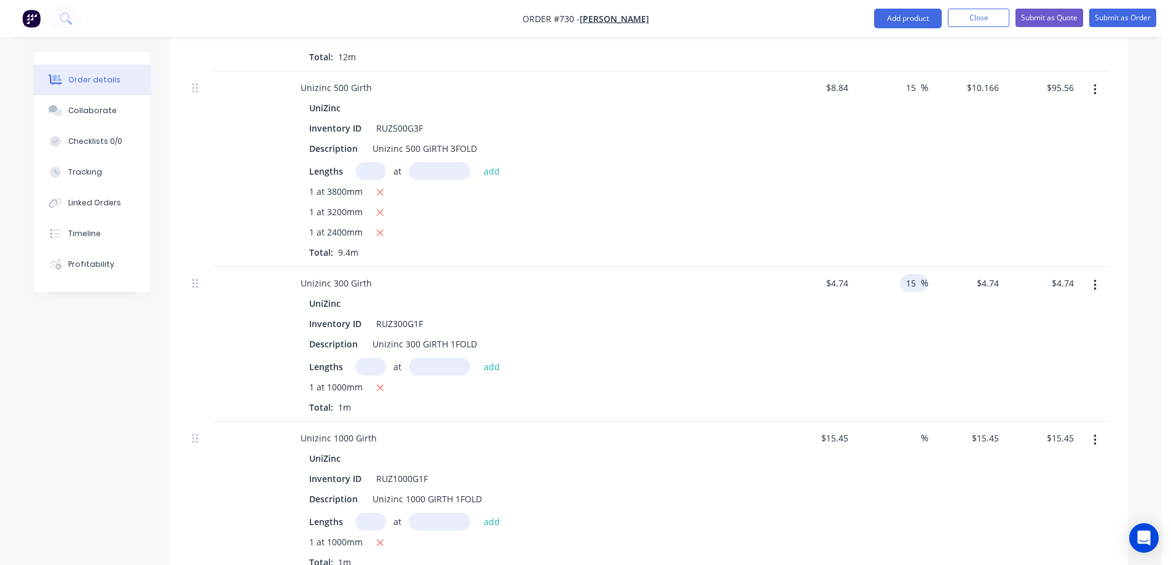
type input "15"
type input "$5.451"
type input "$5.45"
click at [901, 422] on div "%" at bounding box center [891, 499] width 76 height 155
click at [911, 429] on input at bounding box center [914, 438] width 14 height 18
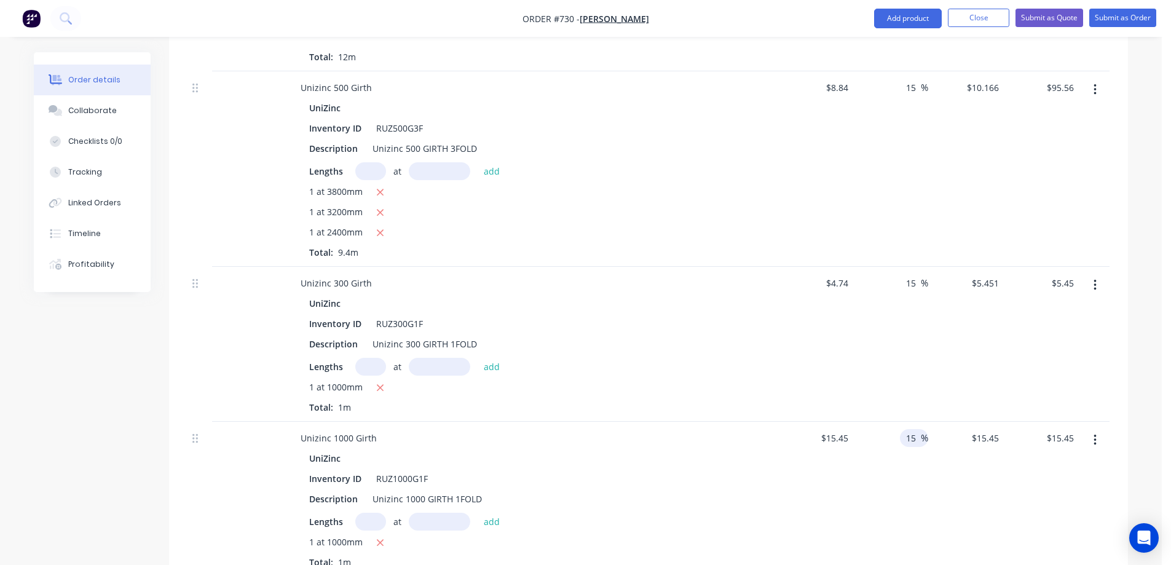
type input "15"
type input "$17.7675"
type input "$17.77"
click at [868, 472] on div "15 15 %" at bounding box center [891, 499] width 76 height 155
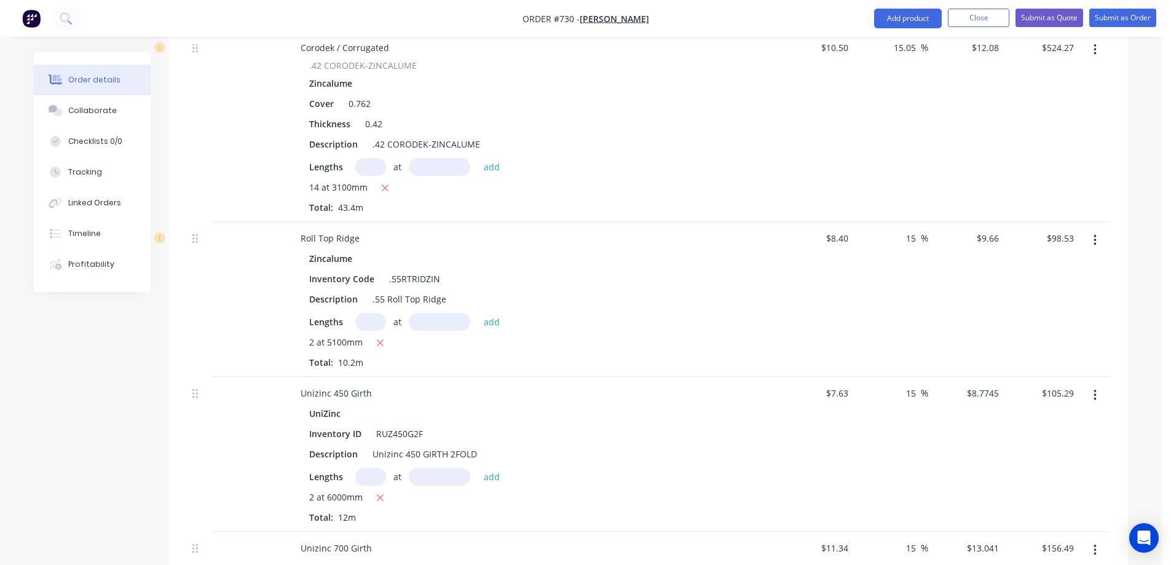
scroll to position [478, 0]
click at [983, 384] on input "8.7745" at bounding box center [987, 393] width 33 height 18
type input "8.78"
type input "15.07"
type input "$8.78"
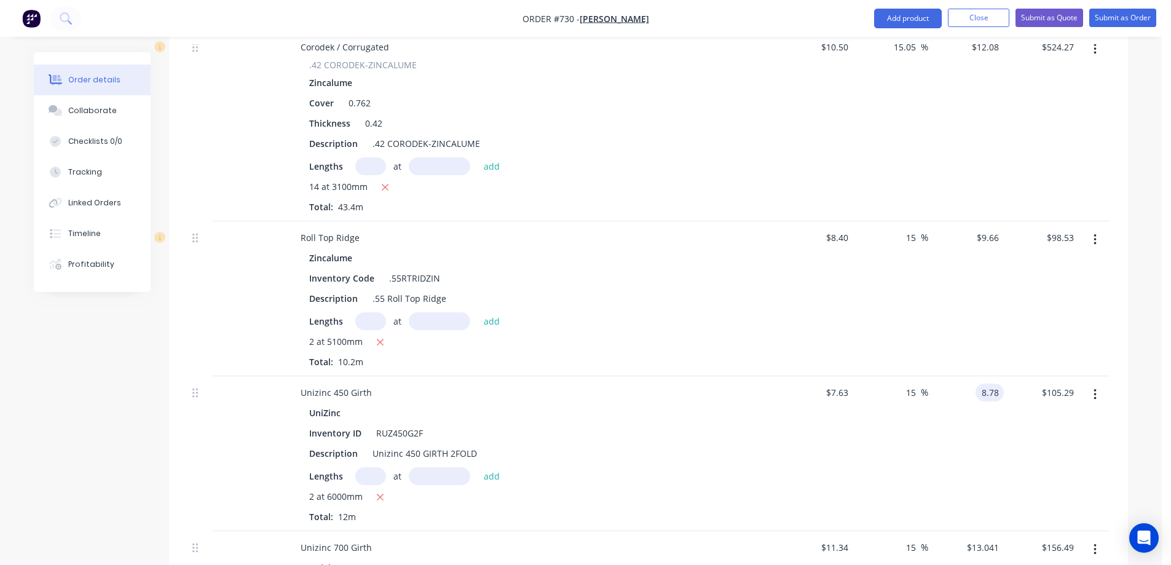
type input "$105.36"
click at [957, 402] on div "$8.78 8.78" at bounding box center [967, 453] width 76 height 155
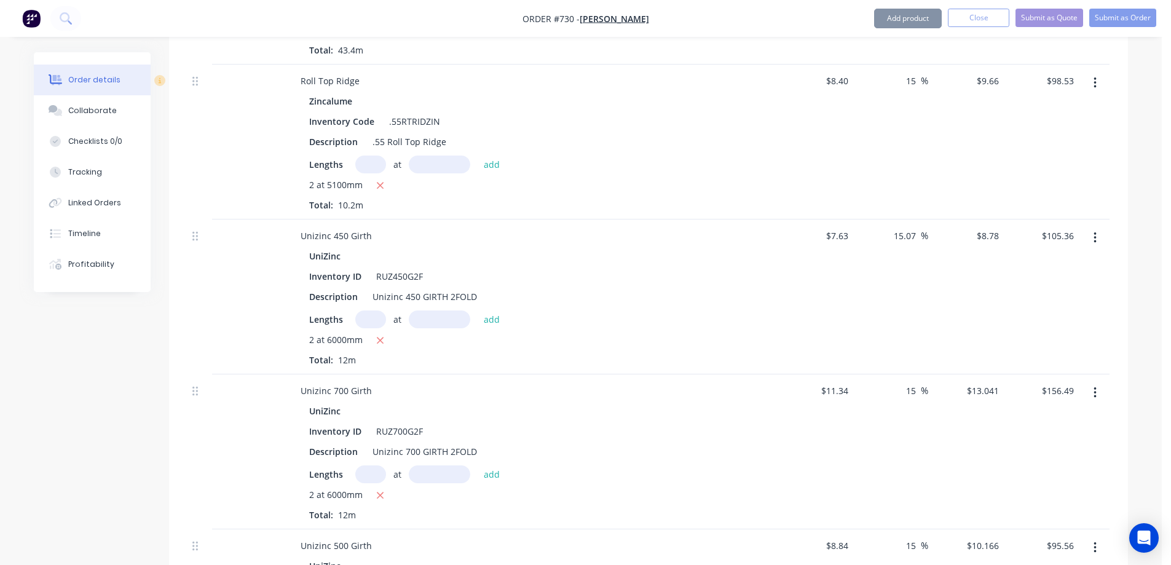
scroll to position [663, 0]
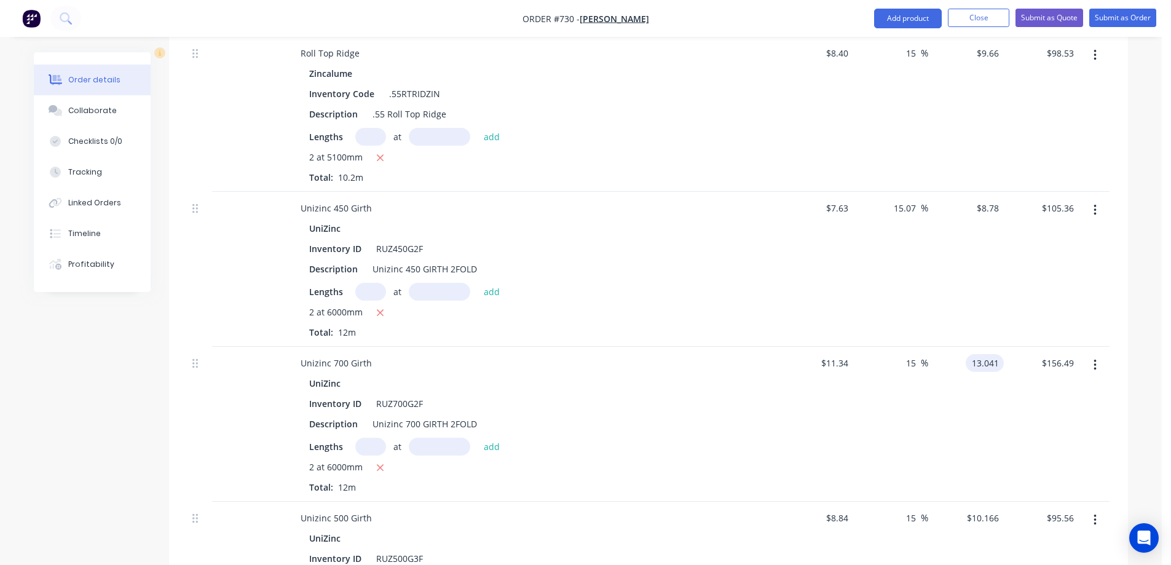
click at [988, 354] on input "13.041" at bounding box center [987, 363] width 33 height 18
type input "13.04"
type input "14.99"
type input "$13.04"
type input "$156.48"
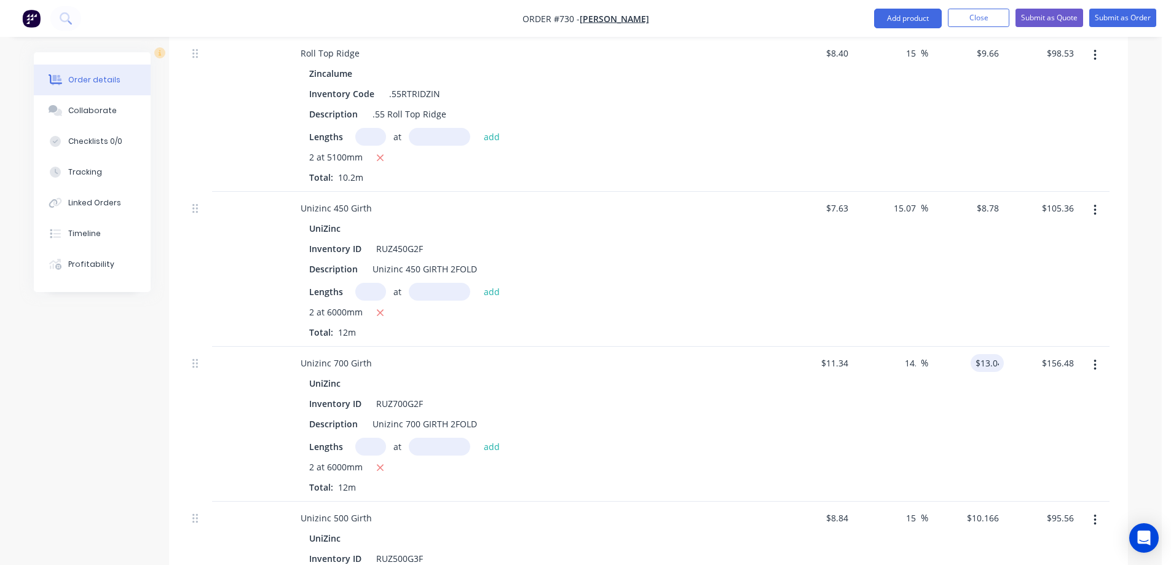
click at [960, 364] on div "$13.04 13.04" at bounding box center [967, 424] width 76 height 155
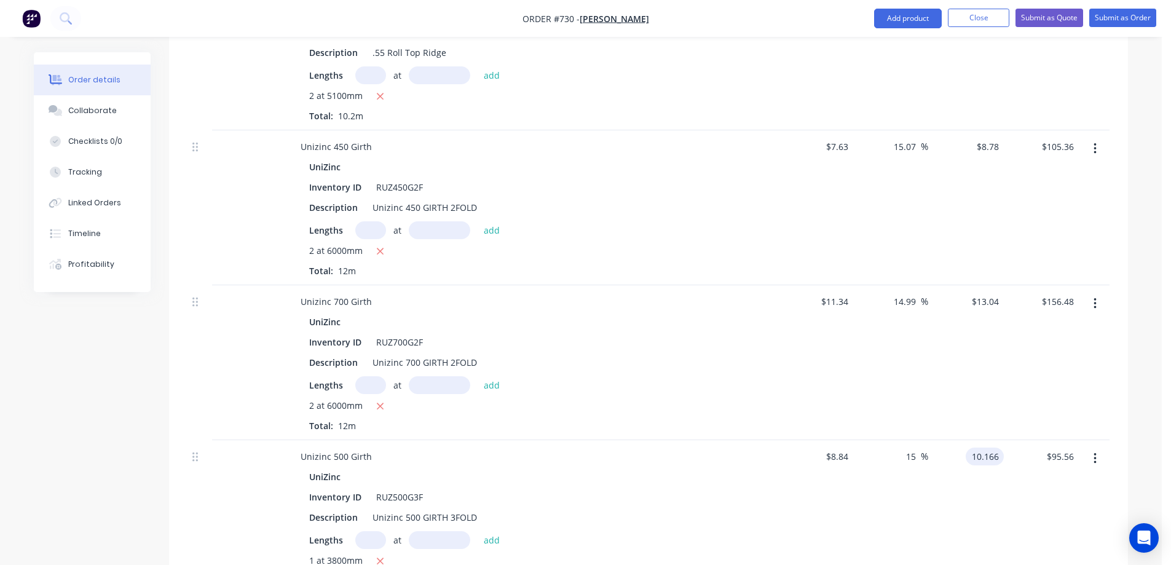
click at [971, 448] on input "10.166" at bounding box center [987, 457] width 33 height 18
type input "10.17"
type input "15.05"
type input "$10.17"
drag, startPoint x: 965, startPoint y: 470, endPoint x: 968, endPoint y: 483, distance: 12.7
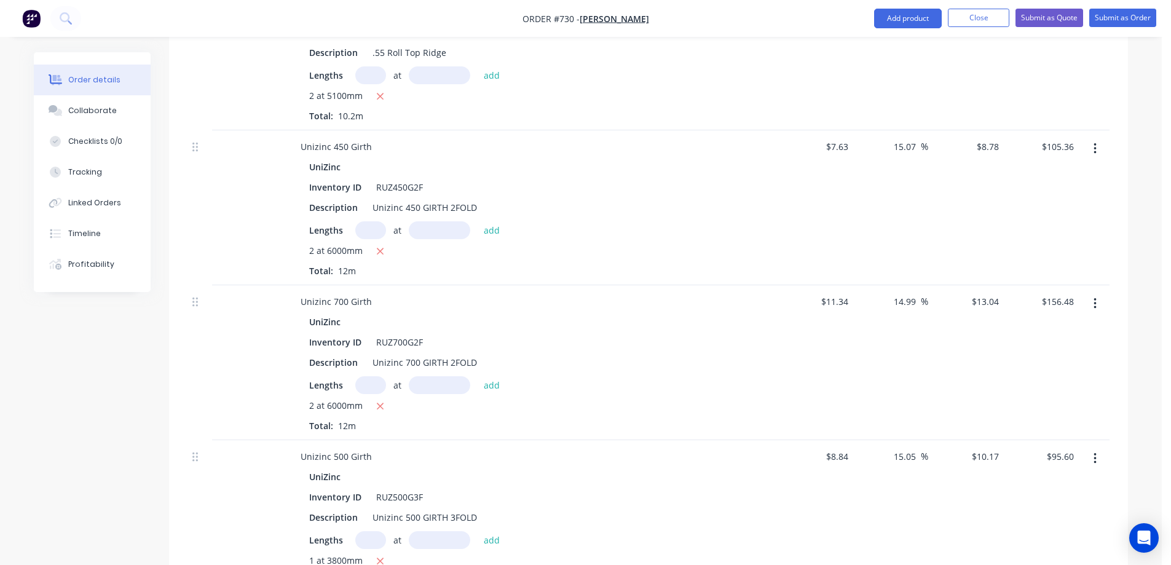
click at [968, 483] on div "$10.17 $10.17" at bounding box center [967, 538] width 76 height 196
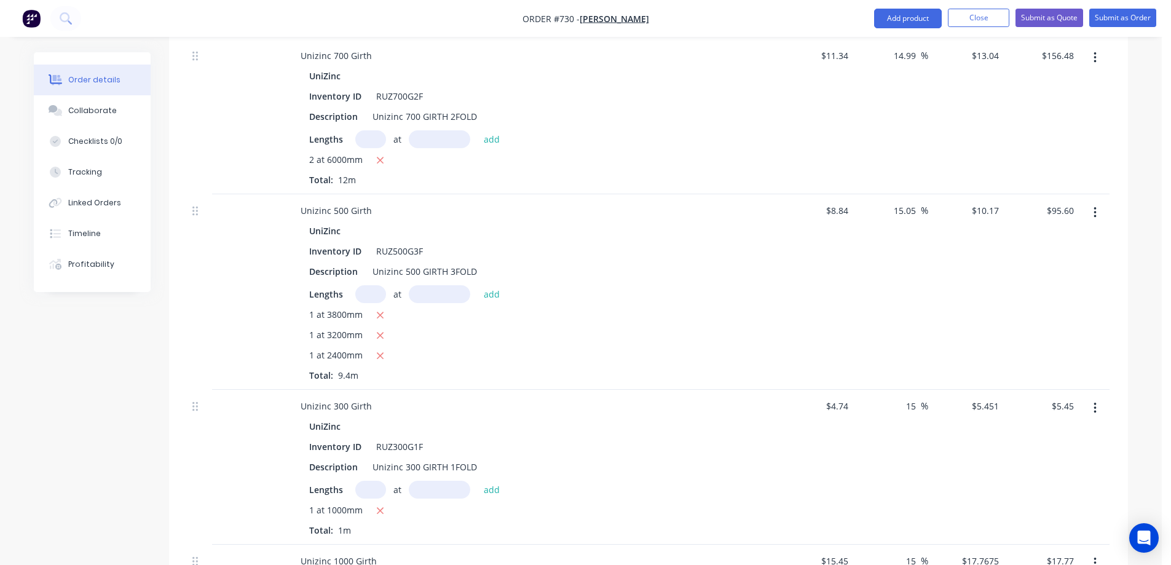
scroll to position [1032, 0]
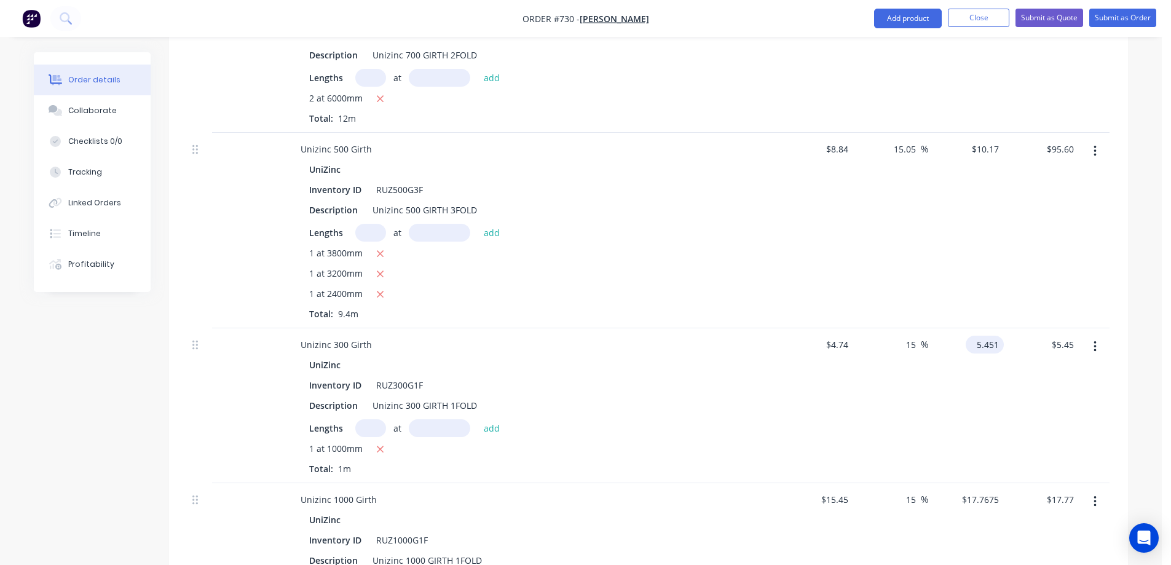
click at [977, 336] on input "5.451" at bounding box center [987, 345] width 33 height 18
click at [973, 348] on div "$5.45 5.45" at bounding box center [967, 405] width 76 height 155
click at [978, 491] on input "17.7675" at bounding box center [982, 500] width 43 height 18
click at [905, 489] on div "15.02 15 %" at bounding box center [891, 560] width 76 height 155
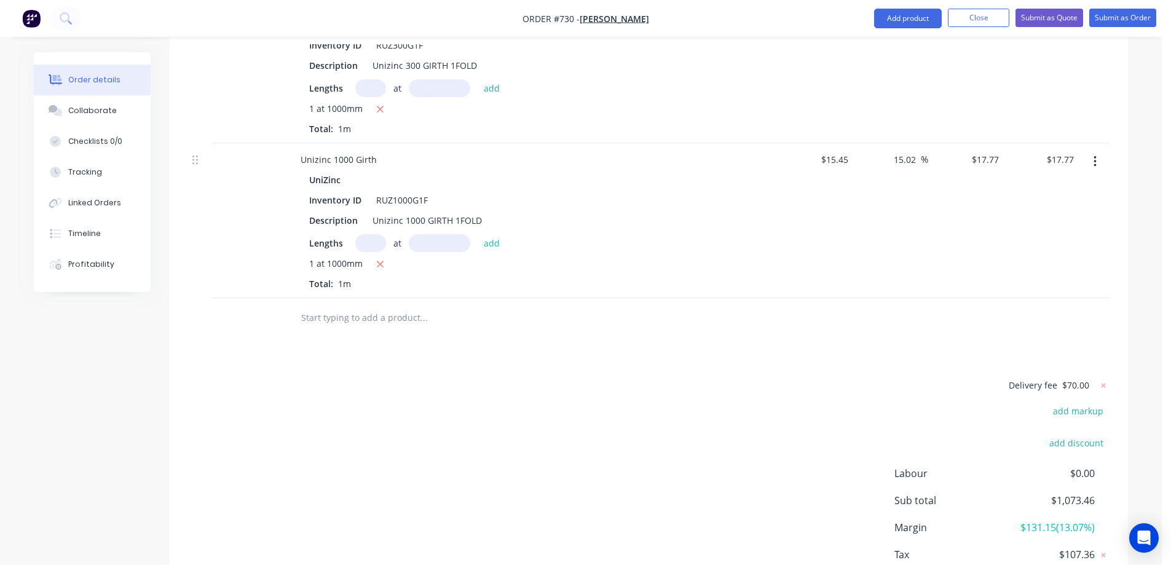
scroll to position [1401, 0]
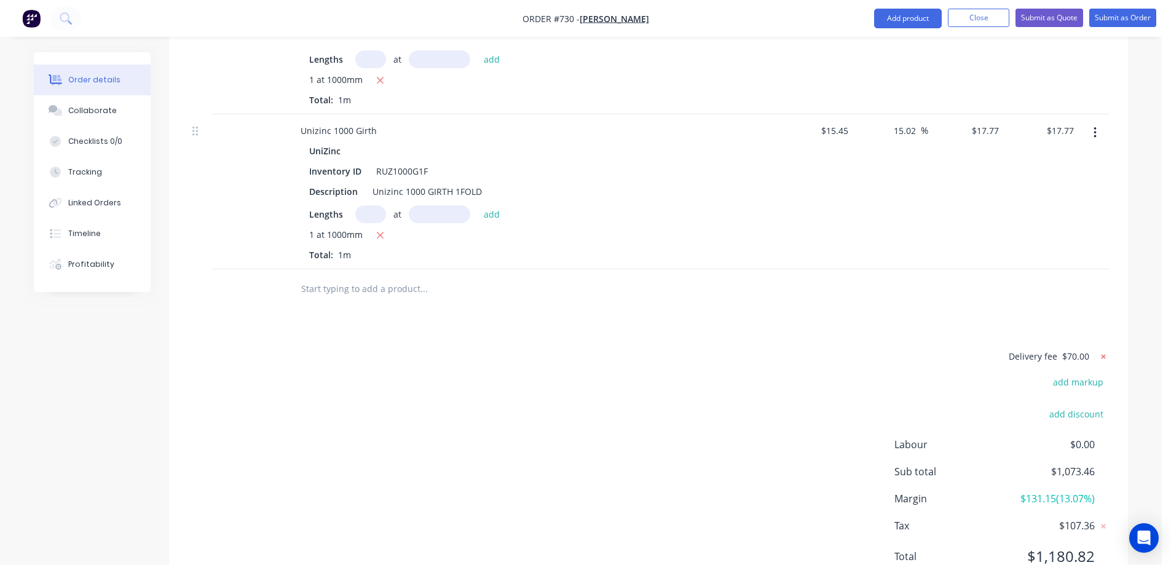
click at [1104, 354] on icon at bounding box center [1104, 356] width 4 height 4
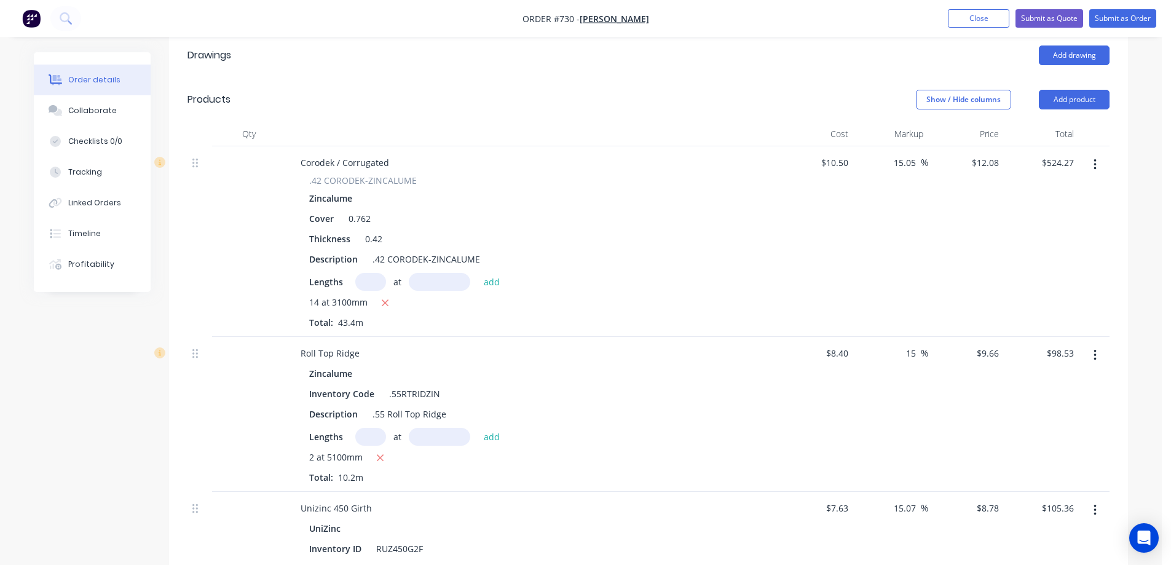
scroll to position [362, 0]
click at [364, 274] on input "text" at bounding box center [370, 283] width 31 height 18
click at [488, 274] on button "add" at bounding box center [492, 282] width 29 height 17
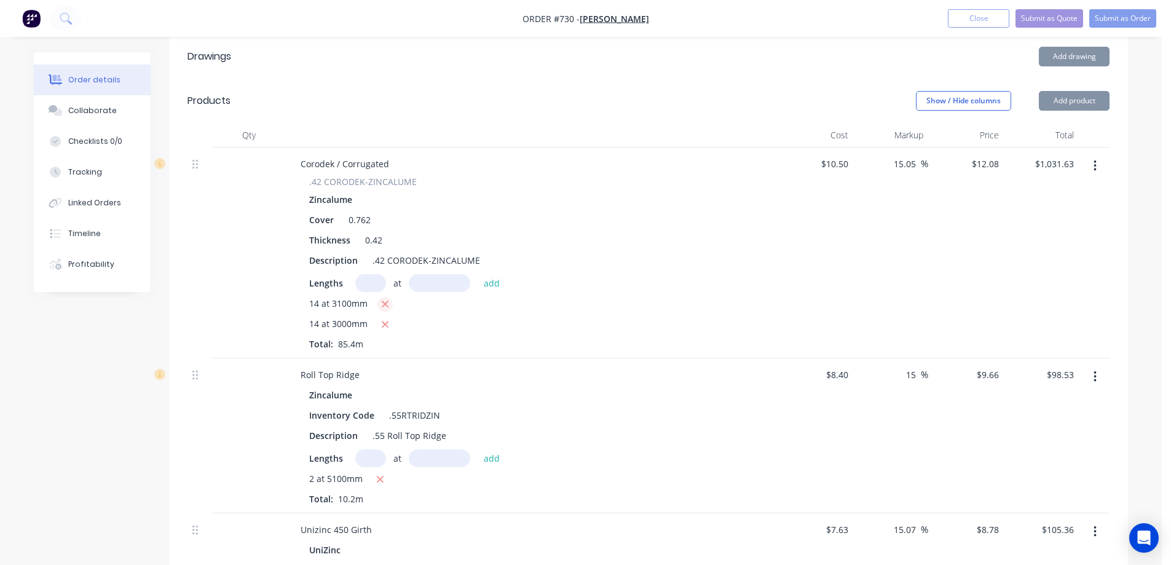
click at [381, 299] on icon "button" at bounding box center [385, 304] width 8 height 11
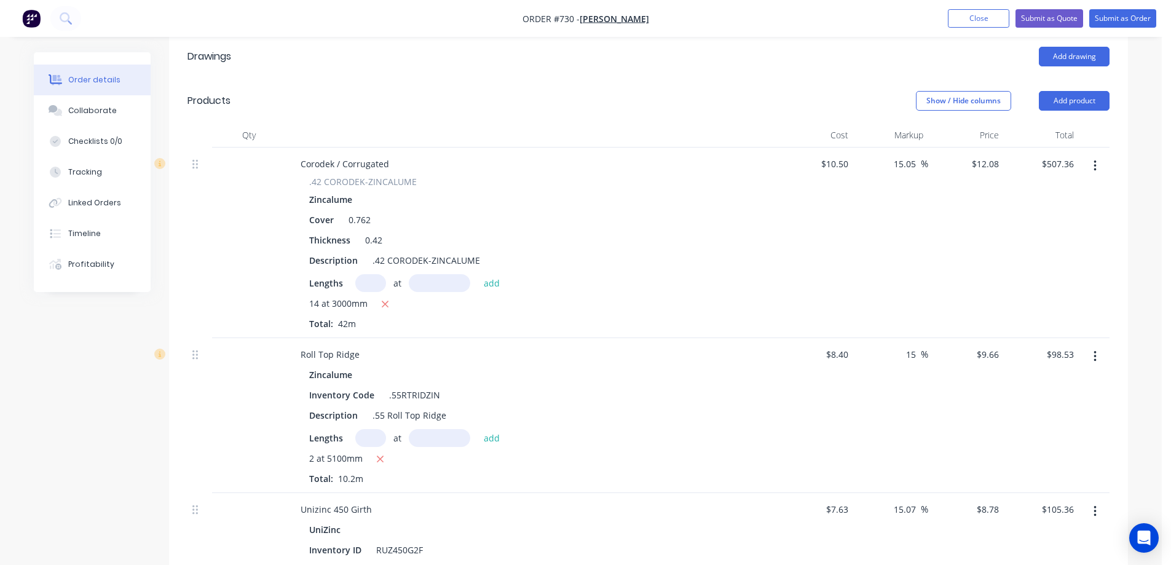
click at [371, 274] on input "text" at bounding box center [370, 283] width 31 height 18
click at [492, 274] on button "add" at bounding box center [492, 282] width 29 height 17
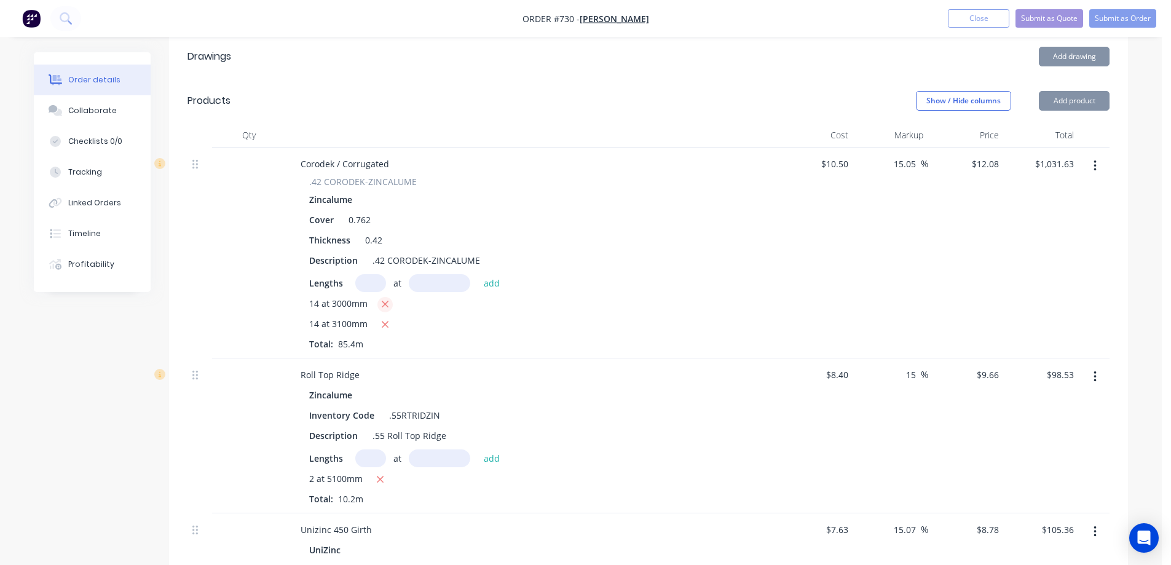
click at [384, 301] on icon "button" at bounding box center [385, 304] width 7 height 7
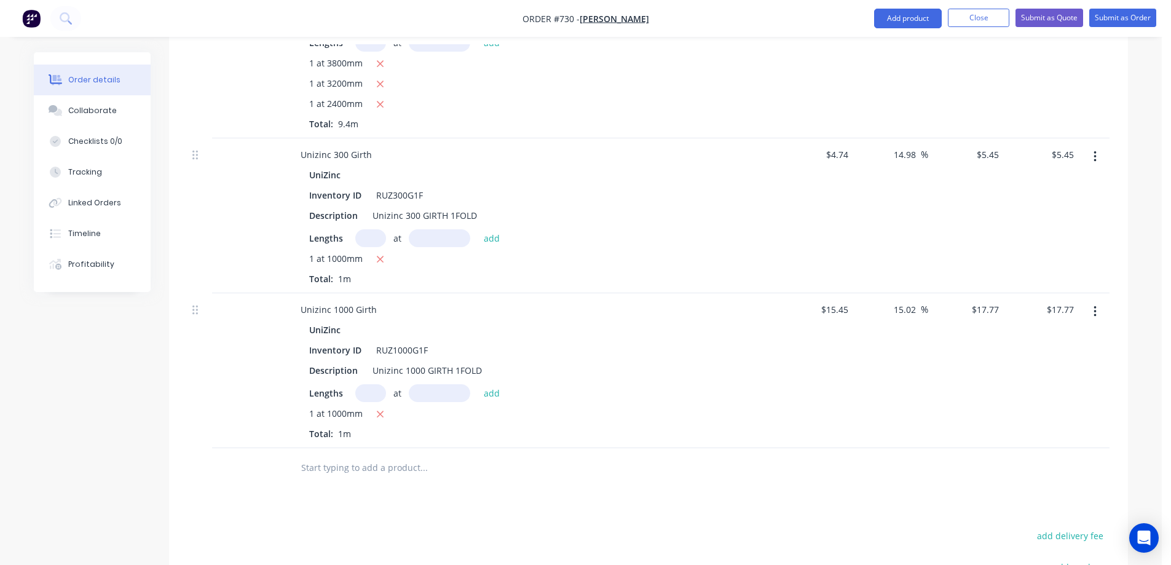
scroll to position [1345, 0]
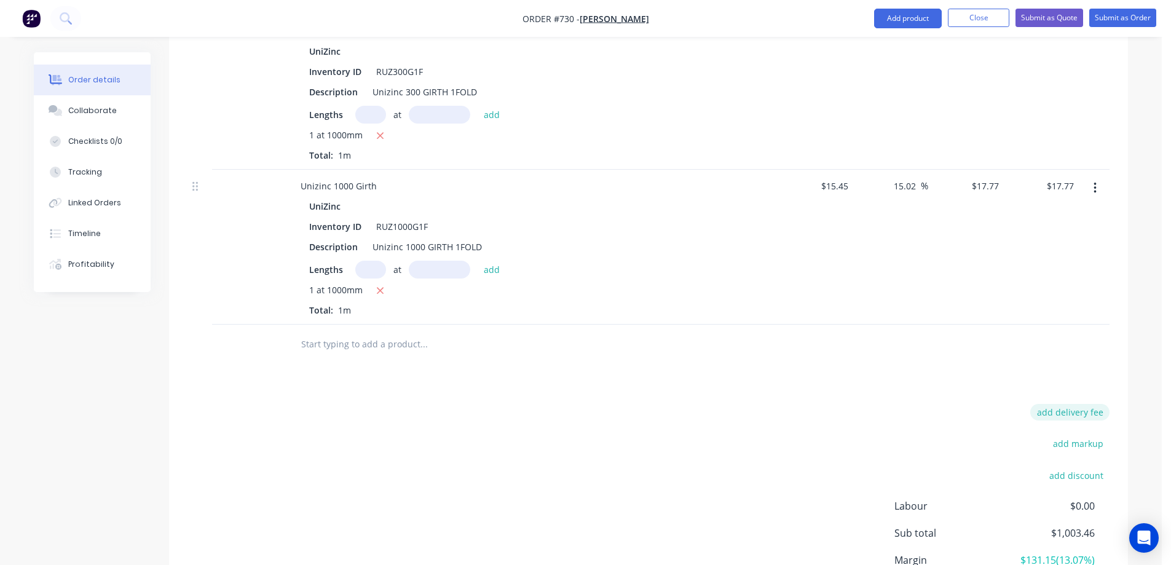
click at [1089, 404] on button "add delivery fee" at bounding box center [1070, 412] width 79 height 17
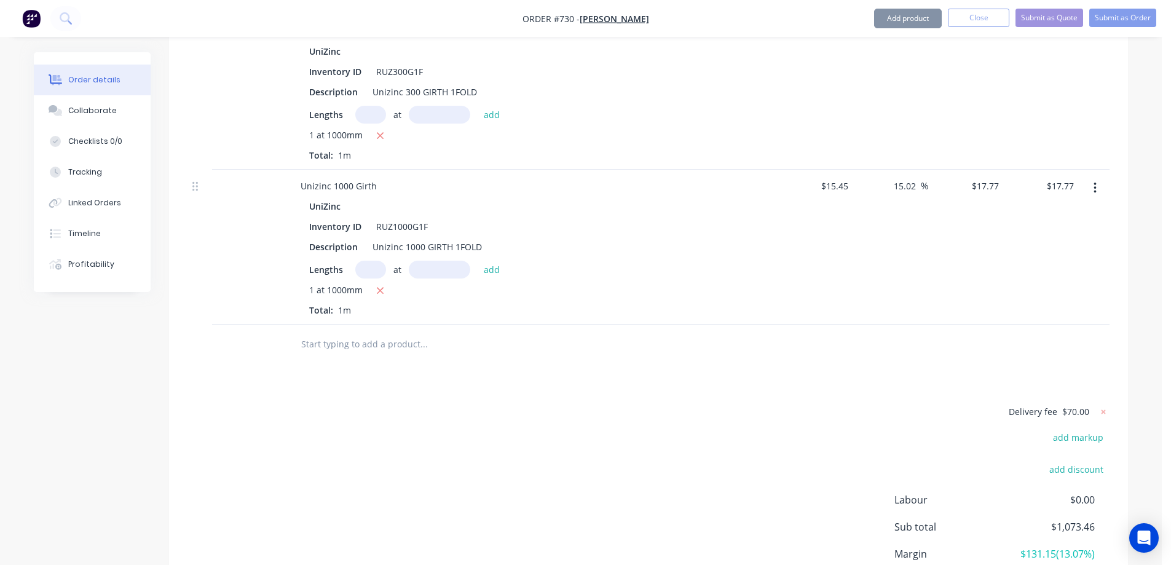
click at [742, 429] on div "Delivery fee $70.00 add markup add discount Labour $0.00 Sub total $1,073.46 Ma…" at bounding box center [649, 519] width 922 height 231
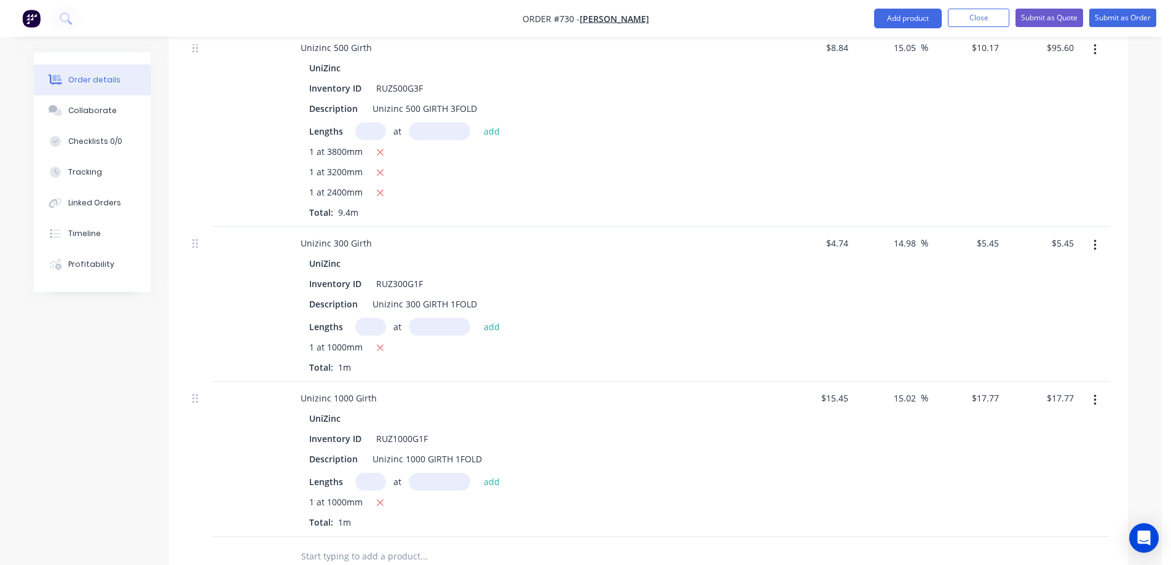
scroll to position [1155, 0]
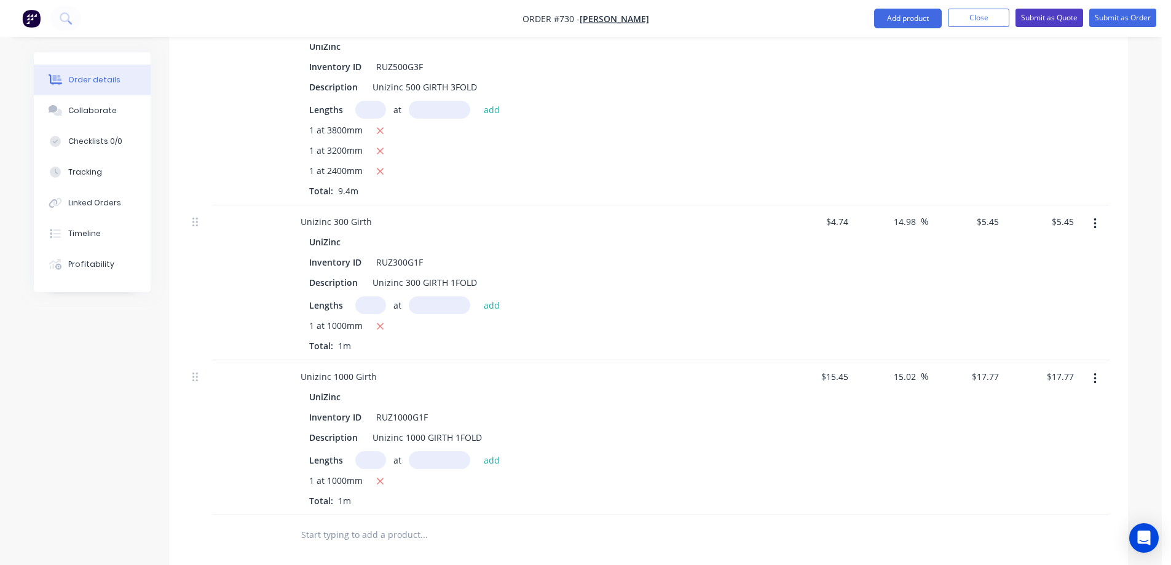
click at [1036, 15] on button "Submit as Quote" at bounding box center [1050, 18] width 68 height 18
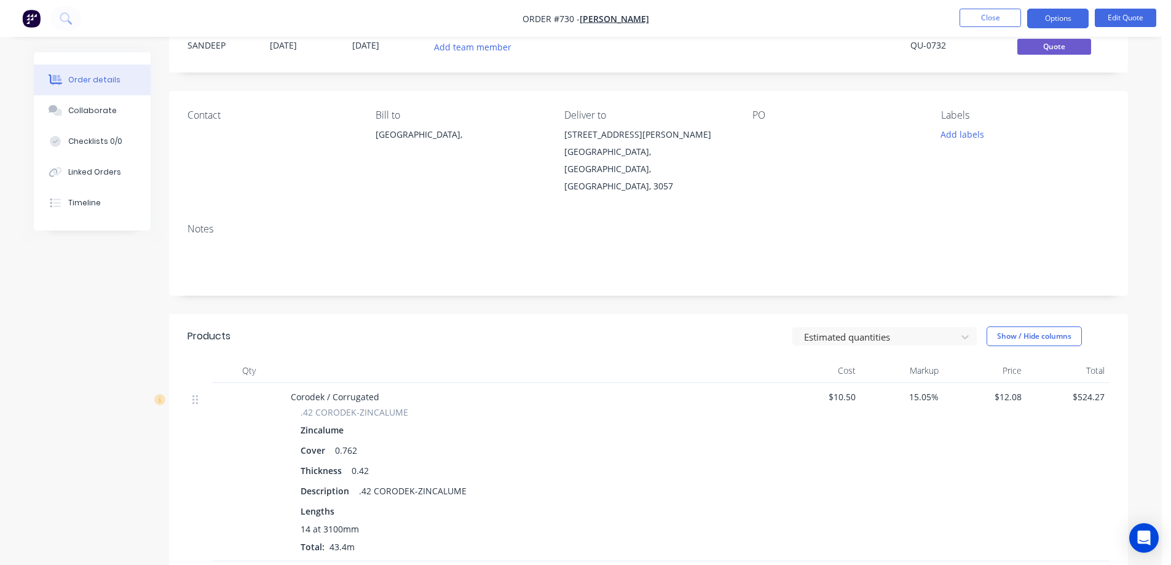
scroll to position [0, 0]
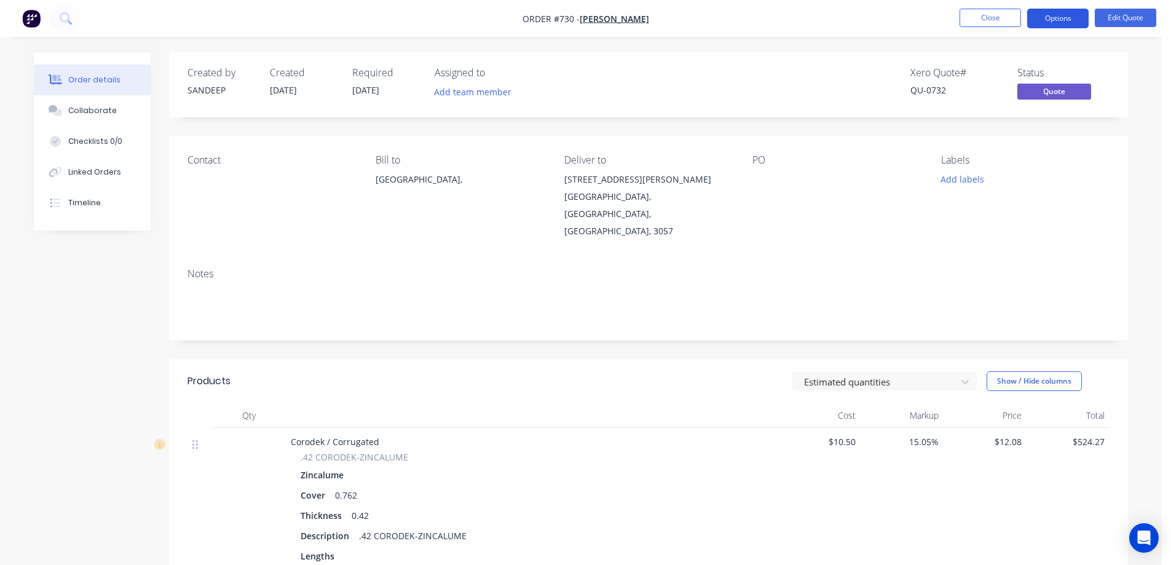
click at [1050, 22] on button "Options" at bounding box center [1058, 19] width 61 height 20
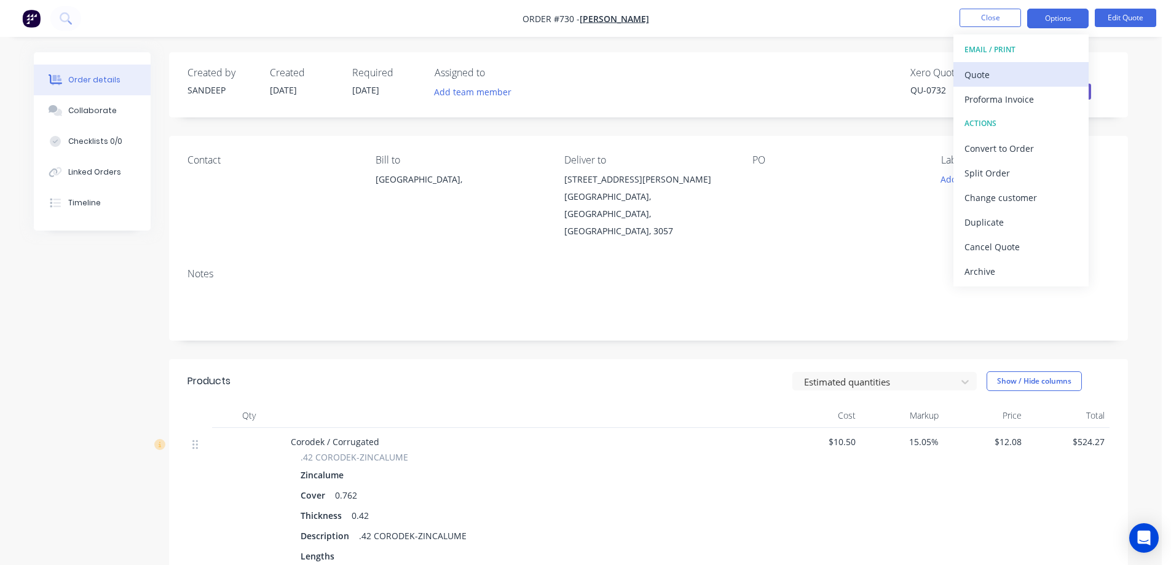
click at [977, 78] on div "Quote" at bounding box center [1021, 75] width 113 height 18
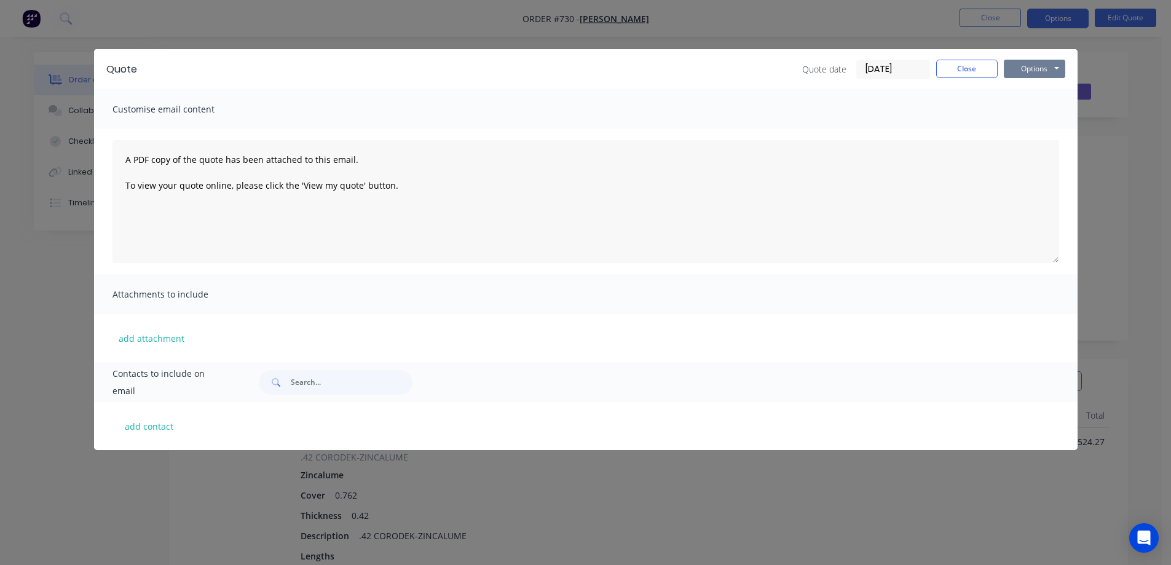
click at [1011, 71] on button "Options" at bounding box center [1034, 69] width 61 height 18
click at [1023, 93] on button "Preview" at bounding box center [1043, 91] width 79 height 20
click at [951, 69] on button "Close" at bounding box center [967, 69] width 61 height 18
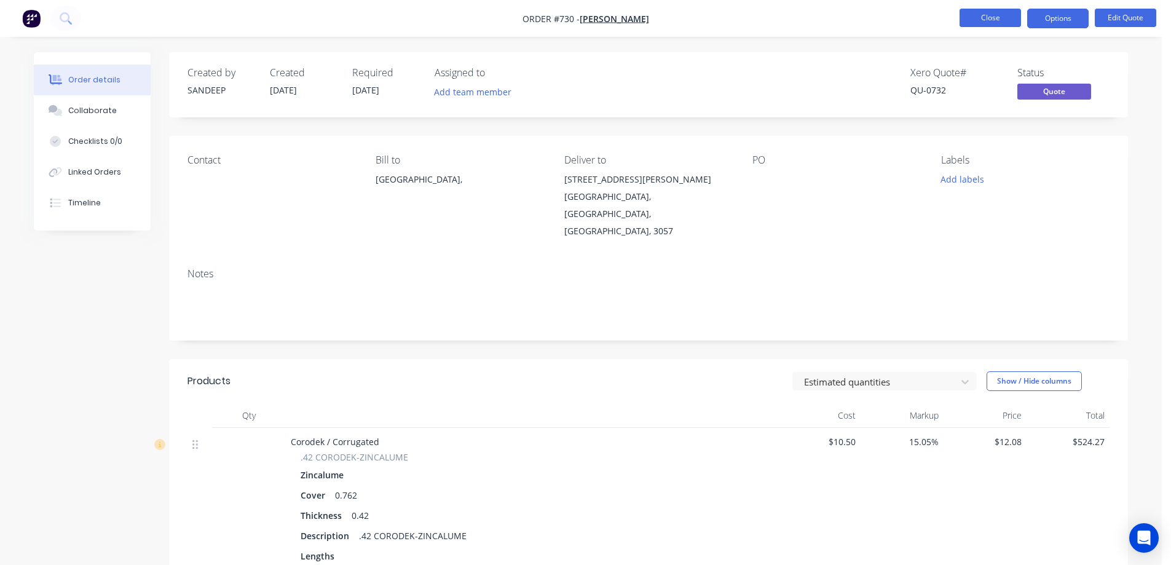
click at [998, 16] on button "Close" at bounding box center [990, 18] width 61 height 18
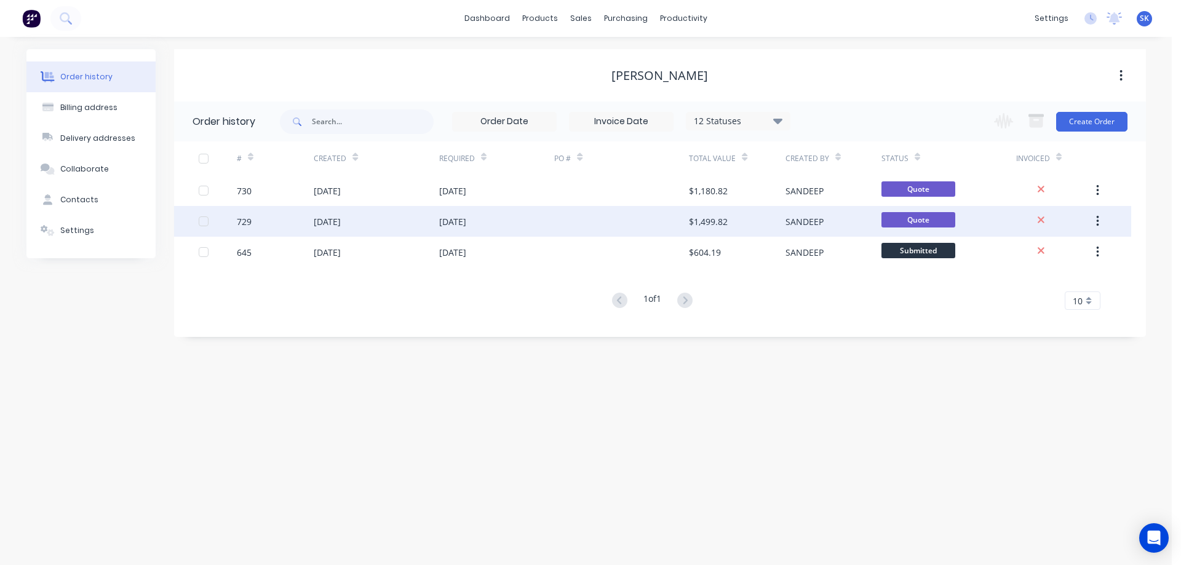
click at [588, 218] on div at bounding box center [621, 221] width 135 height 31
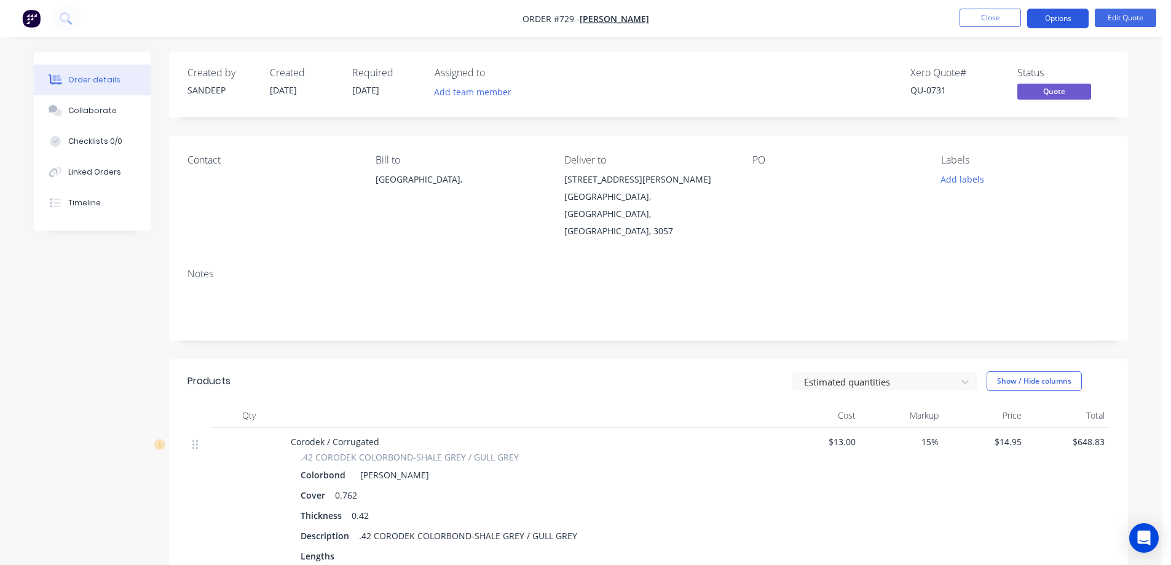
click at [1039, 22] on button "Options" at bounding box center [1058, 19] width 61 height 20
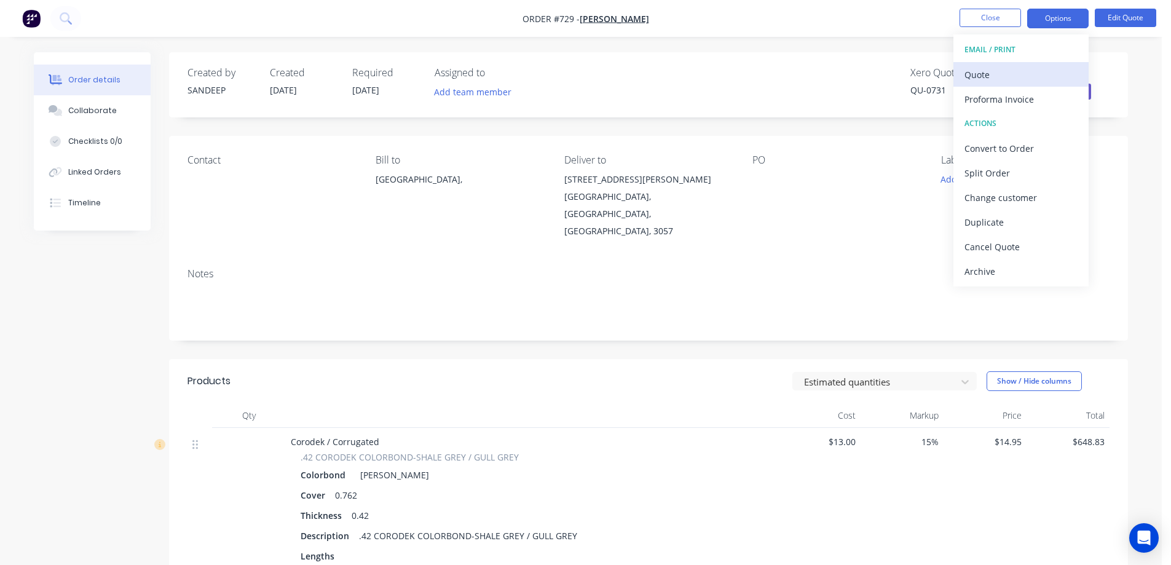
click at [1023, 69] on div "Quote" at bounding box center [1021, 75] width 113 height 18
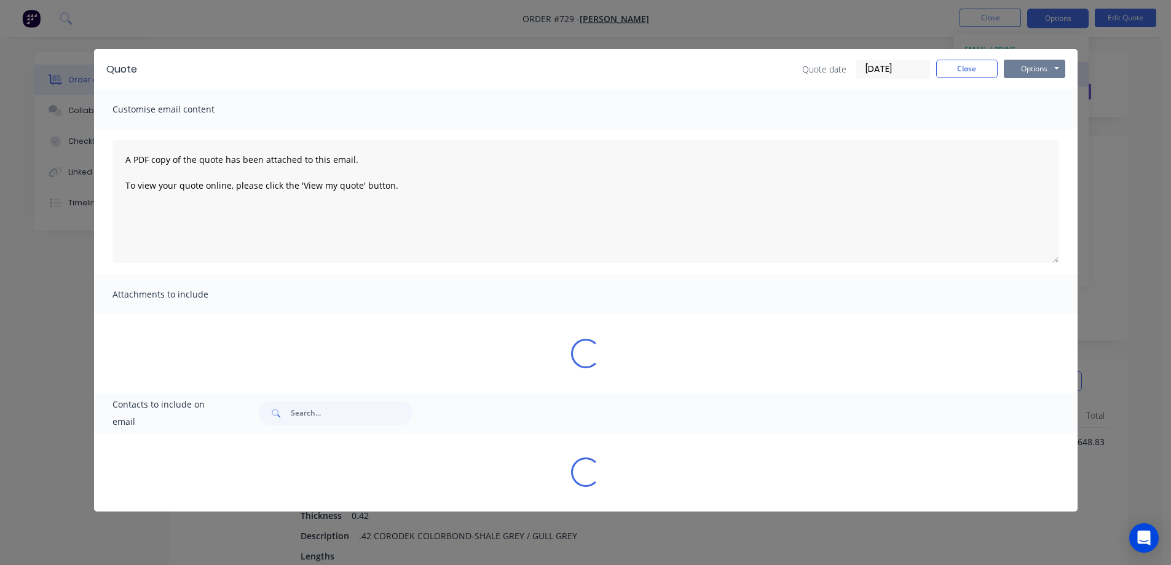
click at [1023, 69] on button "Options" at bounding box center [1034, 69] width 61 height 18
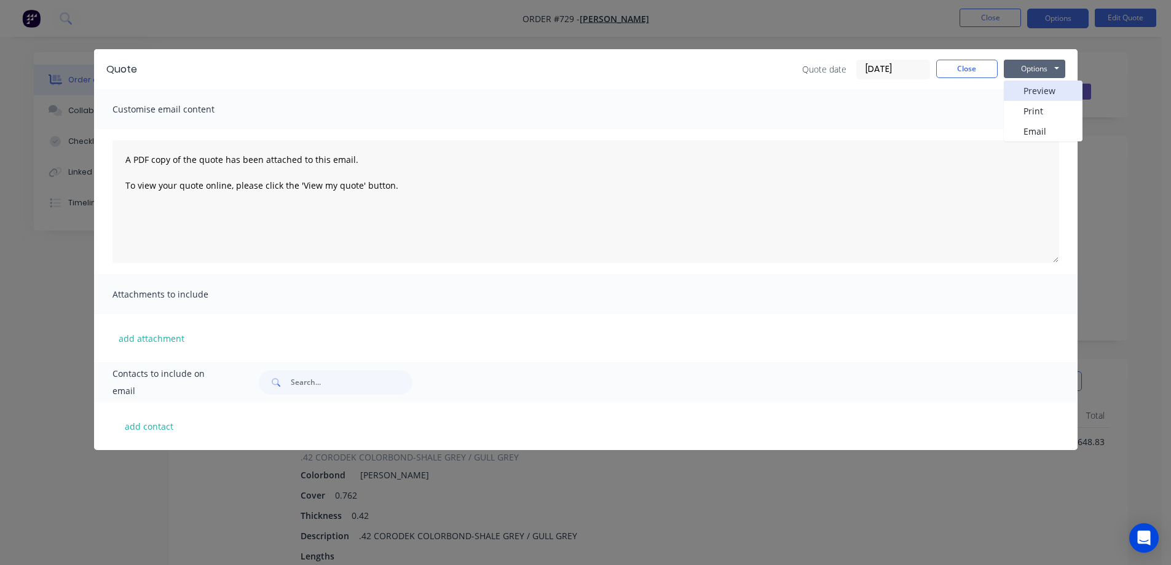
click at [1024, 89] on button "Preview" at bounding box center [1043, 91] width 79 height 20
click at [944, 67] on button "Close" at bounding box center [967, 69] width 61 height 18
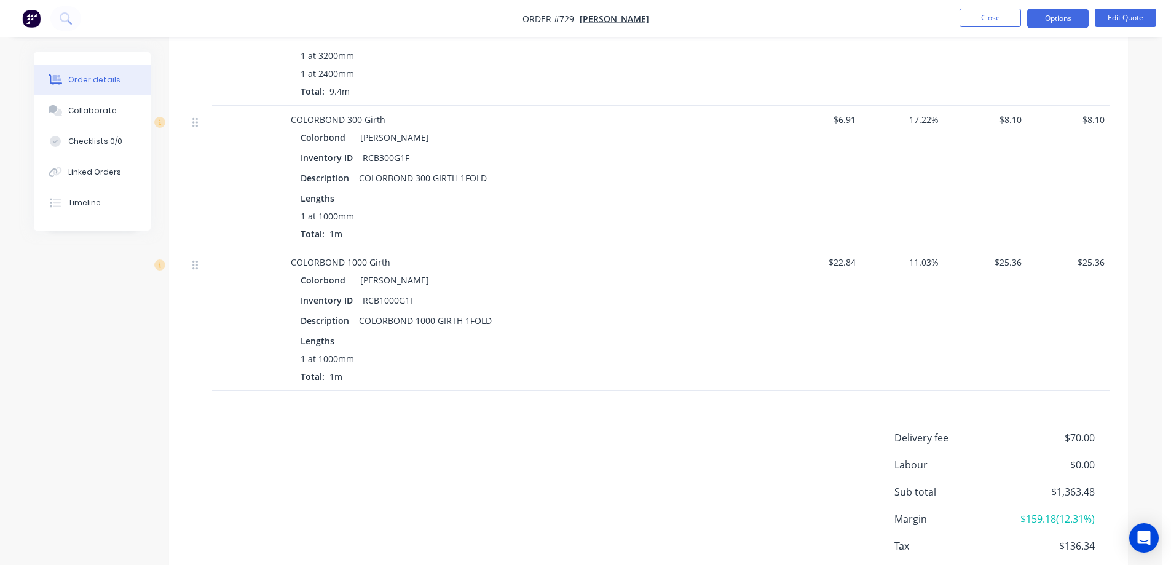
scroll to position [1162, 0]
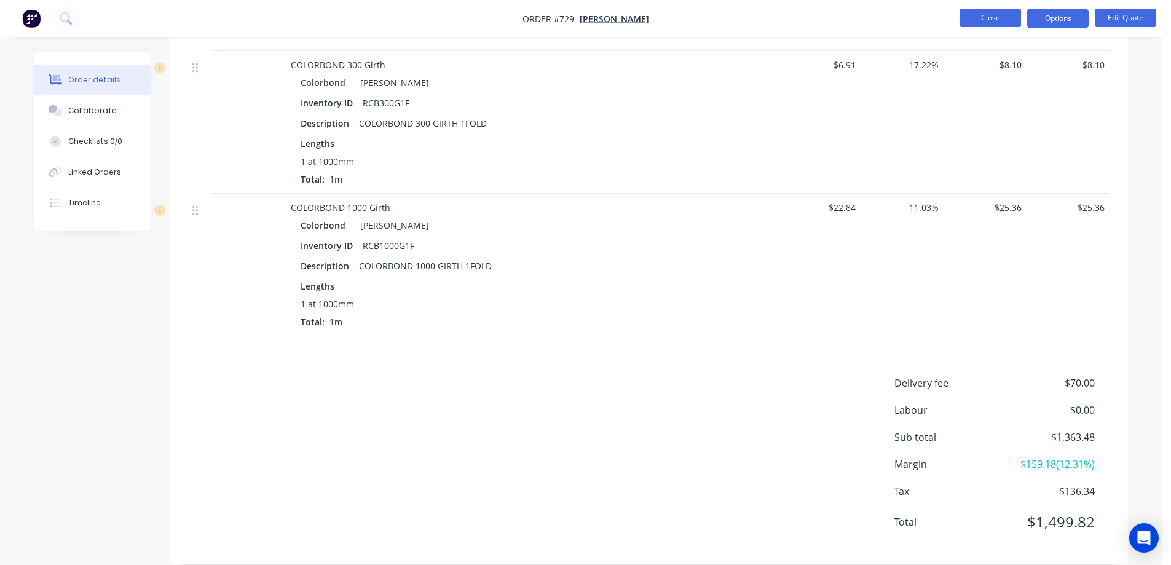
click at [1003, 15] on button "Close" at bounding box center [990, 18] width 61 height 18
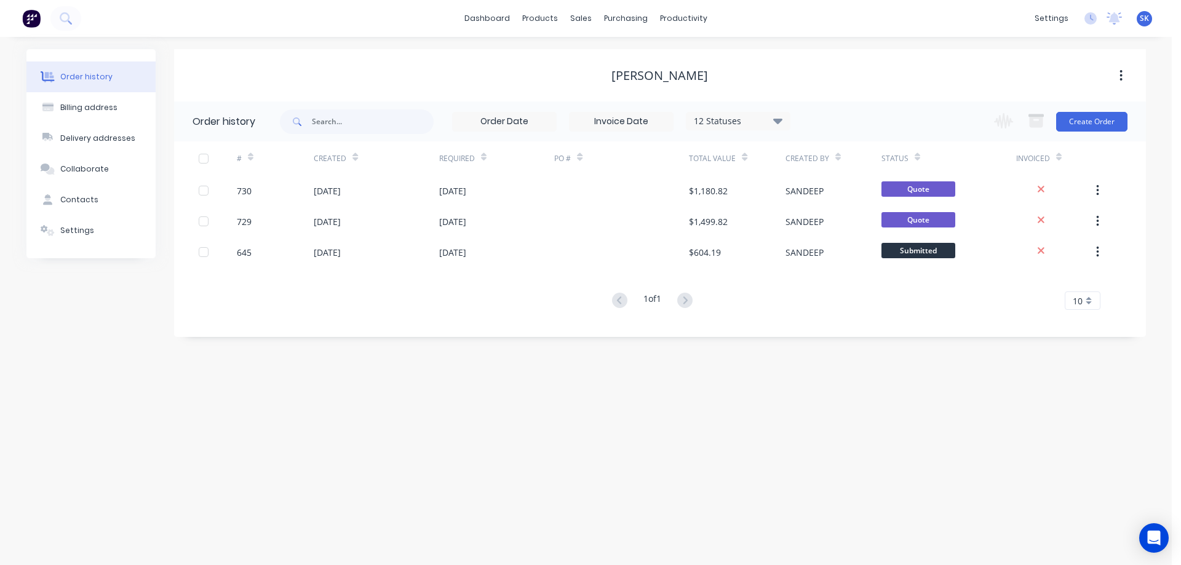
click at [30, 18] on img at bounding box center [31, 18] width 18 height 18
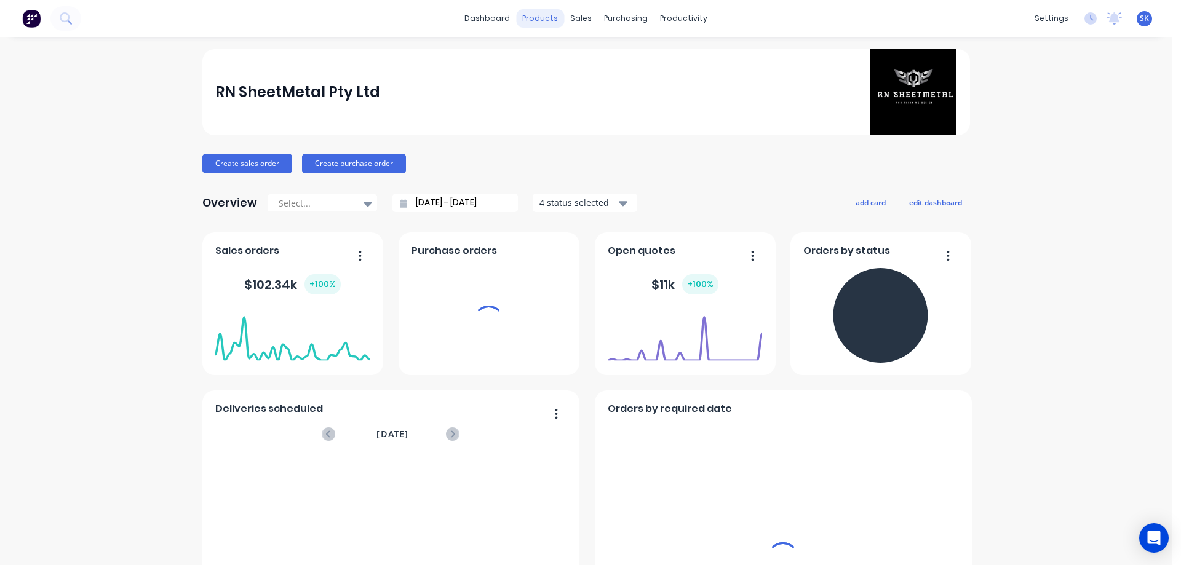
click at [547, 20] on div "products" at bounding box center [540, 18] width 48 height 18
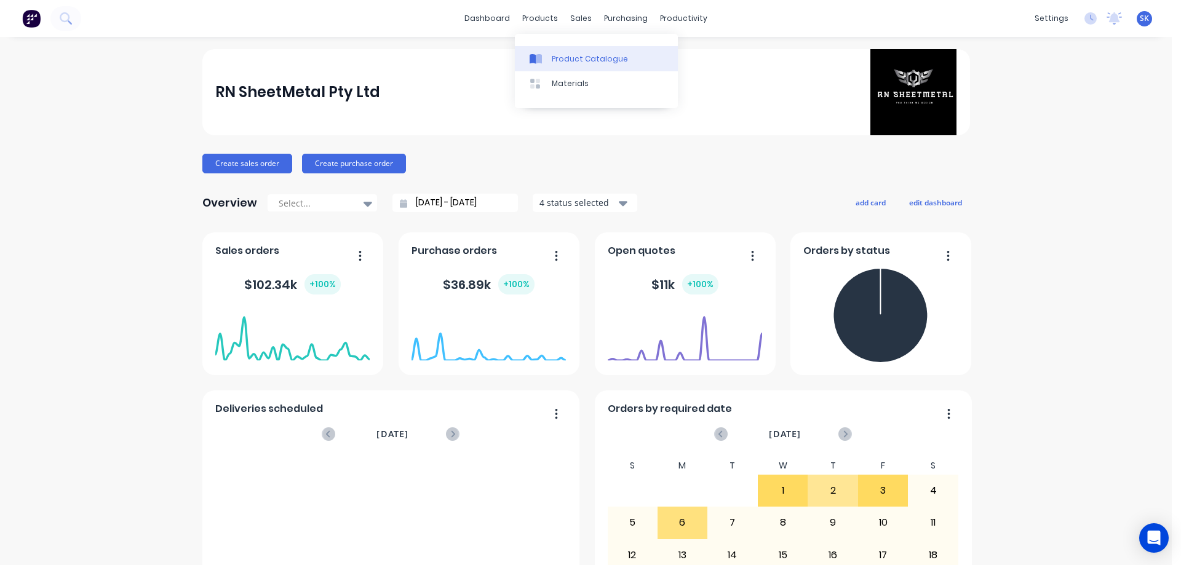
click at [553, 51] on link "Product Catalogue" at bounding box center [596, 58] width 163 height 25
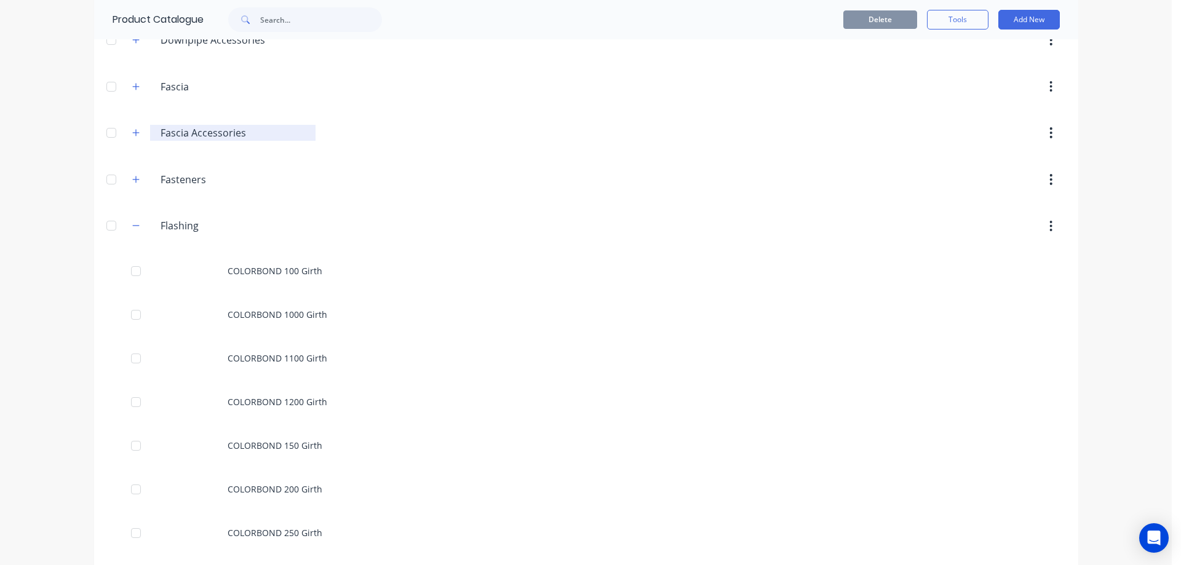
scroll to position [246, 0]
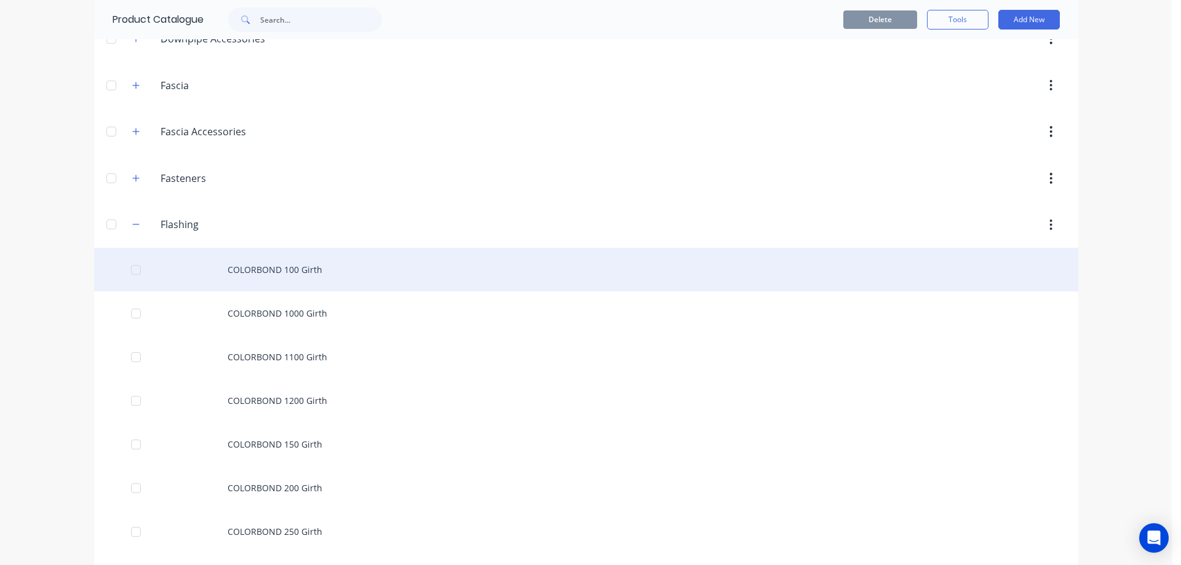
click at [224, 273] on div "COLORBOND 100 Girth" at bounding box center [586, 270] width 984 height 44
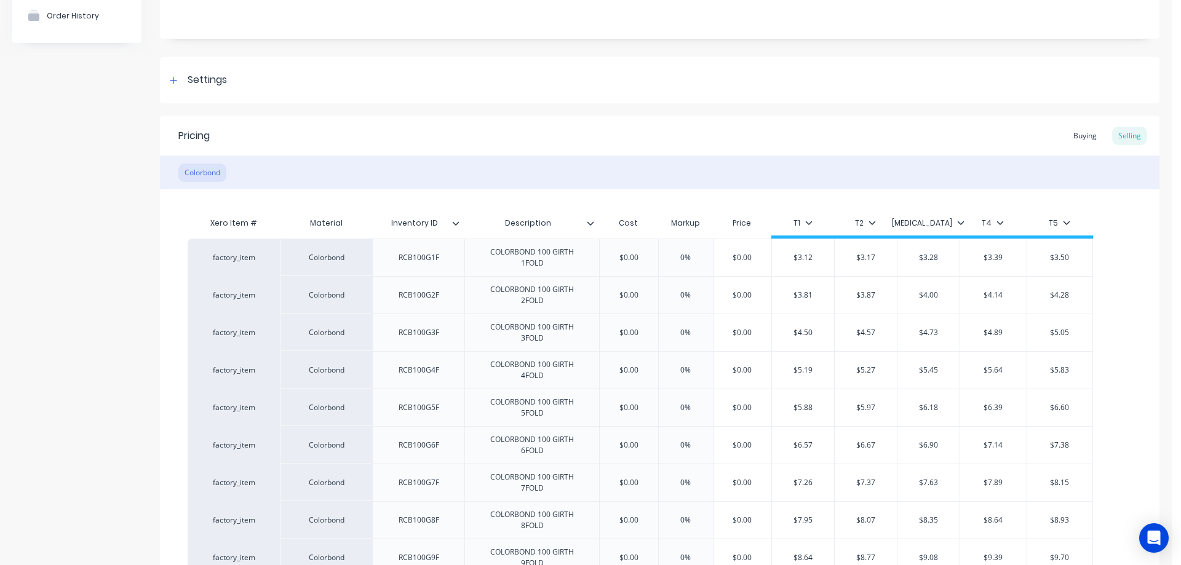
scroll to position [246, 0]
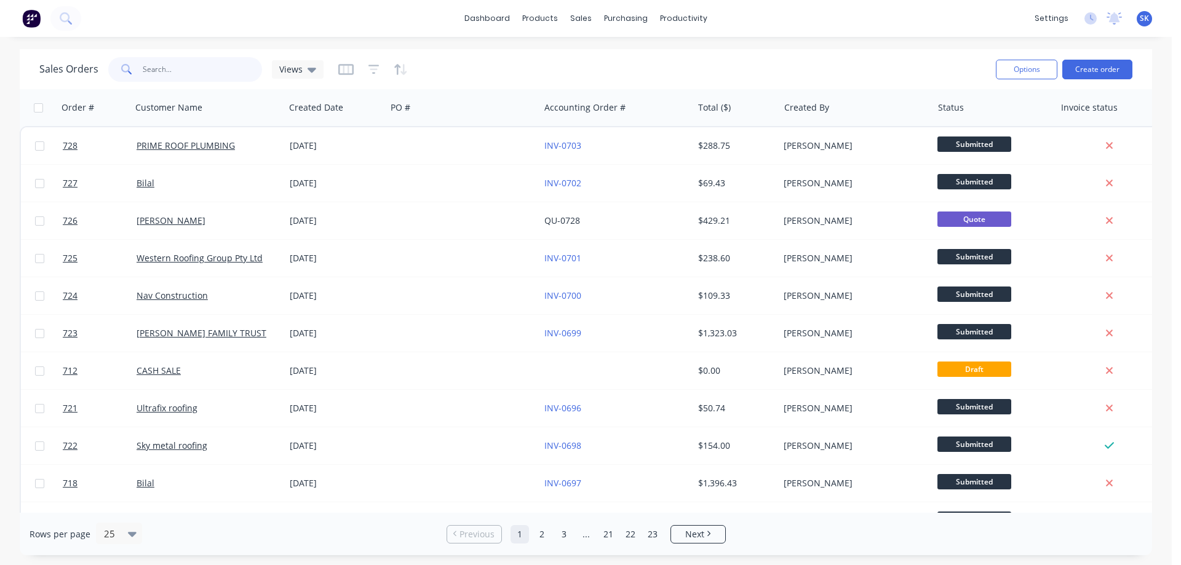
click at [223, 68] on input "text" at bounding box center [203, 69] width 120 height 25
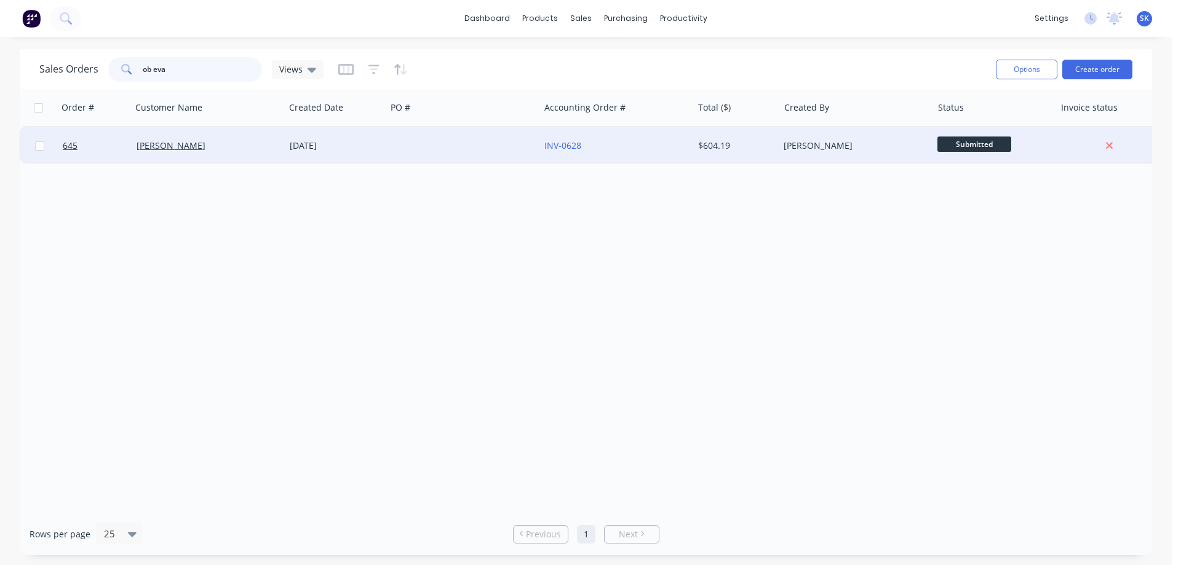
type input "ob eva"
click at [202, 141] on div "[PERSON_NAME]" at bounding box center [205, 146] width 137 height 12
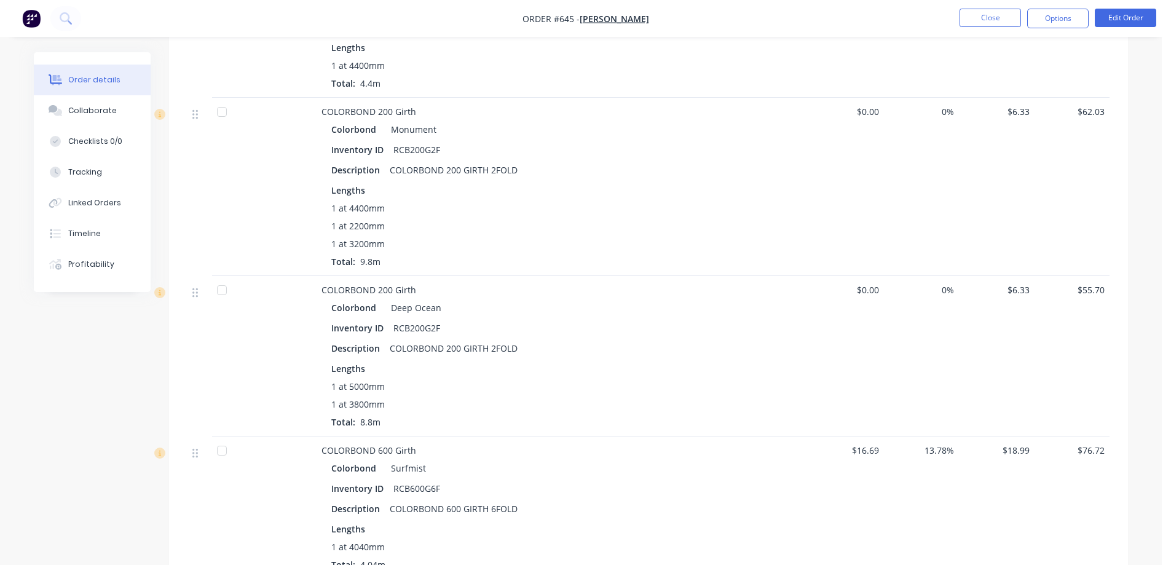
scroll to position [227, 0]
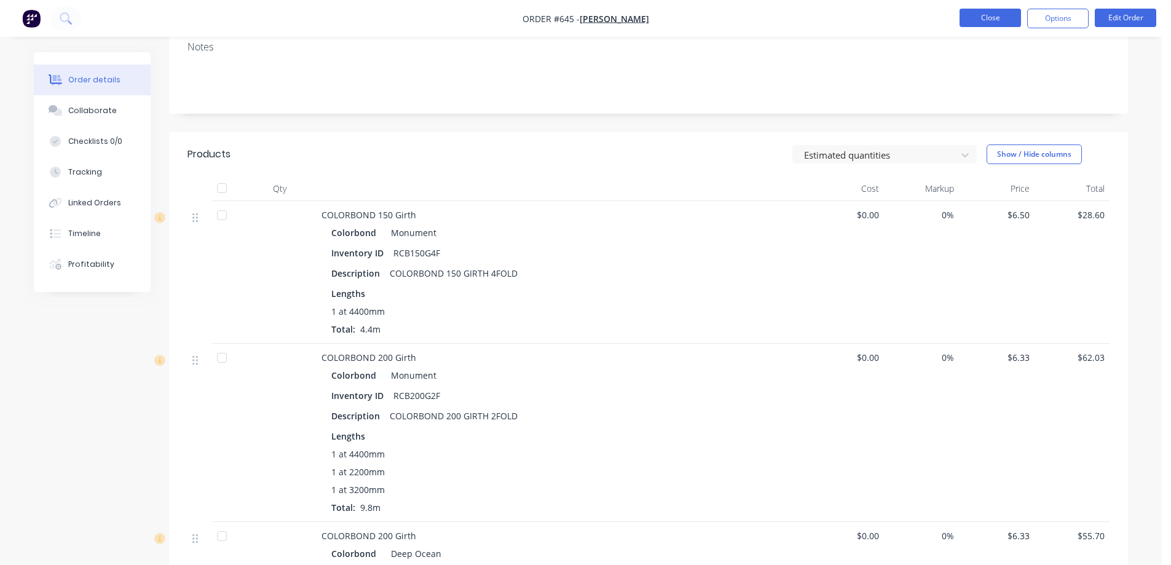
click at [980, 20] on button "Close" at bounding box center [990, 18] width 61 height 18
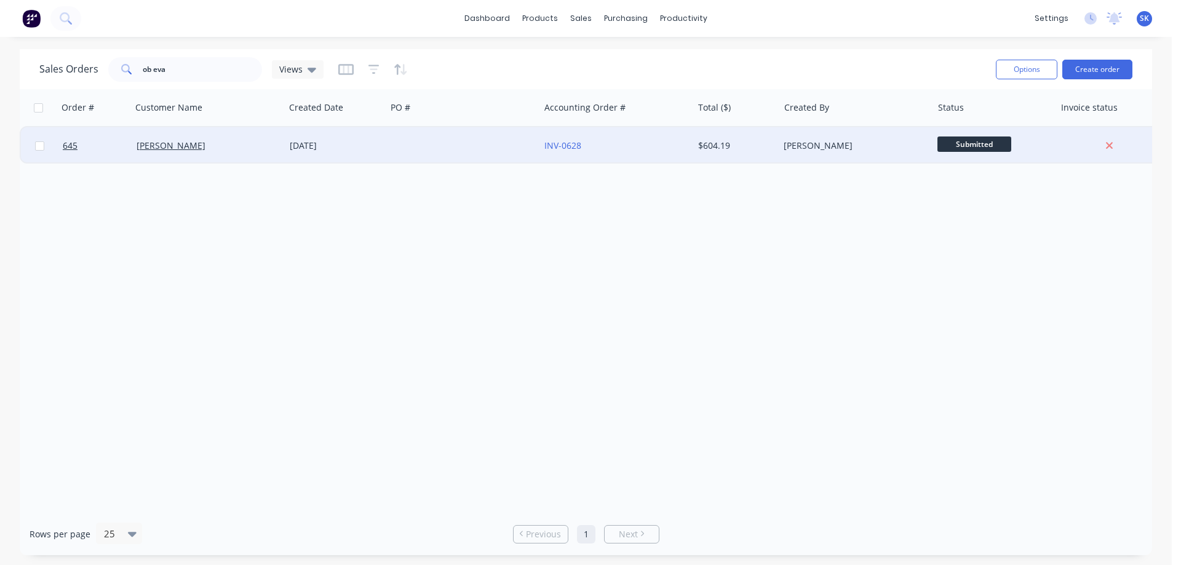
click at [438, 143] on div at bounding box center [462, 145] width 153 height 37
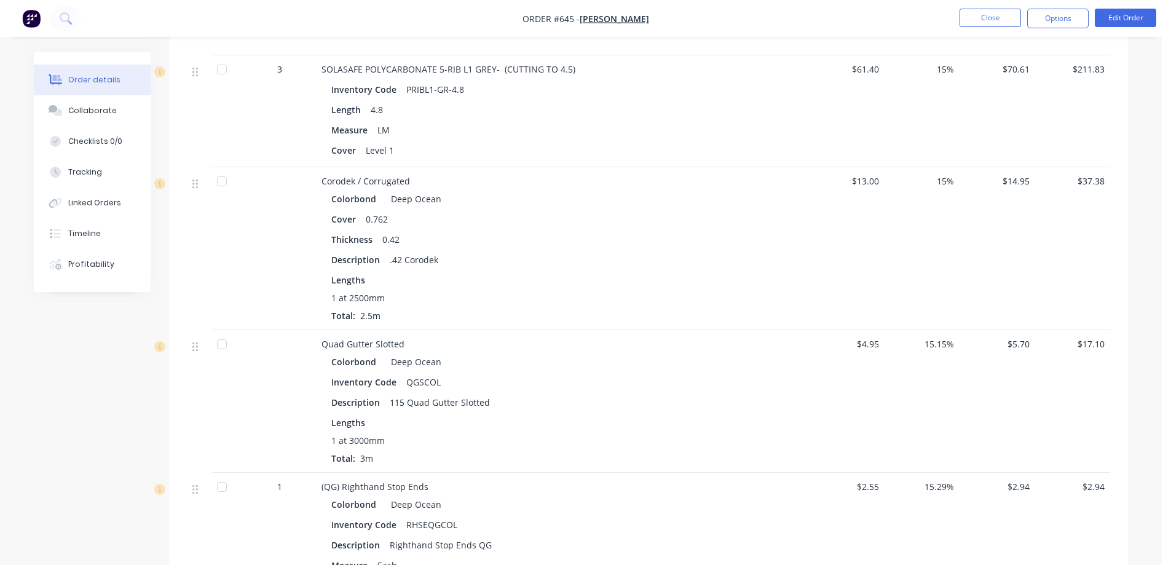
scroll to position [965, 0]
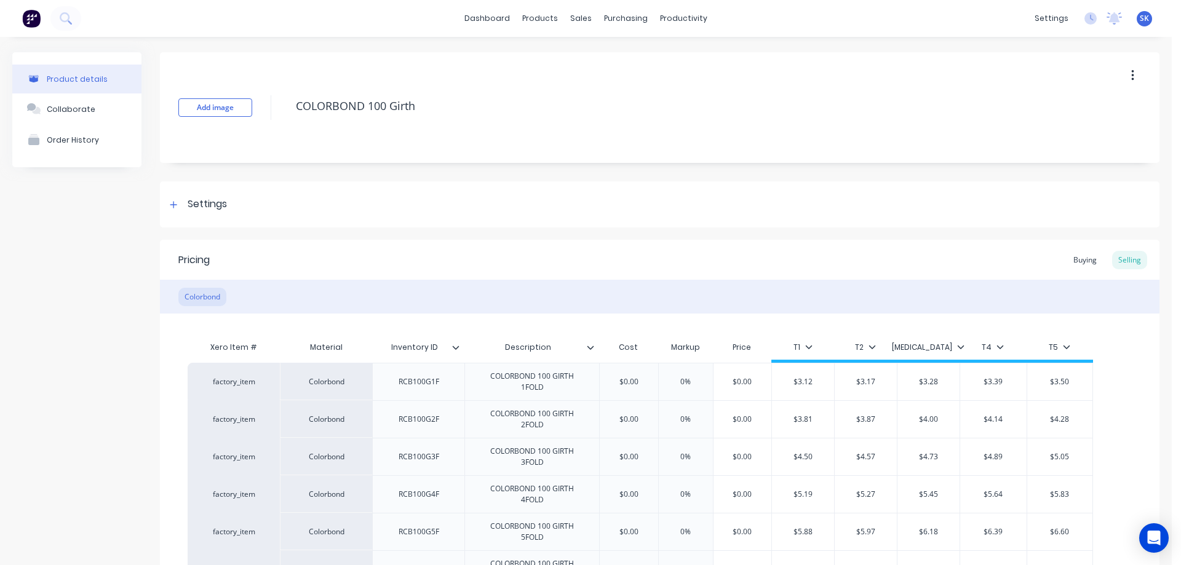
scroll to position [246, 0]
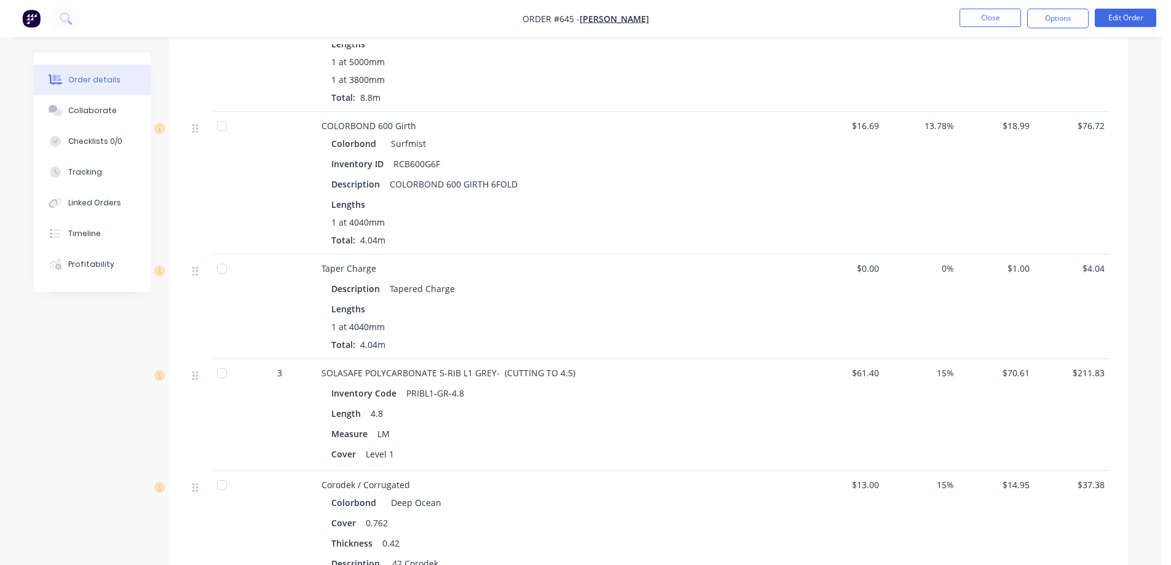
scroll to position [596, 0]
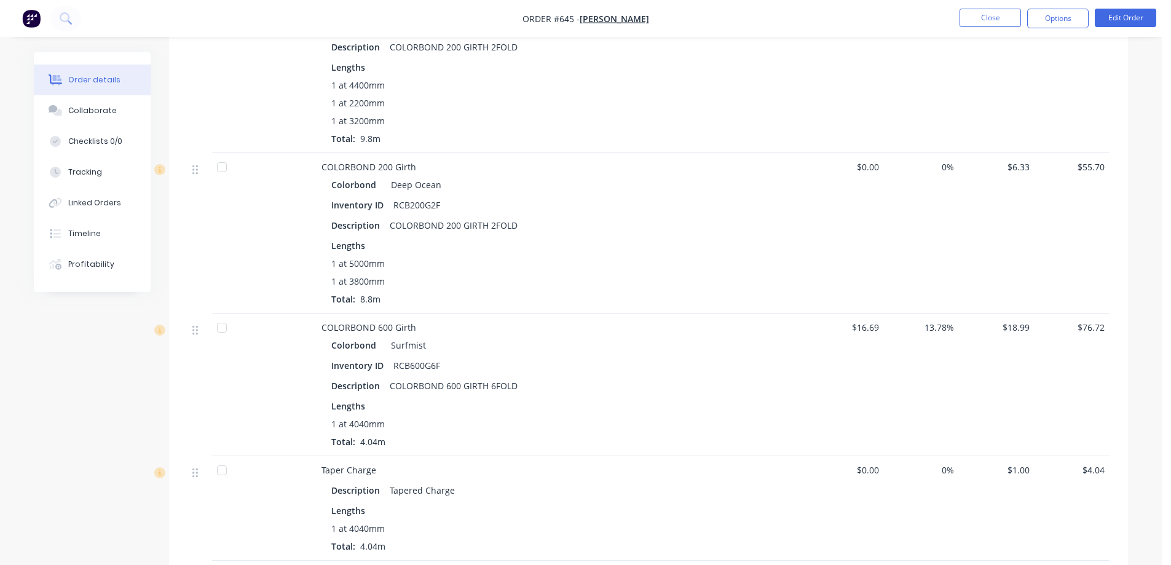
click at [34, 24] on img "button" at bounding box center [31, 18] width 18 height 18
